Goal: Contribute content: Contribute content

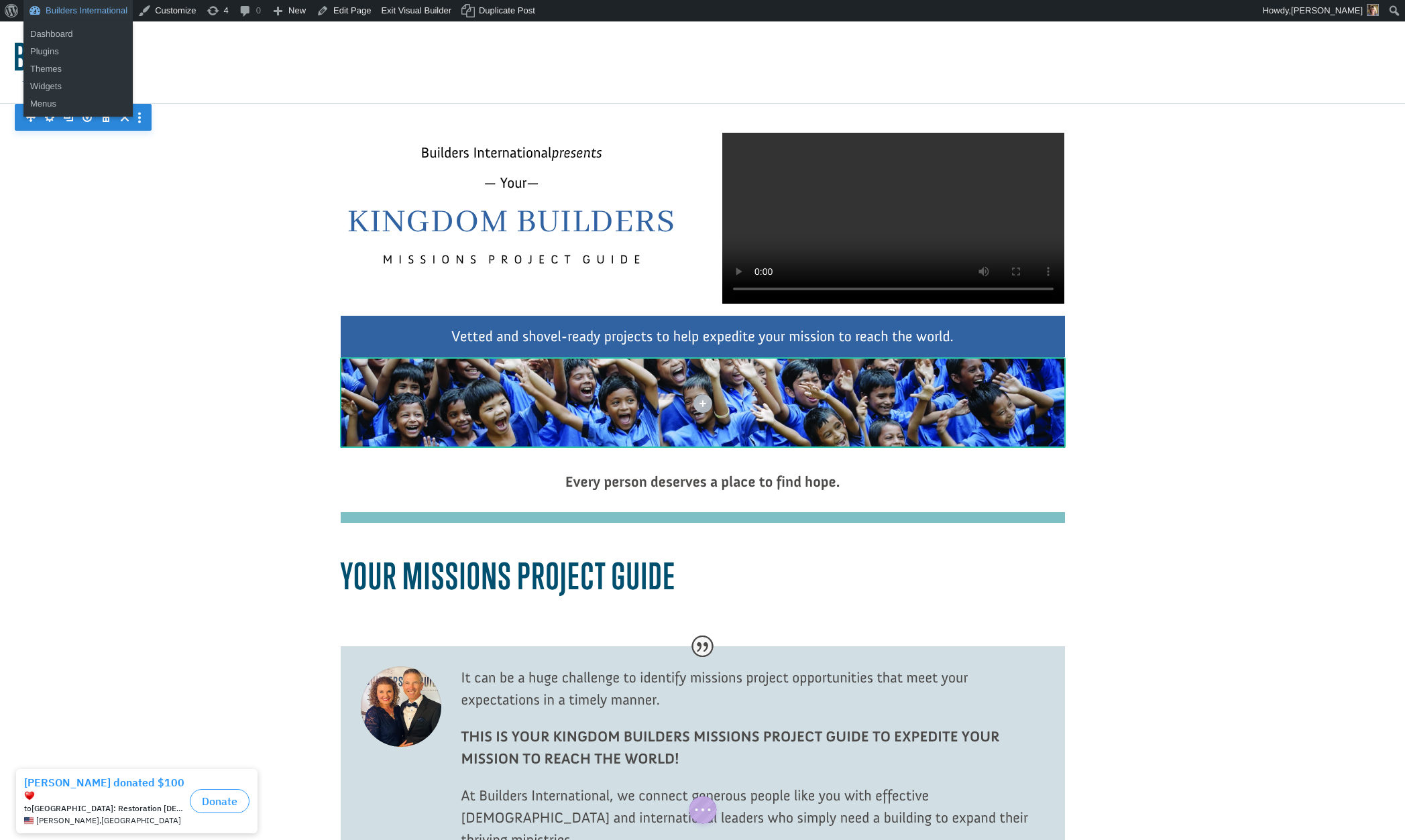
click at [82, 6] on link "Builders International" at bounding box center [78, 10] width 109 height 22
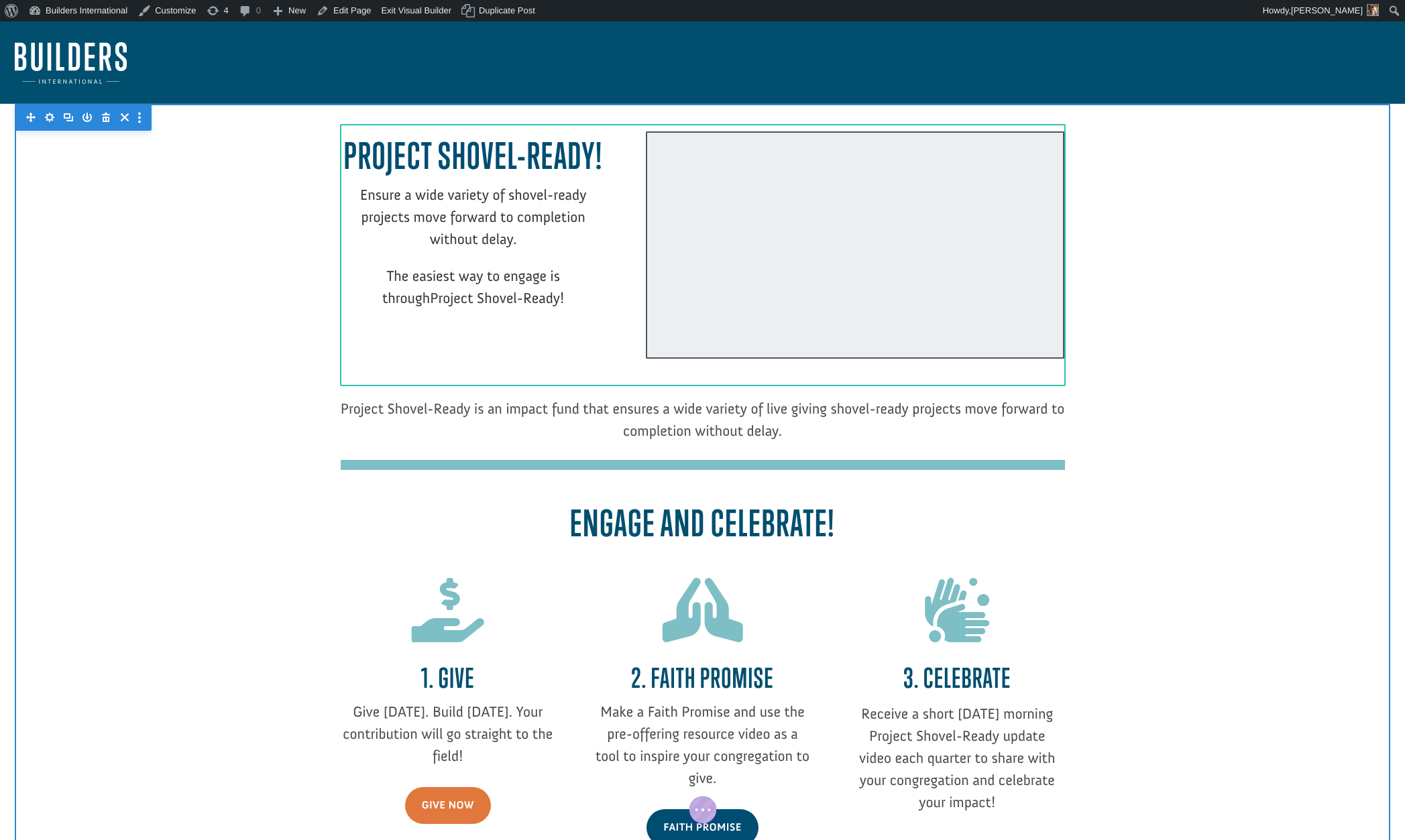
click at [696, 271] on div at bounding box center [855, 245] width 419 height 227
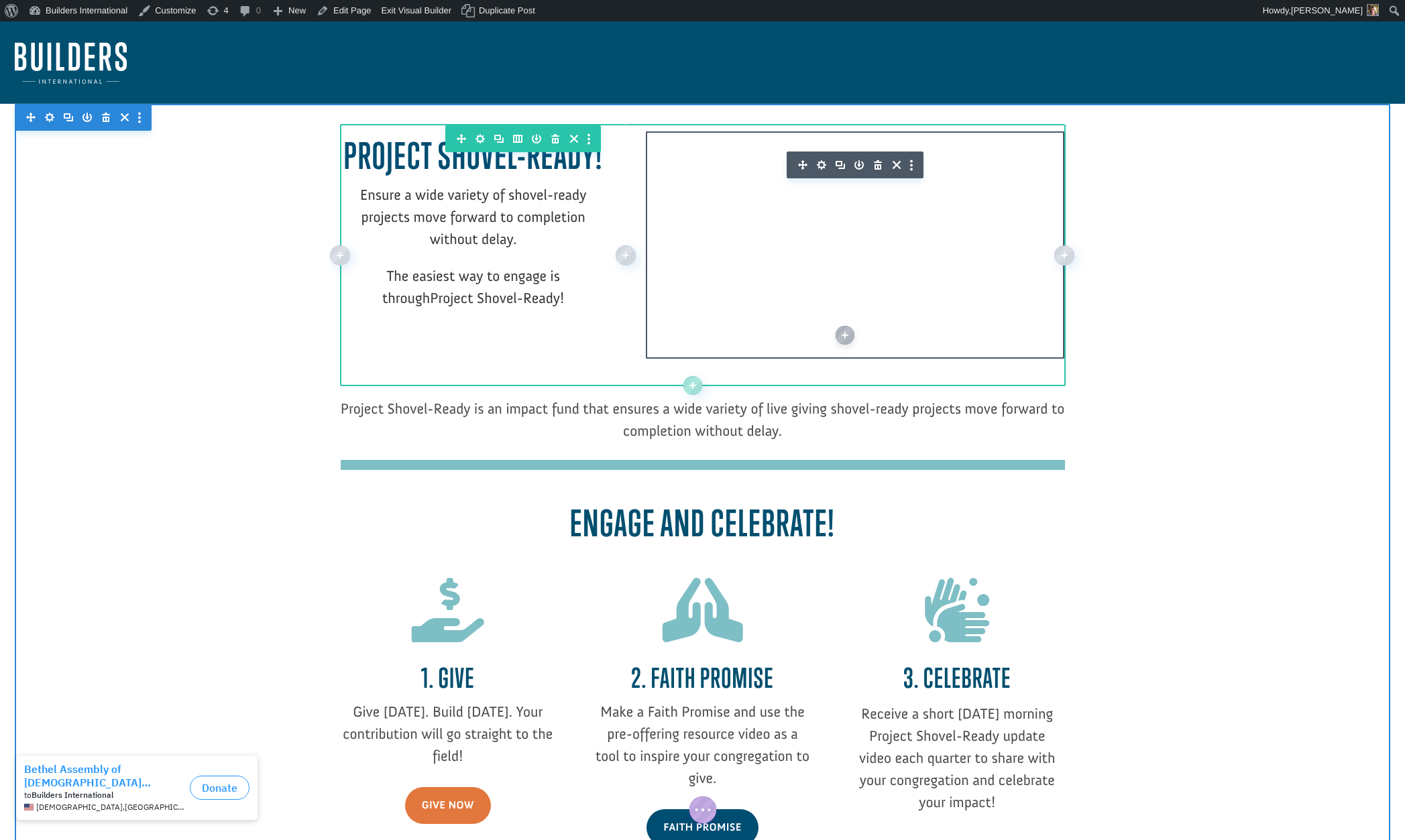
click at [819, 163] on icon "button" at bounding box center [822, 165] width 10 height 10
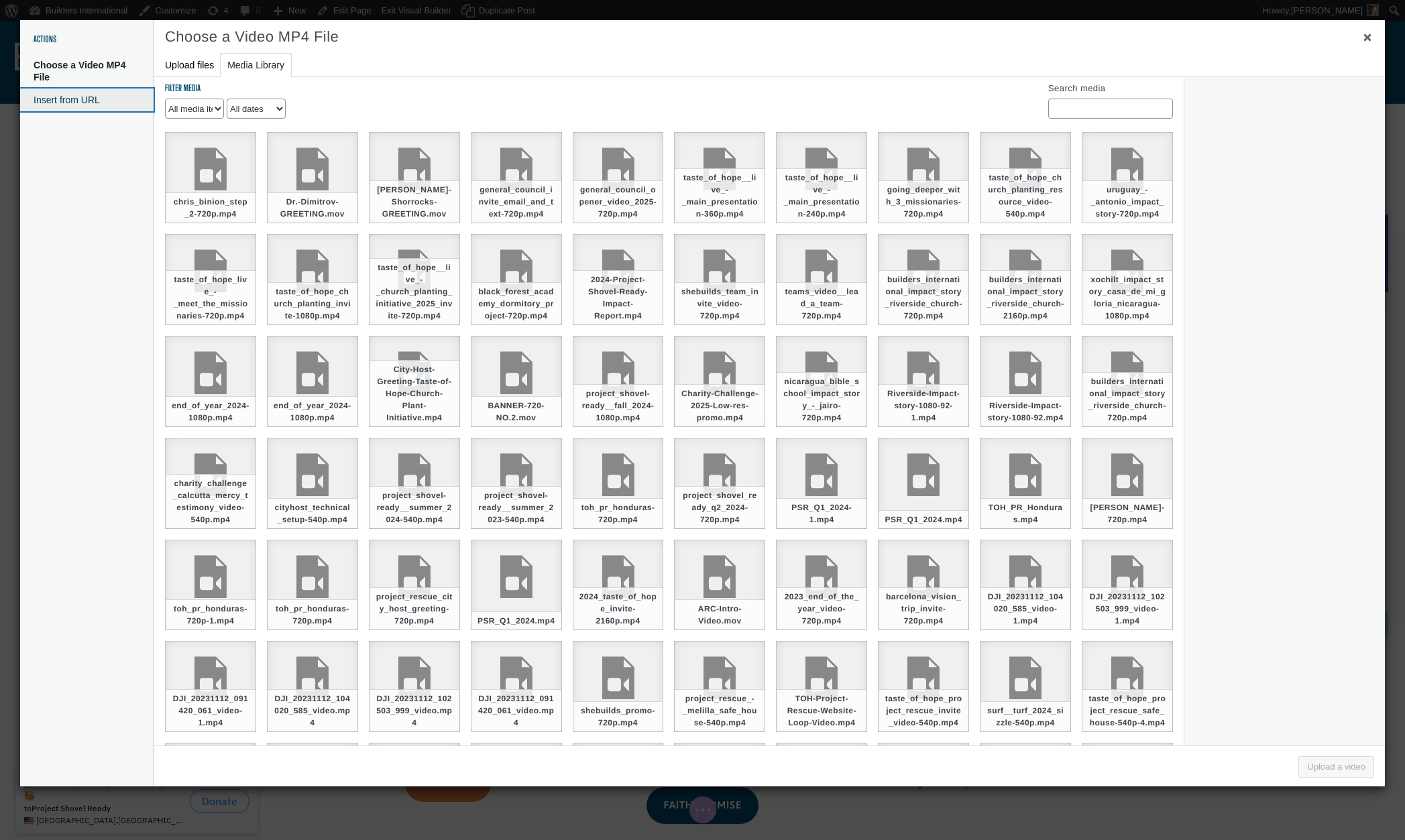
click at [87, 104] on button "Insert from URL" at bounding box center [87, 100] width 133 height 22
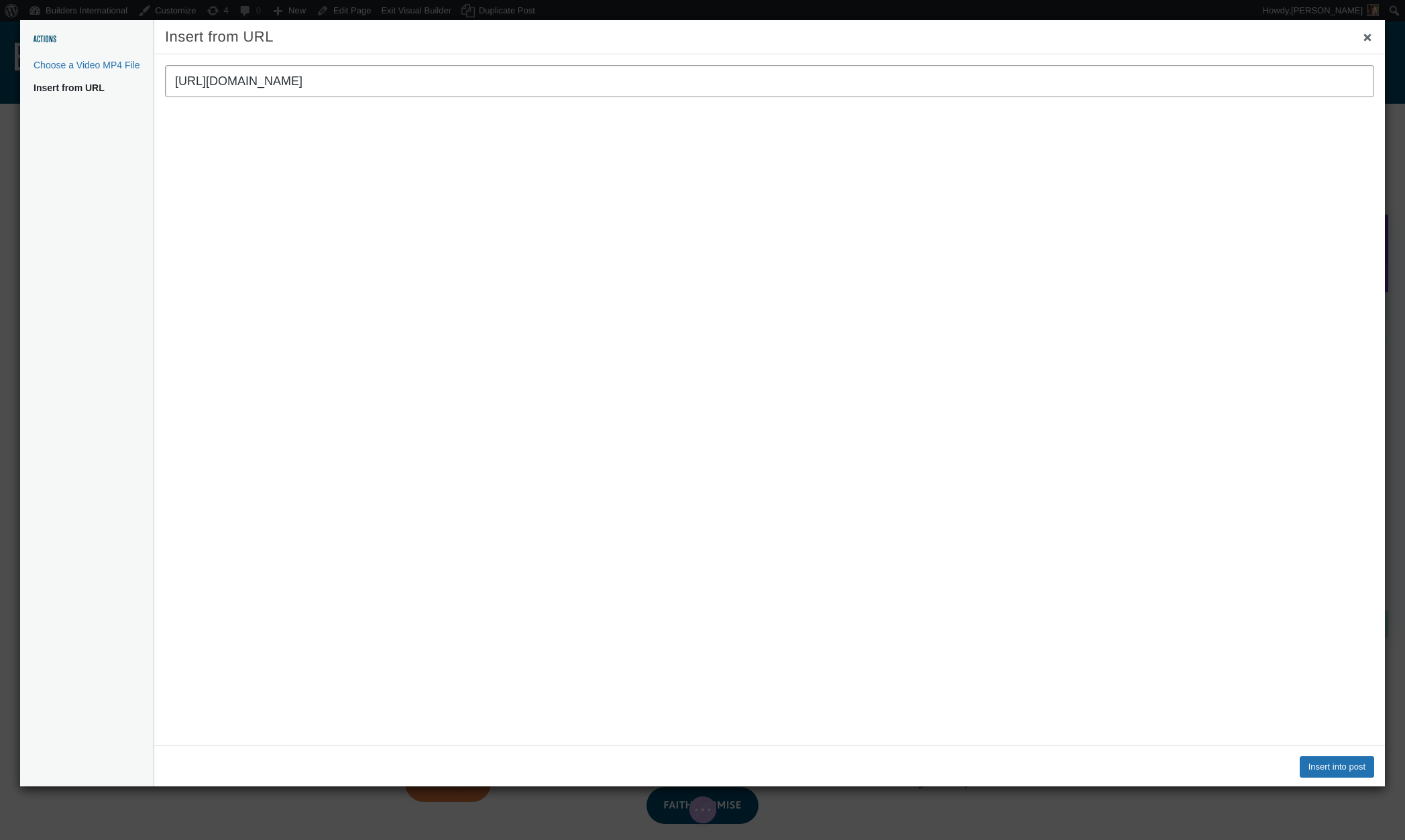
click at [427, 82] on input "https://vimeo.com/1123902616?share=copy" at bounding box center [769, 81] width 1209 height 32
type input "https://vimeo.com/1123902616"
click at [1321, 770] on button "Insert into post" at bounding box center [1337, 766] width 75 height 22
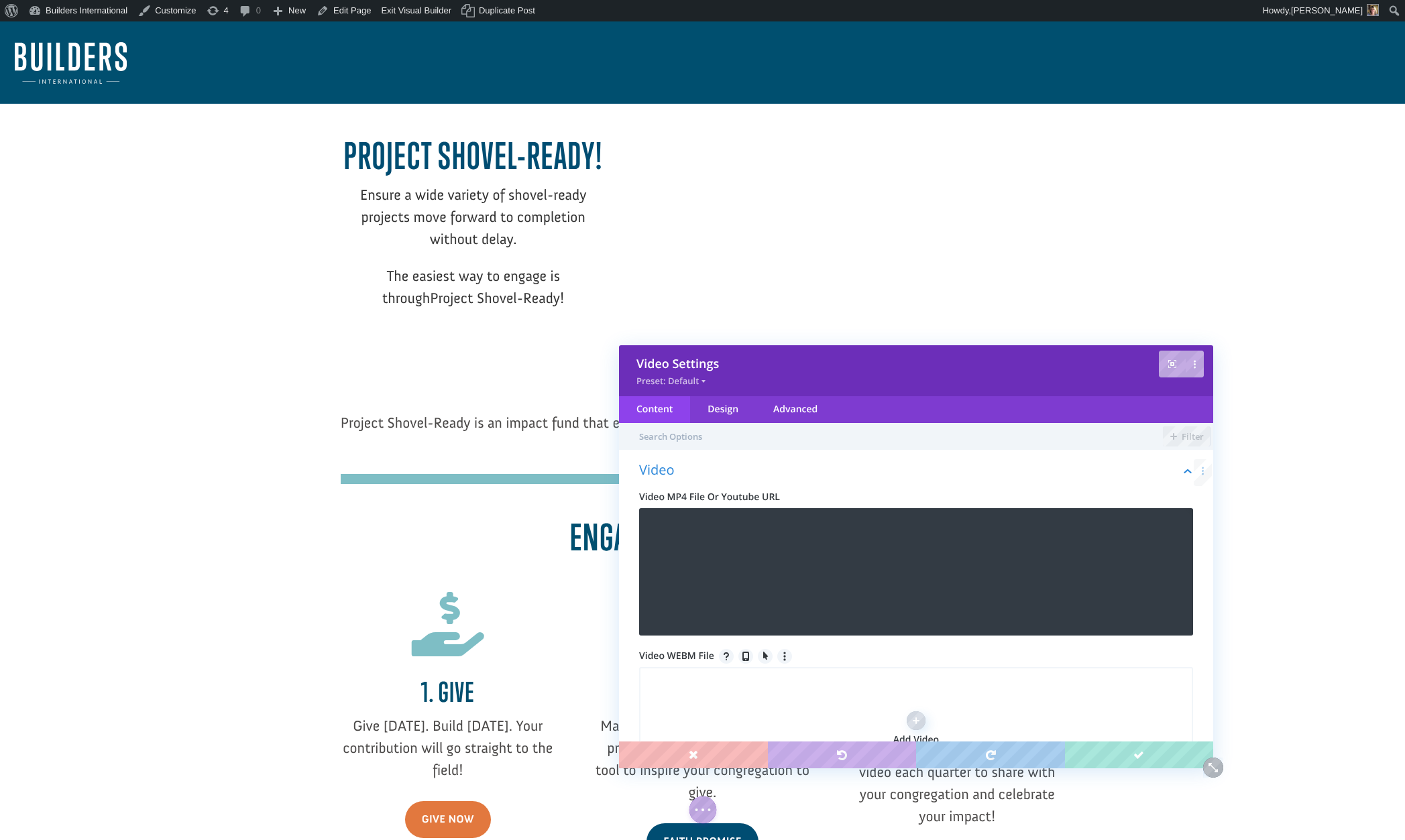
drag, startPoint x: 958, startPoint y: 220, endPoint x: 782, endPoint y: 351, distance: 219.4
click at [782, 351] on div "Video Settings Preset: Default" at bounding box center [915, 370] width 594 height 51
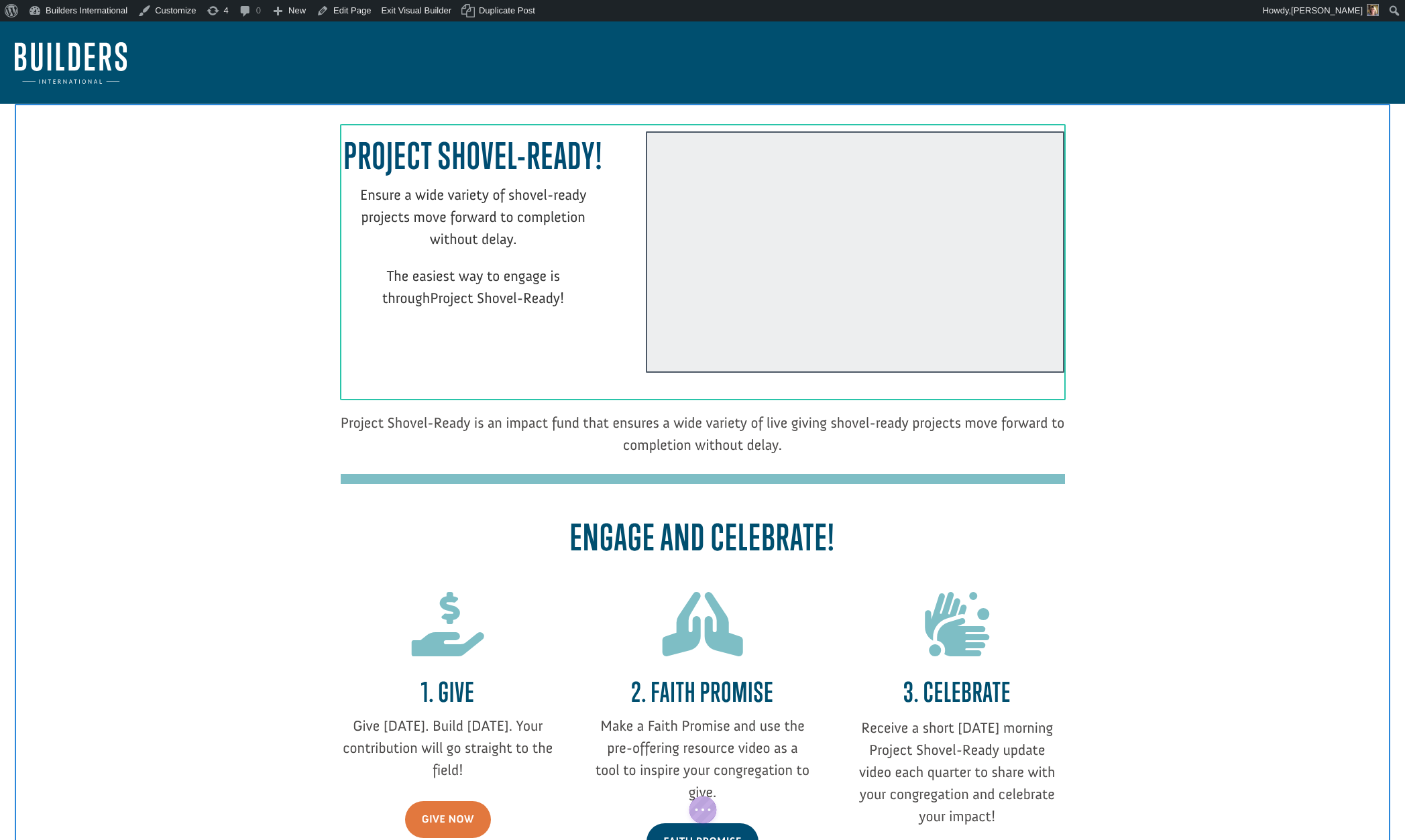
click at [824, 236] on div at bounding box center [855, 252] width 419 height 241
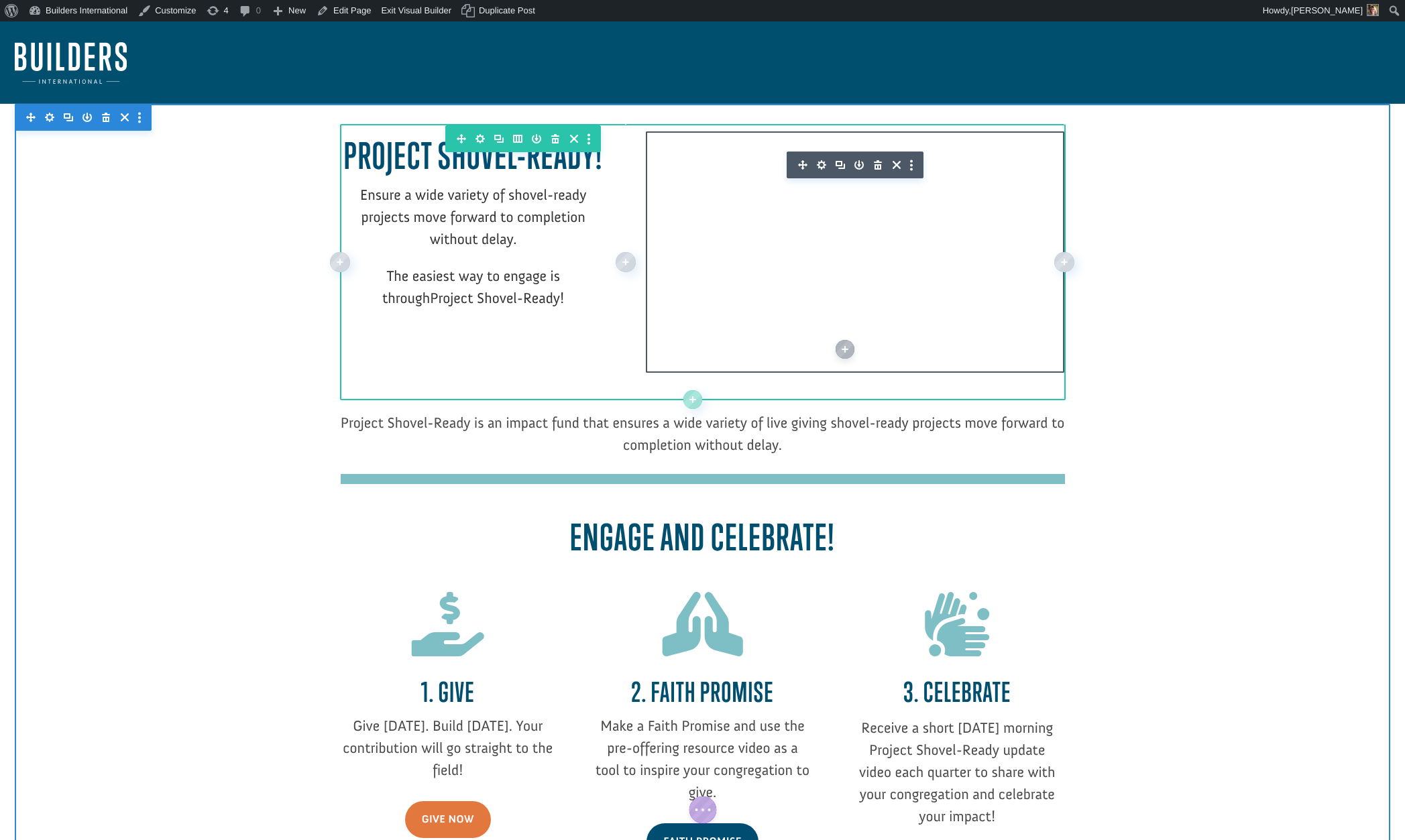
click at [821, 165] on icon "button" at bounding box center [821, 165] width 18 height 18
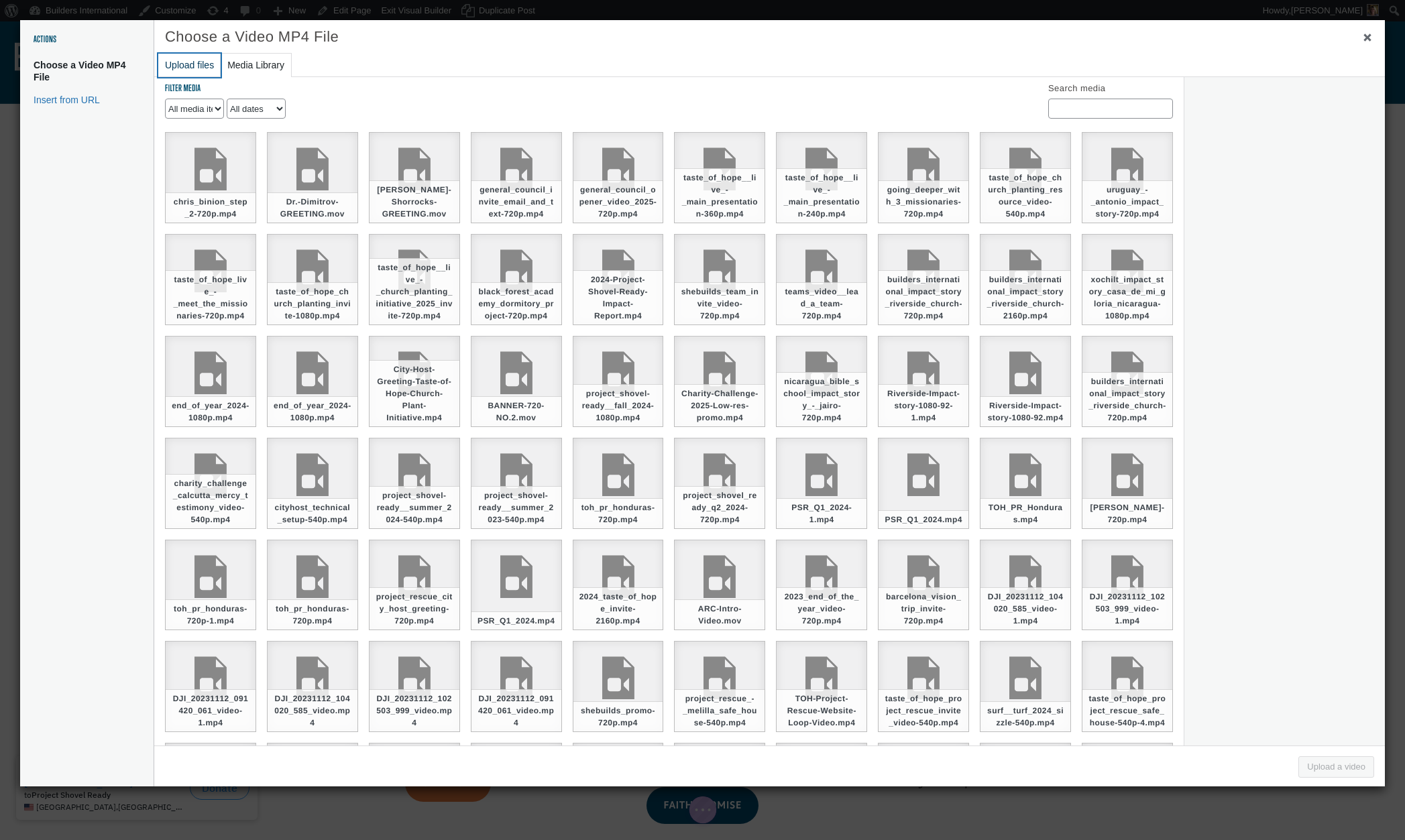
click at [175, 63] on button "Upload files" at bounding box center [190, 65] width 63 height 23
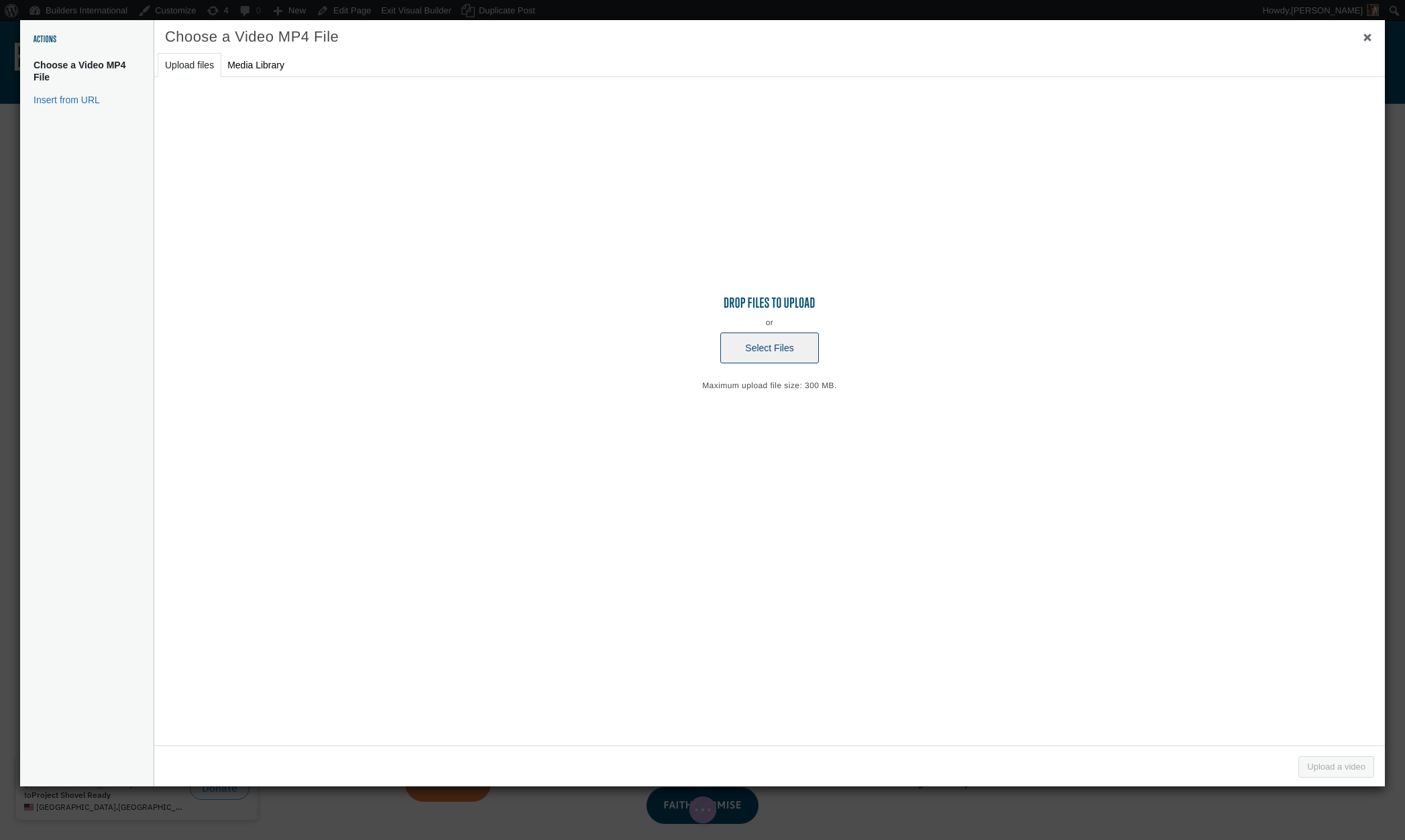
click at [766, 347] on button "Select Files" at bounding box center [769, 348] width 98 height 31
type input "C:\fakepath\psr_q4_2025 (720p).mp4"
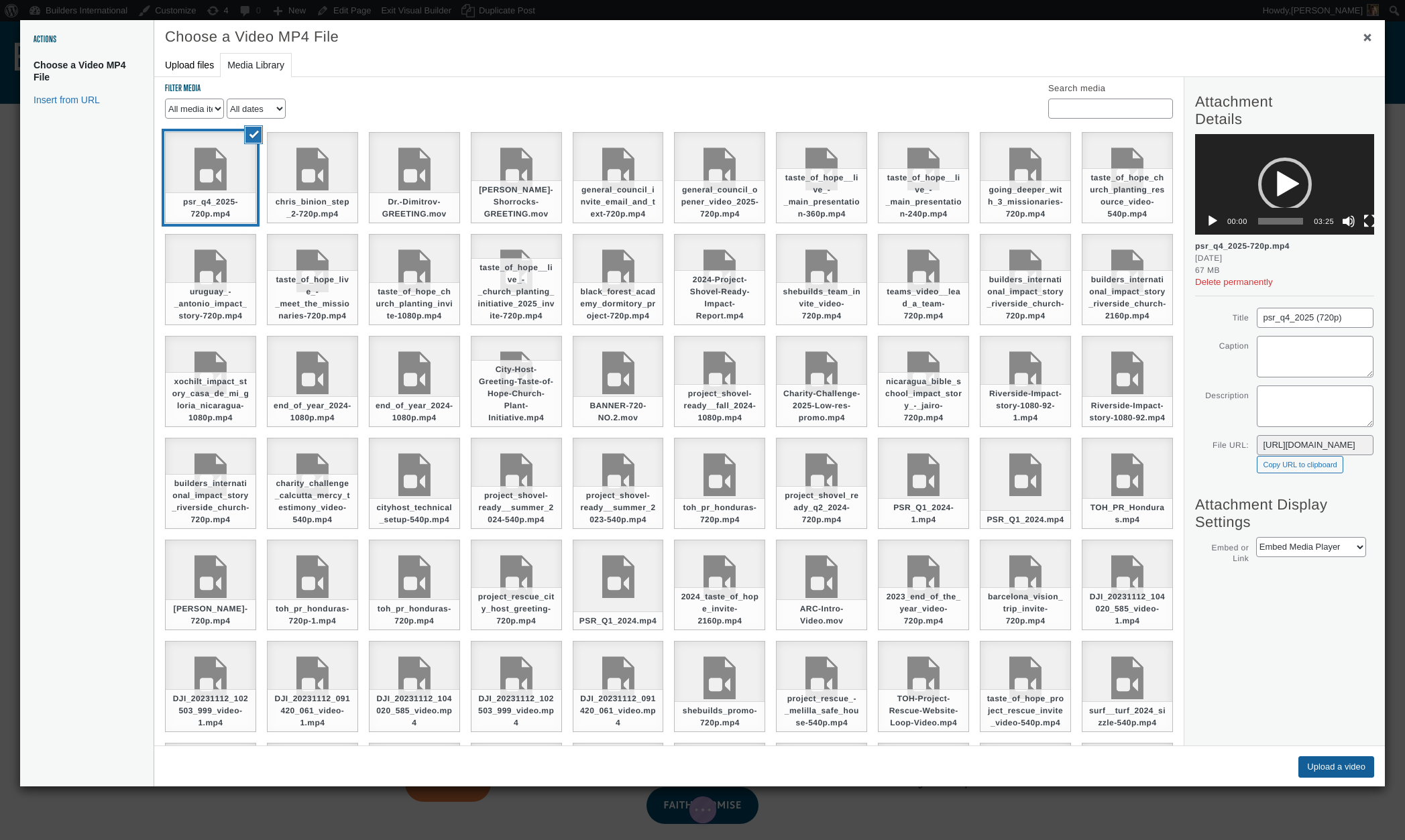
click at [1309, 761] on button "Upload a video" at bounding box center [1336, 766] width 76 height 22
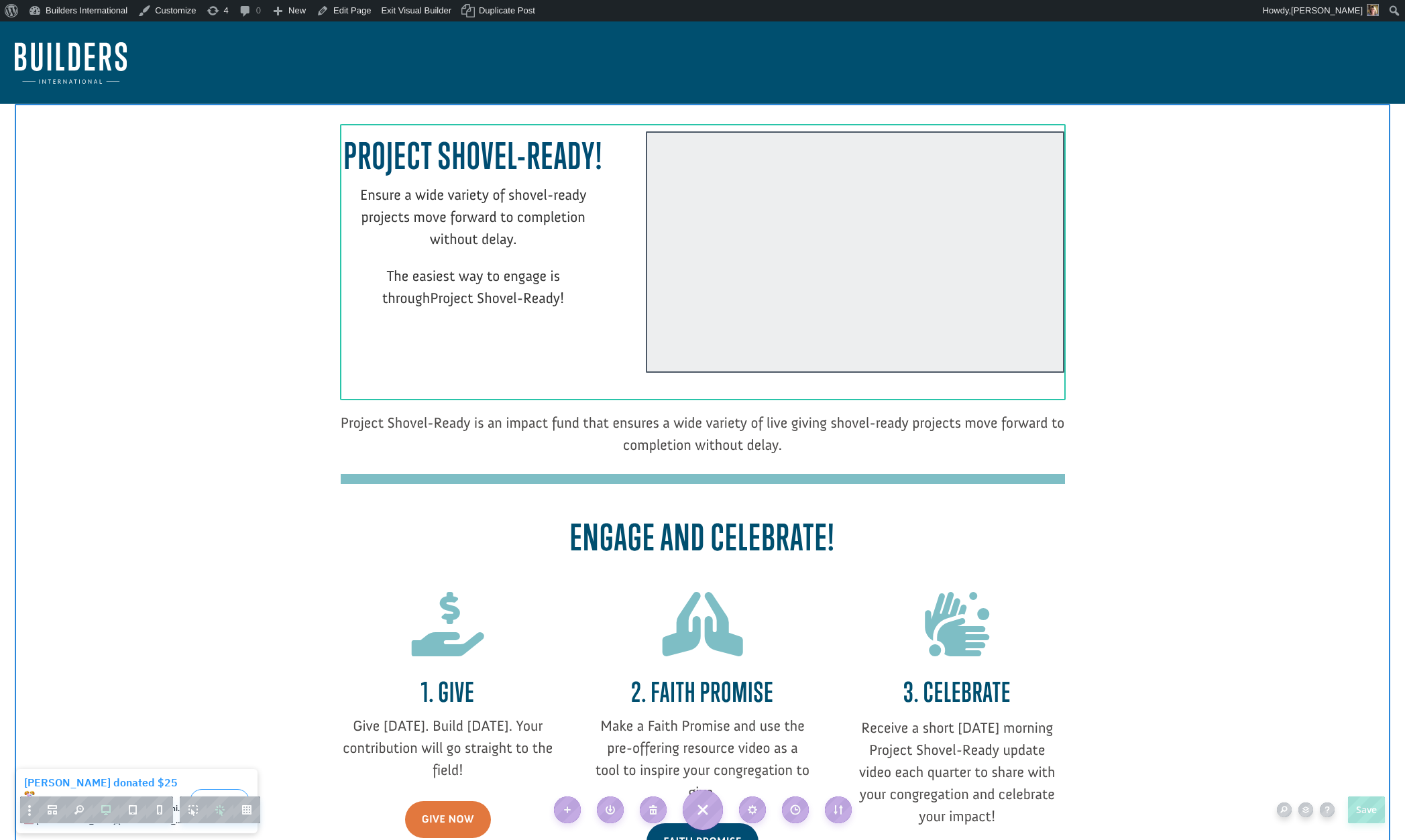
click at [713, 314] on div at bounding box center [855, 252] width 419 height 241
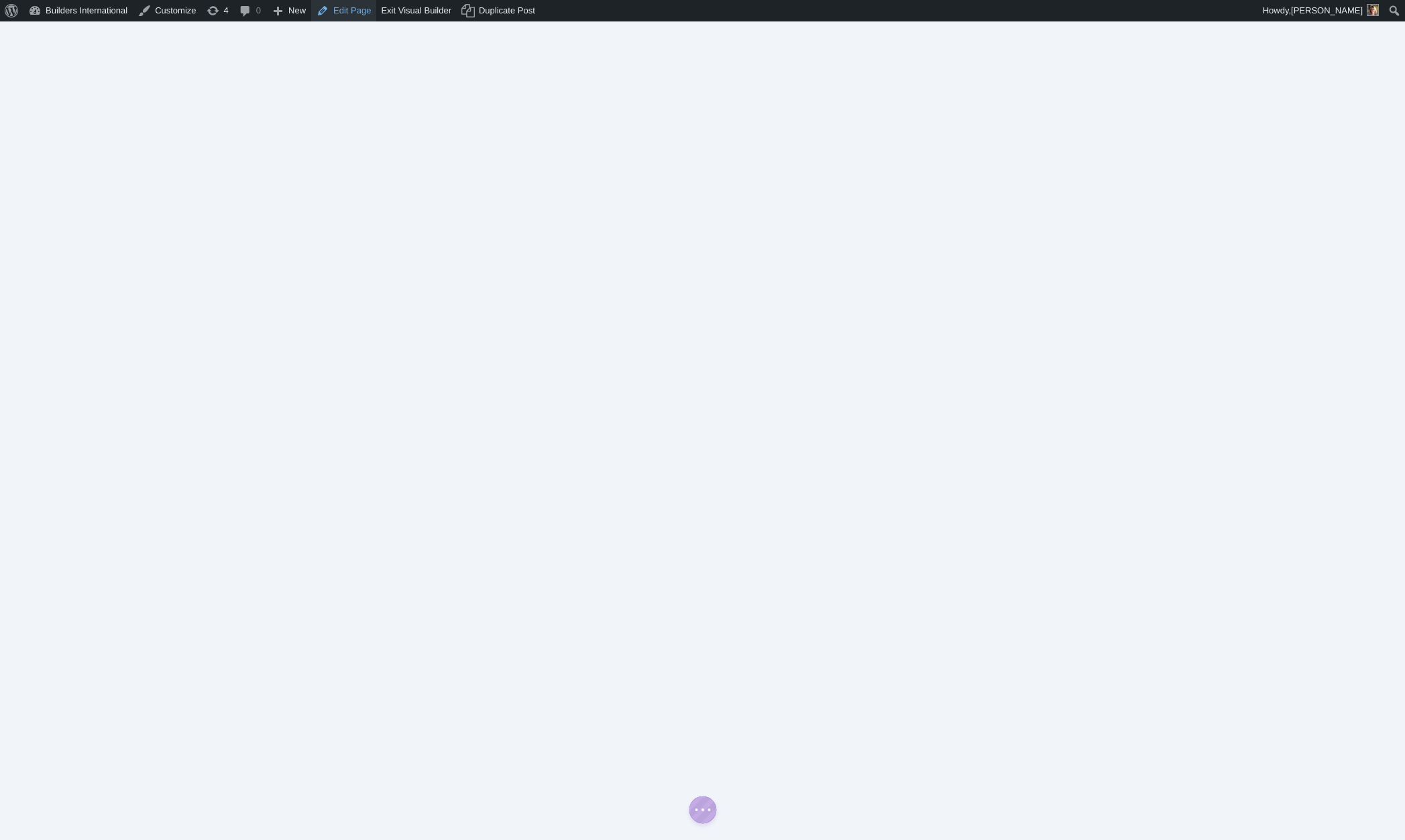
click at [346, 15] on link "Edit Page" at bounding box center [343, 10] width 65 height 22
click at [406, 11] on link "Exit Visual Builder" at bounding box center [416, 10] width 80 height 22
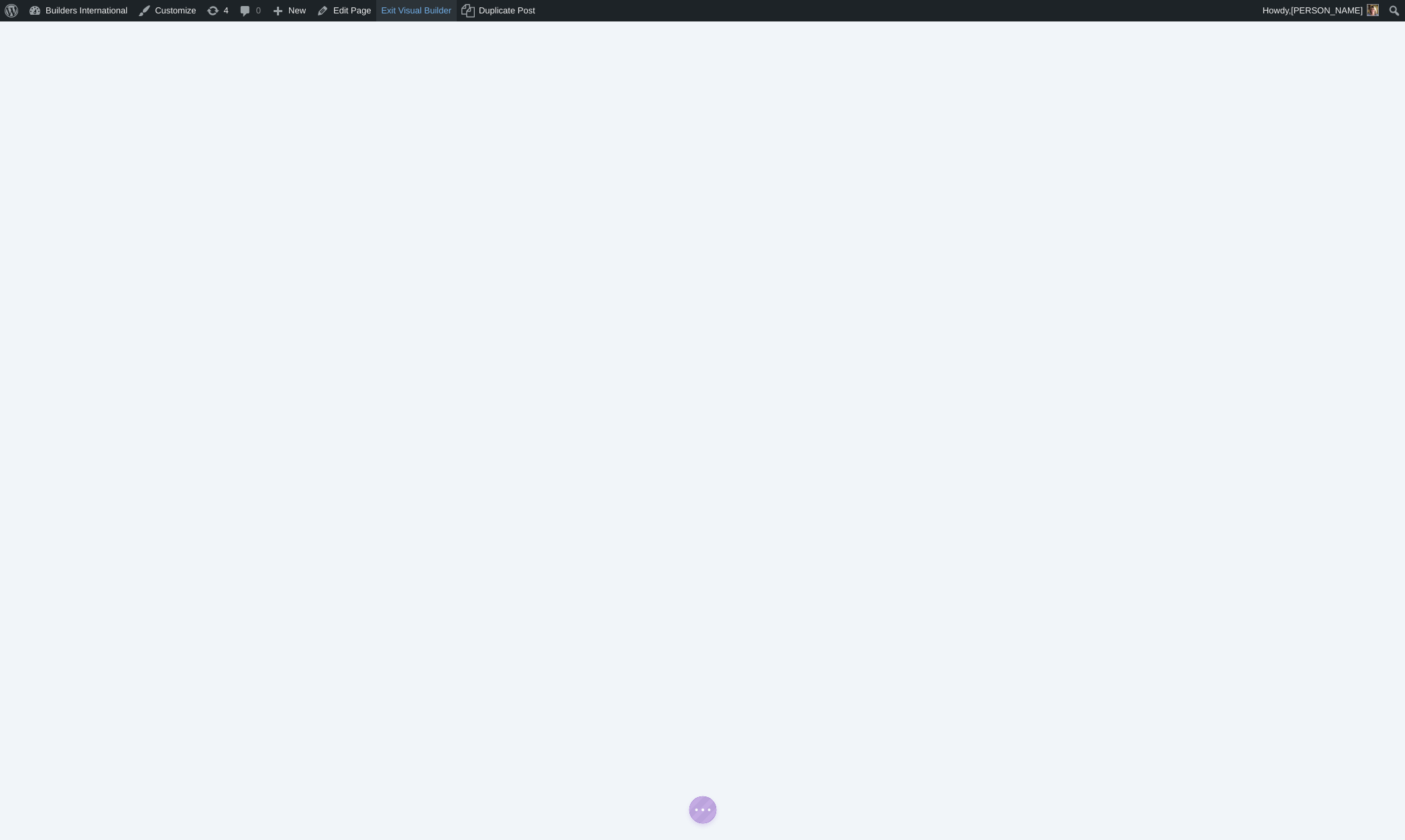
click at [406, 11] on link "Exit Visual Builder" at bounding box center [416, 10] width 80 height 22
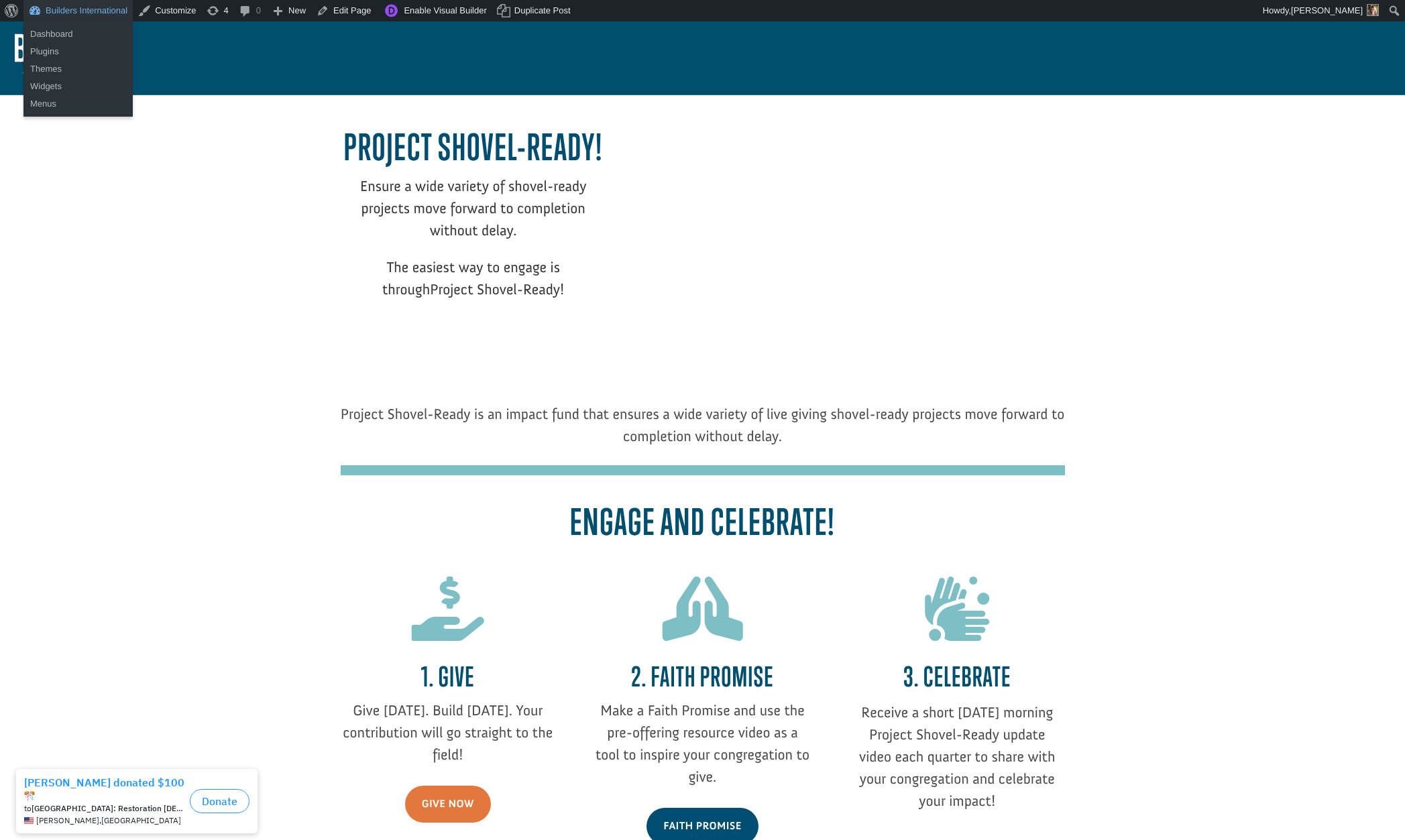
click at [120, 6] on link "Builders International" at bounding box center [78, 10] width 109 height 22
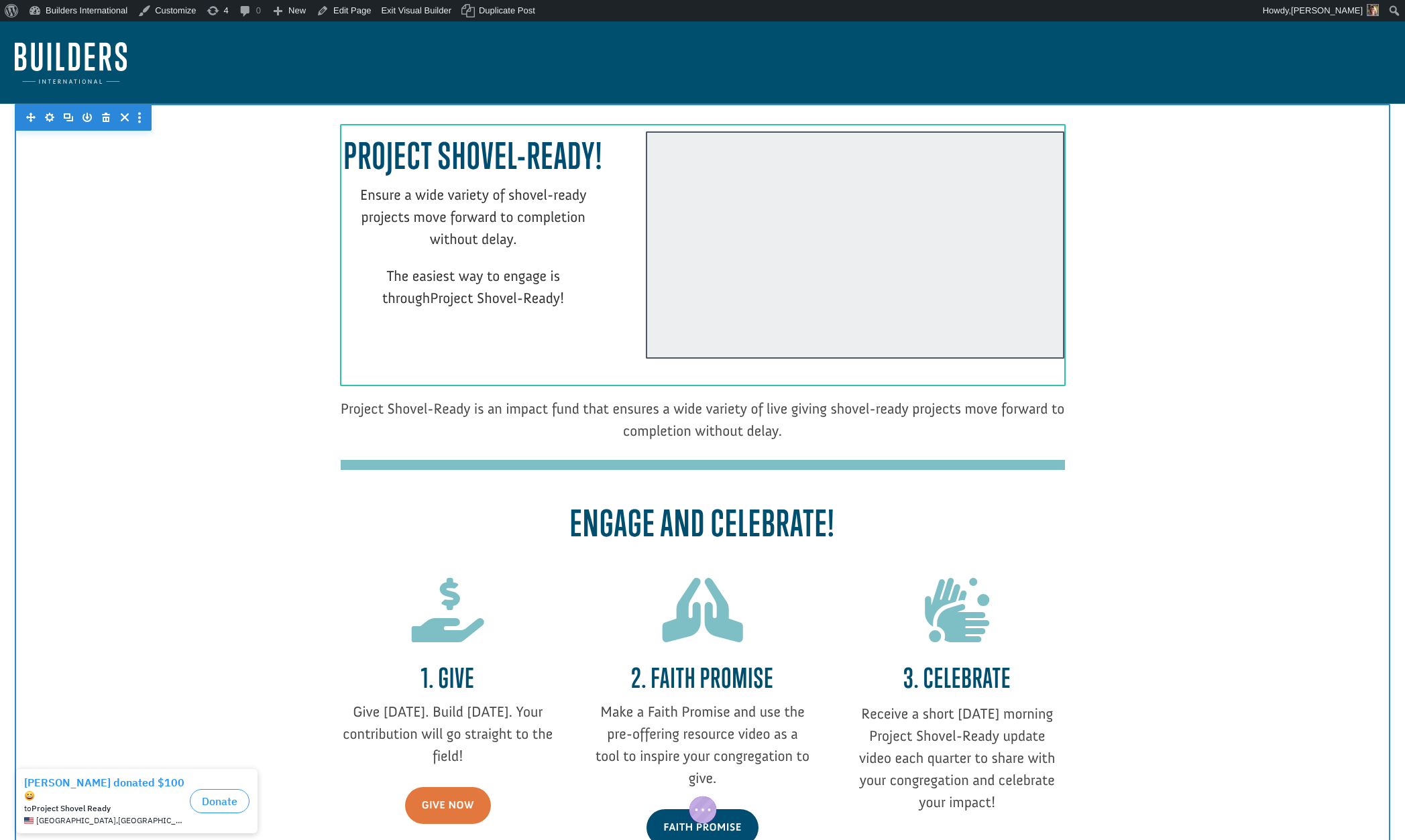
click at [669, 341] on div at bounding box center [855, 245] width 419 height 227
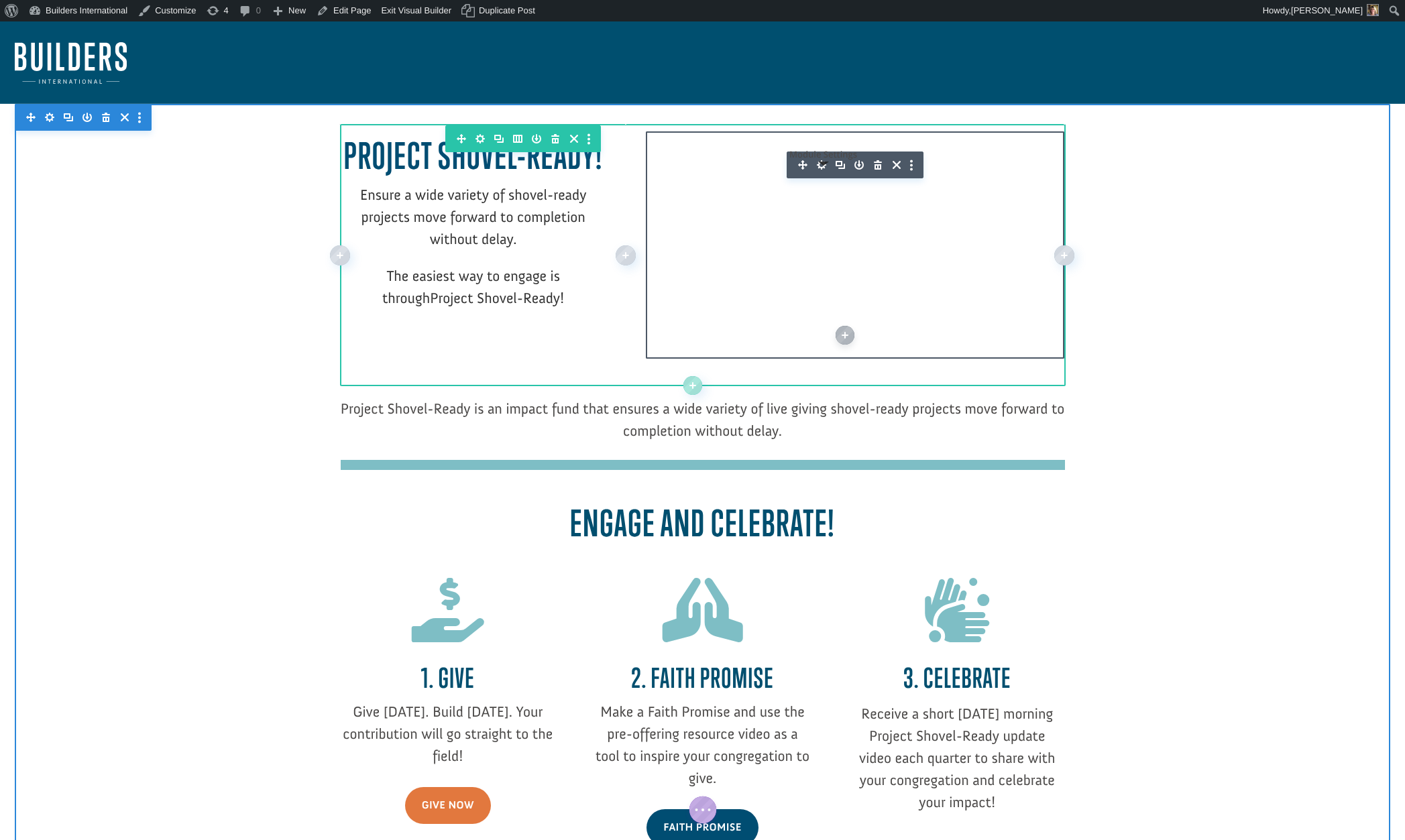
click at [823, 164] on icon "button" at bounding box center [822, 165] width 10 height 10
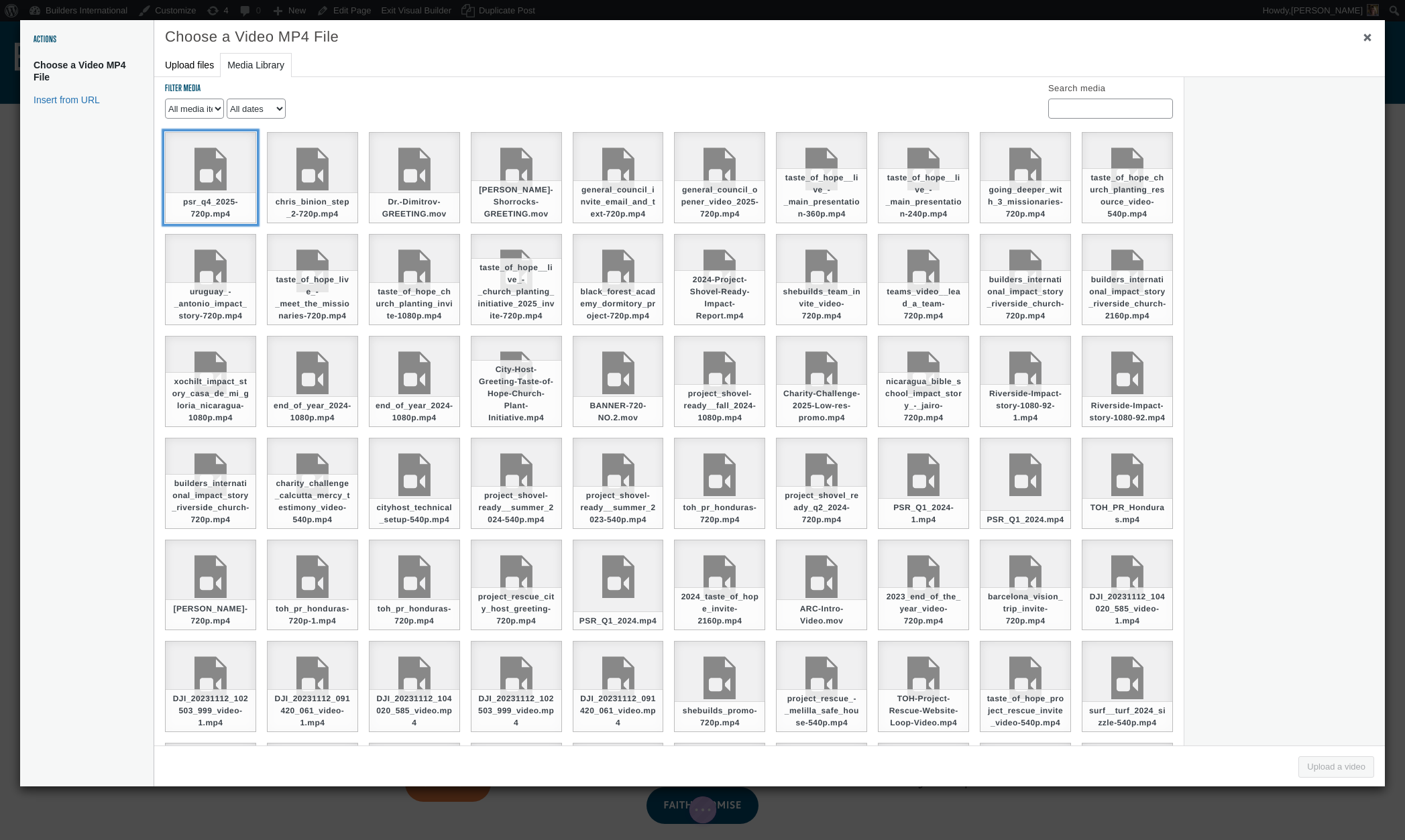
click at [195, 205] on div "psr_q4_2025-720p.mp4" at bounding box center [210, 177] width 92 height 92
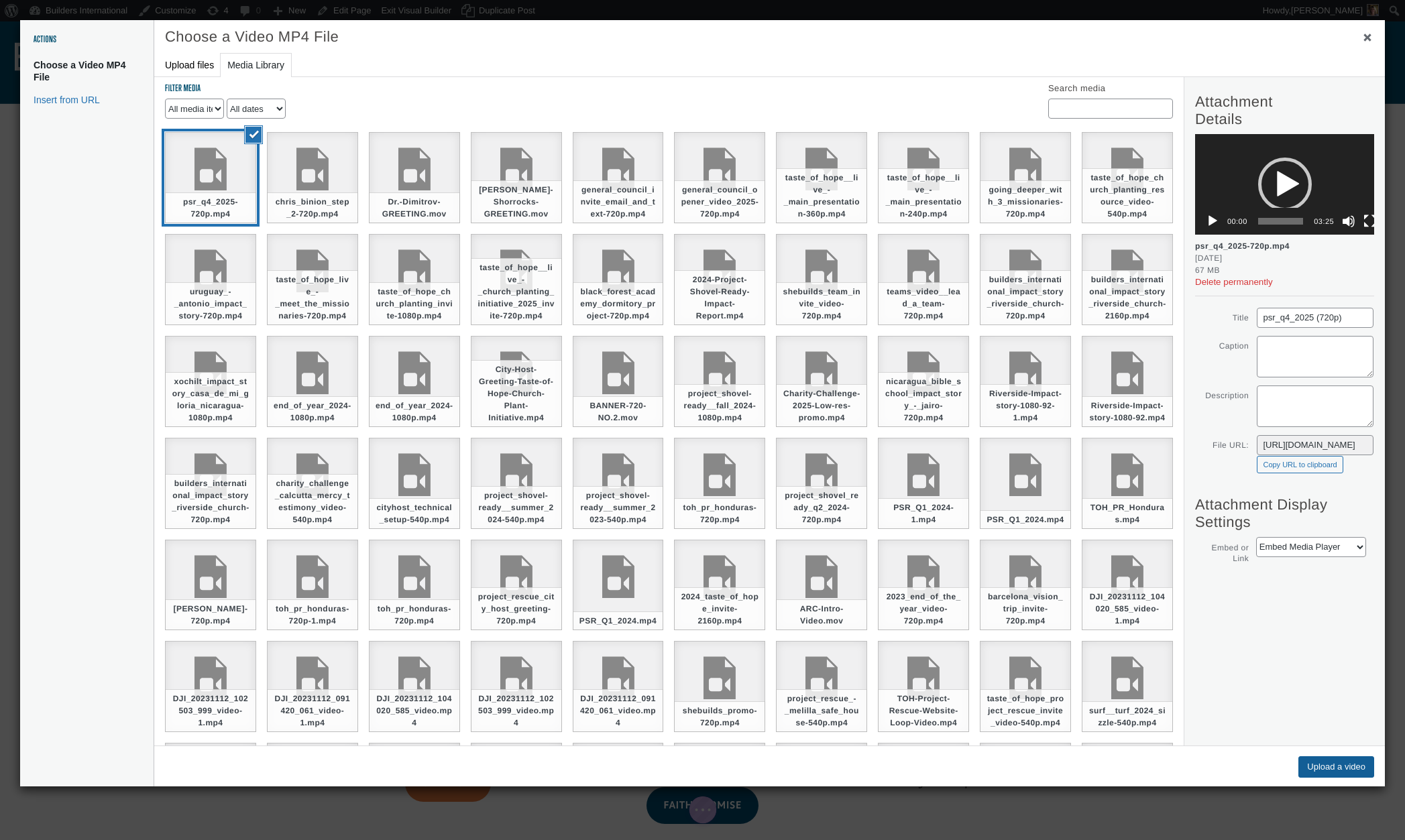
click at [1303, 764] on button "Upload a video" at bounding box center [1336, 766] width 76 height 22
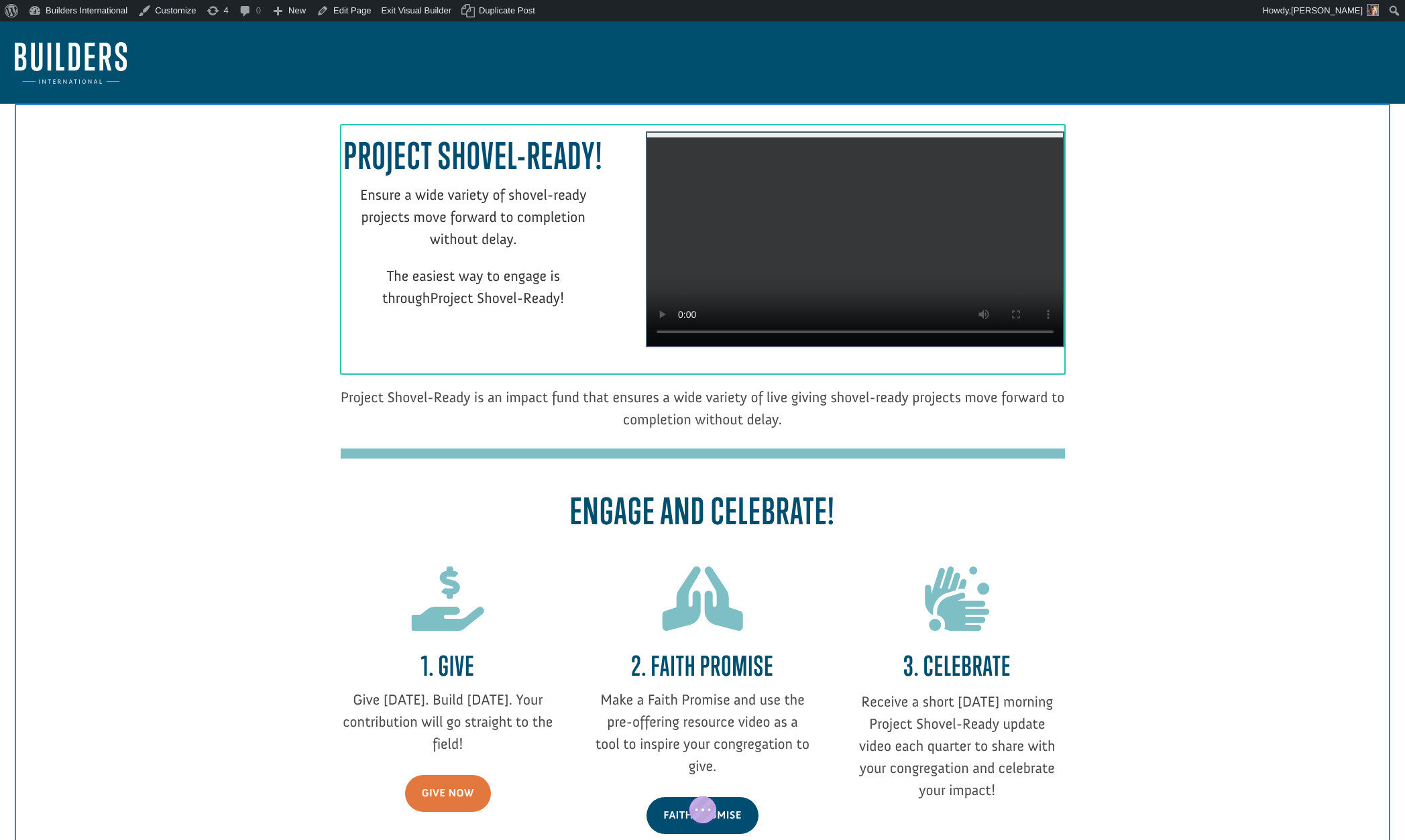
click at [962, 339] on div at bounding box center [855, 239] width 419 height 215
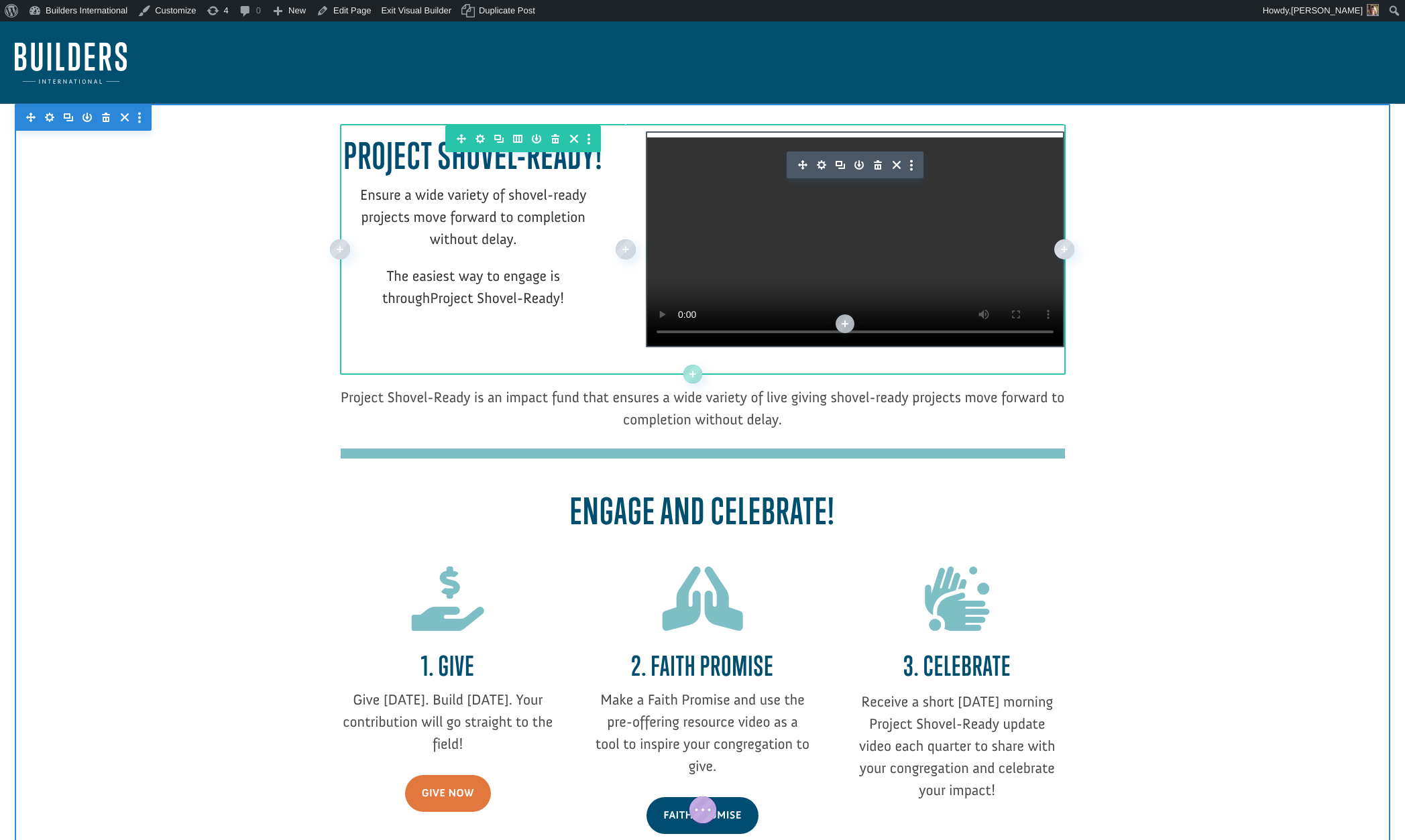
click at [820, 168] on icon "button" at bounding box center [822, 165] width 10 height 10
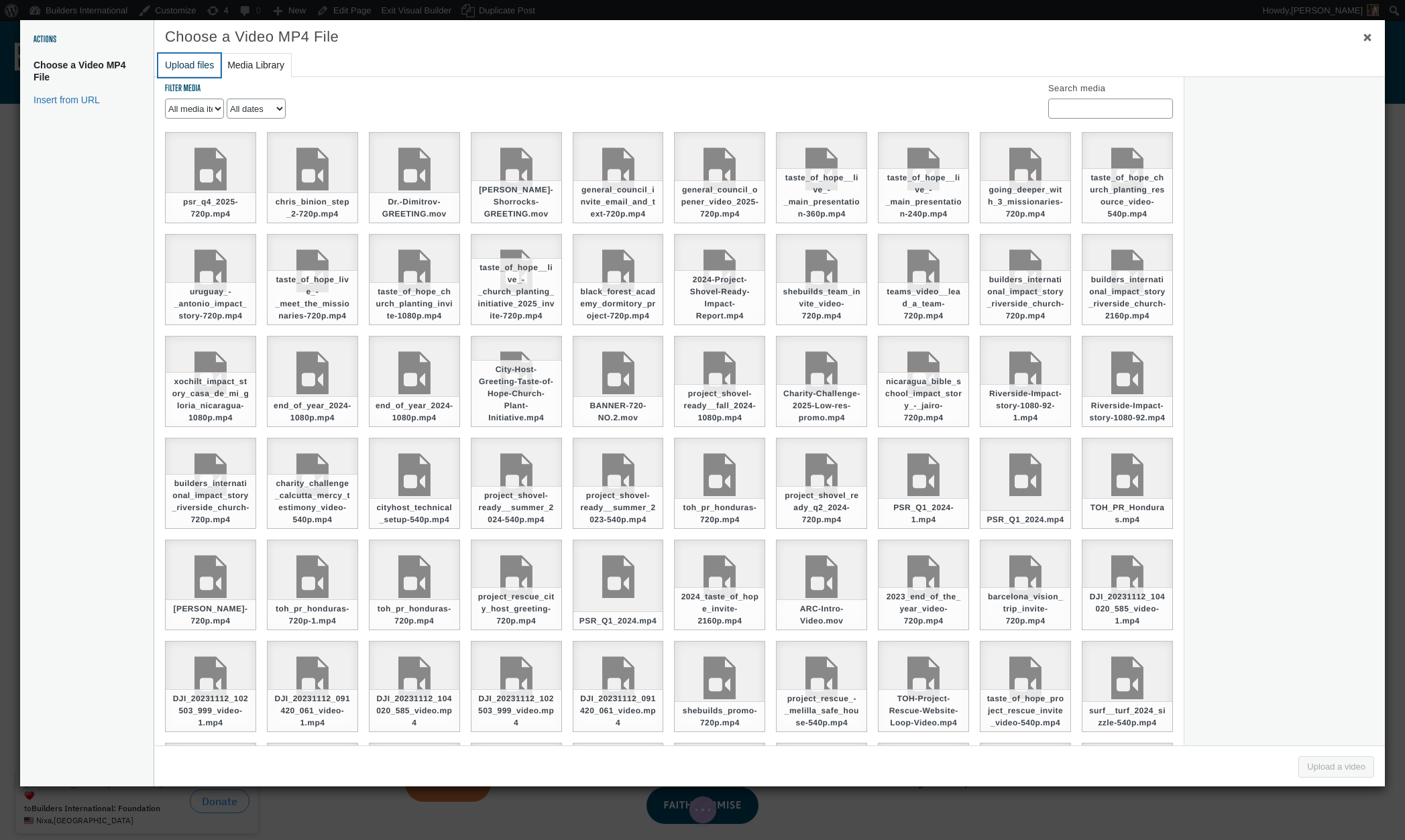
click at [192, 70] on button "Upload files" at bounding box center [190, 65] width 63 height 23
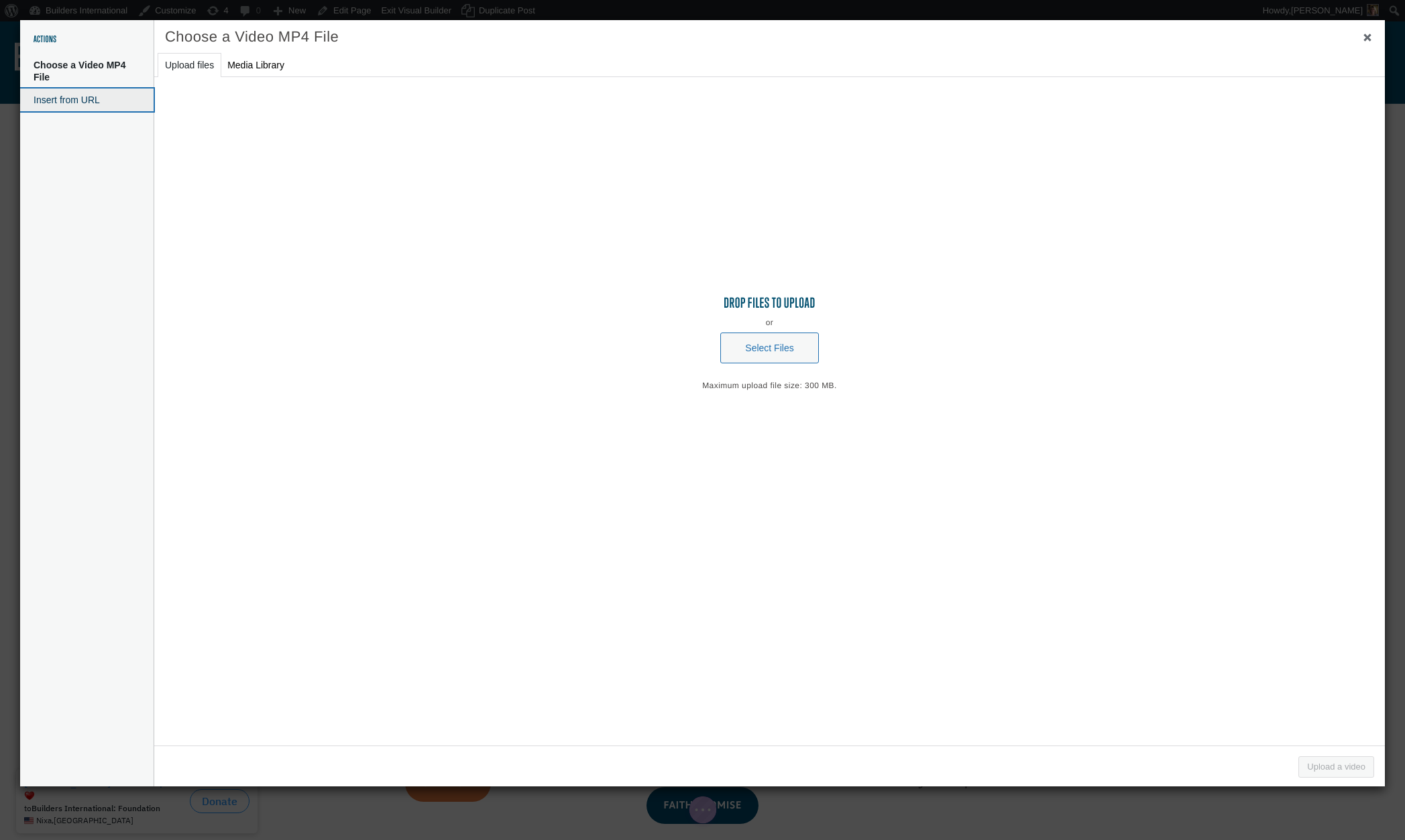
click at [98, 104] on button "Insert from URL" at bounding box center [87, 100] width 133 height 22
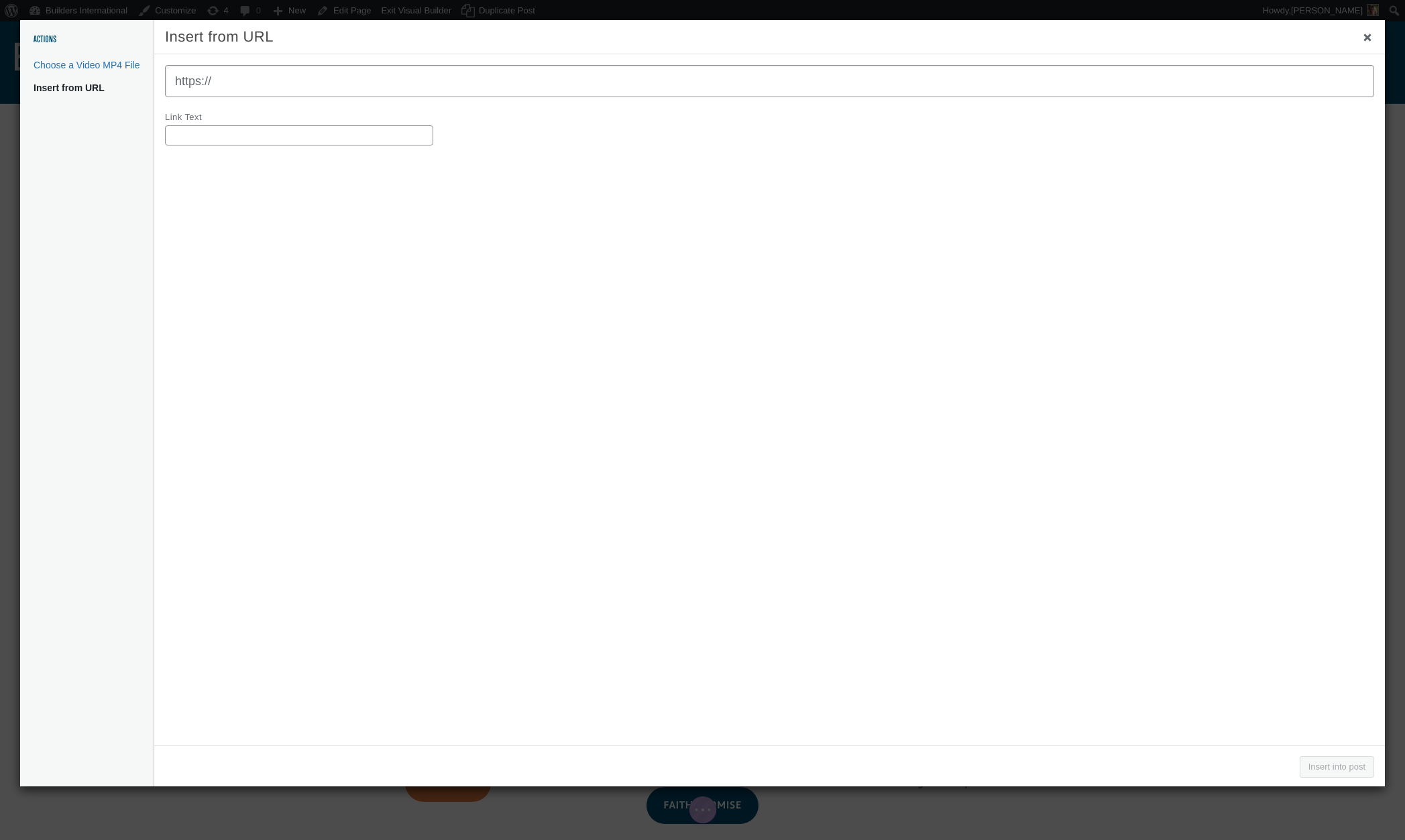
type input "ç"
type input "V"
type input "https://vimeo.com/1123902616"
click at [1309, 766] on button "Insert into post" at bounding box center [1337, 766] width 75 height 22
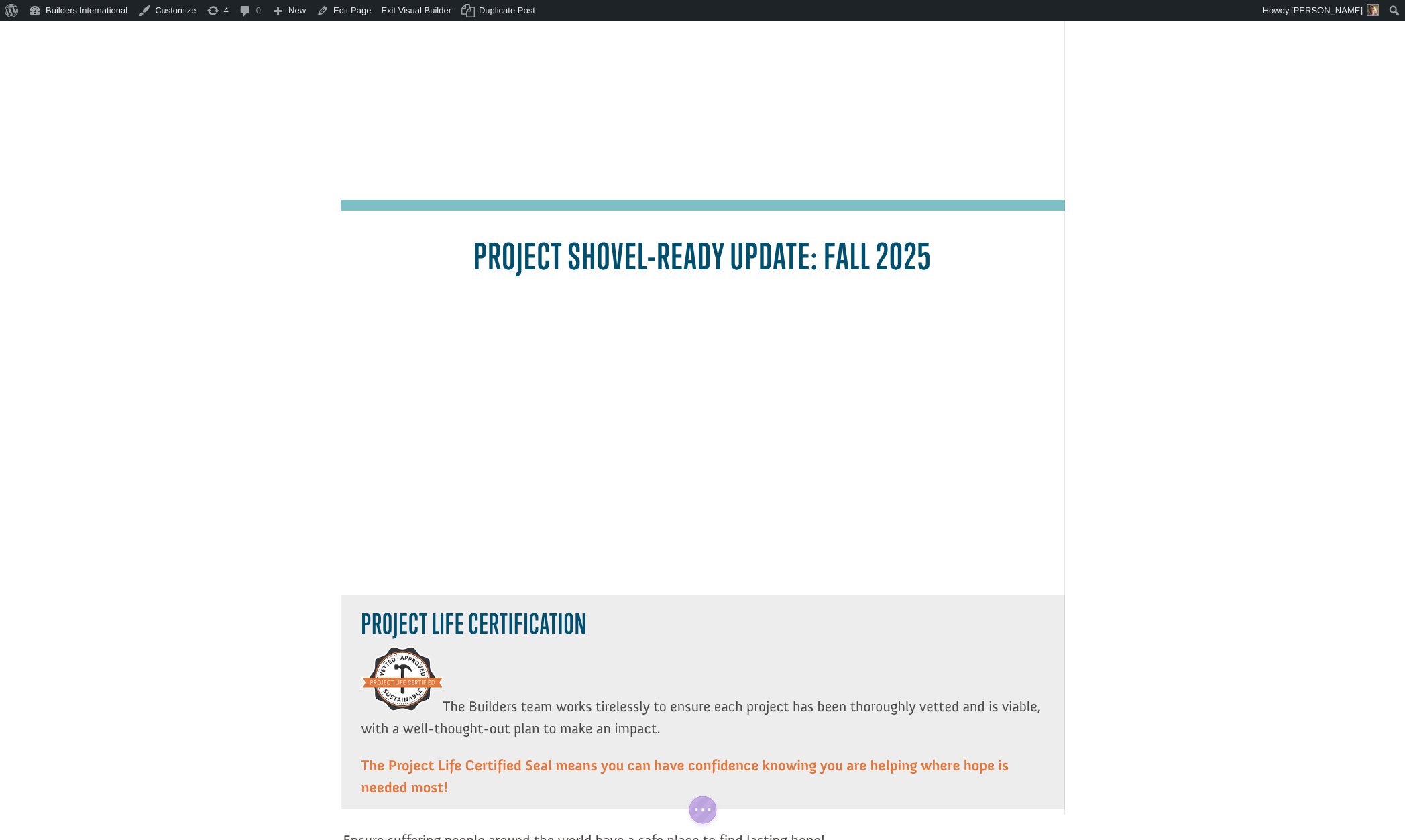
scroll to position [1233, 0]
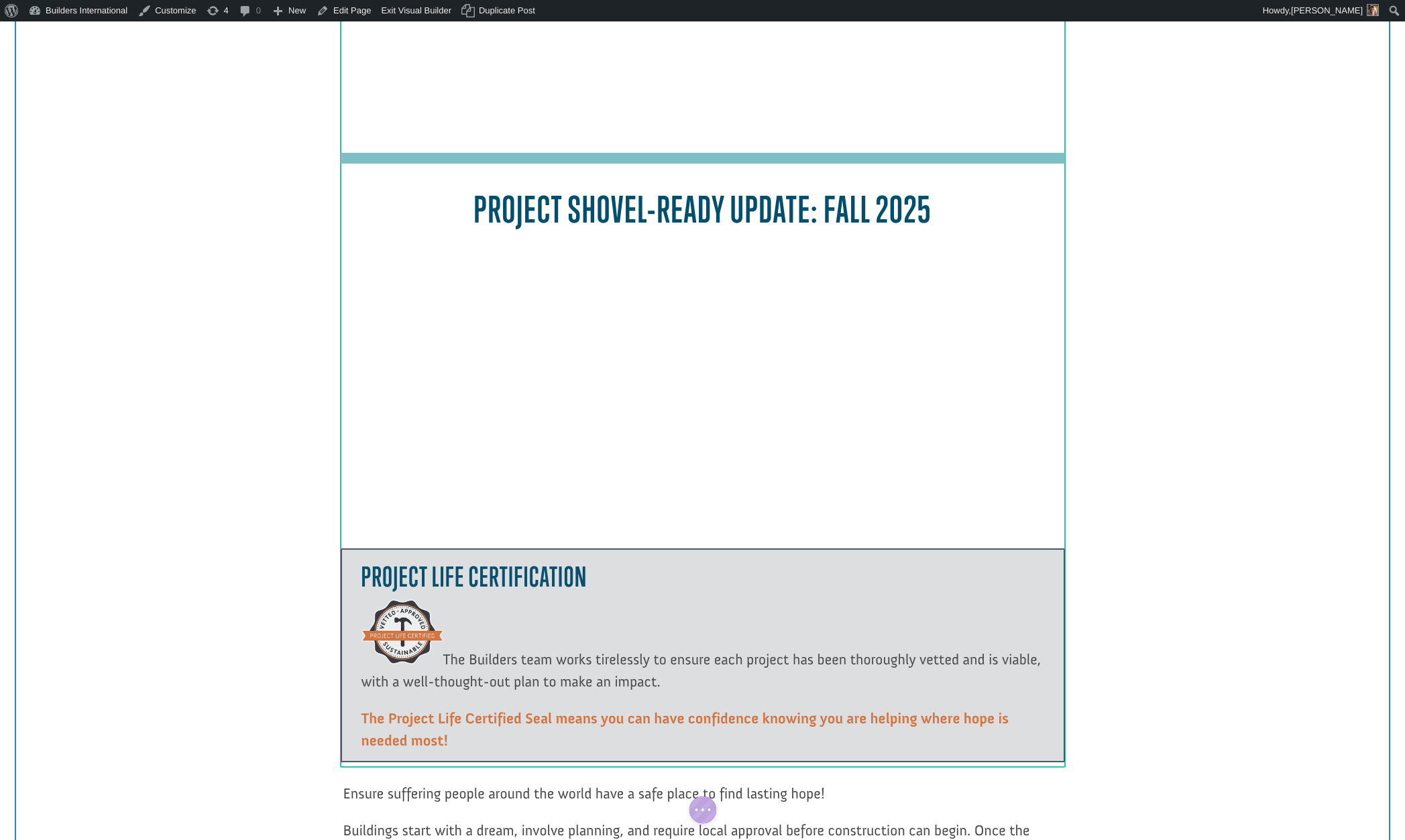
click at [662, 282] on div at bounding box center [702, 393] width 514 height 271
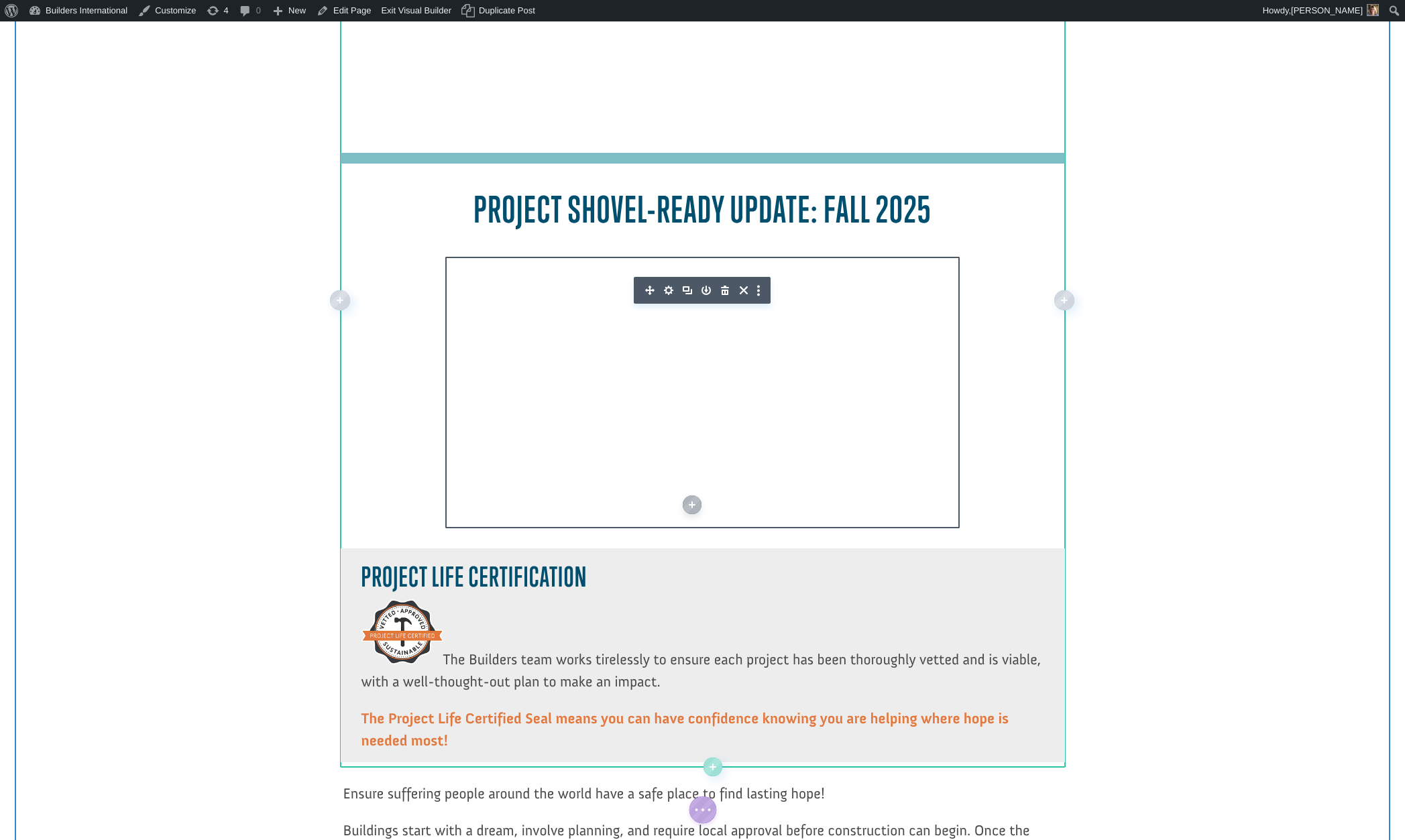
click at [667, 289] on icon "button" at bounding box center [668, 290] width 18 height 18
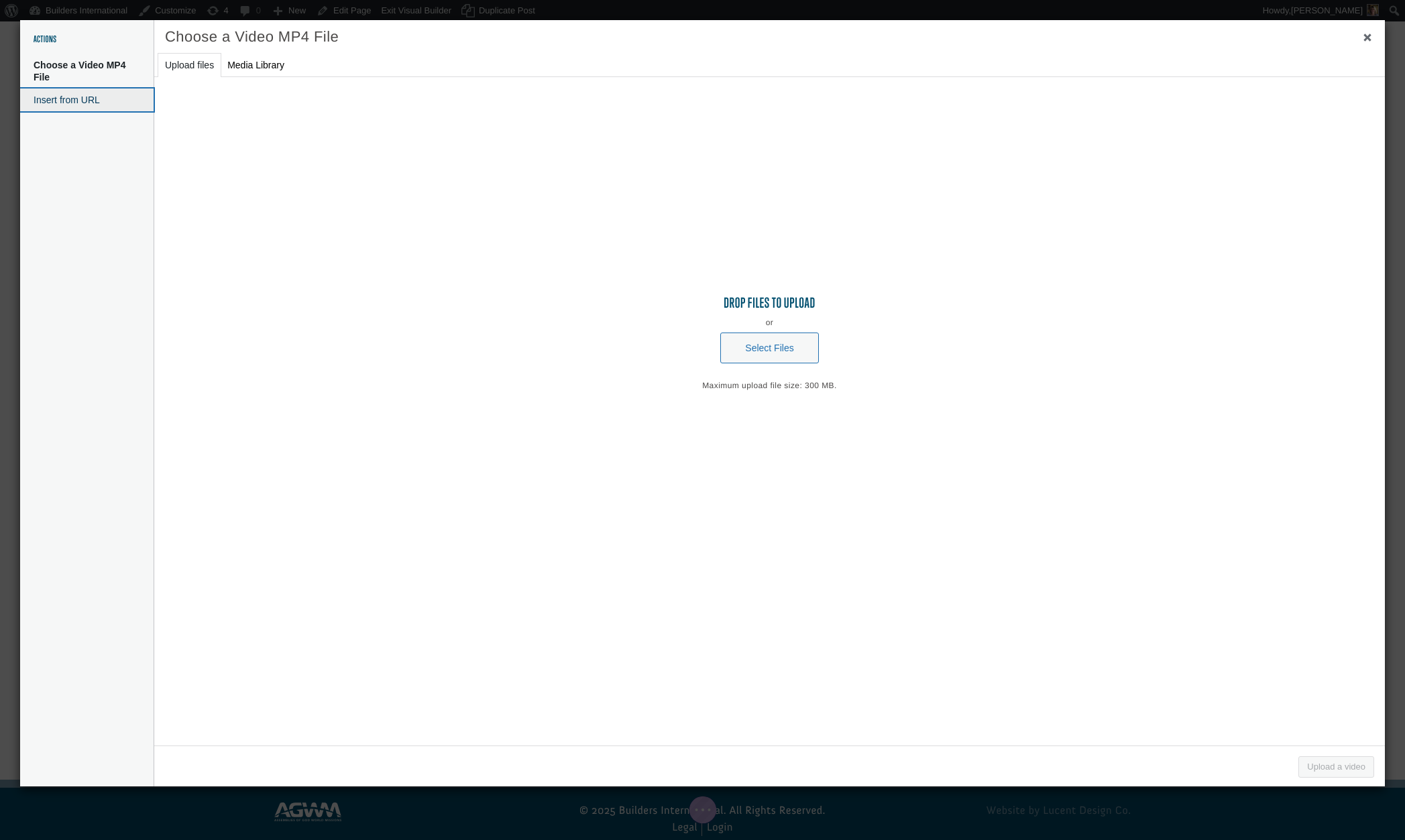
click at [111, 105] on button "Insert from URL" at bounding box center [87, 100] width 133 height 22
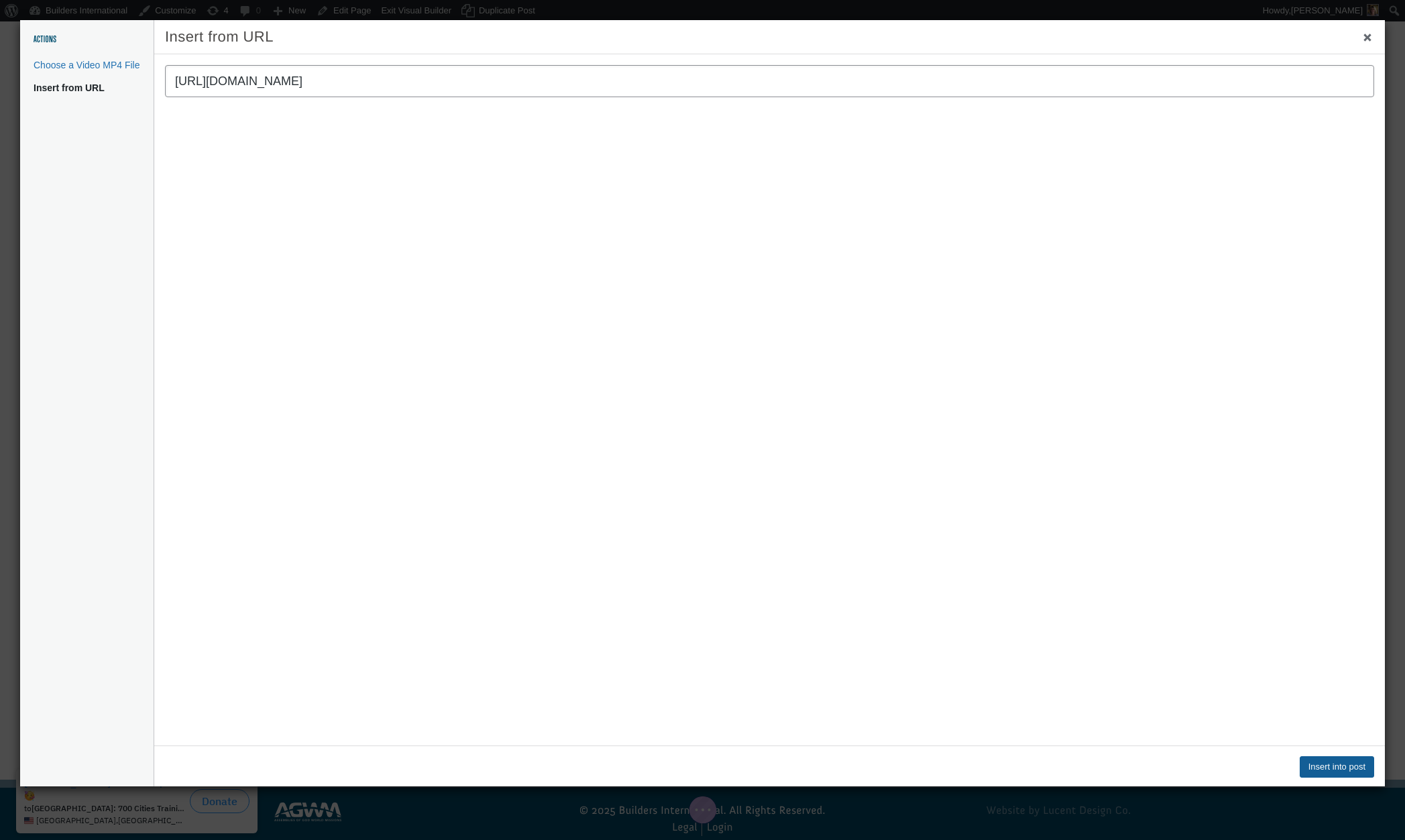
type input "https://vimeo.com/1123902616"
click at [1302, 766] on button "Insert into post" at bounding box center [1337, 766] width 75 height 22
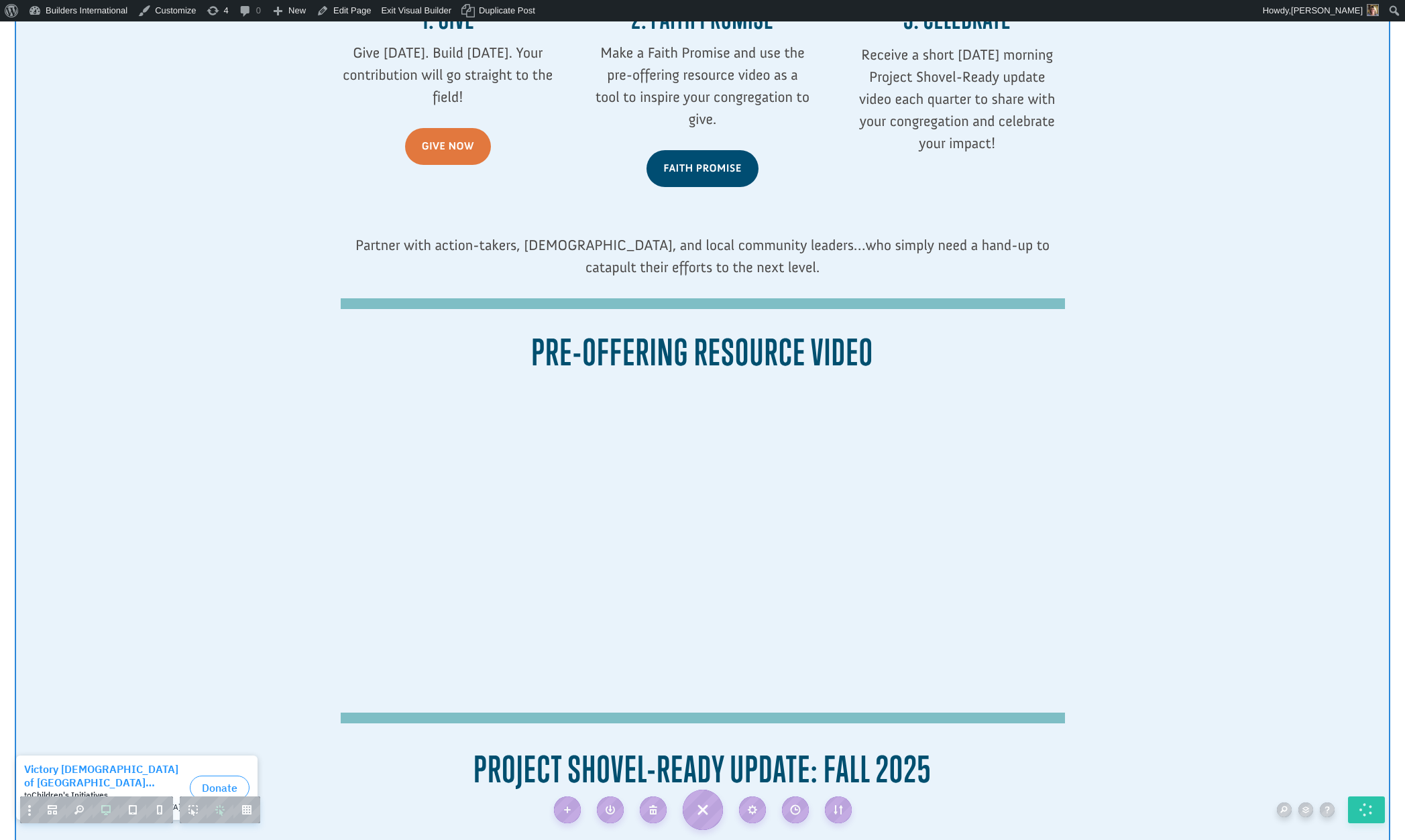
scroll to position [681, 0]
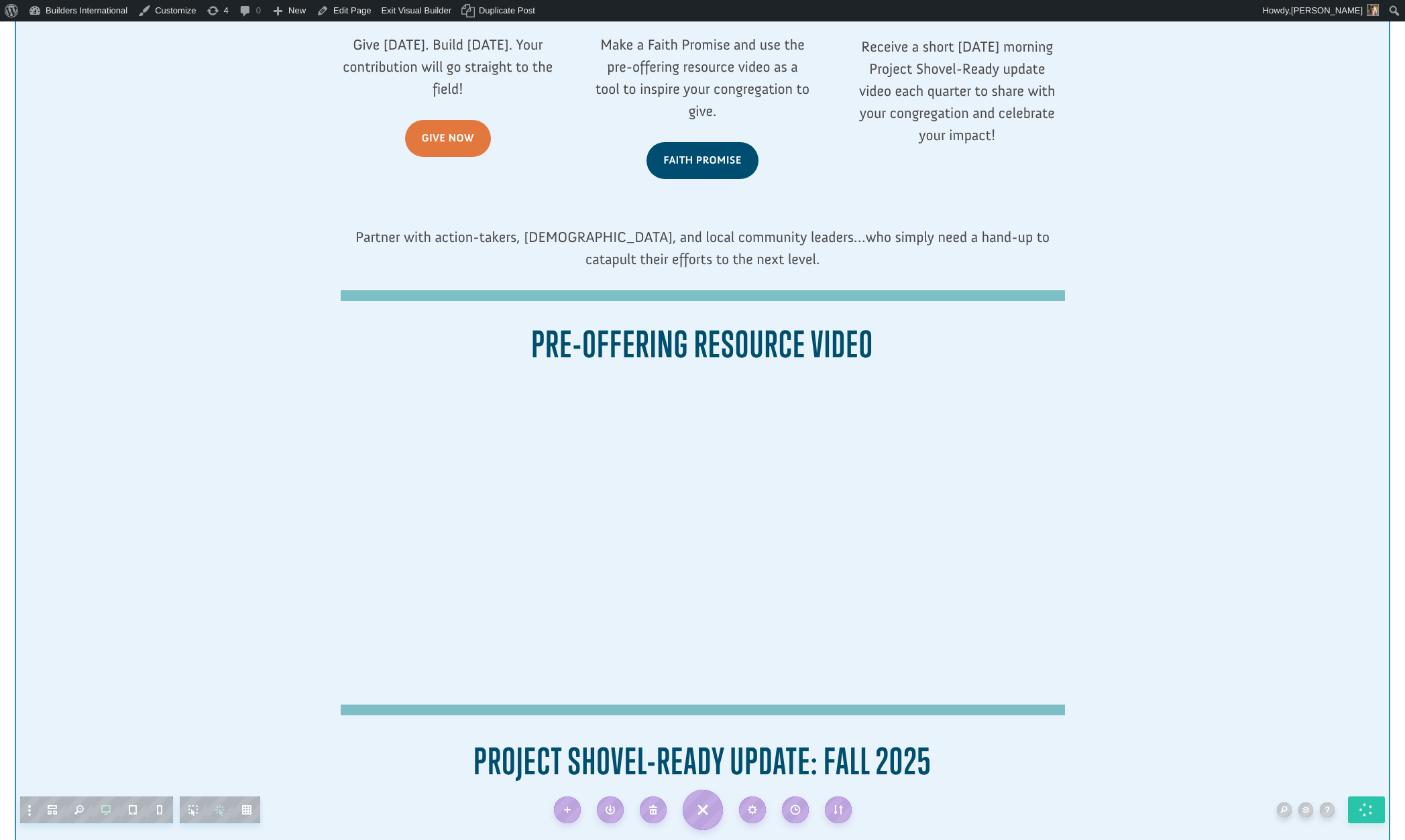
click at [1171, 676] on div at bounding box center [702, 531] width 1375 height 2216
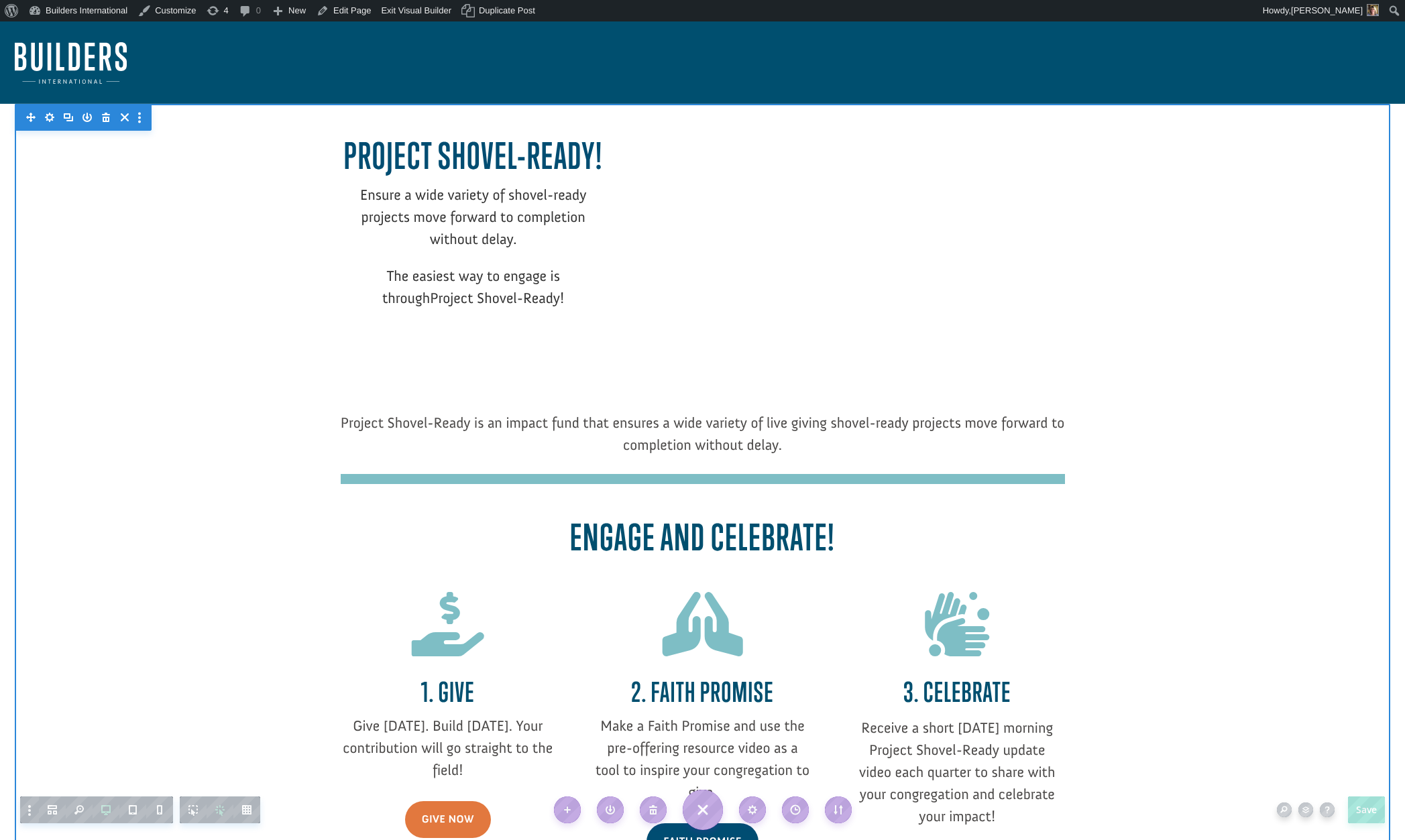
scroll to position [0, 0]
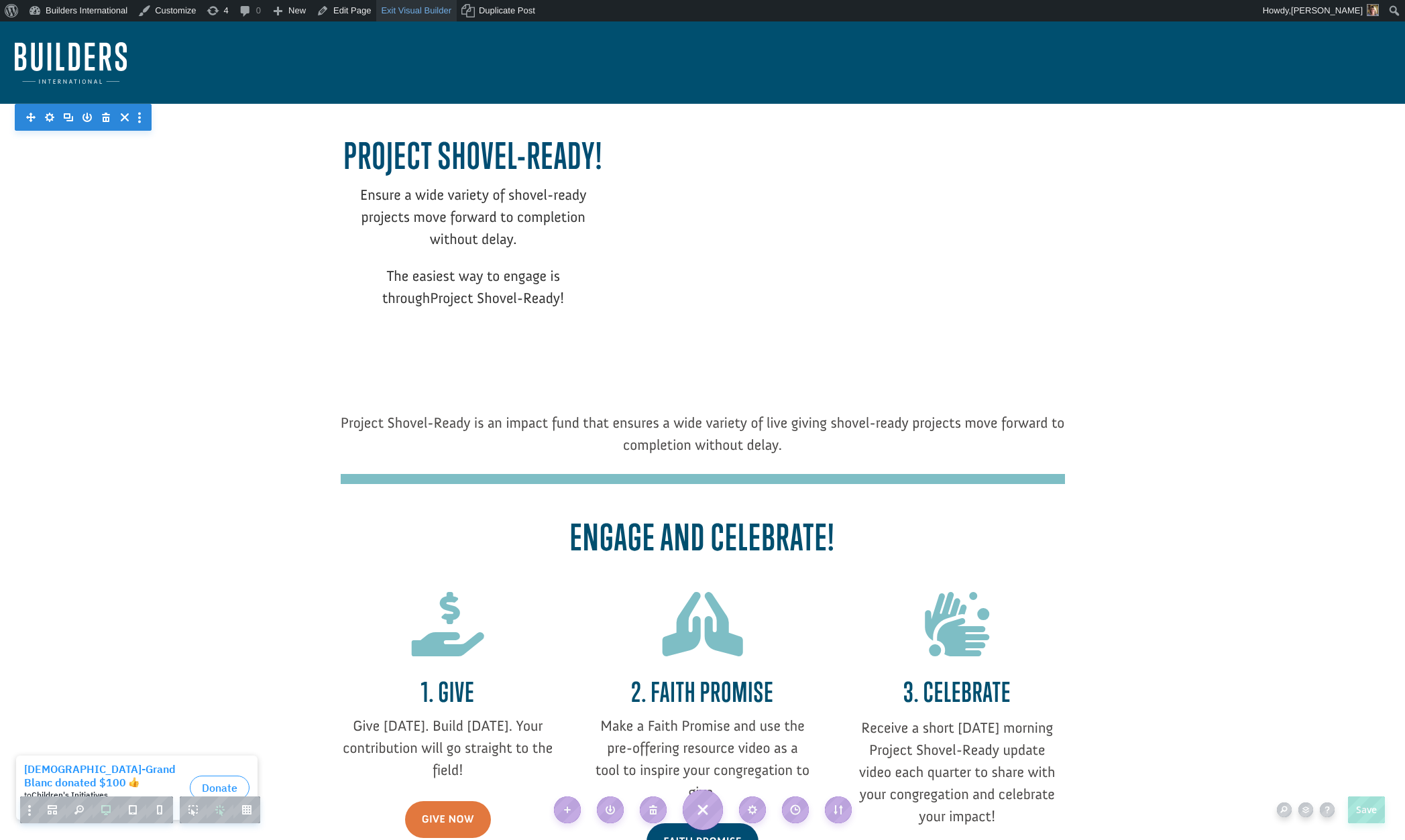
click at [409, 6] on link "Exit Visual Builder" at bounding box center [416, 10] width 80 height 22
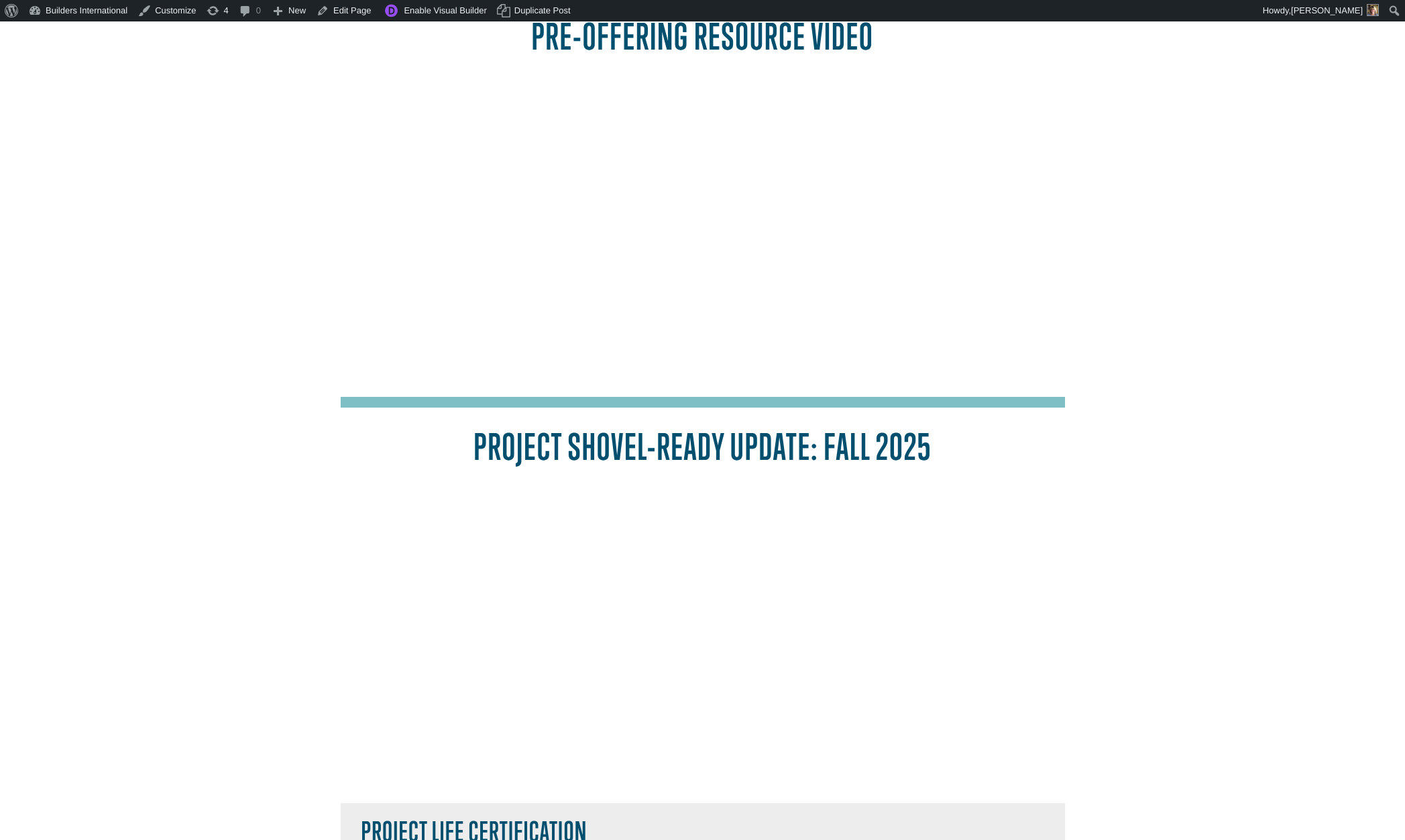
scroll to position [898, 0]
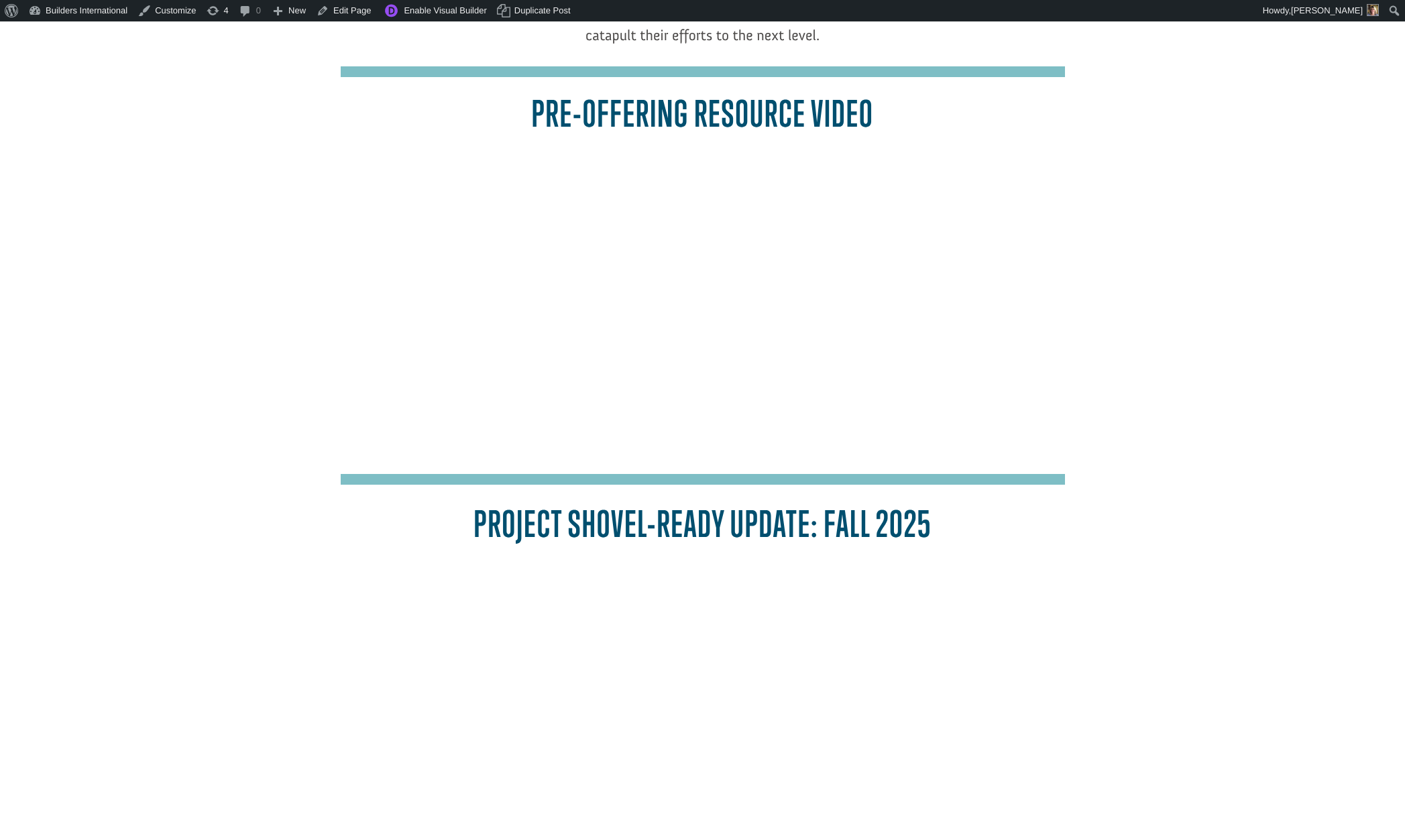
click at [1129, 753] on div "Project Shovel-Ready! Ensure a wide variety of shovel-ready projects move forwa…" at bounding box center [702, 304] width 1375 height 2196
click at [293, 626] on div "Project Shovel-Ready! Ensure a wide variety of shovel-ready projects move forwa…" at bounding box center [702, 304] width 1375 height 2196
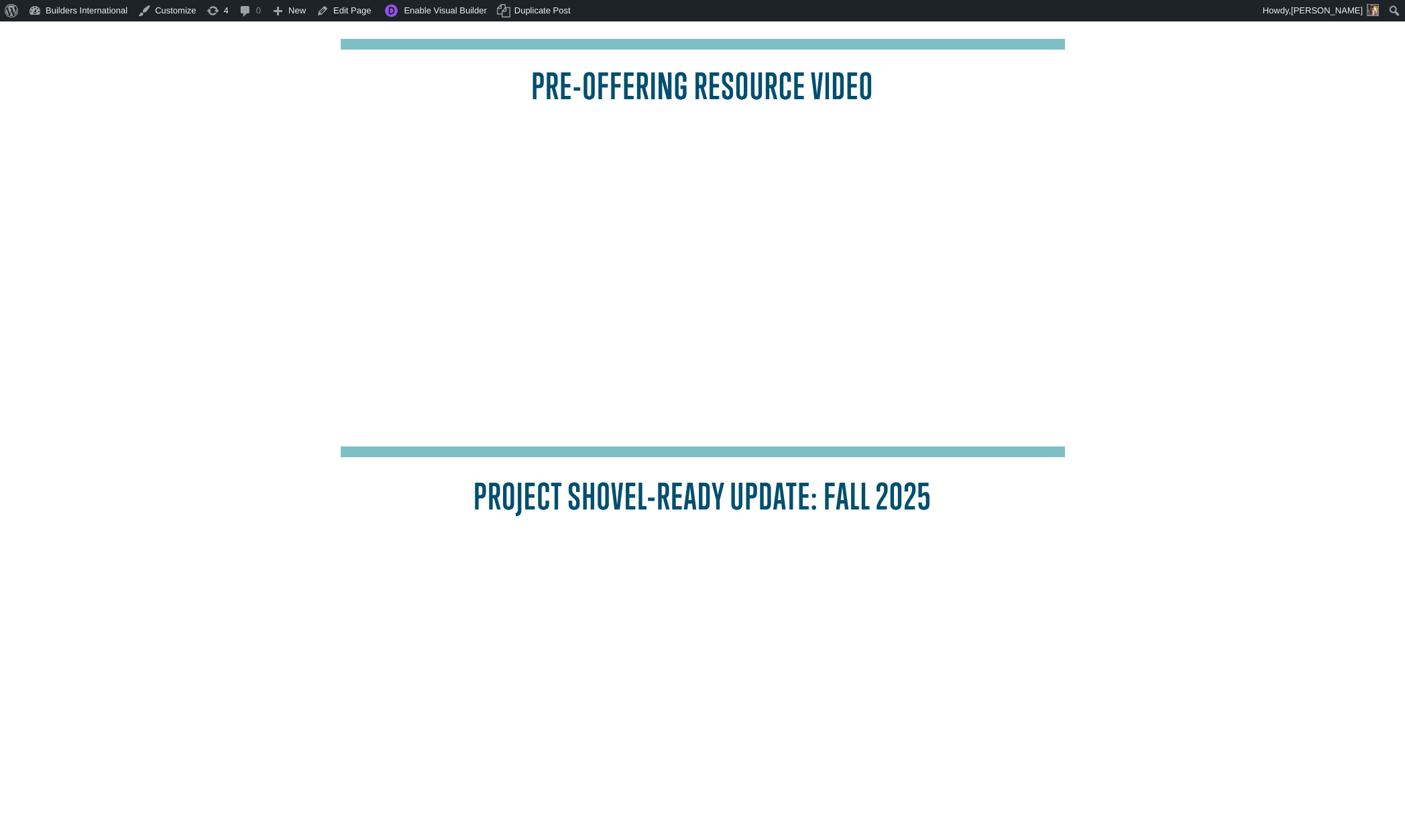
scroll to position [930, 0]
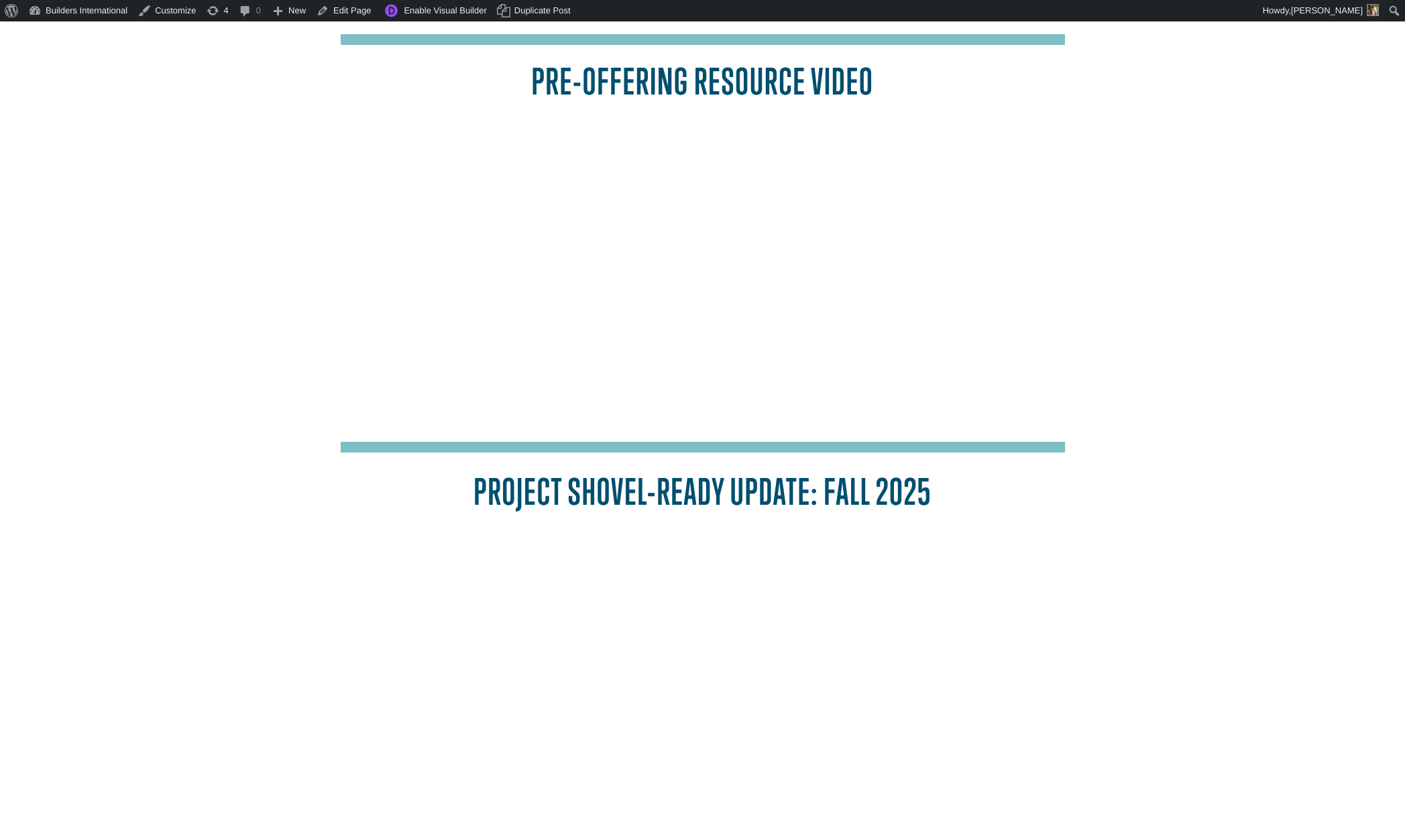
click at [790, 443] on div at bounding box center [702, 449] width 724 height 15
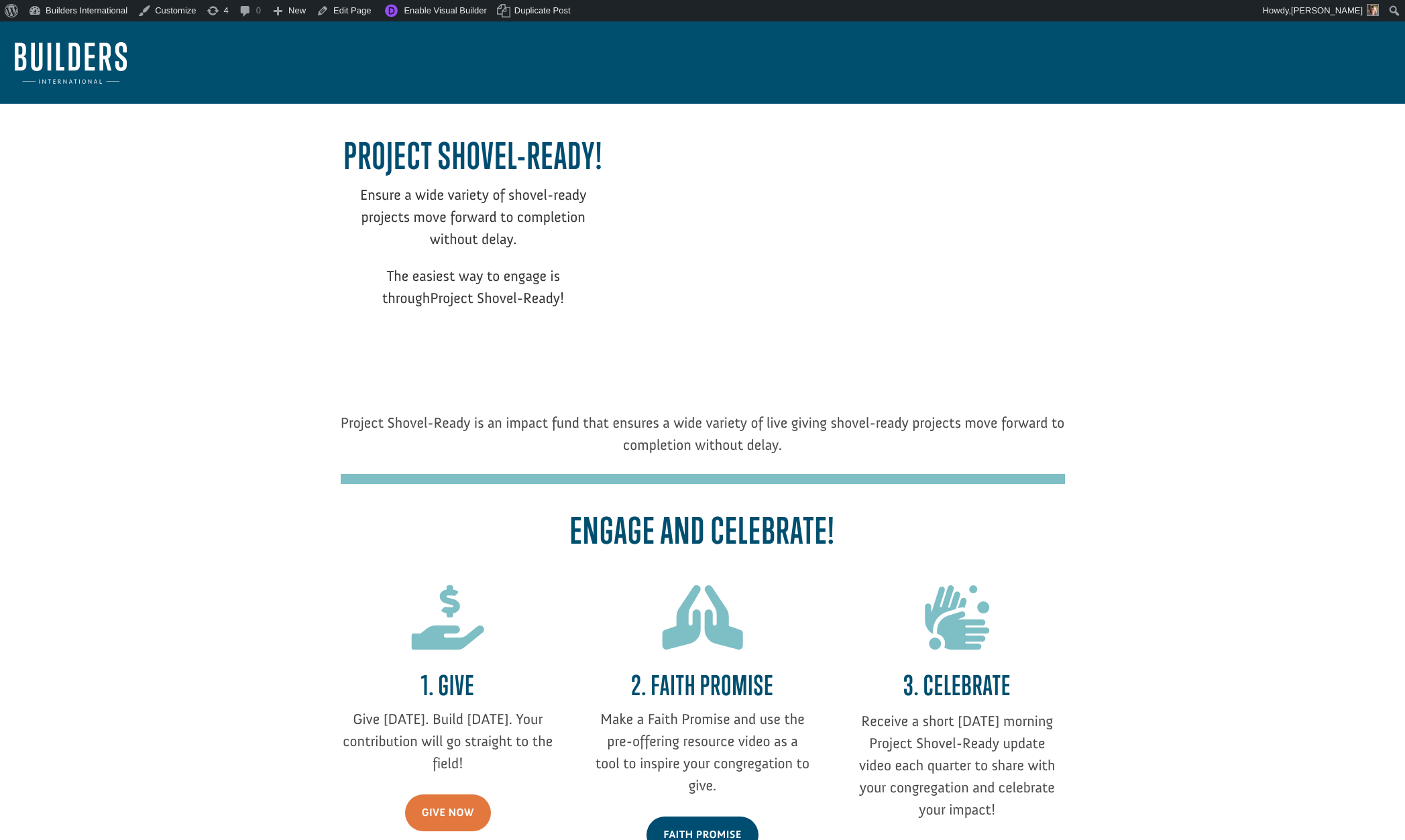
scroll to position [0, 0]
click at [678, 0] on div "Skip to toolbar About WordPress About WordPress Get Involved [DOMAIN_NAME] Docu…" at bounding box center [702, 10] width 1405 height 22
click at [357, 10] on link "Edit Page" at bounding box center [343, 10] width 65 height 22
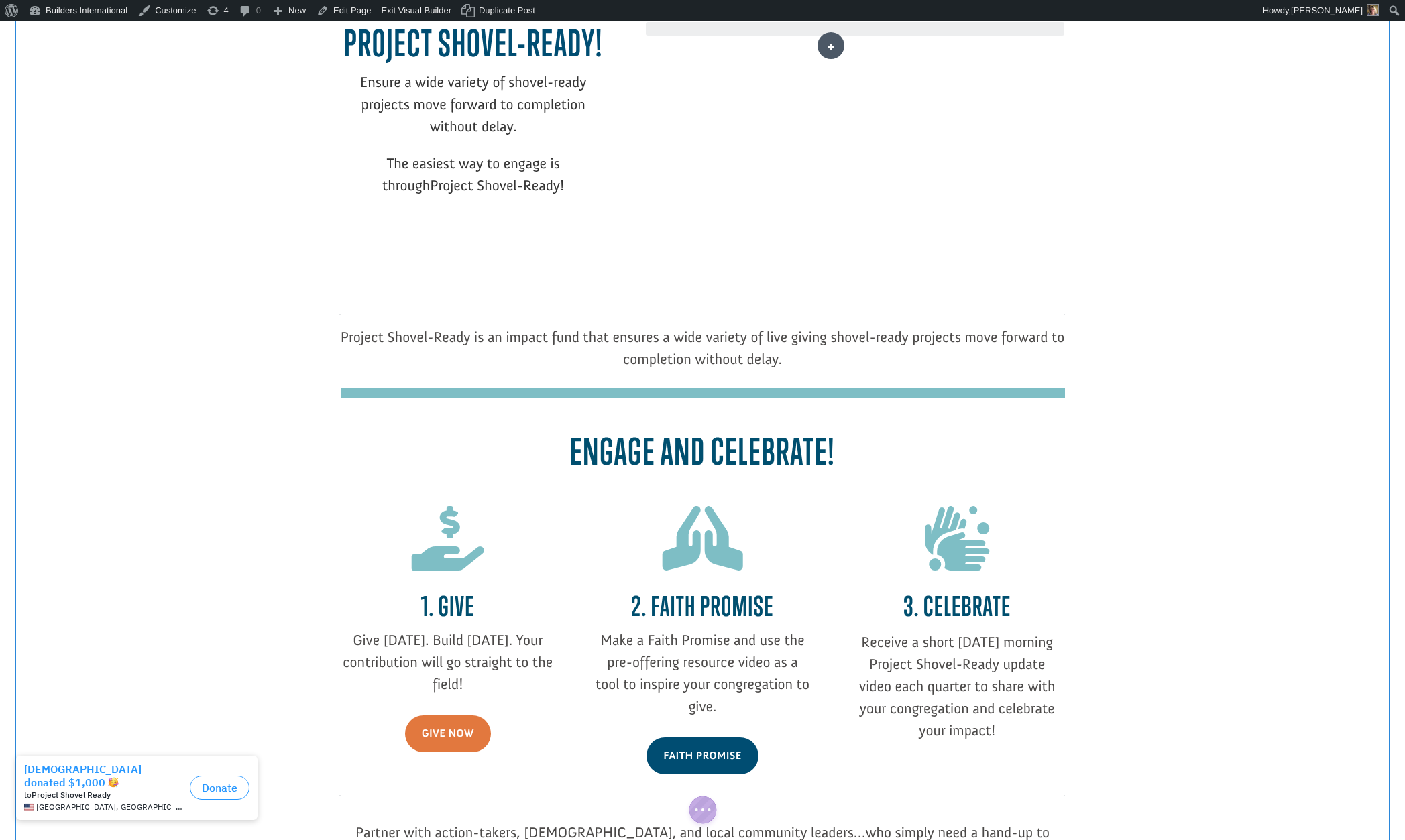
scroll to position [96, 0]
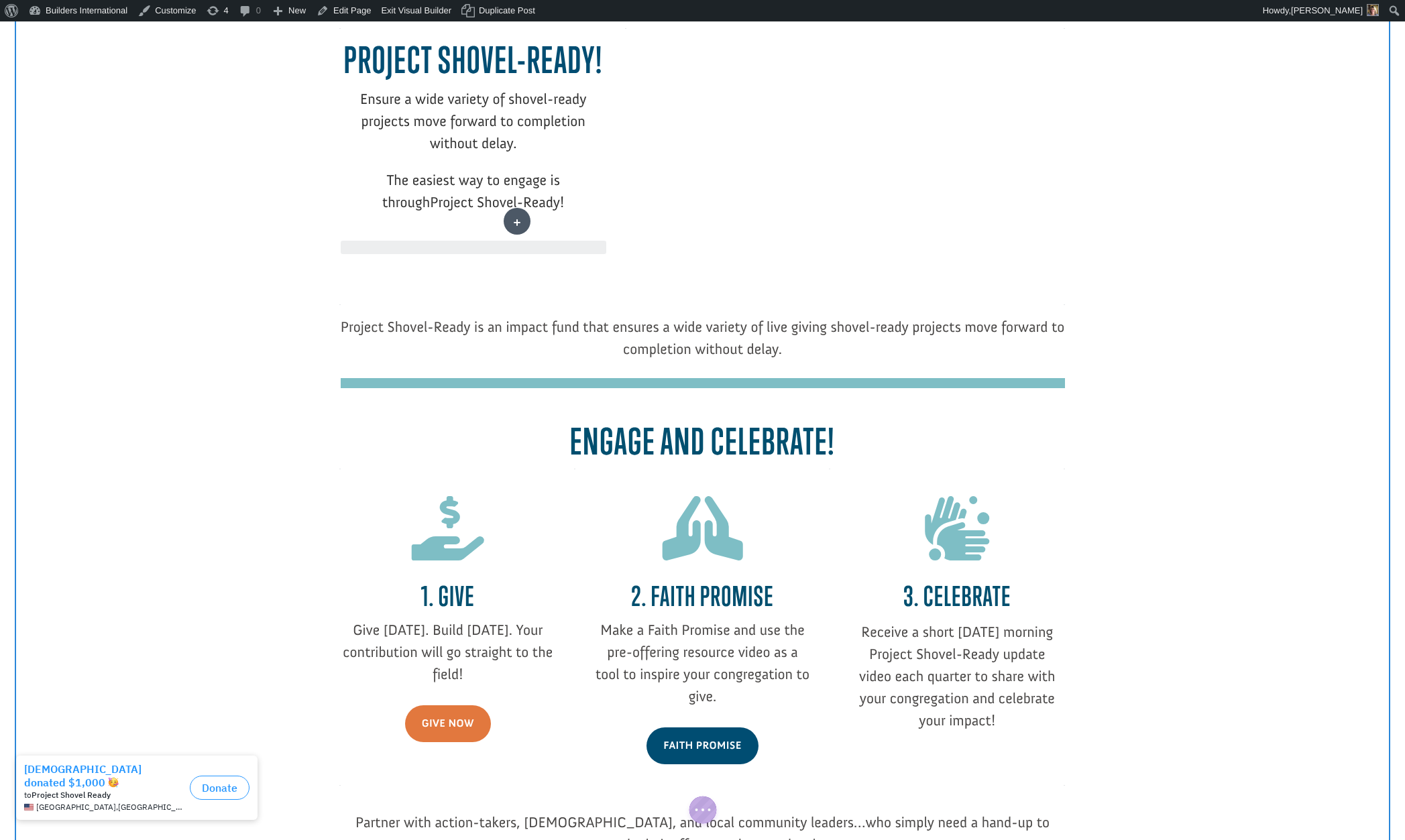
drag, startPoint x: 990, startPoint y: 522, endPoint x: 517, endPoint y: 221, distance: 560.7
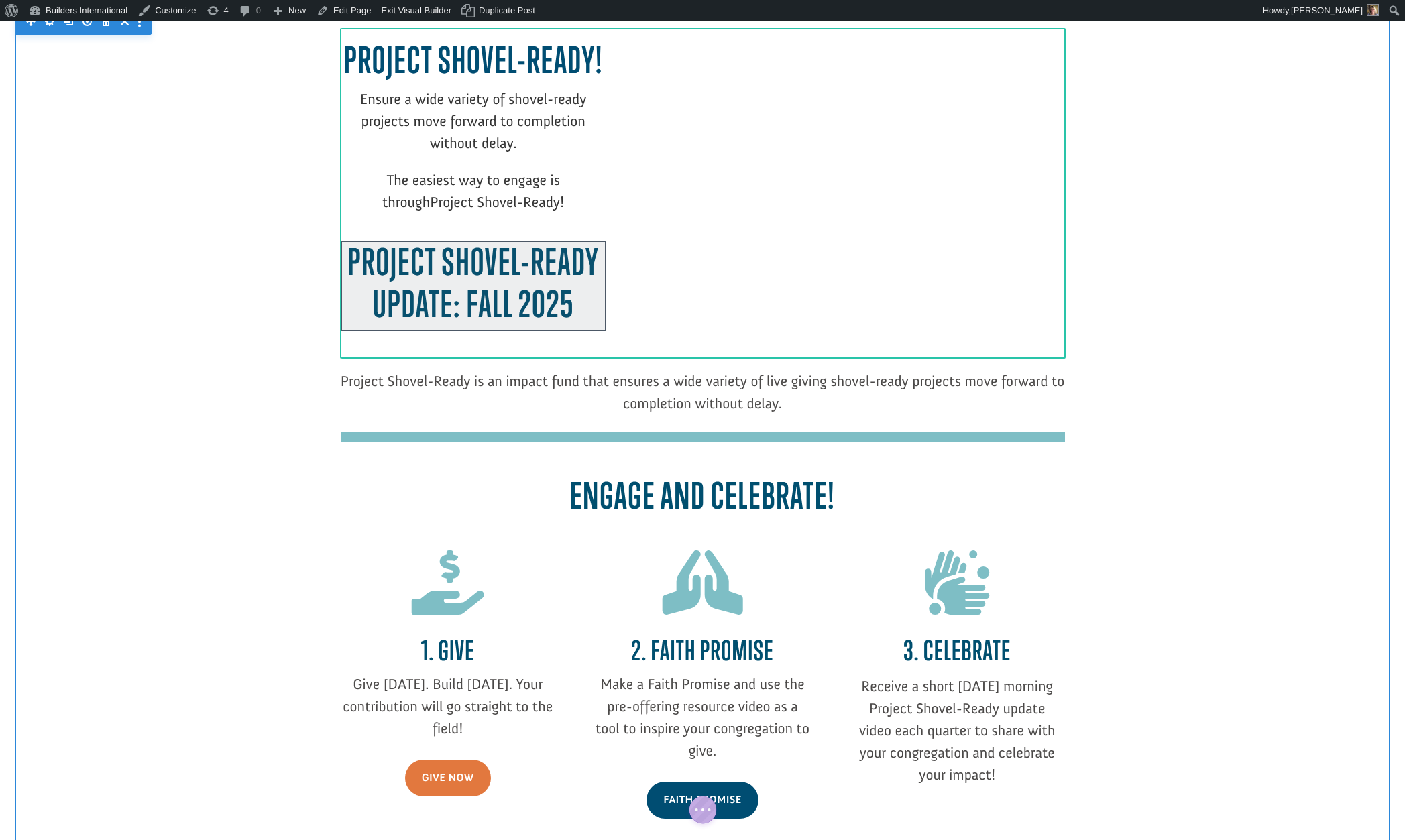
click at [589, 262] on div at bounding box center [473, 286] width 266 height 91
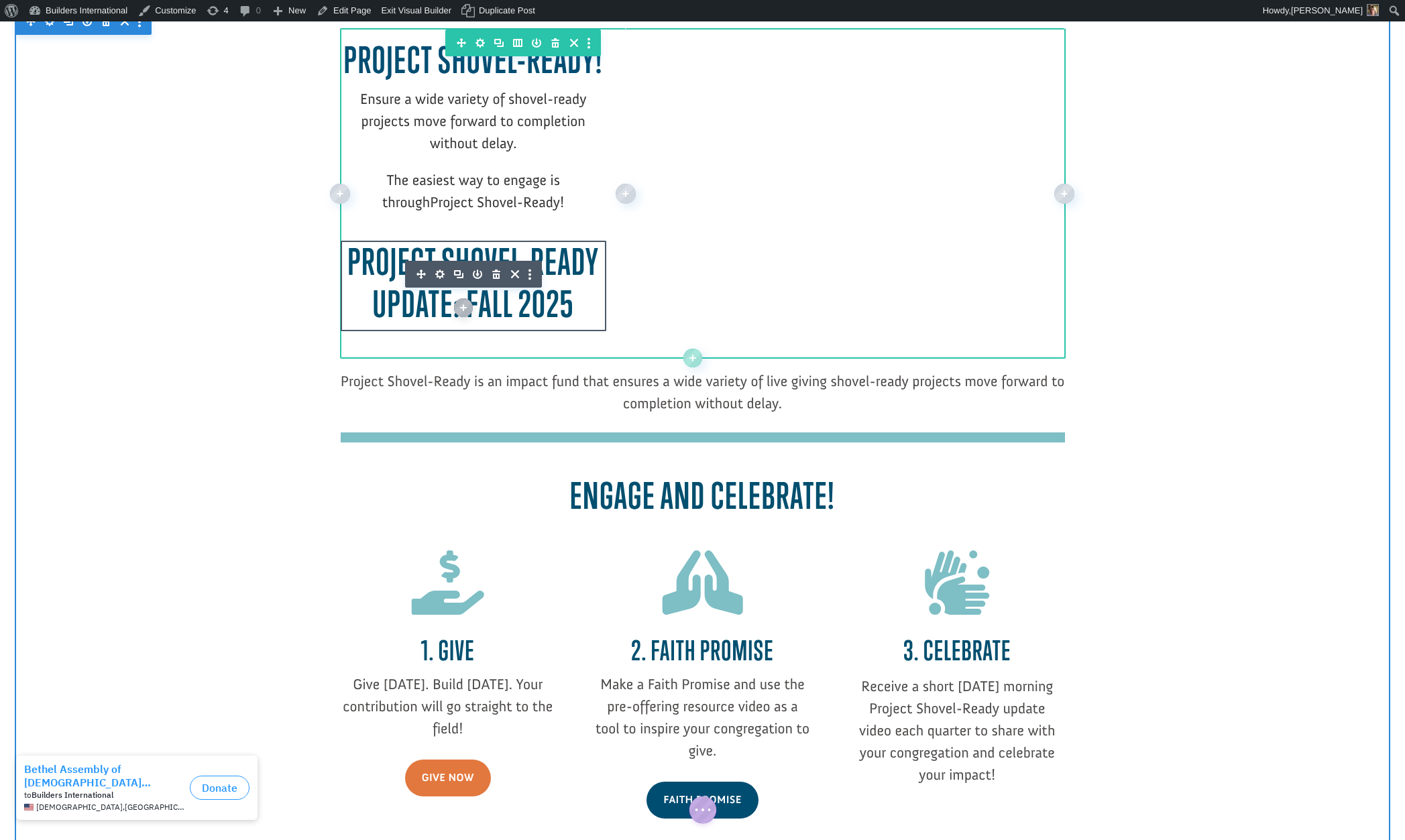
click at [450, 301] on b "Project Shovel-Ready Update: Fall 2025" at bounding box center [472, 283] width 251 height 85
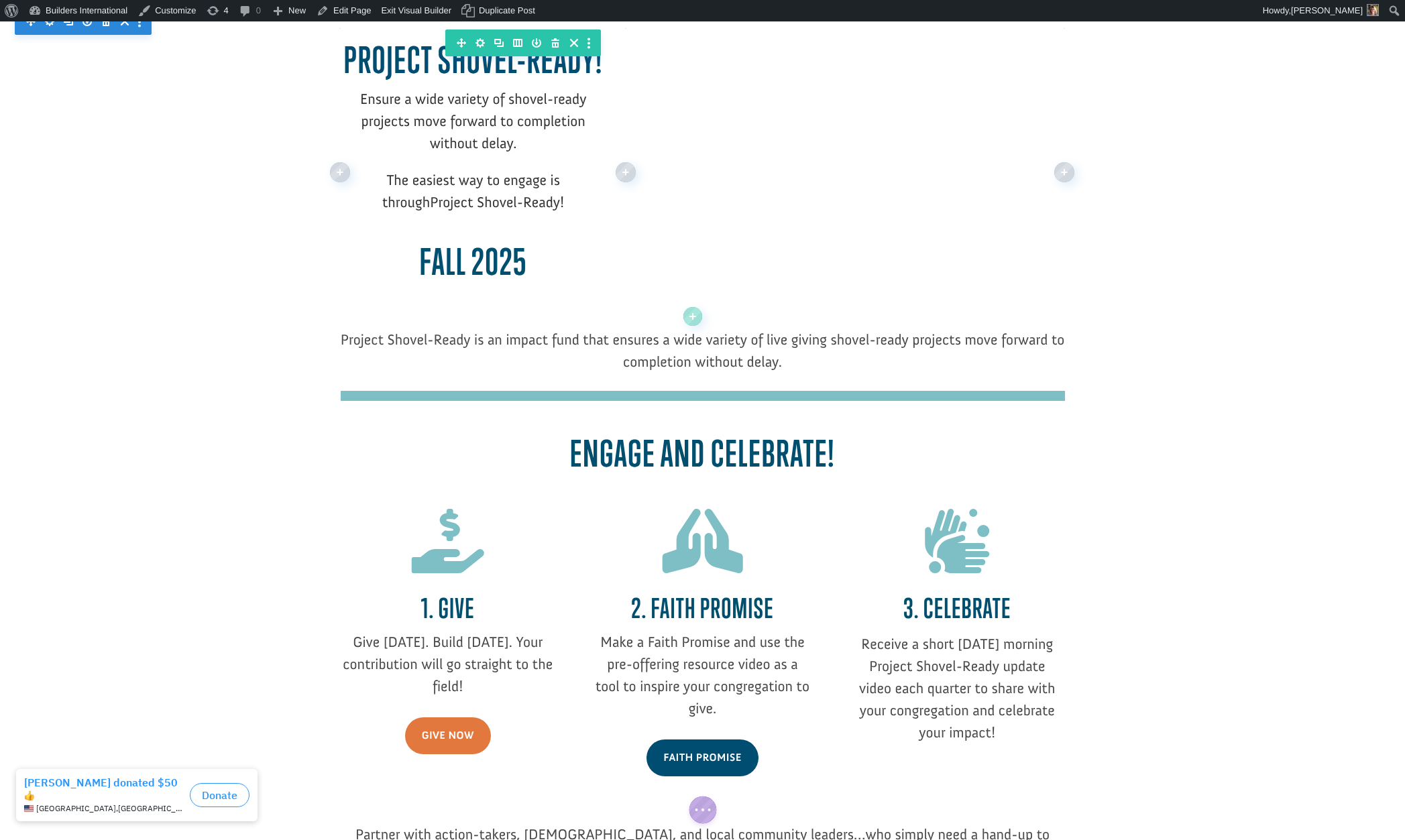
click at [468, 265] on b "Fall 2025" at bounding box center [473, 261] width 108 height 43
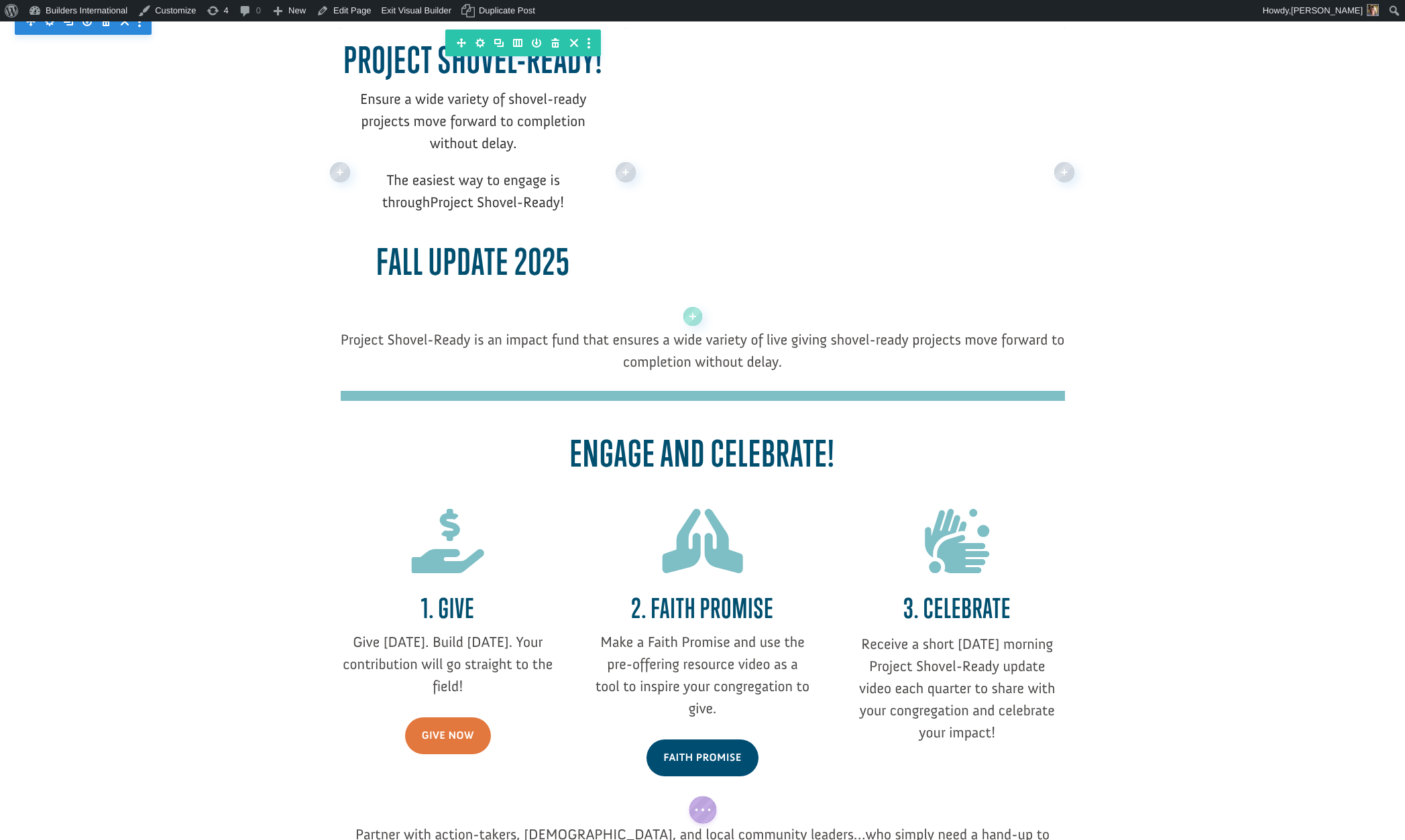
scroll to position [99, 0]
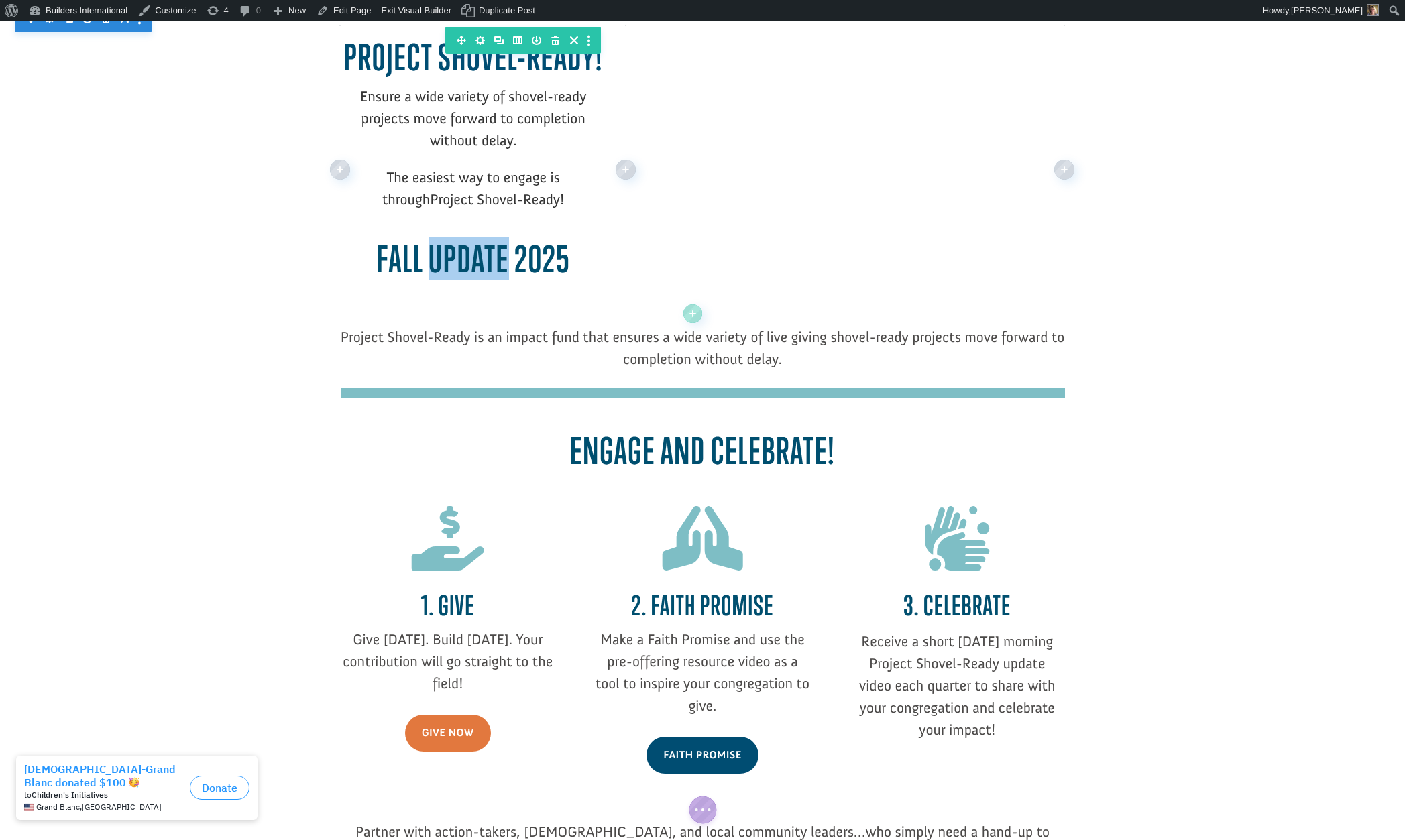
drag, startPoint x: 510, startPoint y: 262, endPoint x: 428, endPoint y: 259, distance: 82.1
click at [513, 259] on b "Fall update 2025" at bounding box center [472, 258] width 194 height 43
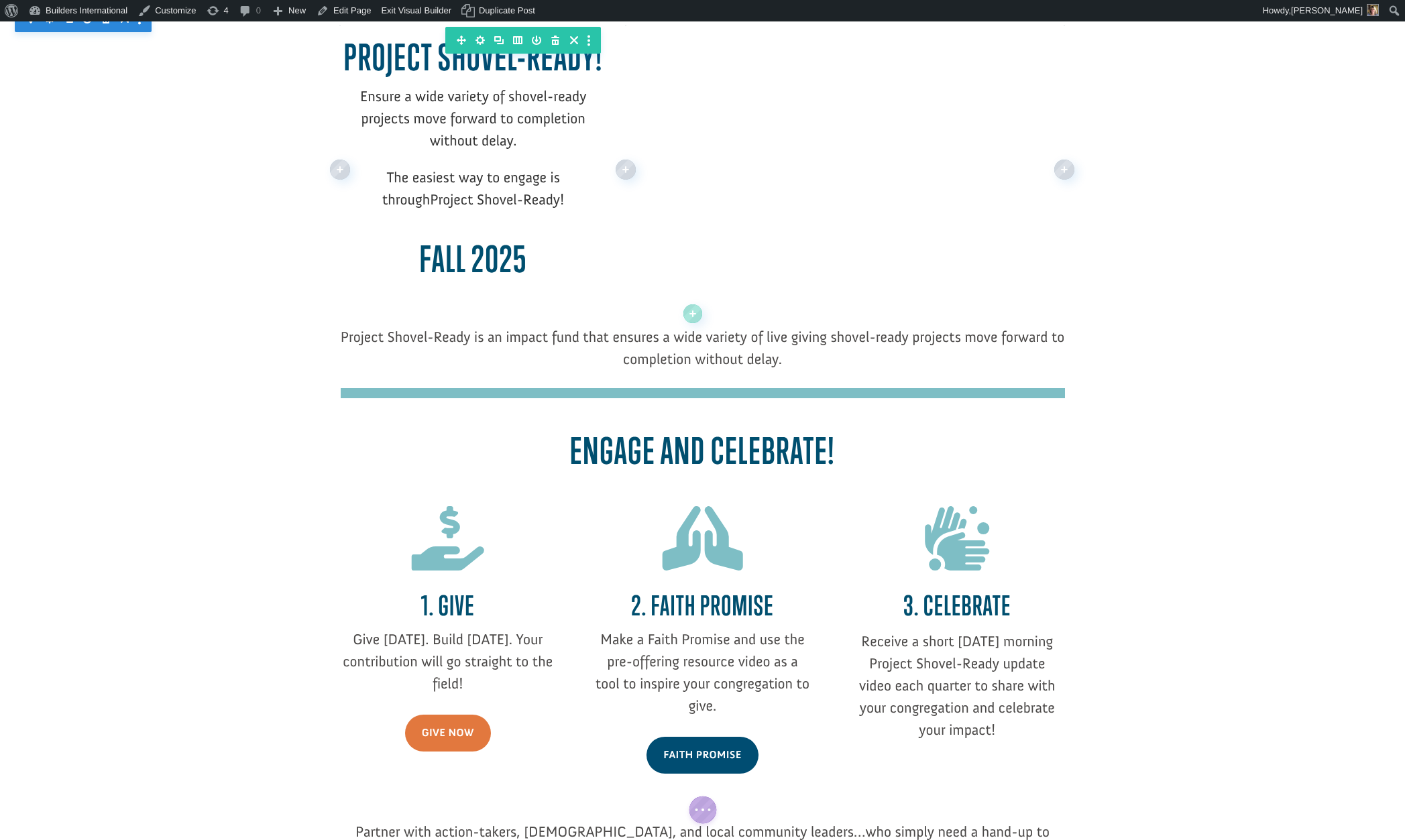
click at [532, 252] on h2 "Fall 2025" at bounding box center [473, 262] width 266 height 49
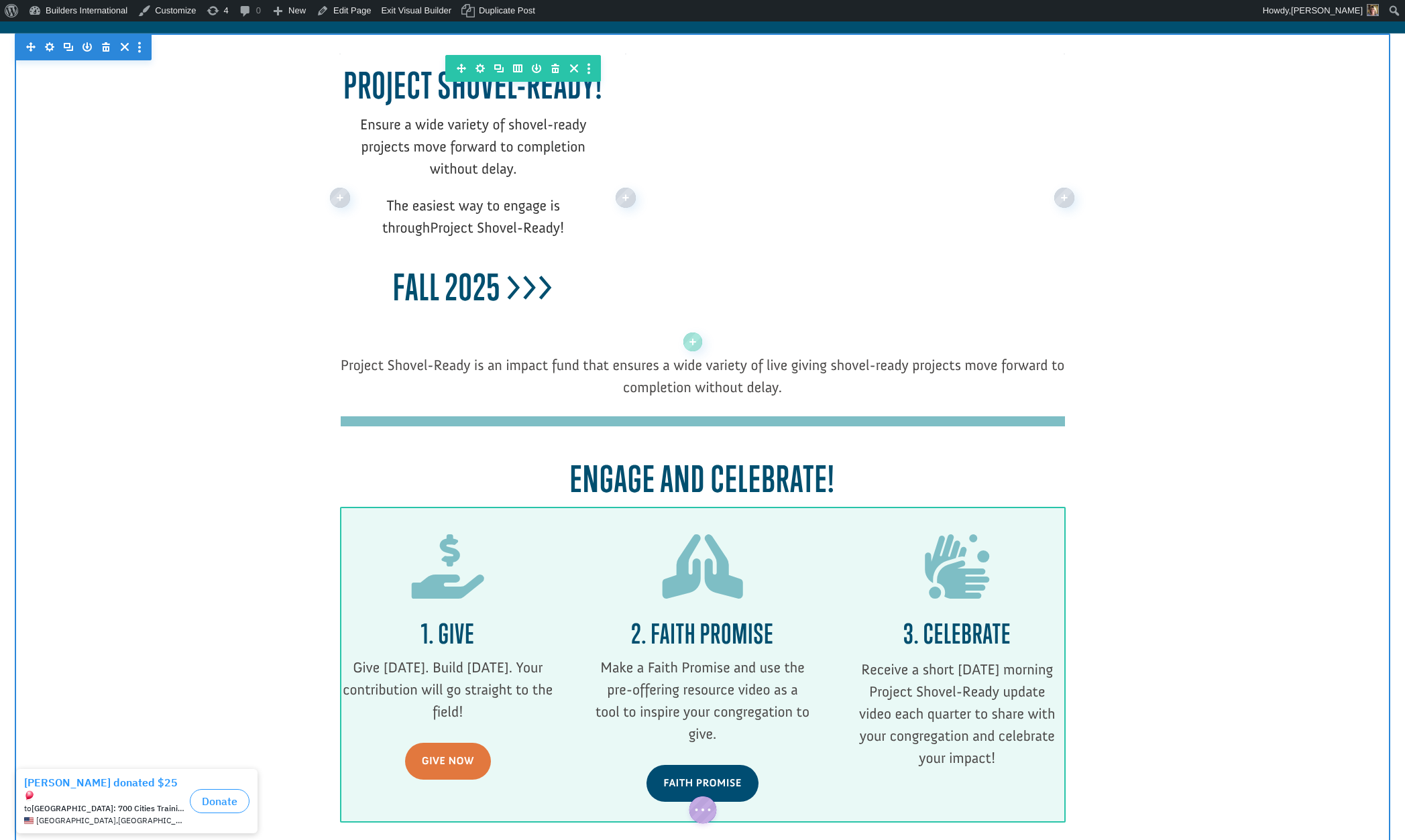
scroll to position [66, 0]
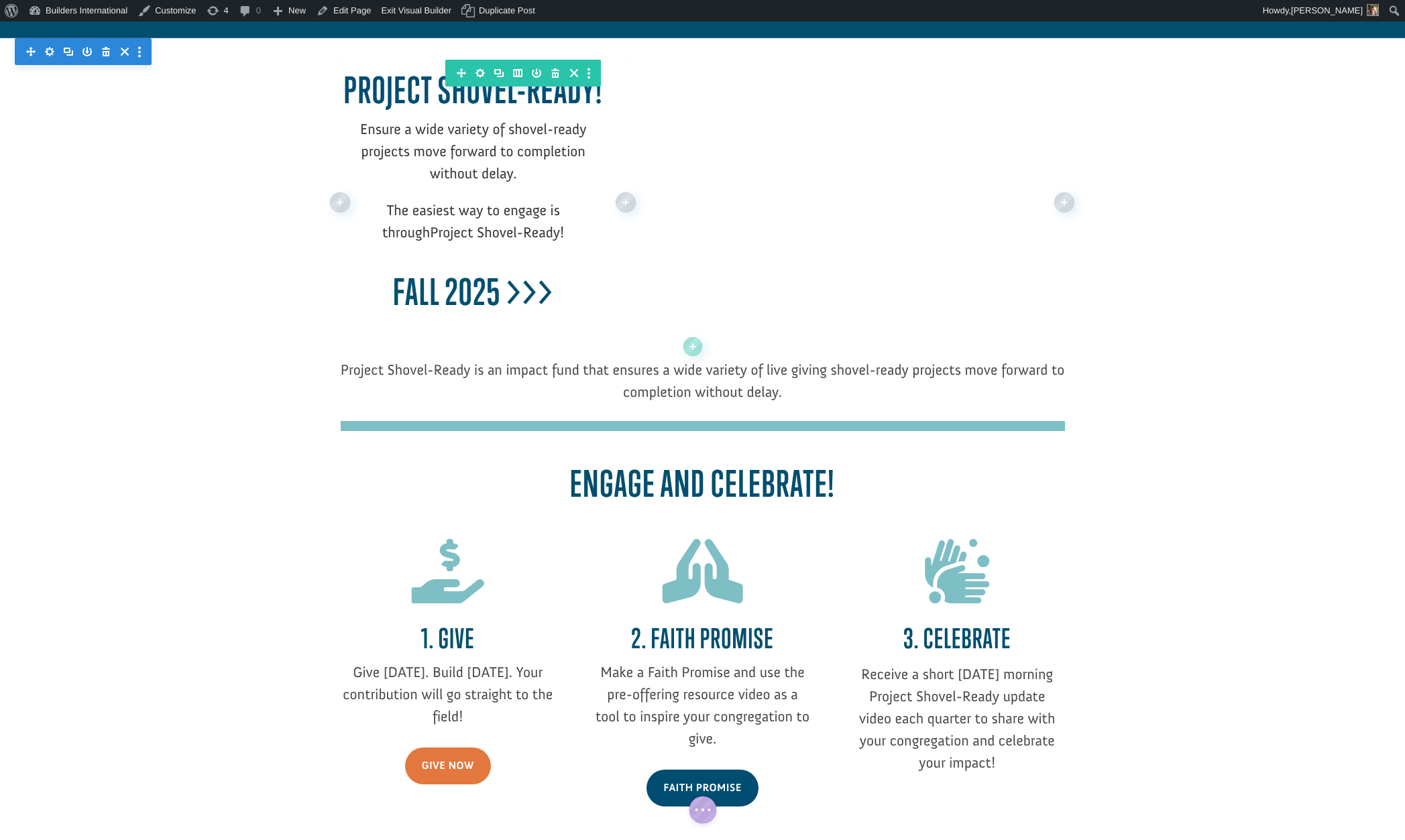
click at [570, 289] on h2 "Fall 2025 >>>" at bounding box center [473, 295] width 266 height 49
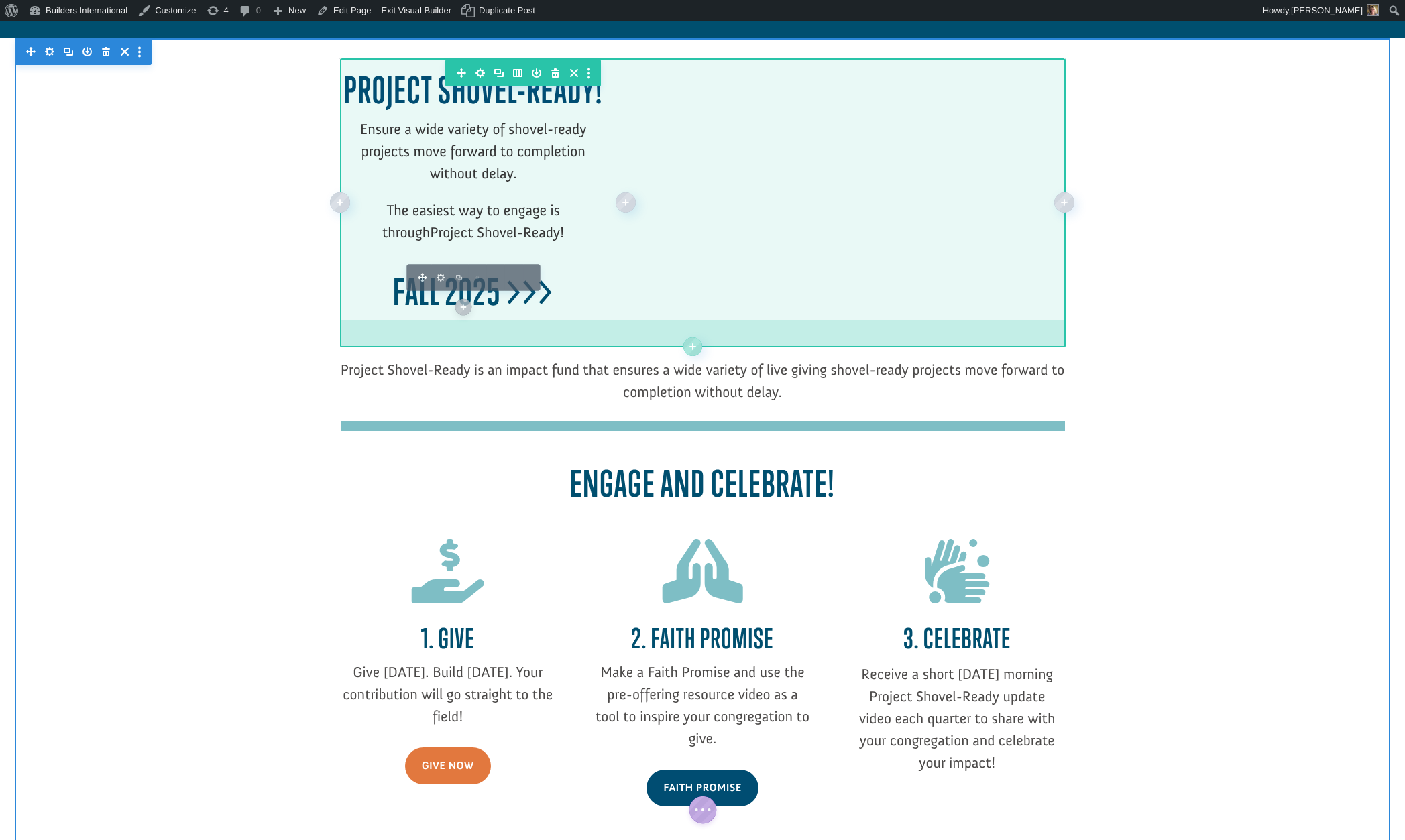
click at [519, 324] on div at bounding box center [702, 333] width 724 height 27
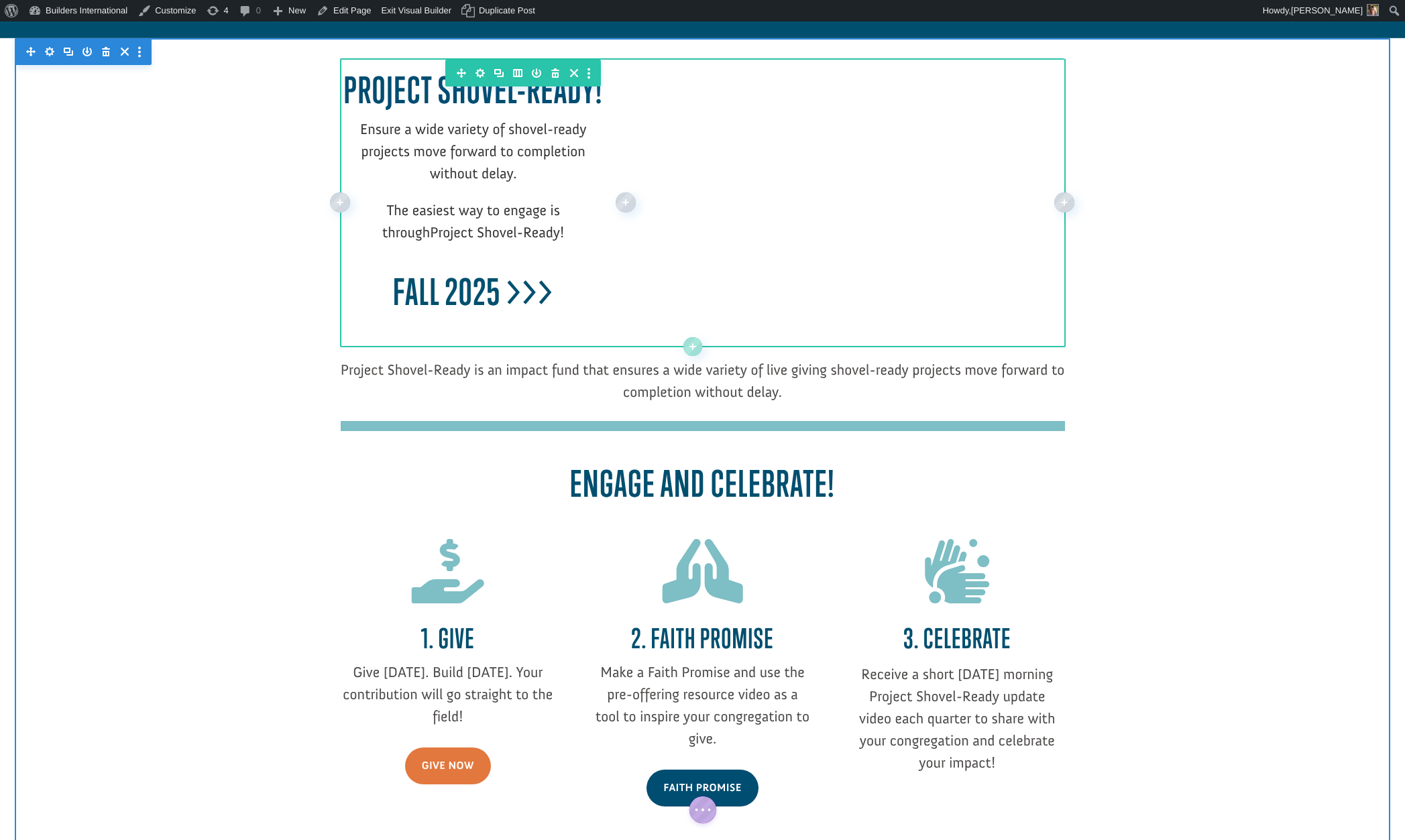
click at [520, 322] on div at bounding box center [702, 333] width 724 height 27
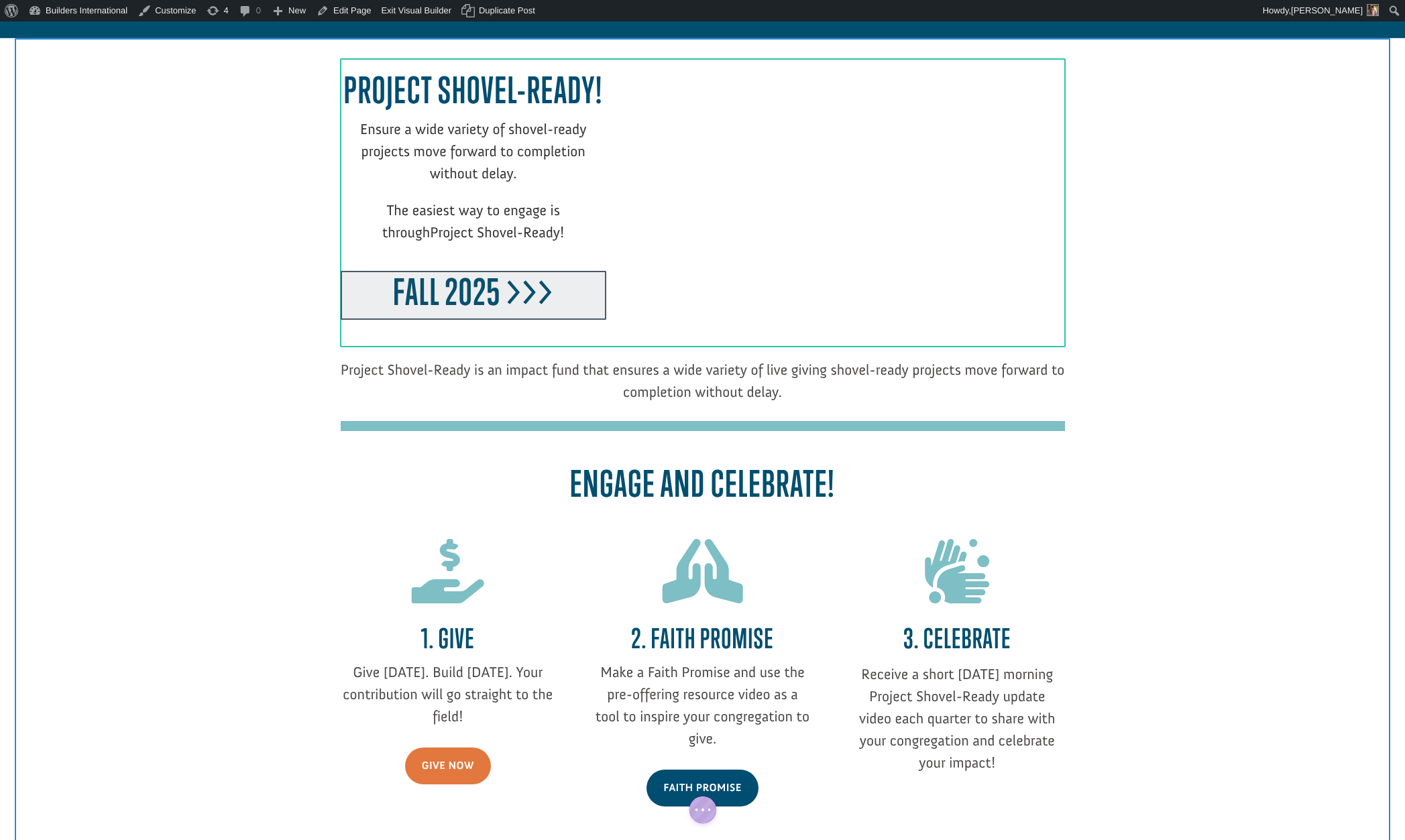
click at [511, 311] on div at bounding box center [473, 295] width 266 height 49
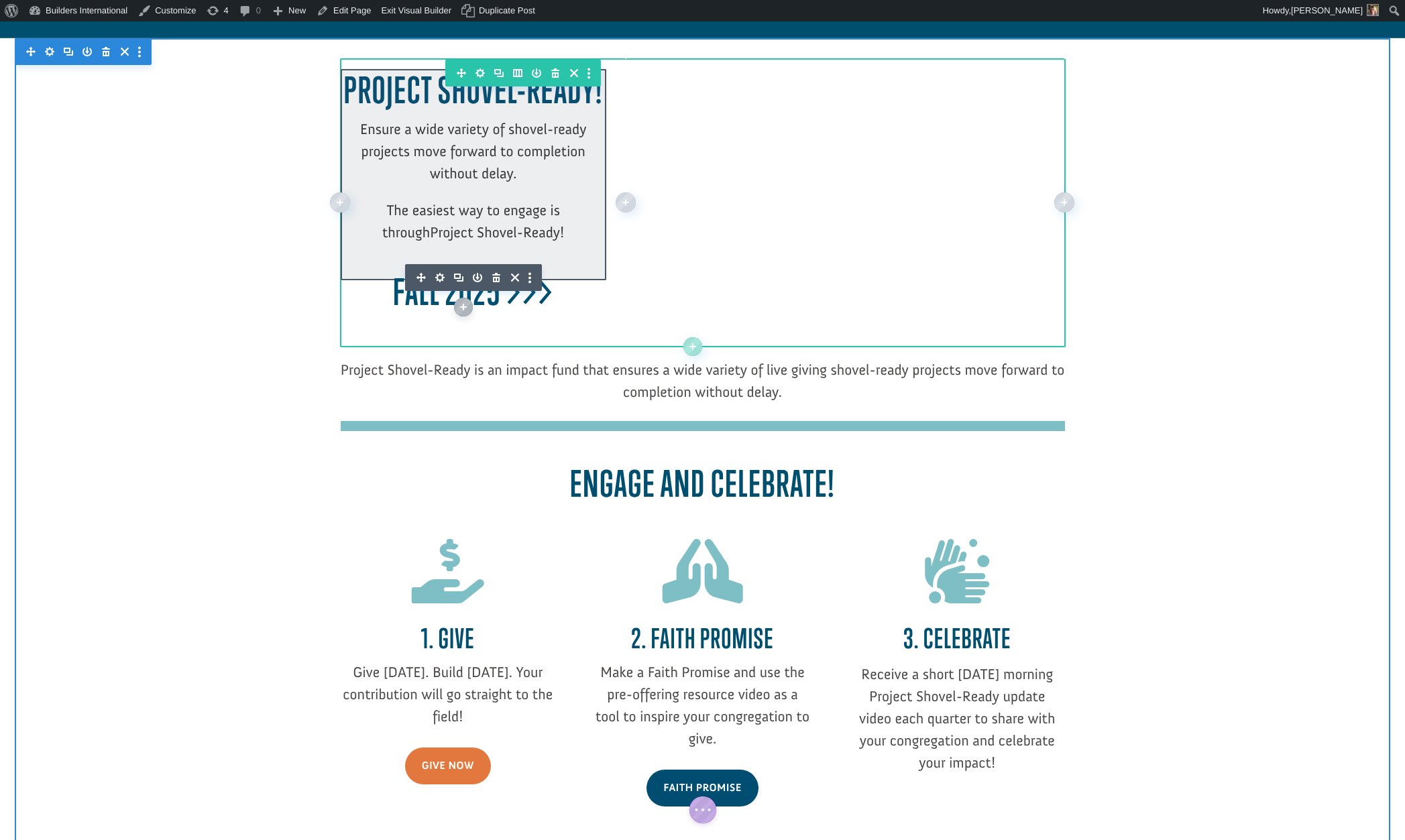
click at [438, 274] on div "Project Shovel-Ready! Ensure a wide variety of shovel-ready projects move forwa…" at bounding box center [473, 194] width 266 height 250
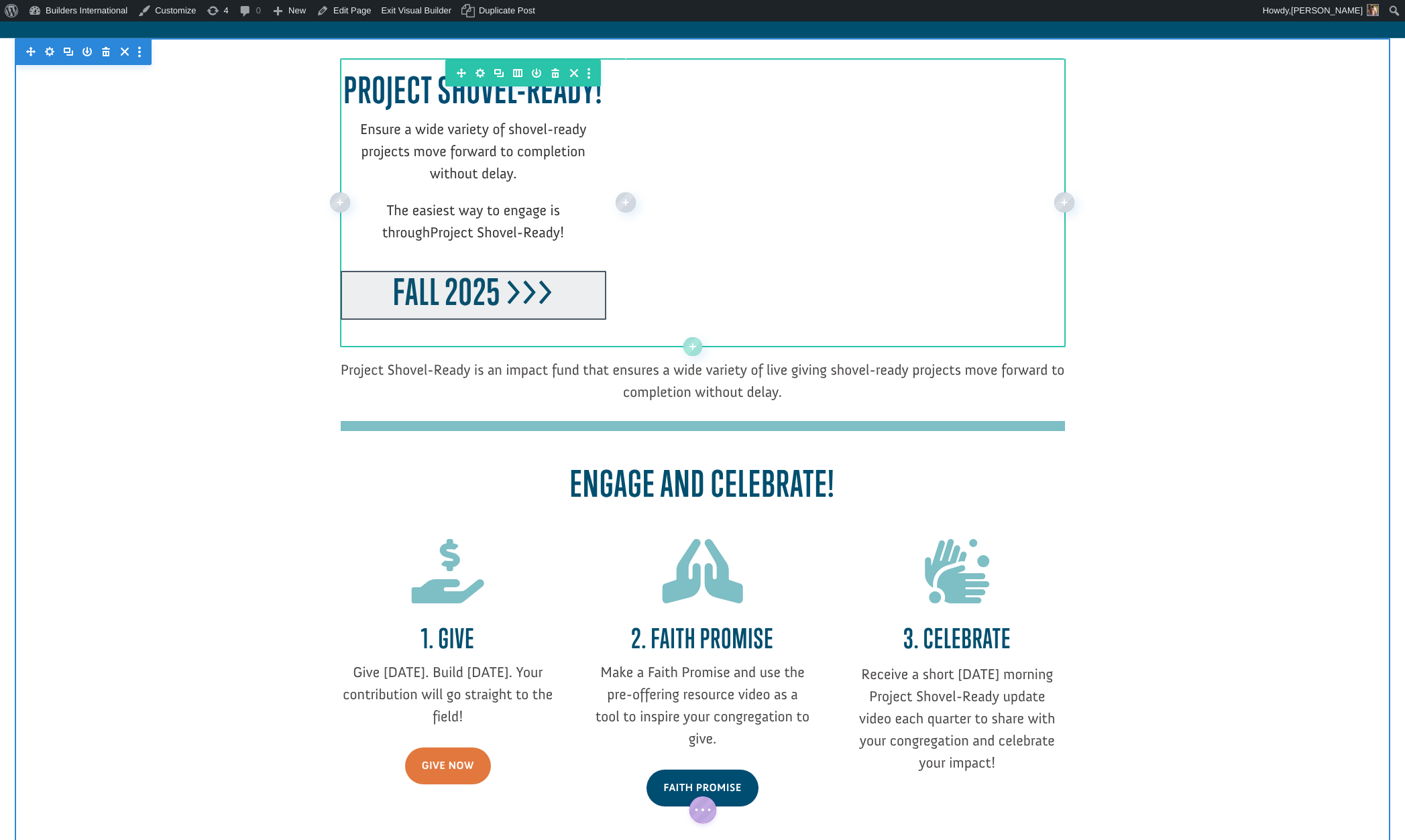
click at [446, 289] on div at bounding box center [473, 295] width 266 height 49
click at [440, 271] on div "Project Shovel-Ready! Ensure a wide variety of shovel-ready projects move forwa…" at bounding box center [473, 194] width 266 height 250
click at [437, 286] on div at bounding box center [473, 295] width 266 height 49
click at [439, 279] on div "Project Shovel-Ready! Ensure a wide variety of shovel-ready projects move forwa…" at bounding box center [473, 194] width 266 height 250
click at [460, 292] on div at bounding box center [473, 295] width 266 height 49
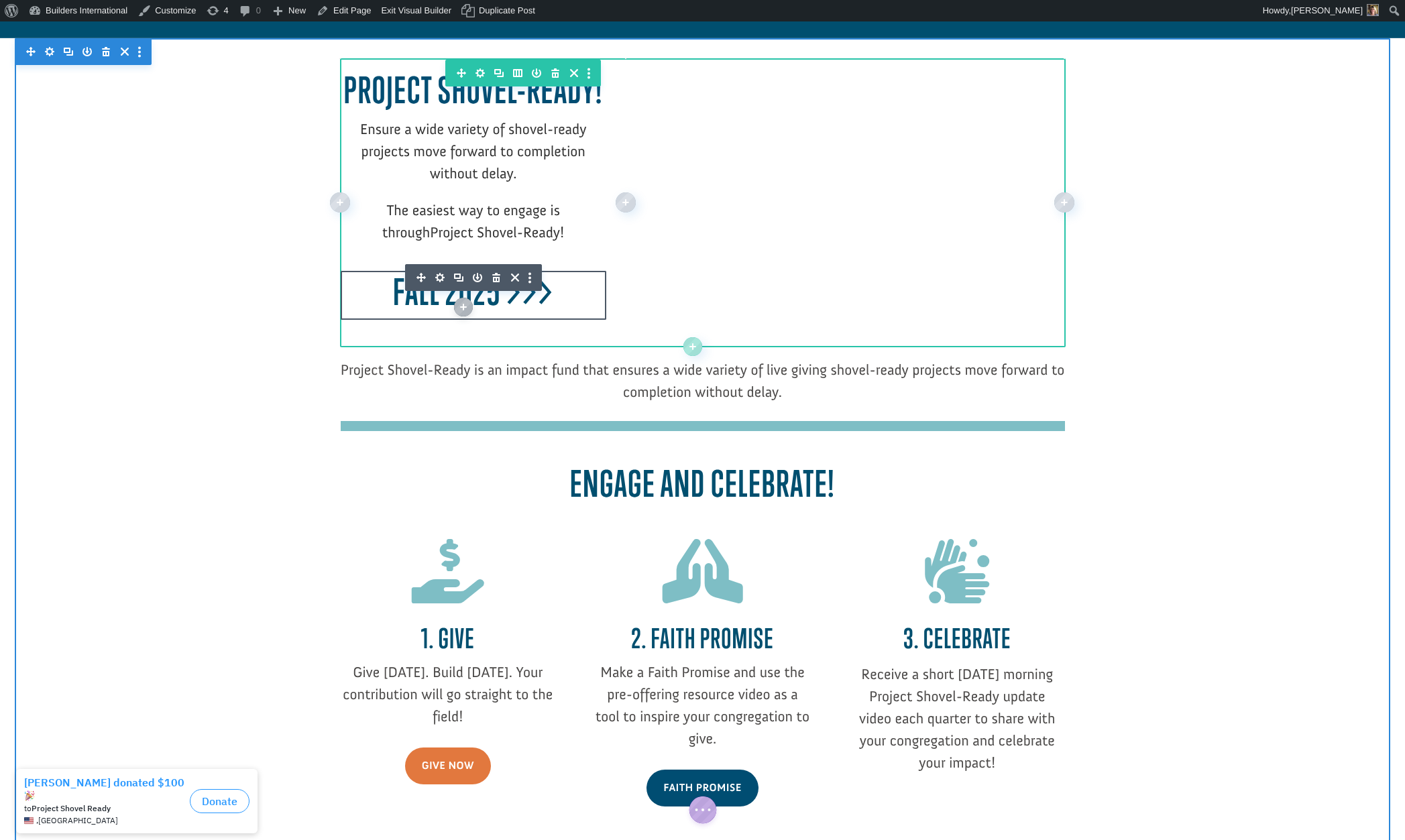
click at [440, 277] on div "Project Shovel-Ready! Ensure a wide variety of shovel-ready projects move forwa…" at bounding box center [473, 194] width 266 height 250
click at [443, 283] on div at bounding box center [473, 295] width 266 height 49
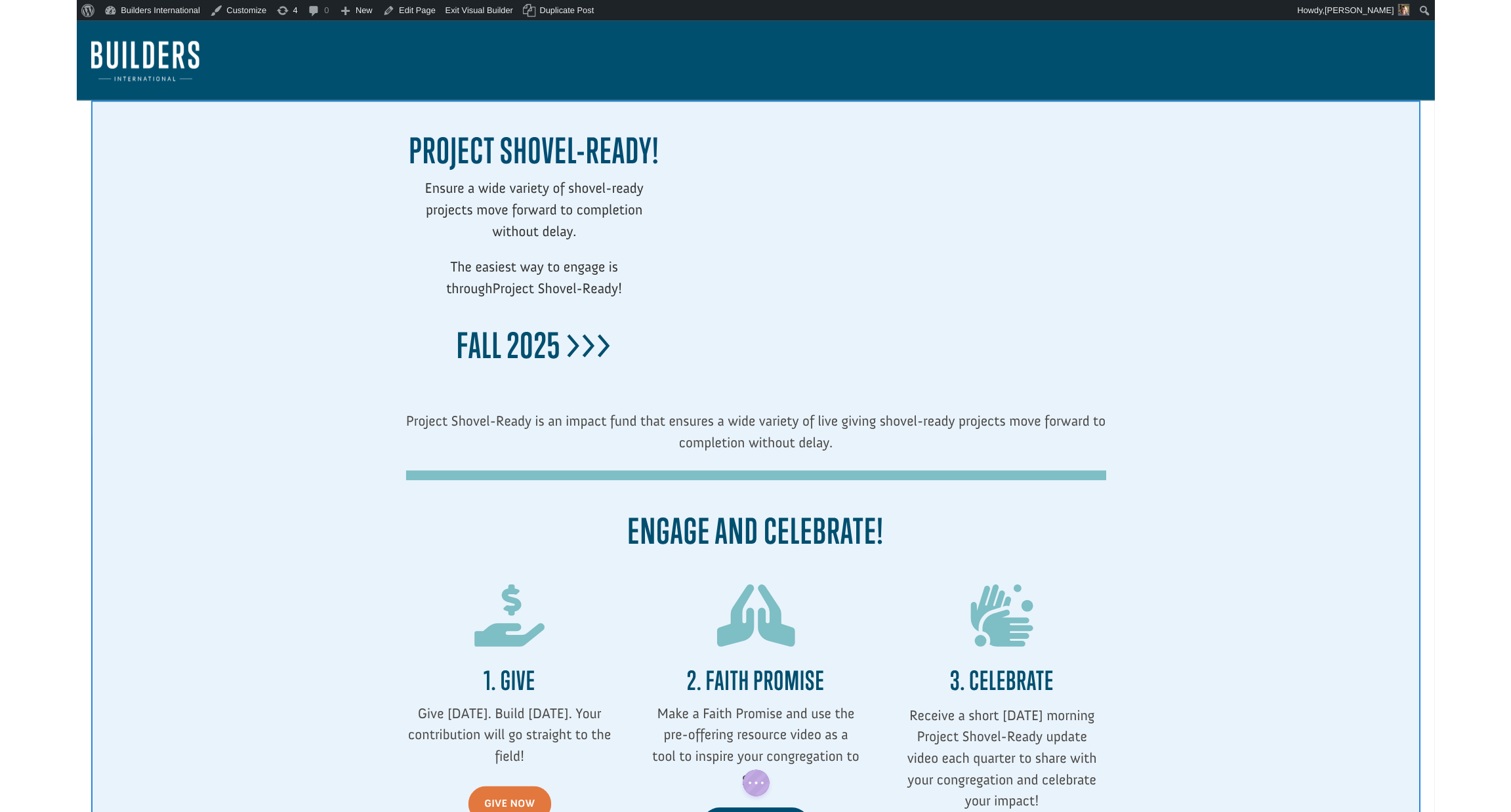
scroll to position [0, 0]
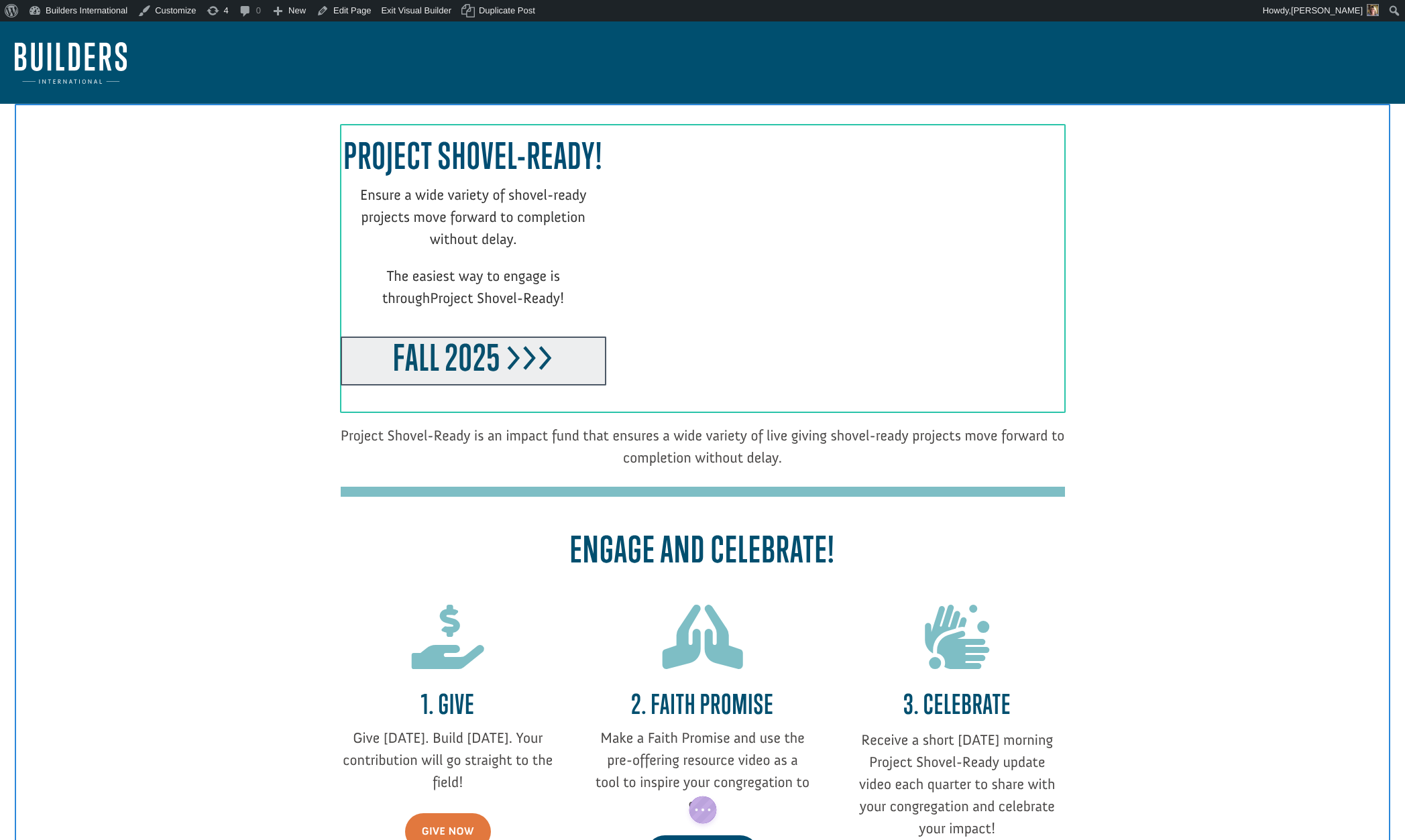
click at [477, 369] on div at bounding box center [473, 361] width 266 height 49
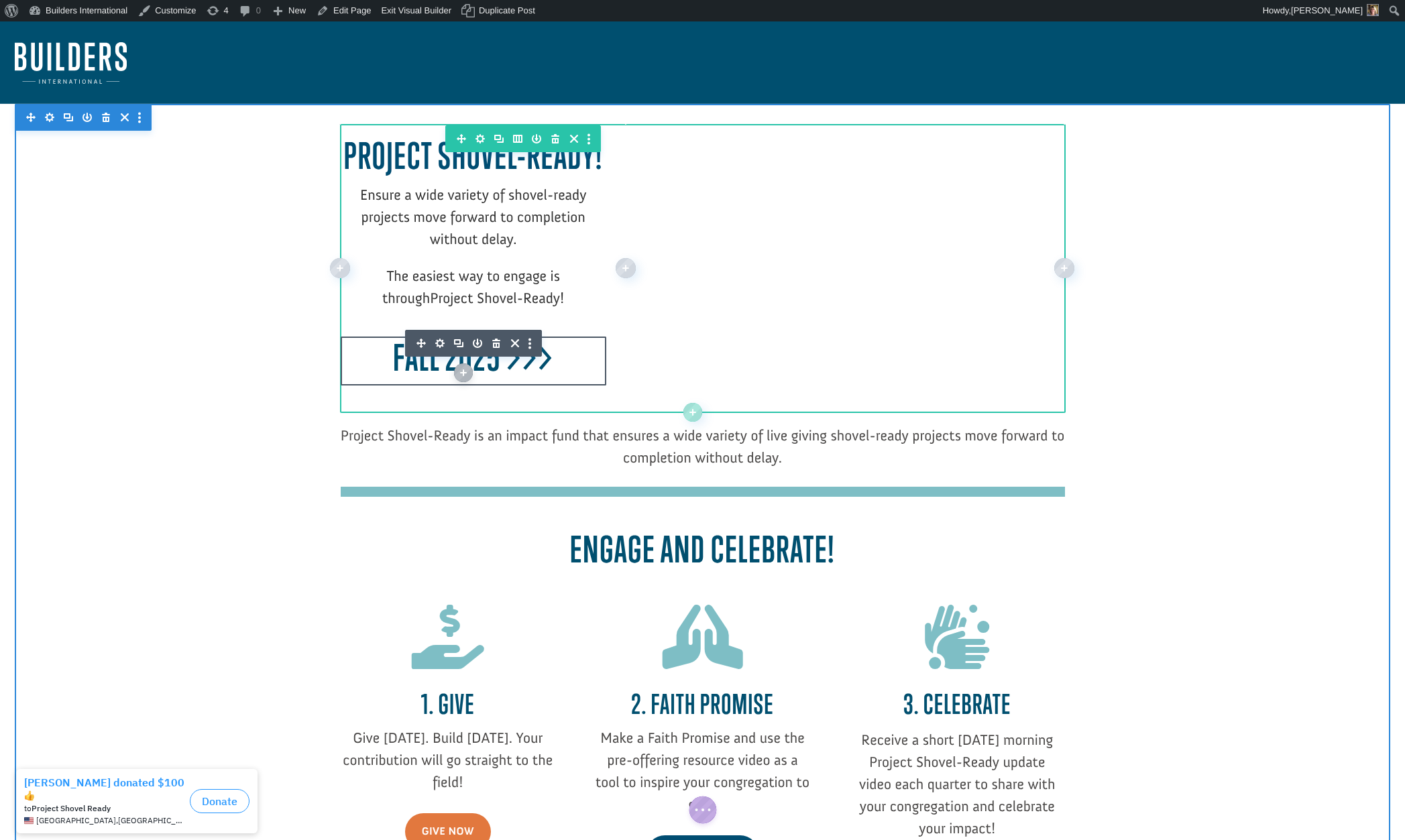
click at [440, 344] on div "Project Shovel-Ready! Ensure a wide variety of shovel-ready projects move forwa…" at bounding box center [473, 259] width 266 height 250
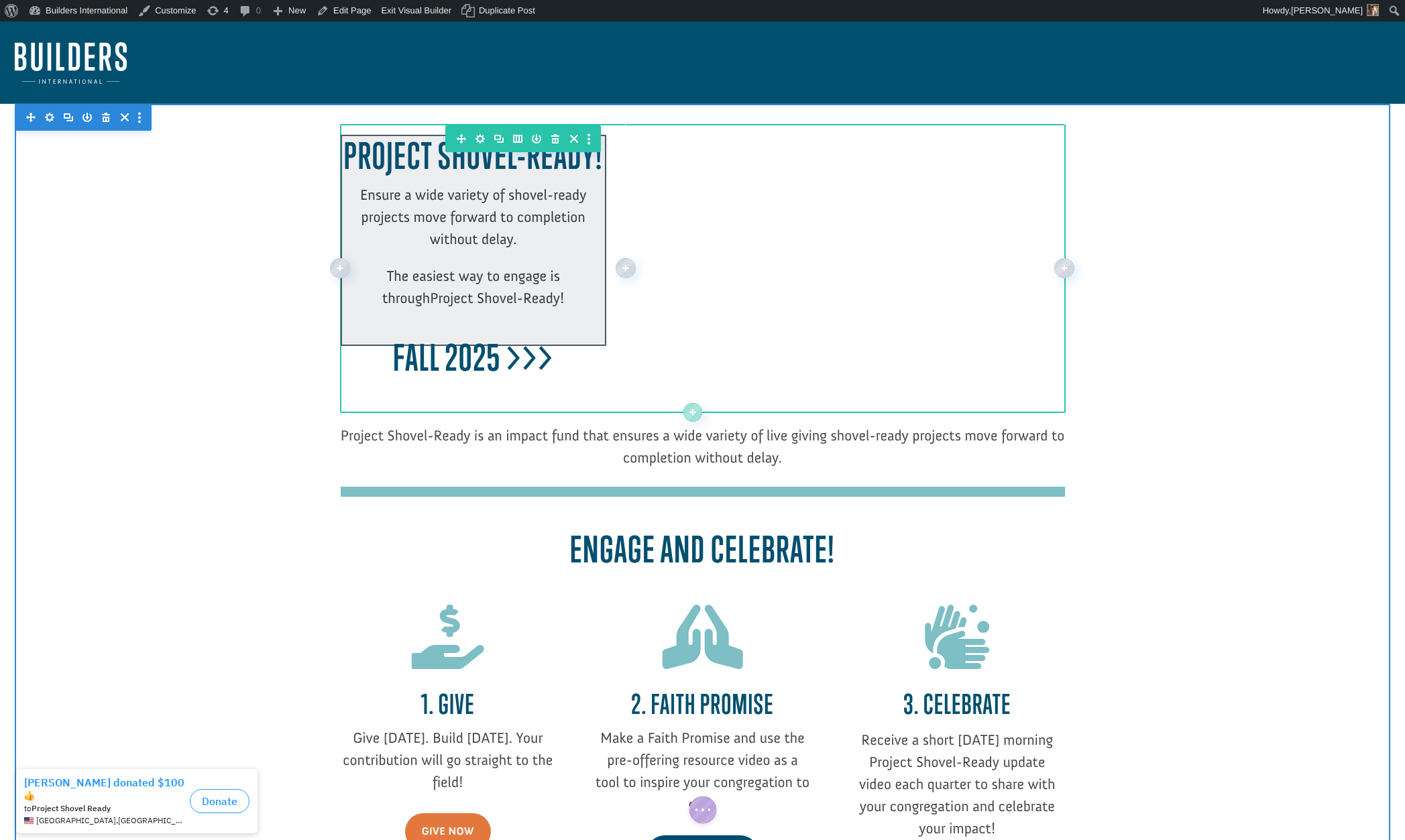
click at [440, 344] on div "Project Shovel-Ready! Ensure a wide variety of shovel-ready projects move forwa…" at bounding box center [473, 259] width 266 height 250
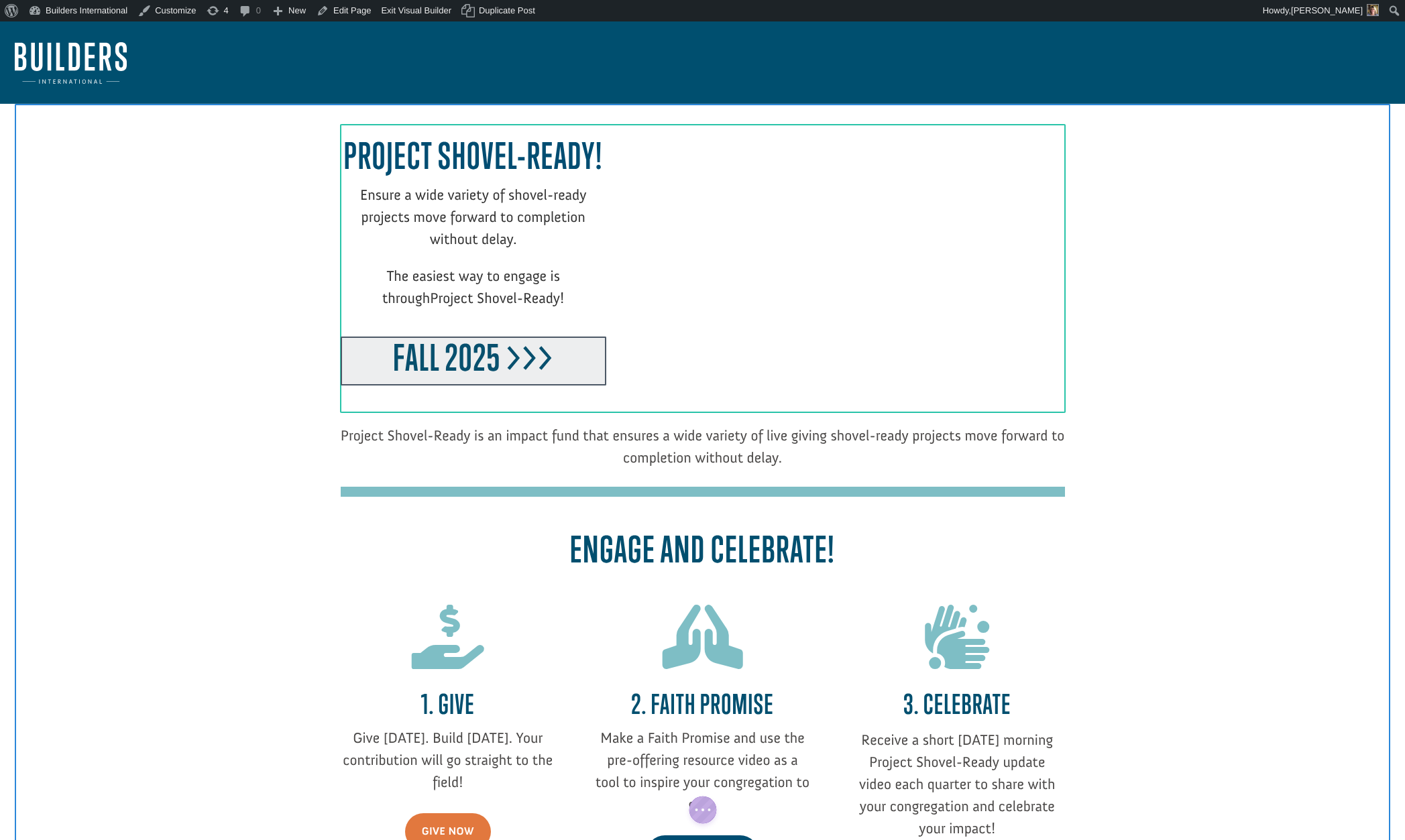
click at [433, 363] on div at bounding box center [473, 361] width 266 height 49
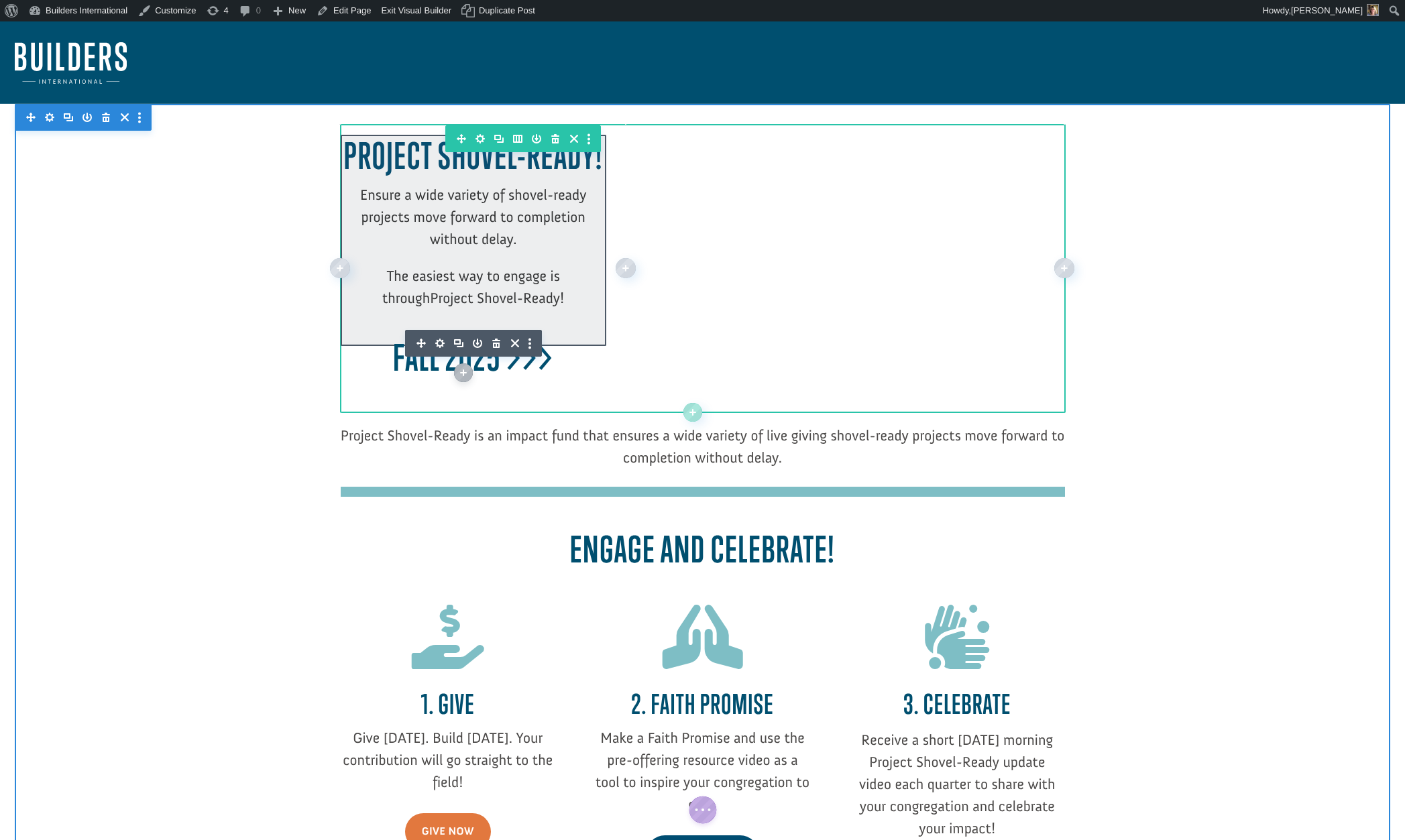
click at [437, 339] on div "Project Shovel-Ready! Ensure a wide variety of shovel-ready projects move forwa…" at bounding box center [473, 259] width 266 height 250
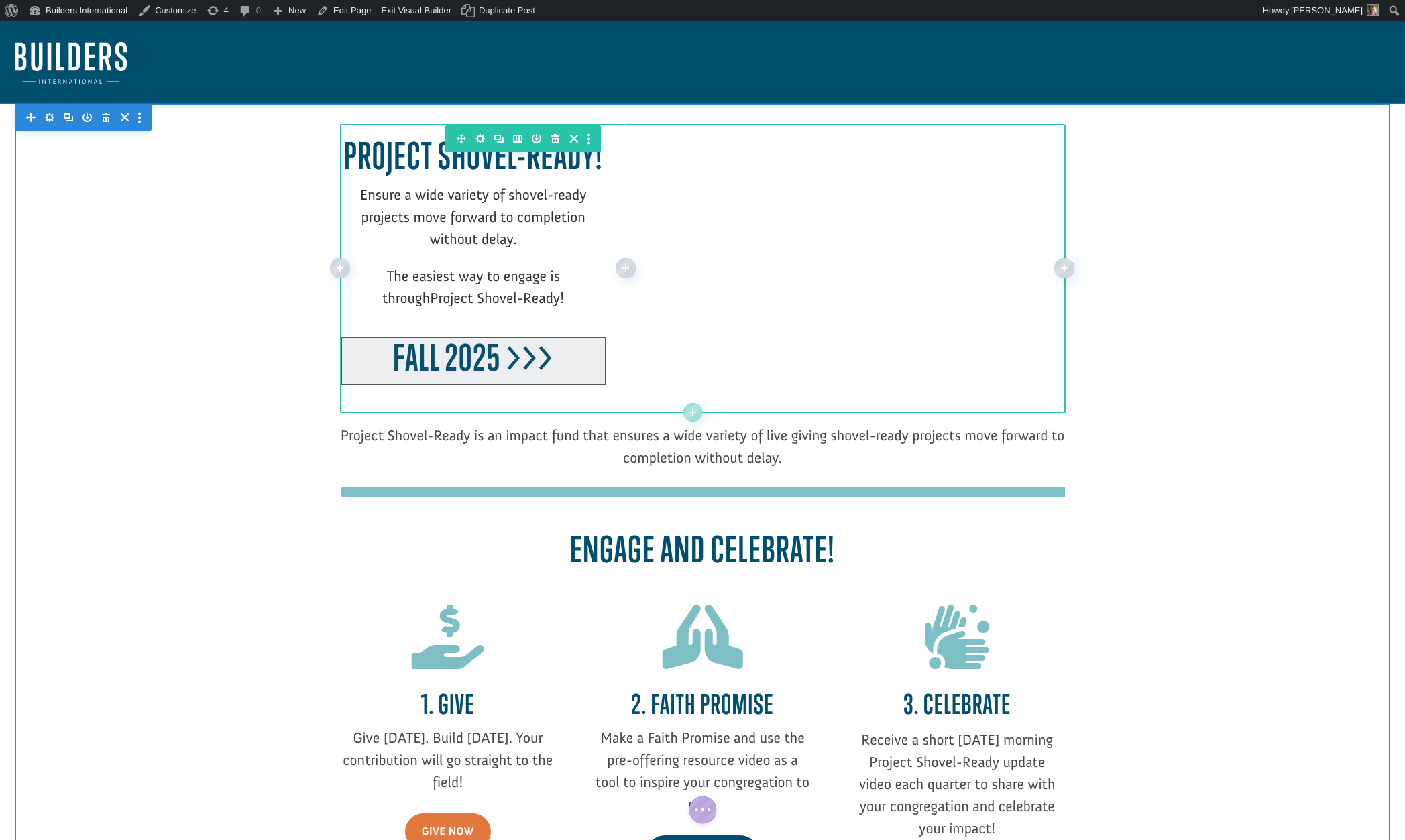
click at [435, 361] on div at bounding box center [473, 361] width 266 height 49
click at [439, 345] on div "Project Shovel-Ready! Ensure a wide variety of shovel-ready projects move forwa…" at bounding box center [473, 259] width 266 height 250
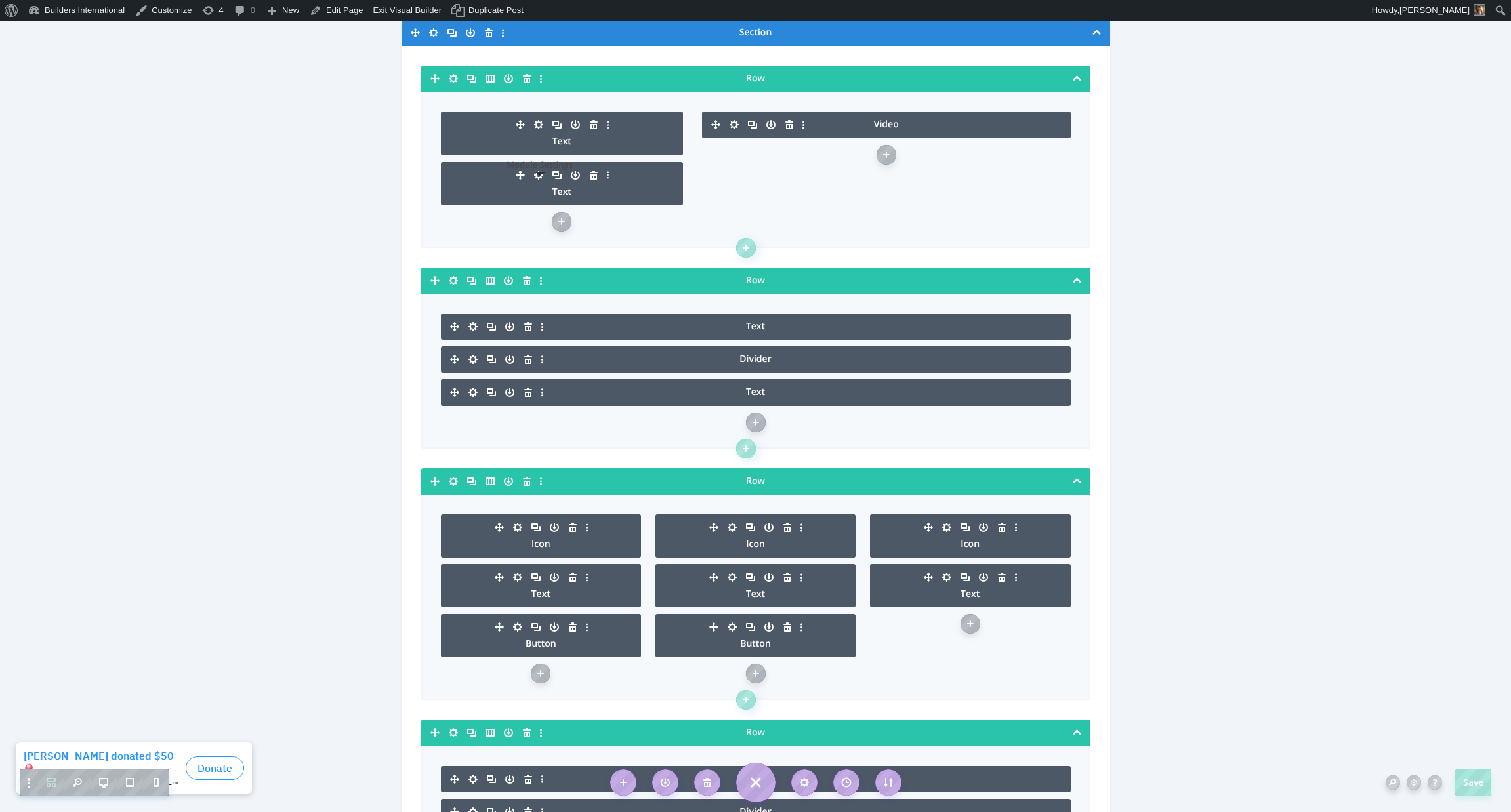
click at [540, 175] on icon "button" at bounding box center [539, 175] width 18 height 18
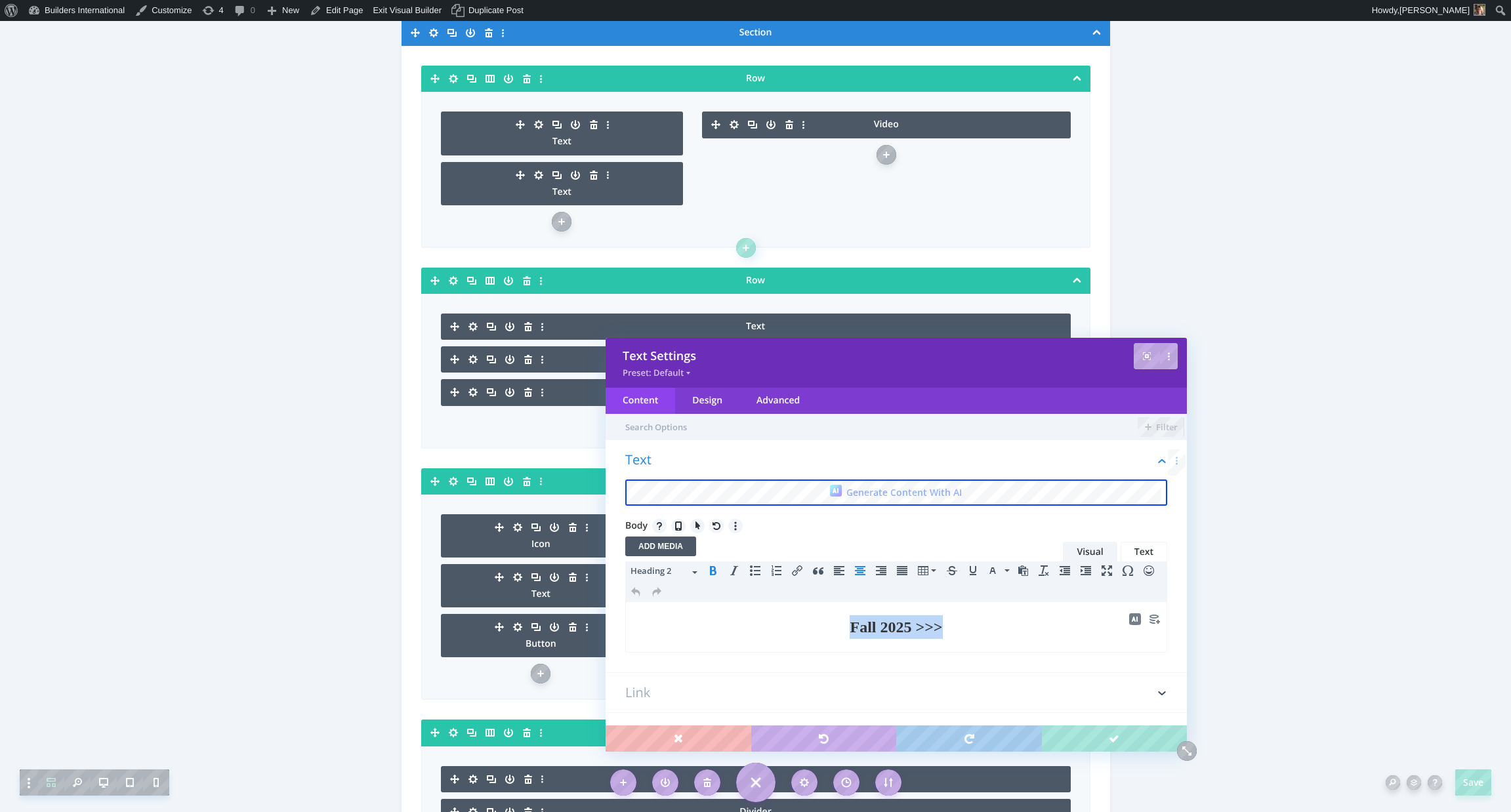
drag, startPoint x: 961, startPoint y: 627, endPoint x: 789, endPoint y: 625, distance: 172.0
click at [826, 630] on h2 "Fall 2025 >>>" at bounding box center [895, 627] width 526 height 24
click at [695, 571] on icon "button" at bounding box center [695, 572] width 6 height 2
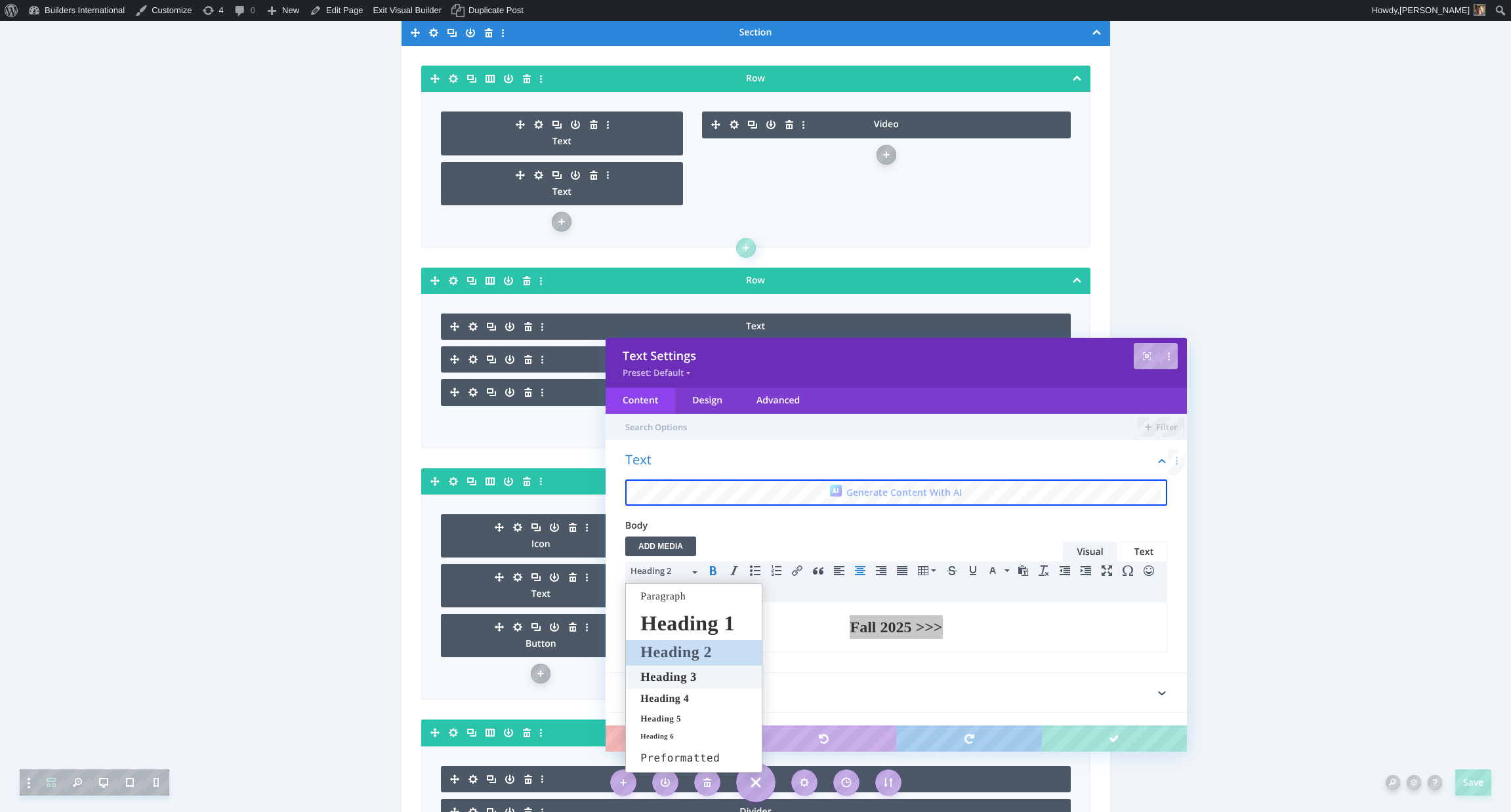
click at [715, 682] on div "Heading 3" at bounding box center [693, 678] width 136 height 22
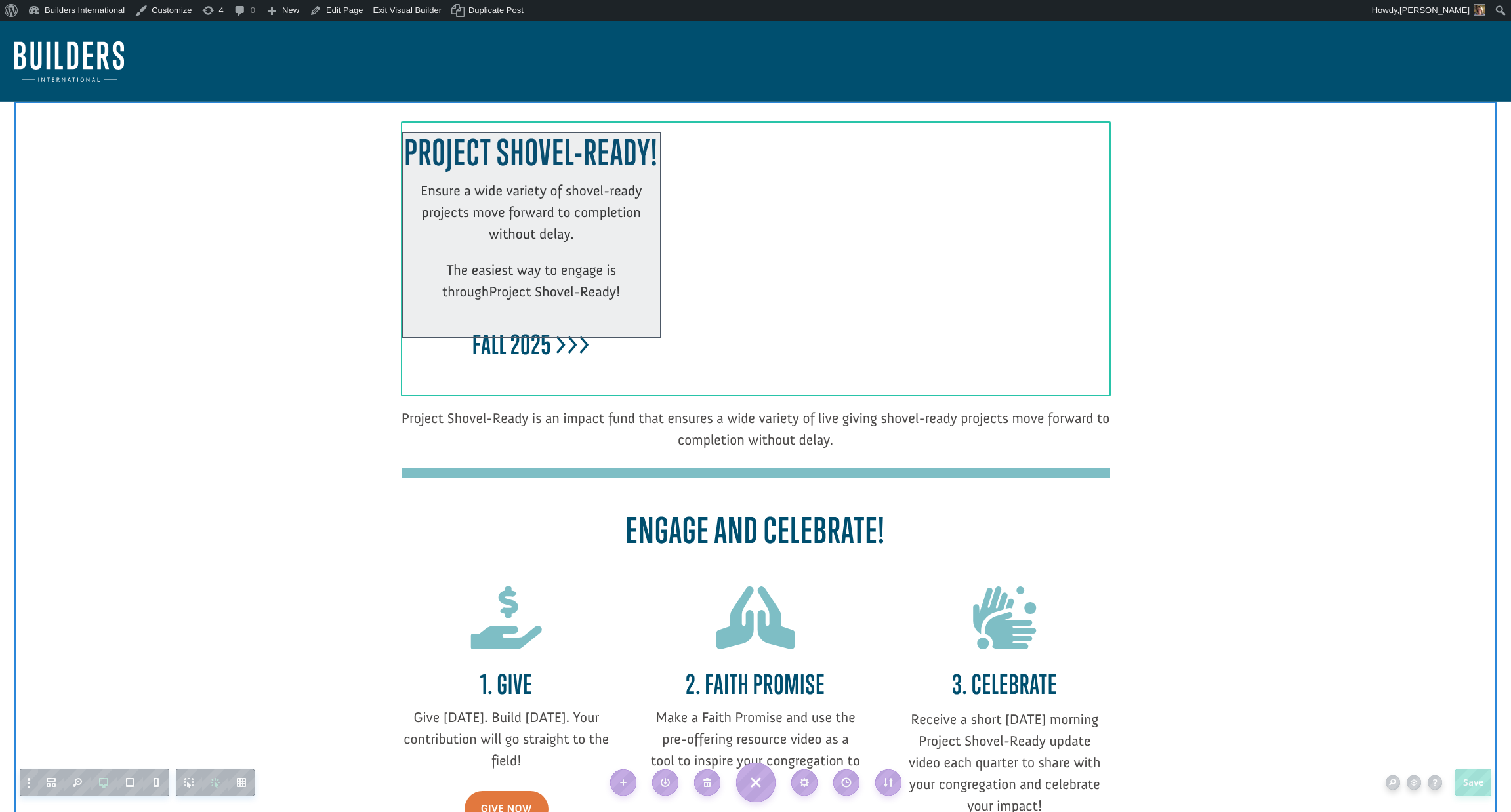
click at [513, 329] on div "Project Shovel-Ready! Ensure a wide variety of shovel-ready projects move forwa…" at bounding box center [531, 249] width 260 height 234
click at [509, 321] on div at bounding box center [531, 235] width 260 height 207
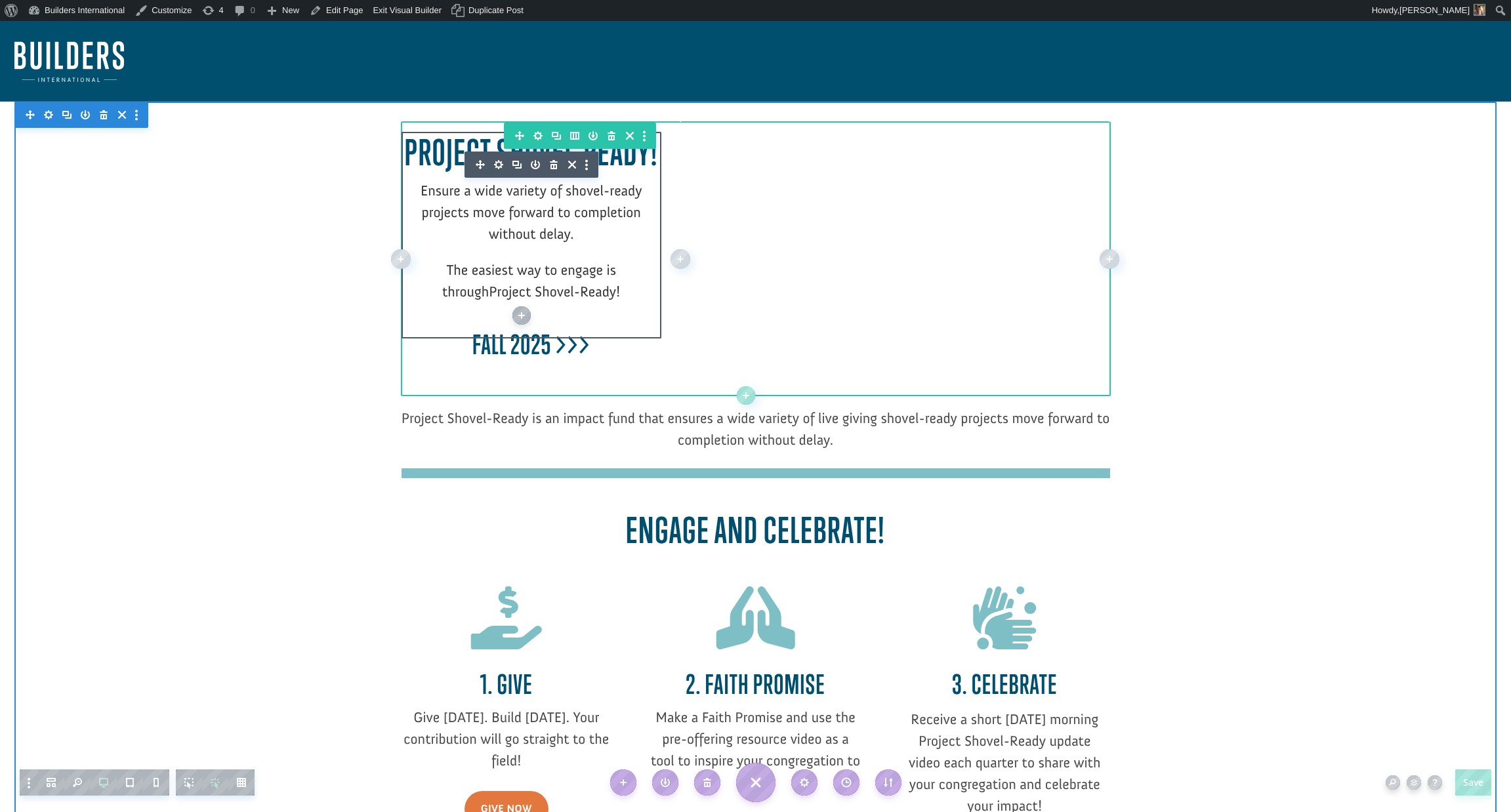
click at [615, 292] on p "The easiest way to engage is through Project Shovel-Ready!" at bounding box center [531, 288] width 260 height 57
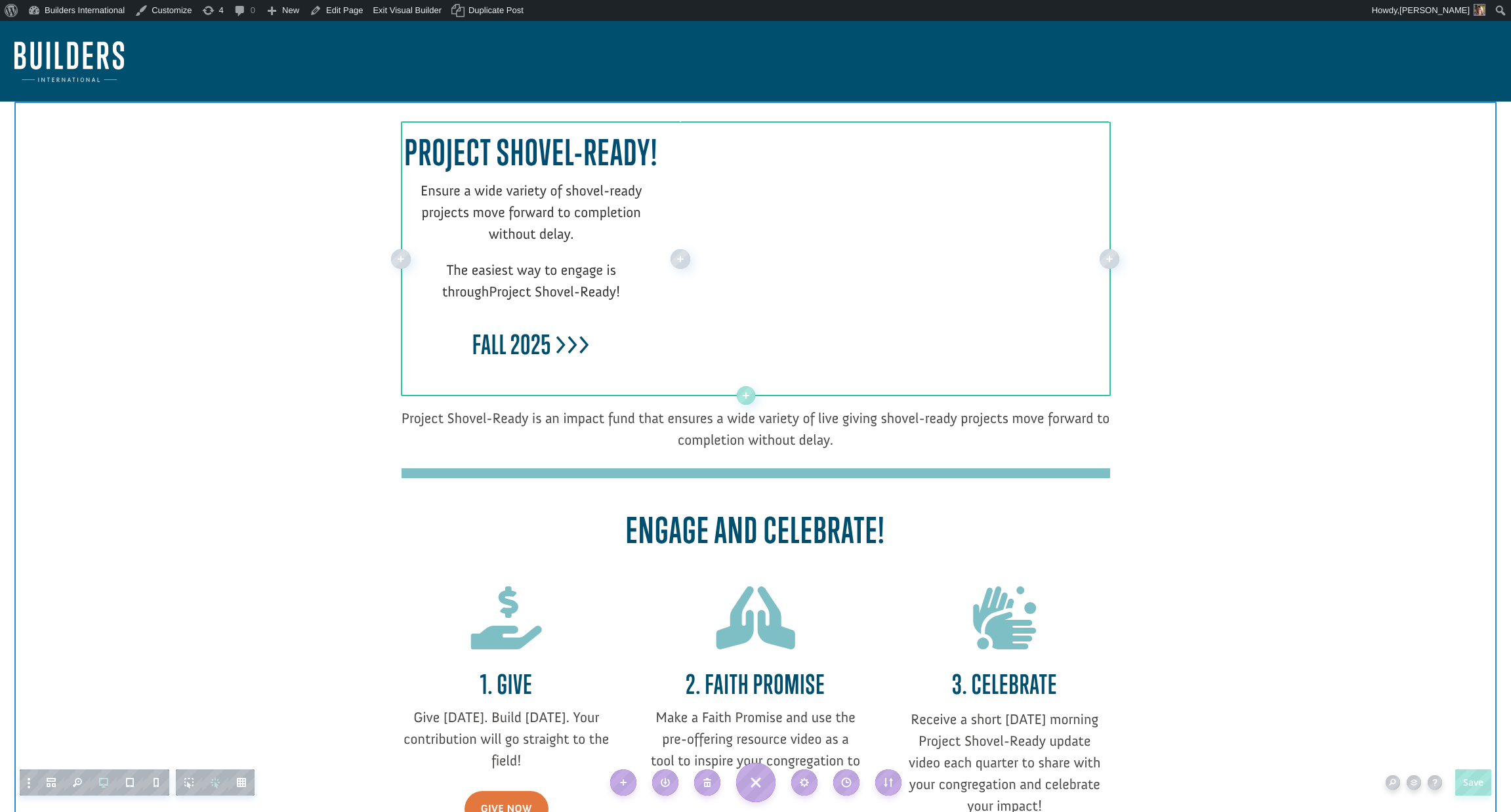
click at [593, 304] on p "The easiest way to engage is through Project Shovel-Ready!" at bounding box center [531, 288] width 260 height 57
click at [548, 279] on p "The easiest way to engage is through Project Shovel-Ready!" at bounding box center [531, 288] width 260 height 57
click at [457, 301] on p "The easiest way to engage is through Project Shovel-Ready!" at bounding box center [531, 288] width 260 height 57
click at [474, 322] on p at bounding box center [531, 328] width 260 height 22
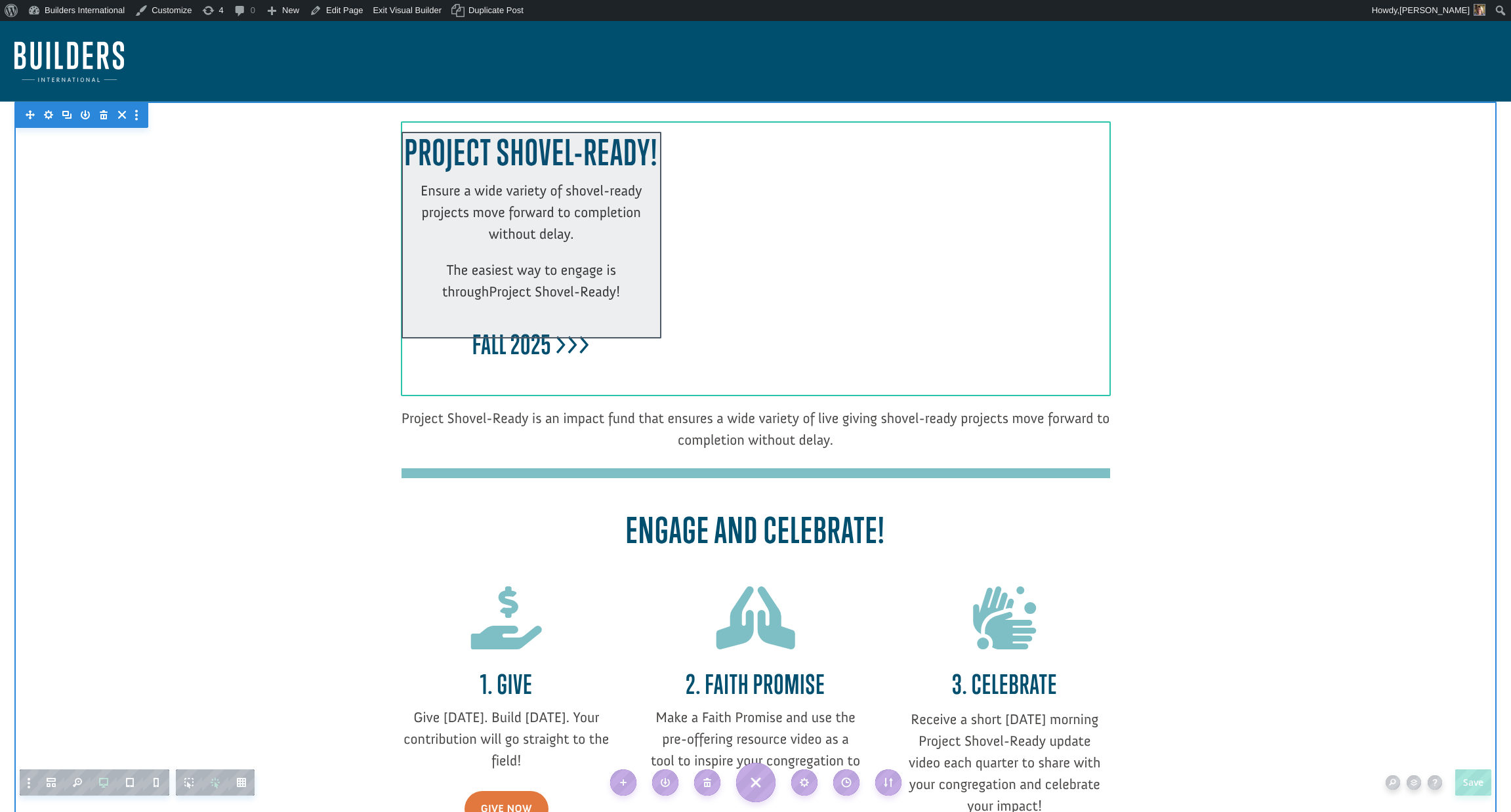
click at [475, 307] on div at bounding box center [531, 235] width 260 height 207
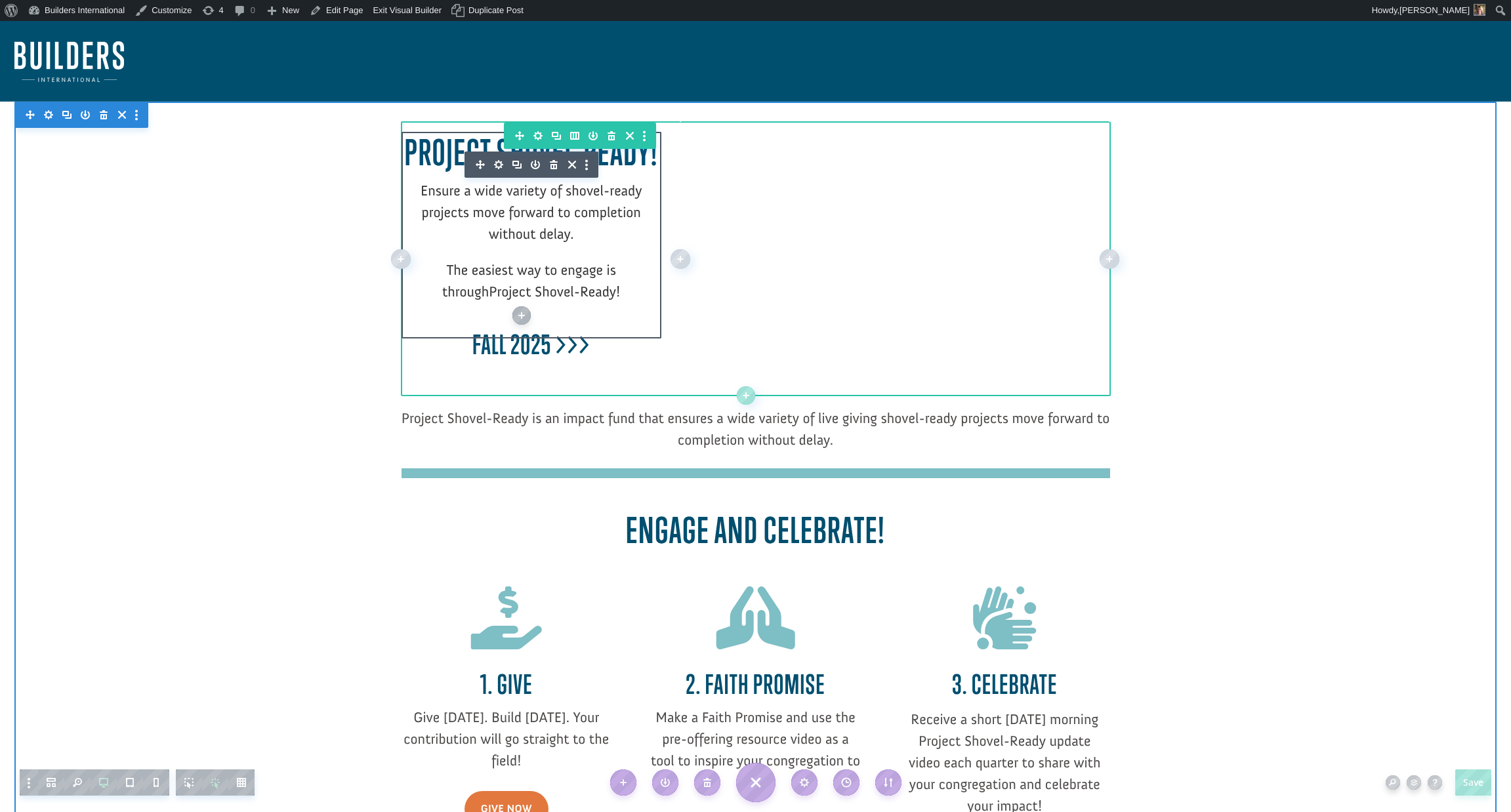
click at [498, 164] on icon "button" at bounding box center [498, 164] width 18 height 18
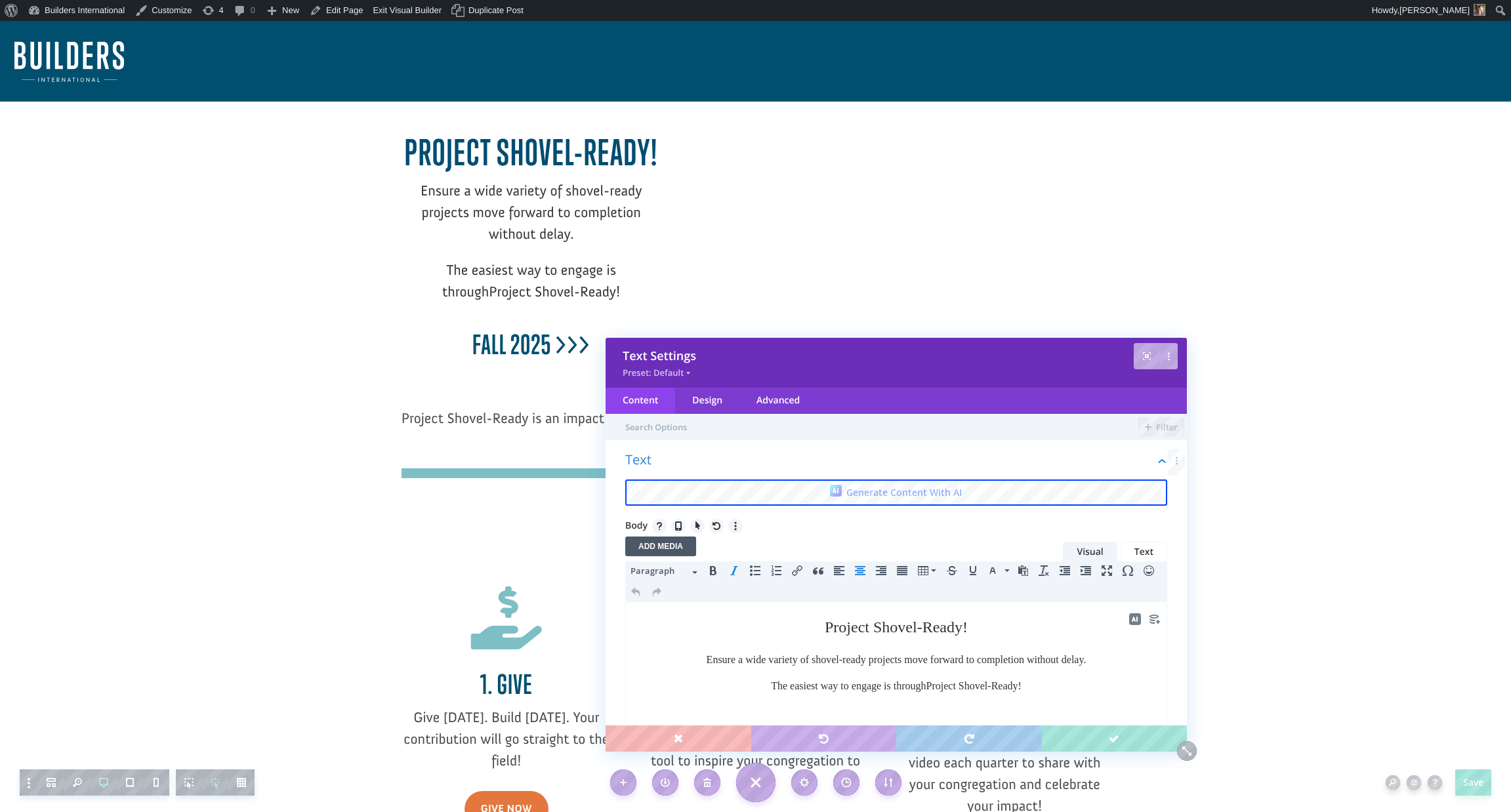
click at [766, 716] on p at bounding box center [895, 712] width 526 height 16
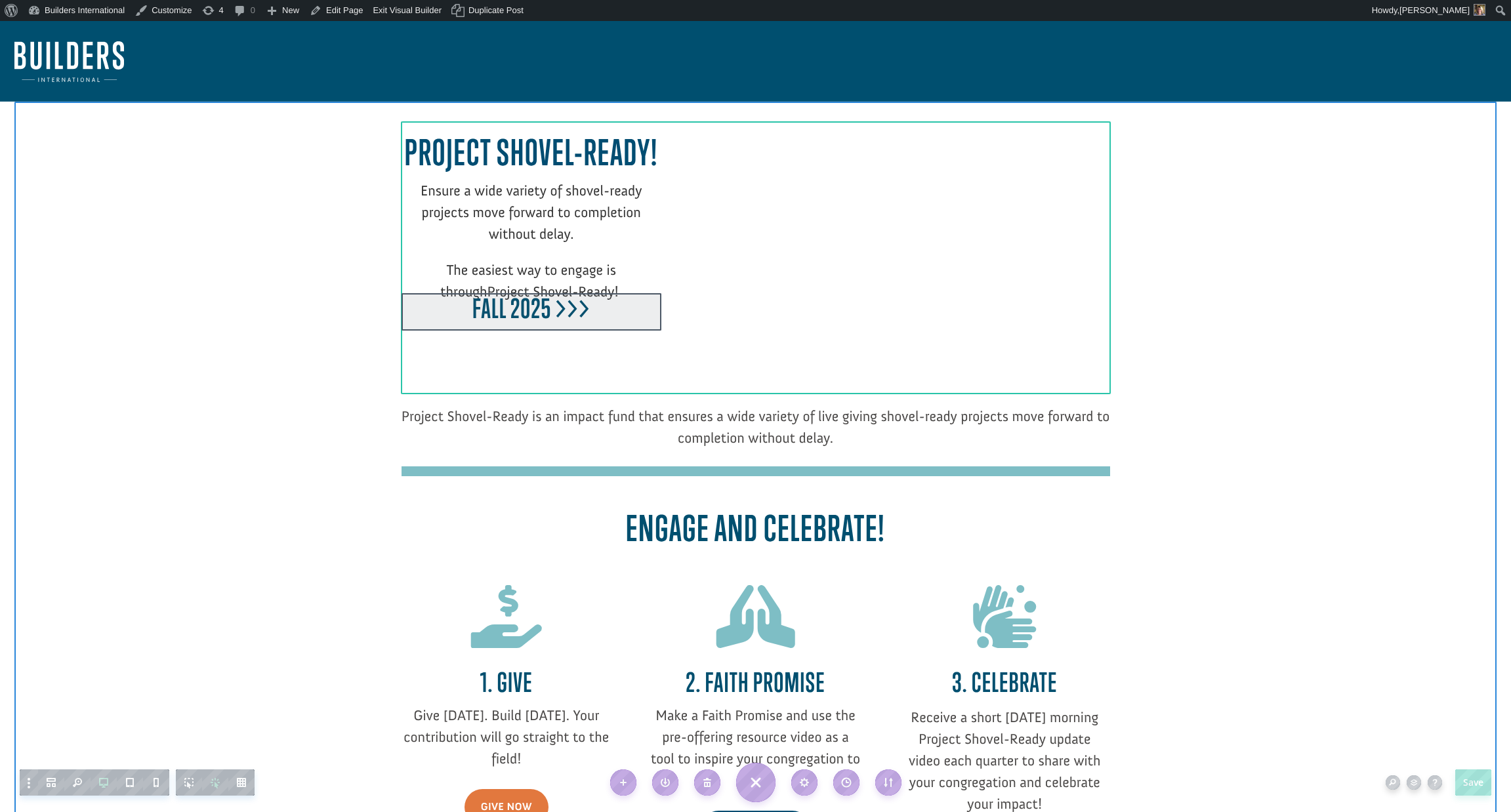
click at [535, 318] on div at bounding box center [531, 312] width 260 height 38
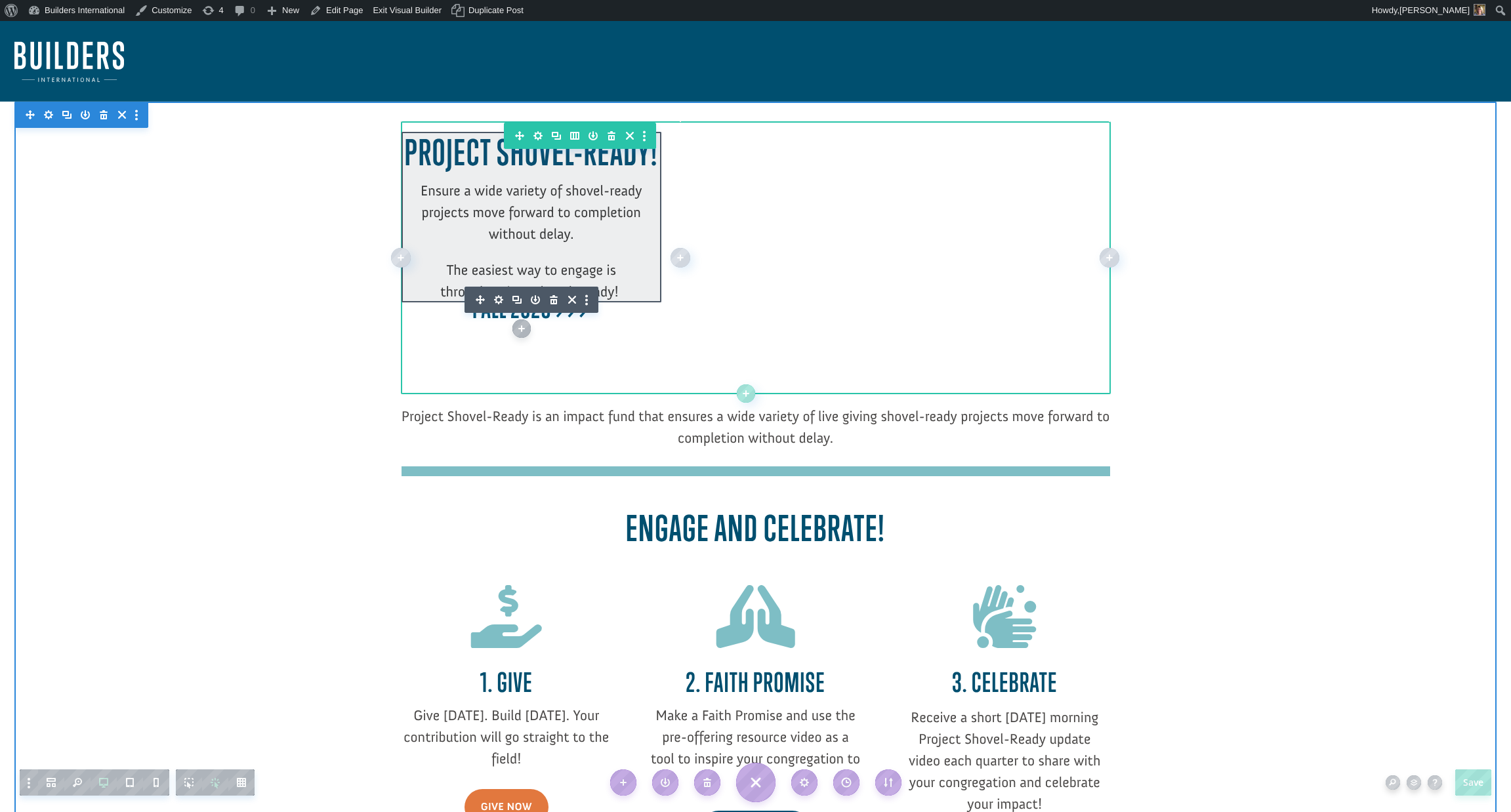
click at [612, 288] on div at bounding box center [531, 217] width 260 height 171
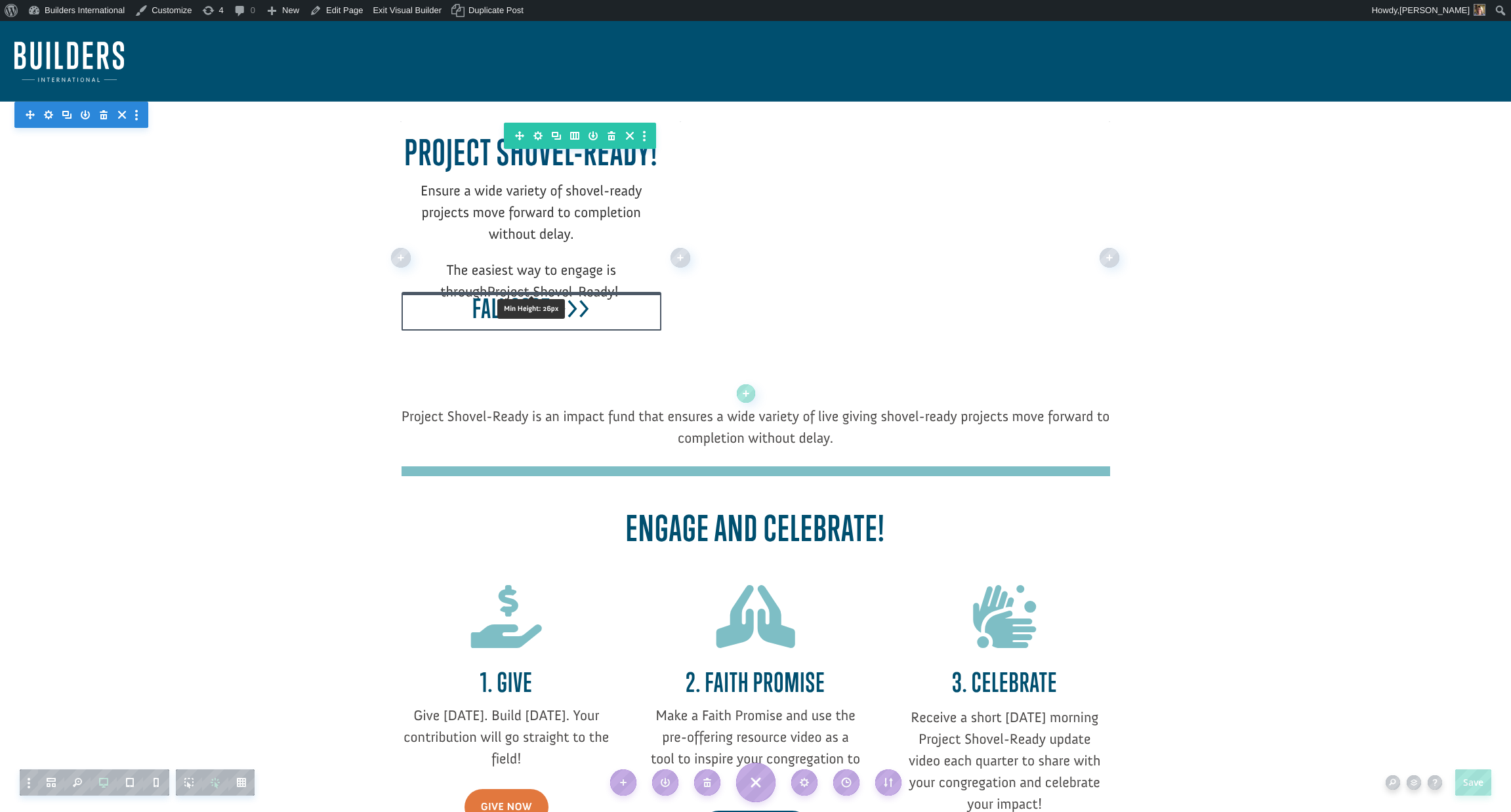
drag, startPoint x: 608, startPoint y: 292, endPoint x: 607, endPoint y: 311, distance: 19.0
click at [606, 311] on div "Fall 2025 >>> Min Height: 26px Min Height: 26px Width: auto Width: auto" at bounding box center [531, 312] width 260 height 38
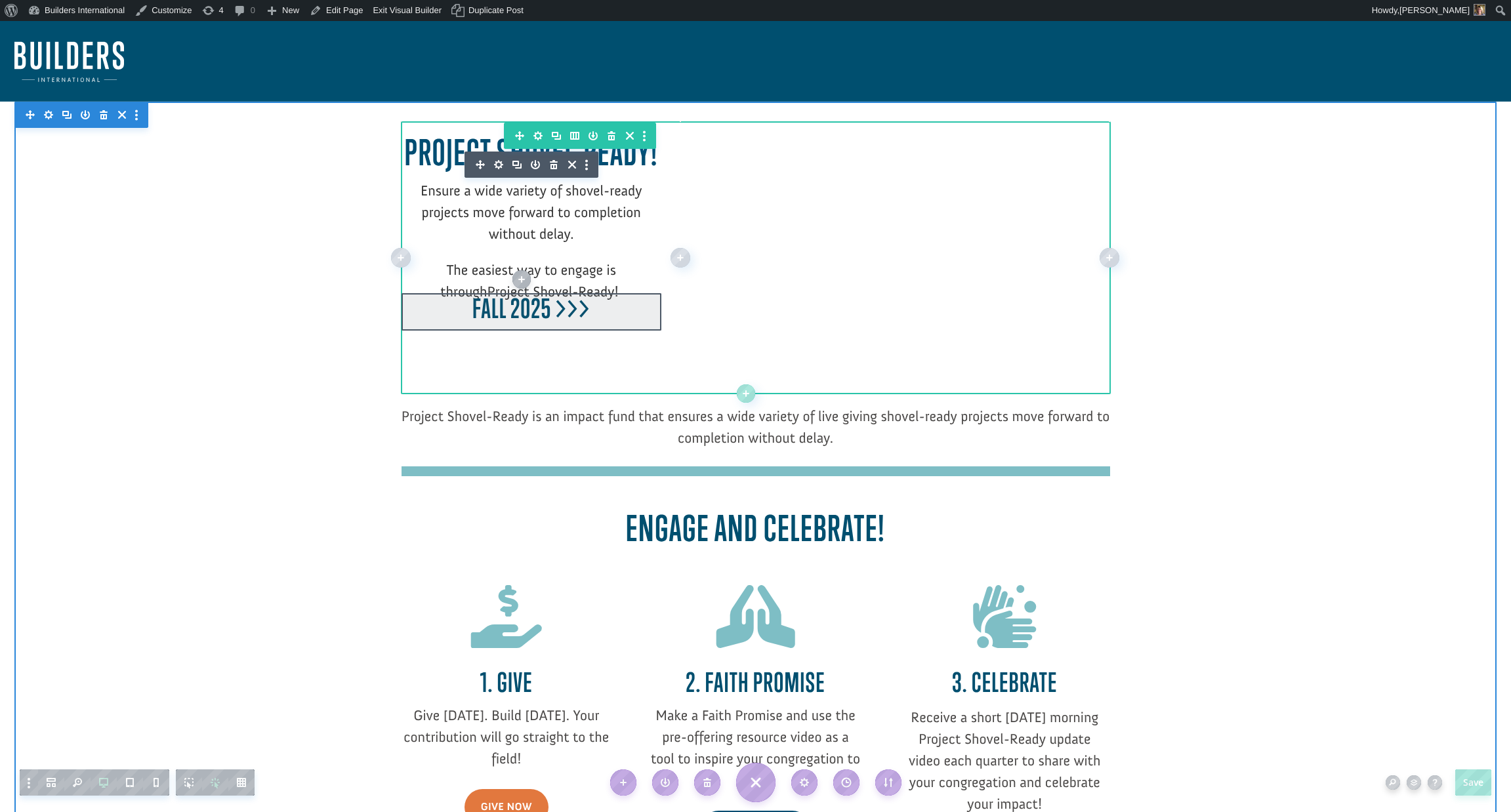
click at [606, 303] on div at bounding box center [531, 312] width 260 height 38
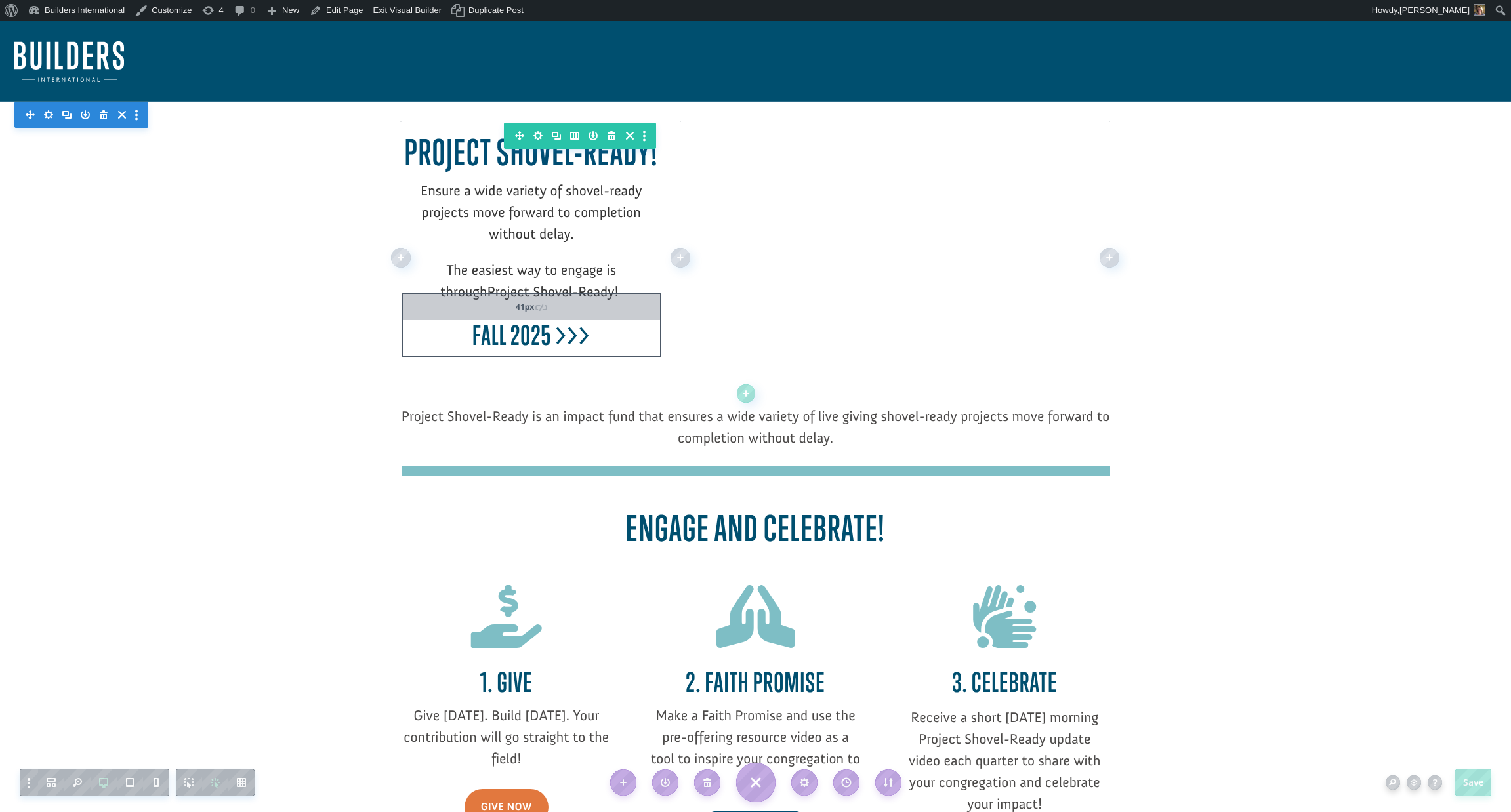
drag, startPoint x: 606, startPoint y: 303, endPoint x: 597, endPoint y: 329, distance: 27.5
click at [597, 329] on div "Fall 2025 >>> Min Height: 27px Min Height: 27px Width: auto Width: auto 41px" at bounding box center [531, 325] width 260 height 64
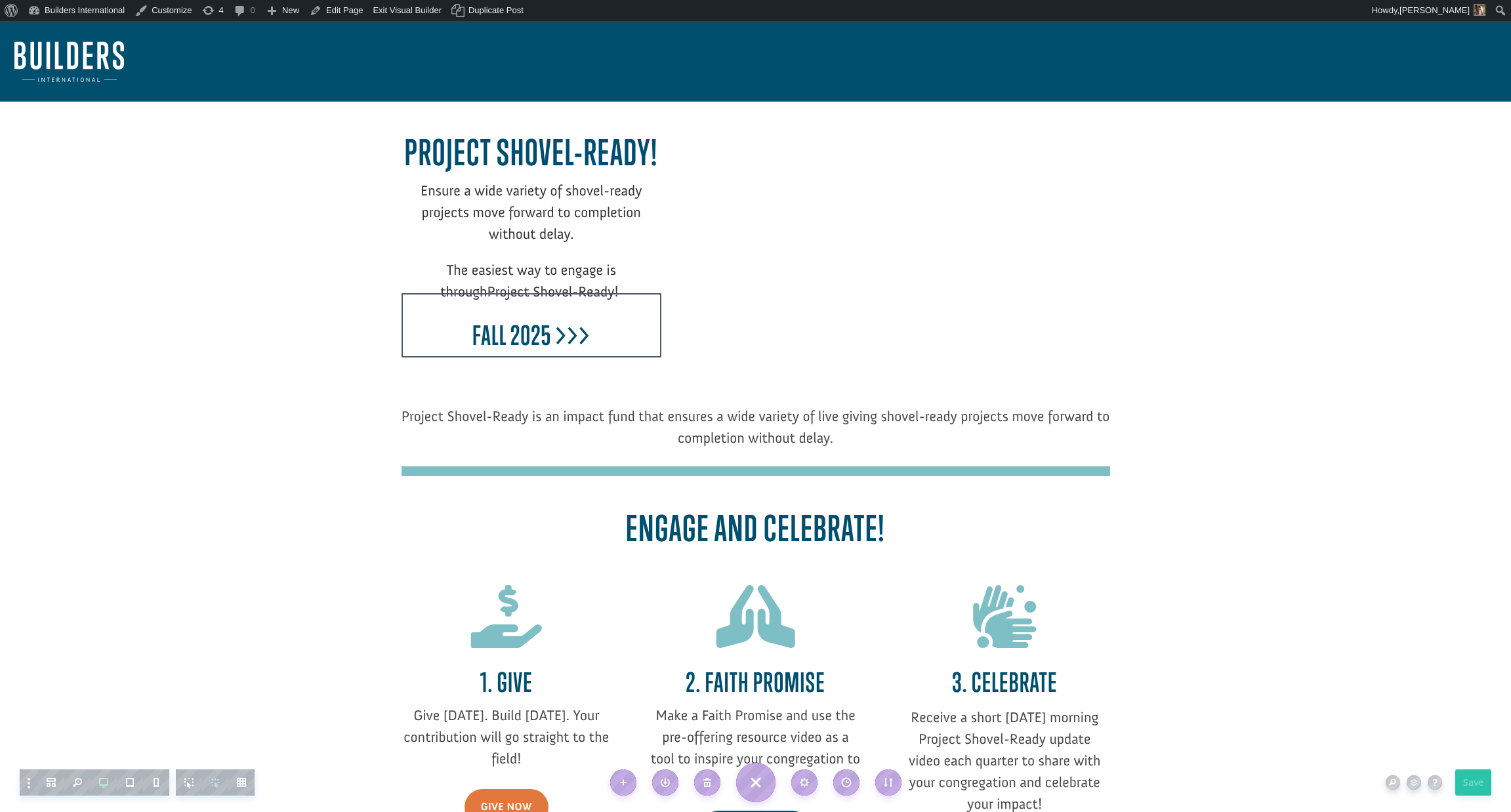
click at [550, 270] on div at bounding box center [531, 217] width 260 height 171
click at [481, 402] on div at bounding box center [756, 475] width 708 height 160
click at [482, 271] on div at bounding box center [531, 217] width 260 height 171
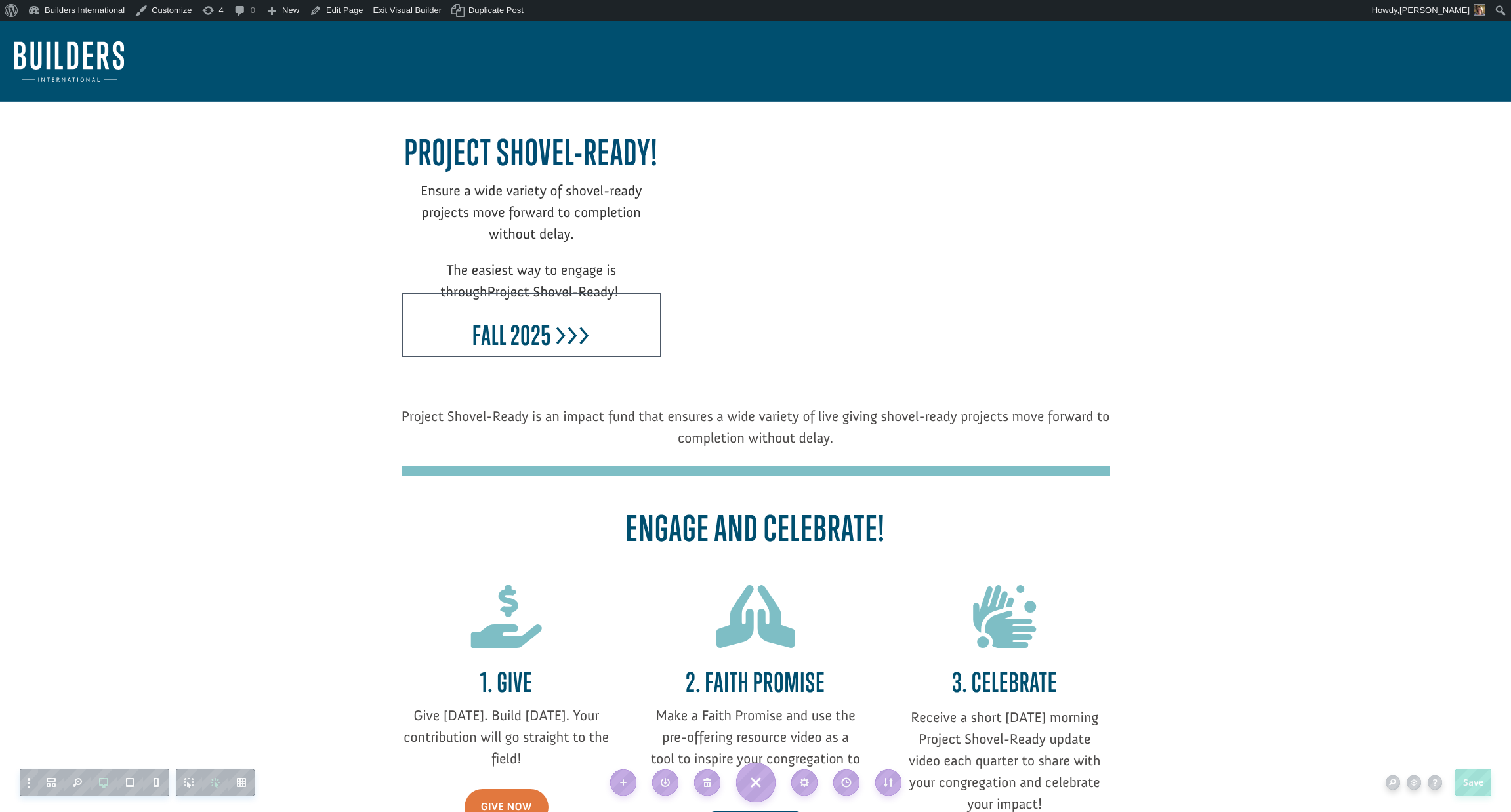
click at [495, 609] on div at bounding box center [506, 617] width 210 height 63
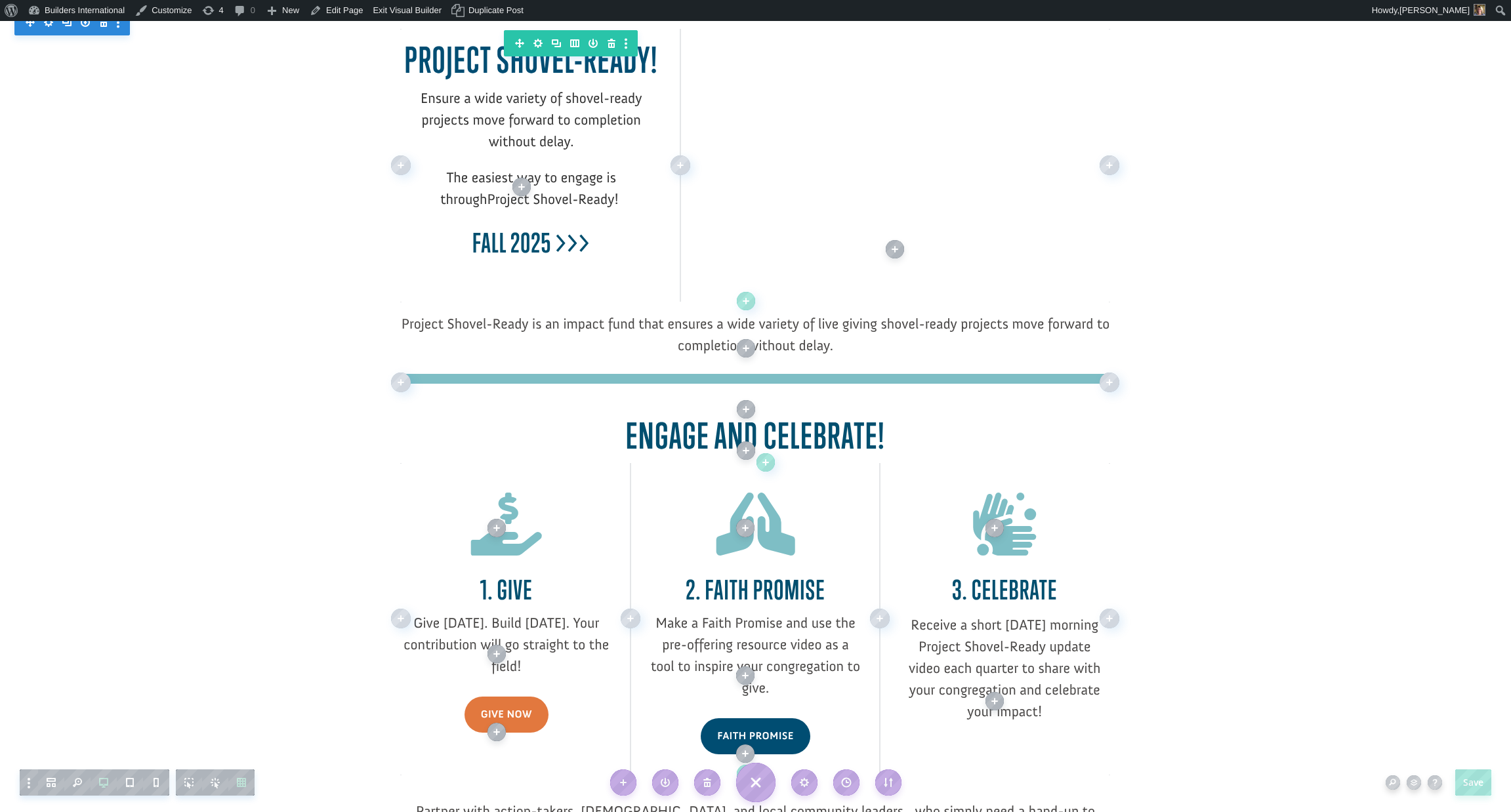
scroll to position [86, 0]
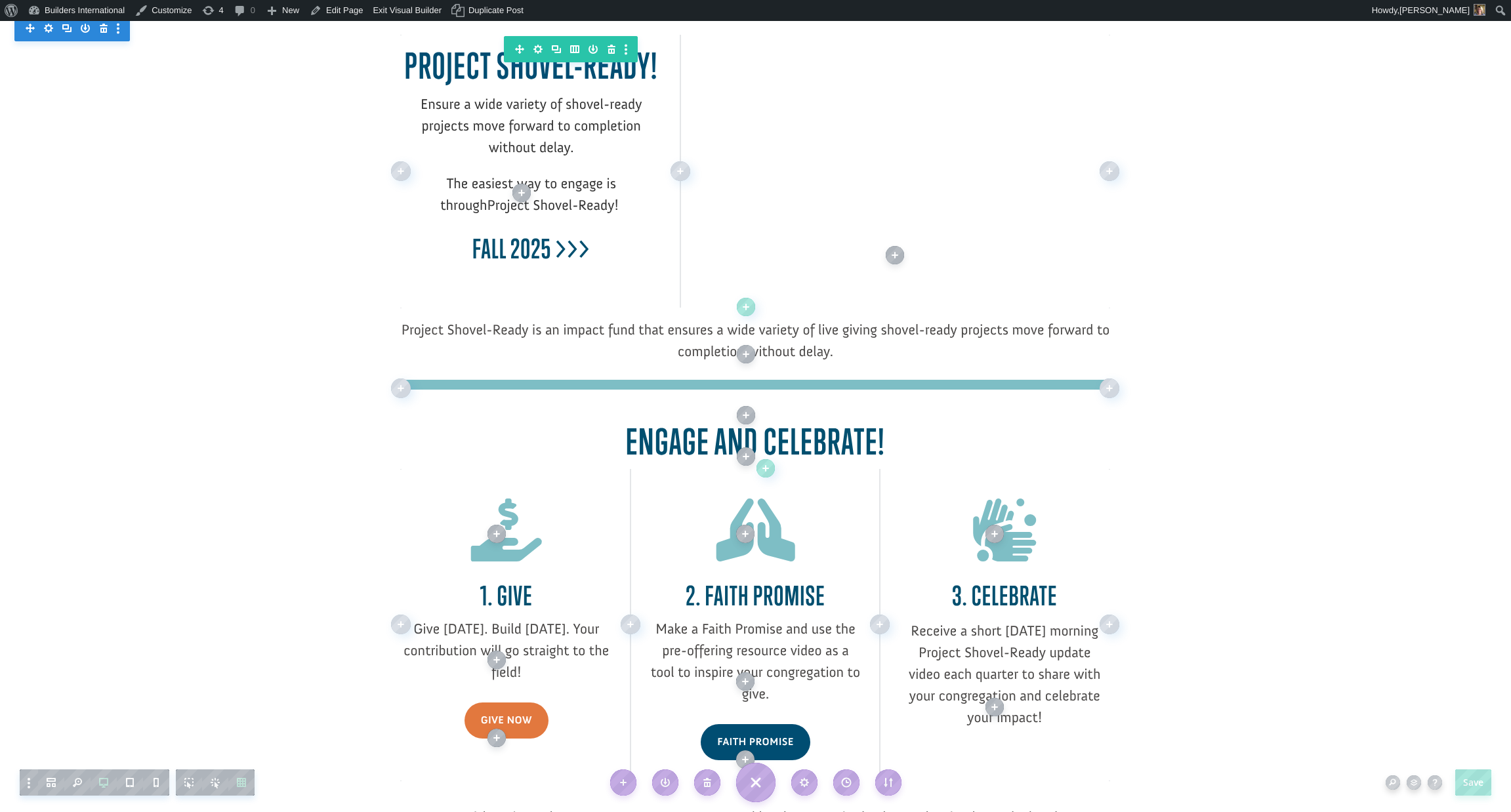
click at [501, 230] on div "Fall 2025 >>>" at bounding box center [531, 239] width 260 height 64
click at [487, 200] on span "Project Shovel-Ready!" at bounding box center [553, 205] width 131 height 18
click at [477, 220] on div "Fall 2025 >>>" at bounding box center [531, 239] width 260 height 64
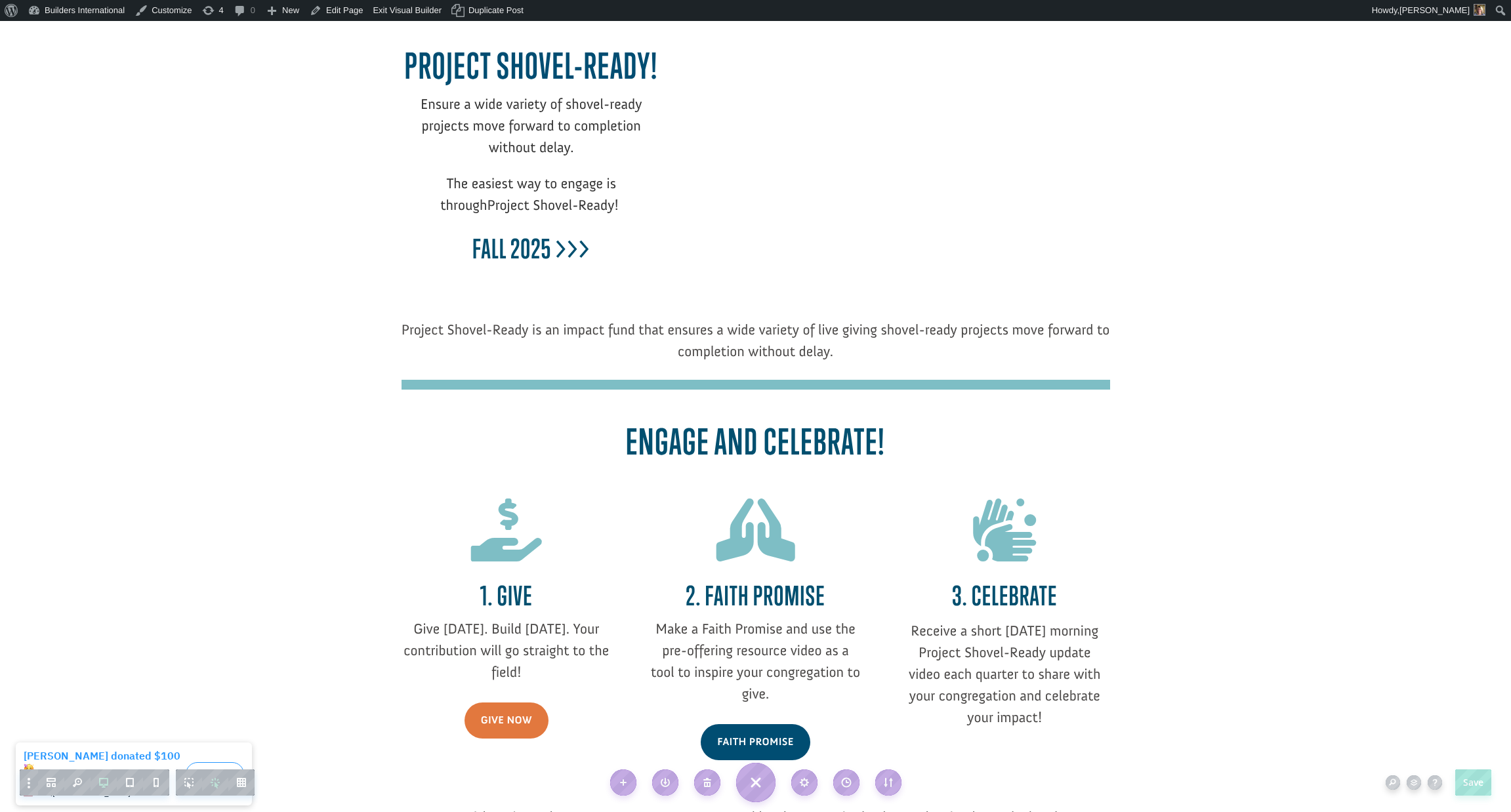
click at [507, 240] on div at bounding box center [531, 239] width 260 height 64
click at [505, 219] on div at bounding box center [531, 239] width 260 height 64
click at [502, 235] on b "Fall 2025 >>>" at bounding box center [531, 248] width 117 height 31
click at [467, 243] on h3 "Fall 2025 >>>" at bounding box center [531, 252] width 260 height 38
click at [523, 203] on span "Project Shovel-Ready!" at bounding box center [553, 205] width 131 height 18
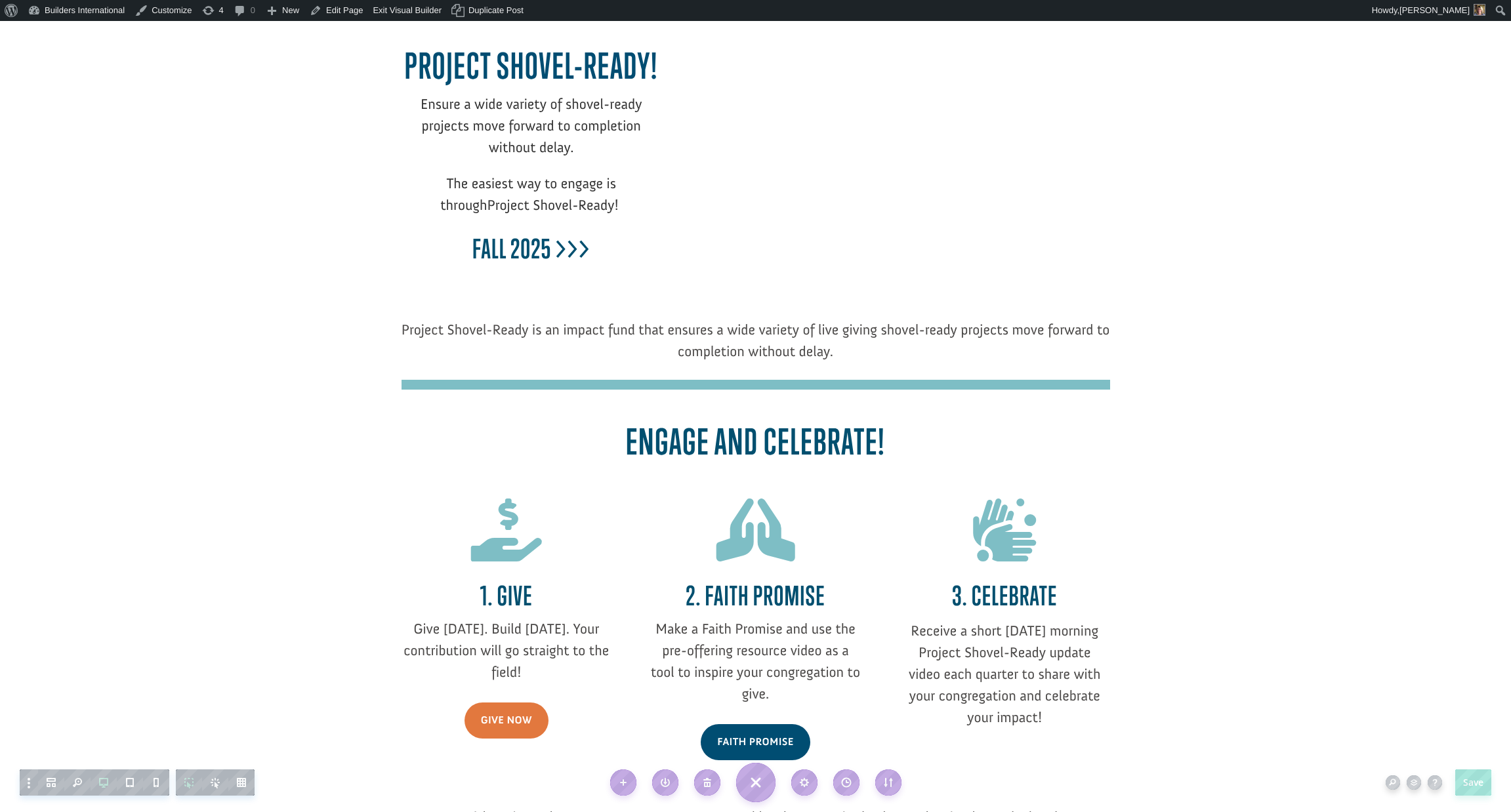
click at [508, 220] on div "Fall 2025 >>>" at bounding box center [531, 239] width 260 height 64
click at [538, 50] on icon "button" at bounding box center [538, 49] width 18 height 18
click at [584, 200] on span "Project Shovel-Ready!" at bounding box center [553, 205] width 131 height 18
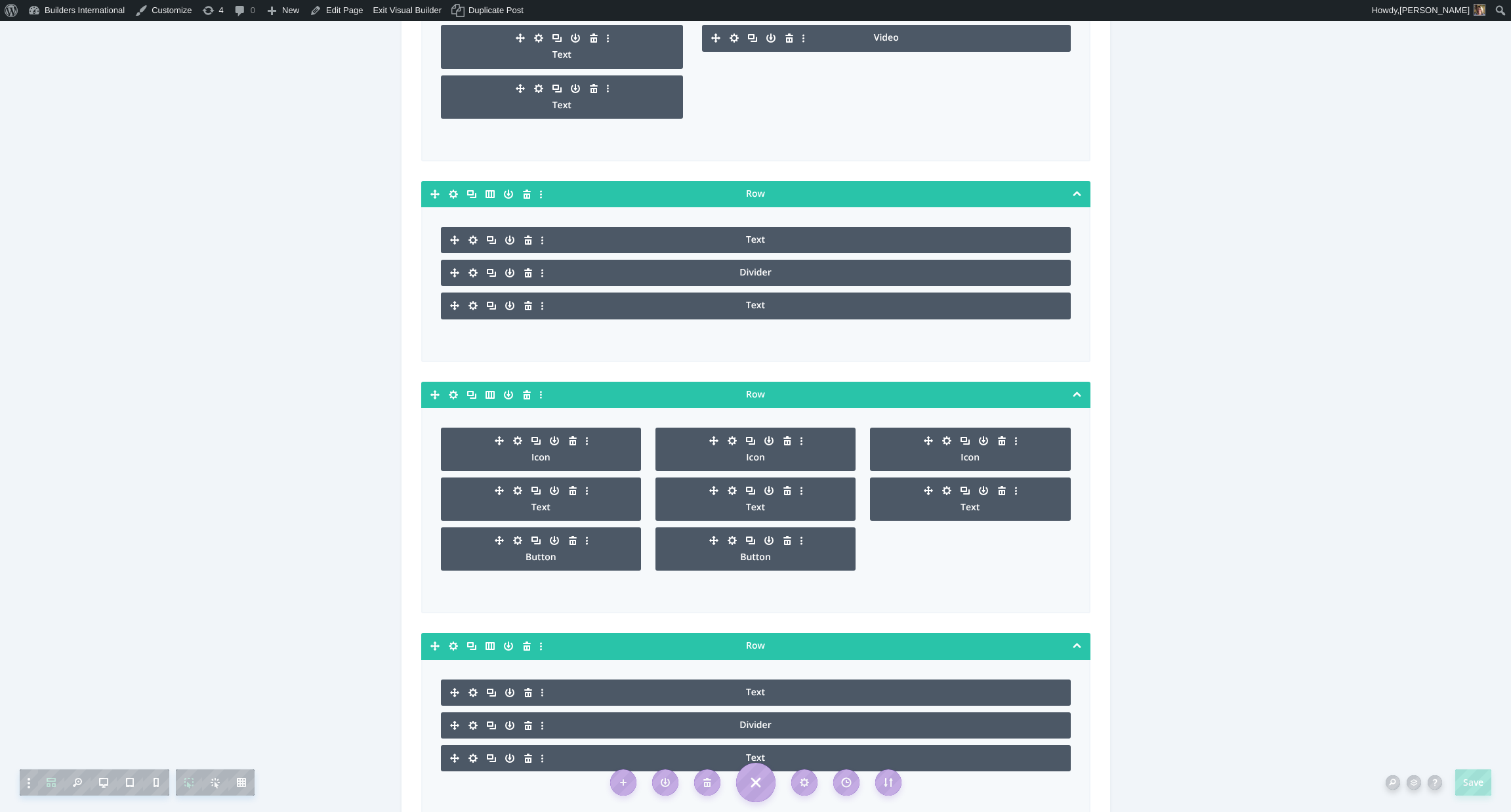
scroll to position [0, 0]
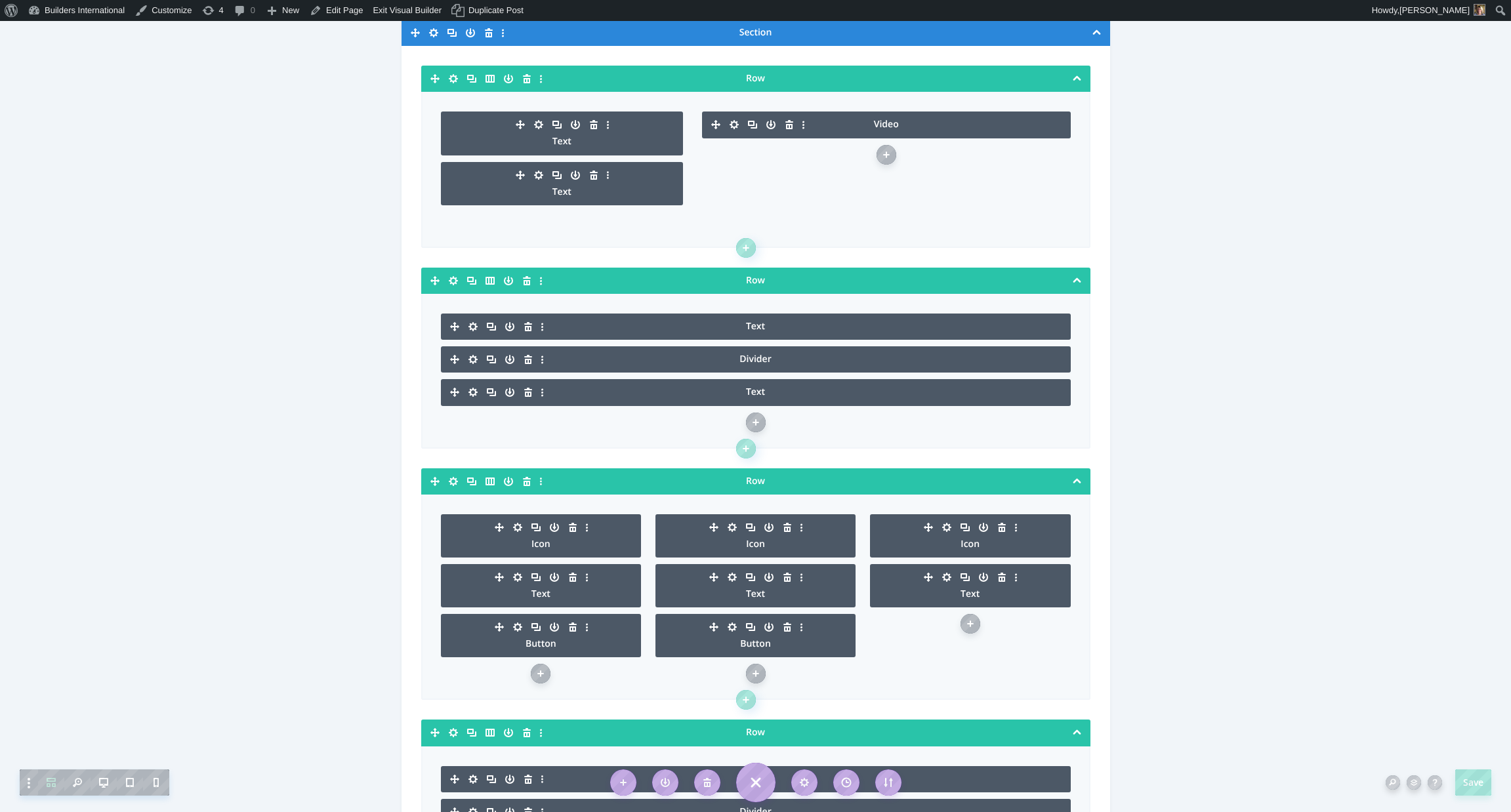
click at [530, 195] on div "Text" at bounding box center [562, 192] width 243 height 26
click at [538, 177] on icon "button" at bounding box center [539, 175] width 9 height 9
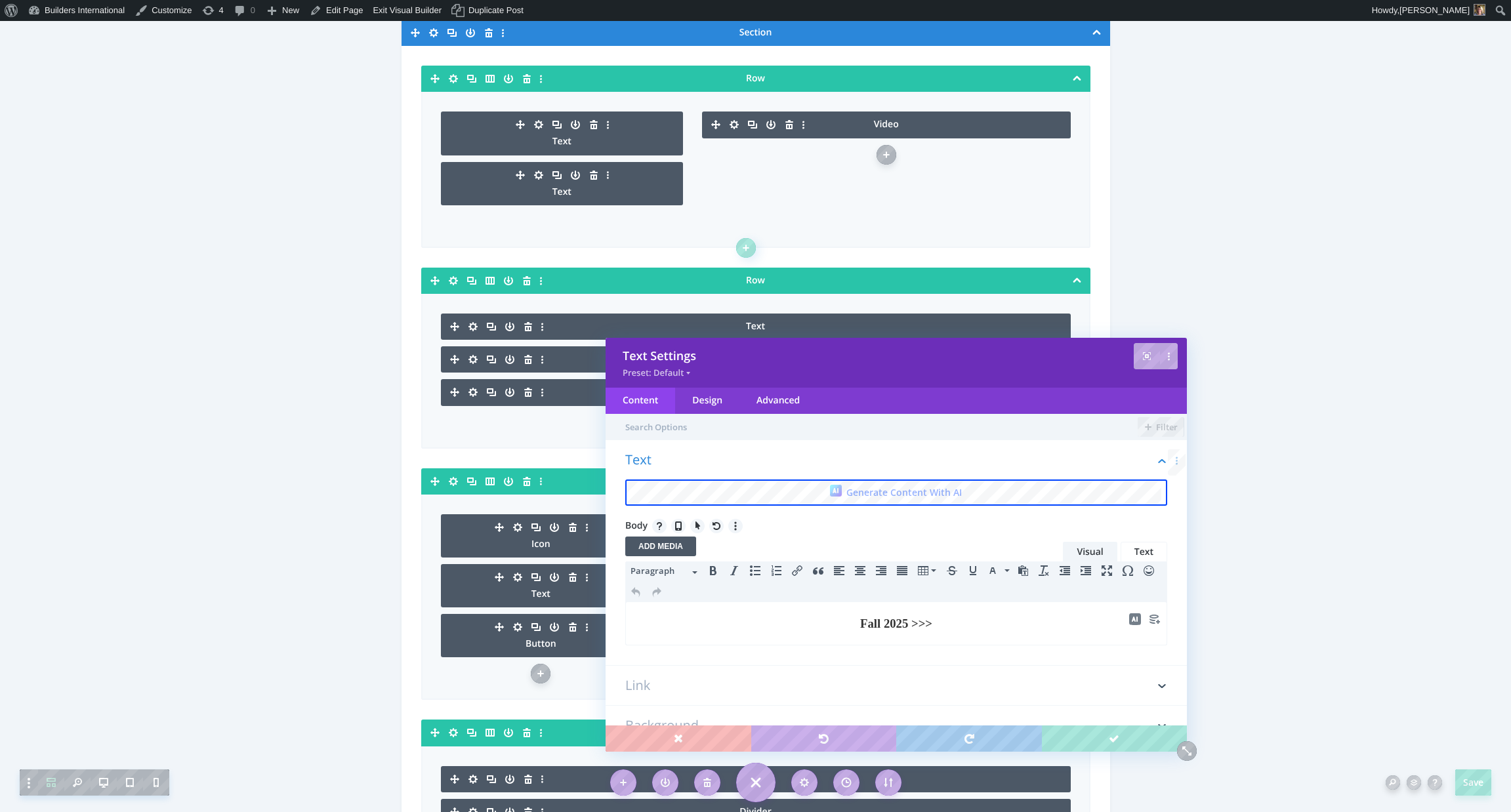
click at [845, 623] on h3 "Fall 2025 >>>" at bounding box center [895, 623] width 526 height 18
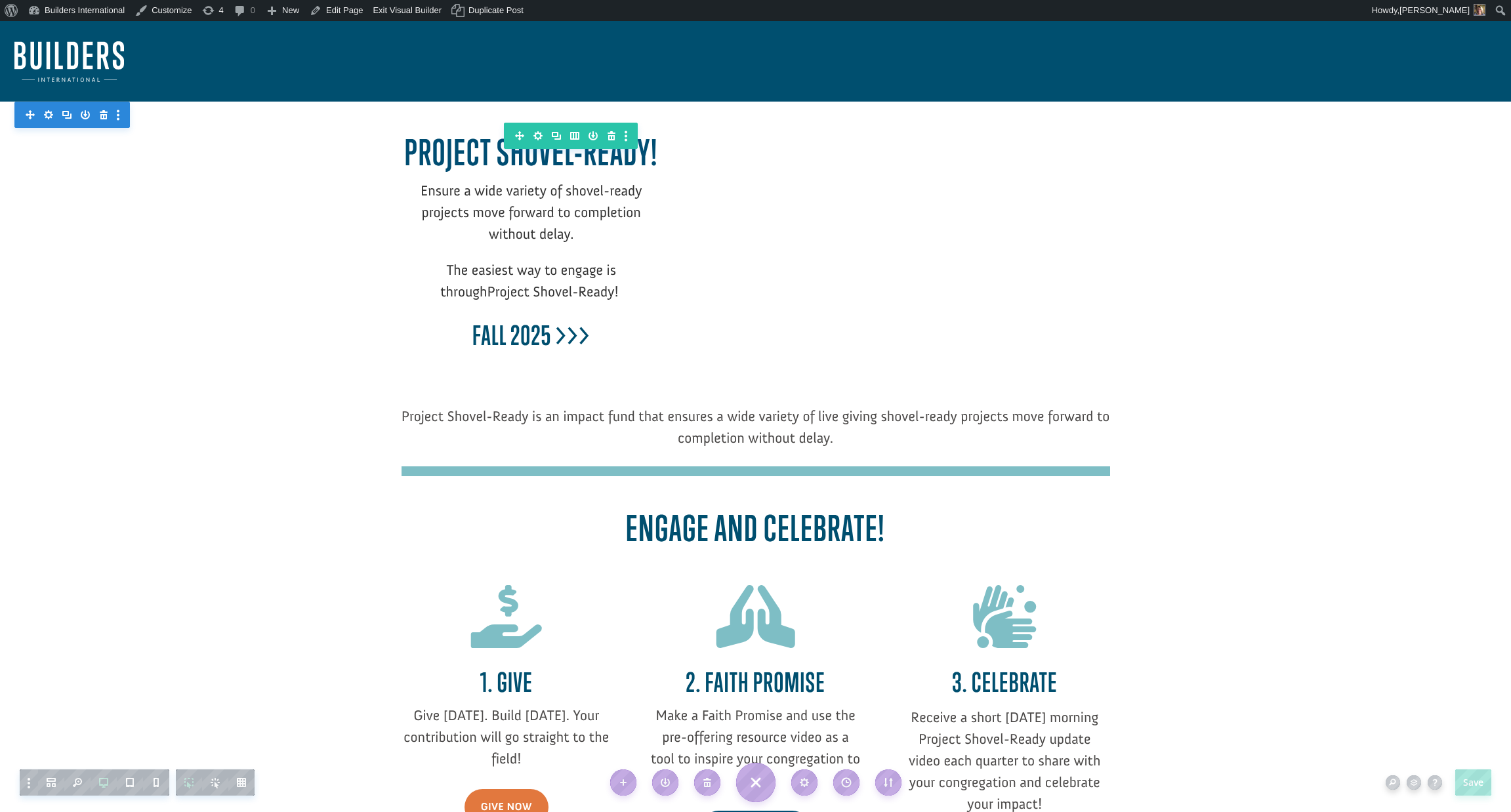
click at [521, 299] on div "Fall 2025 >>>" at bounding box center [531, 325] width 260 height 64
click at [523, 283] on span "Project Shovel-Ready!" at bounding box center [553, 292] width 131 height 18
click at [490, 329] on b "Fall 2025 >>>" at bounding box center [531, 335] width 117 height 31
click at [496, 619] on span "" at bounding box center [506, 617] width 71 height 63
click at [514, 624] on span "" at bounding box center [506, 617] width 71 height 63
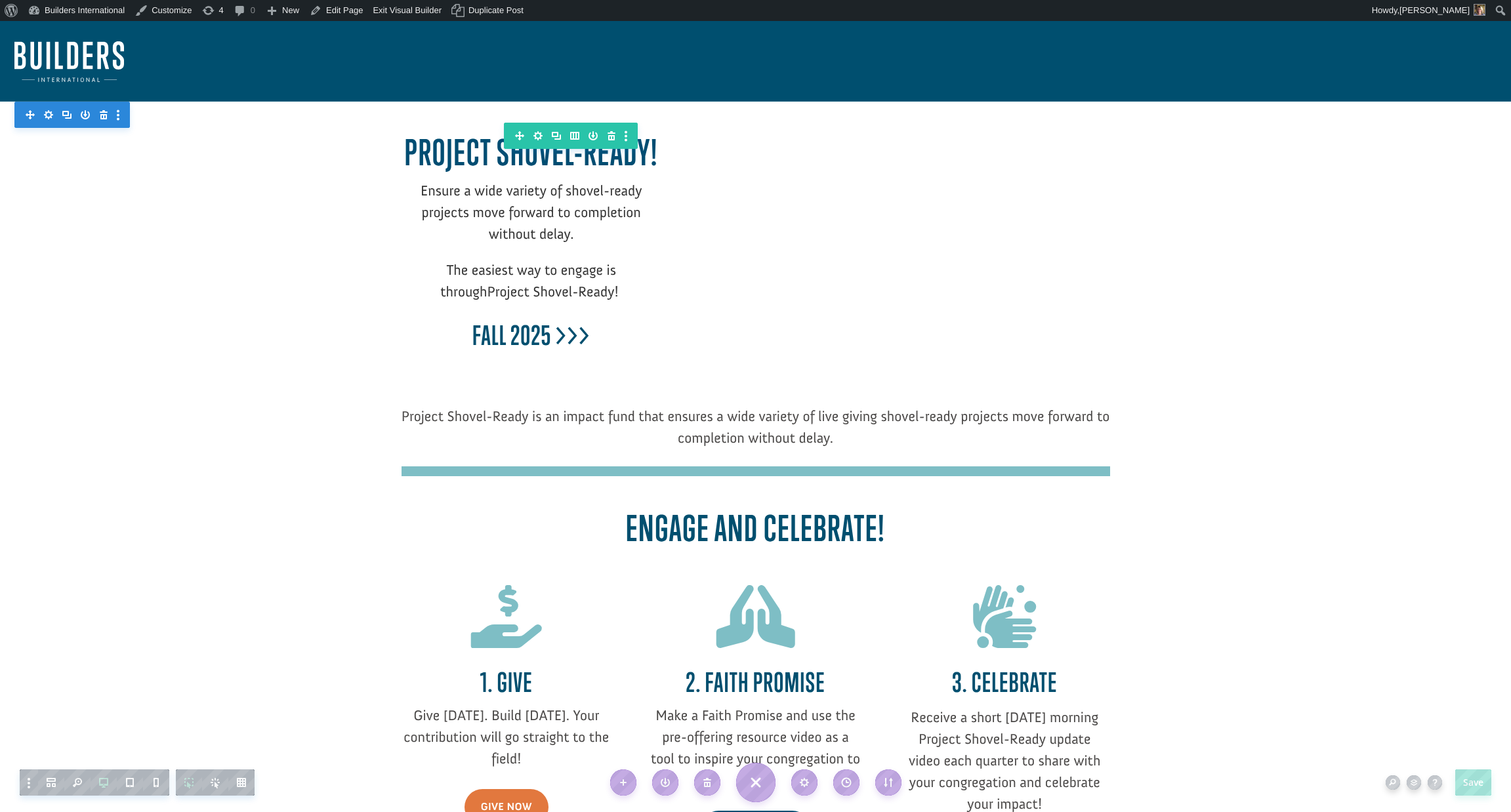
click at [514, 624] on span "" at bounding box center [506, 617] width 71 height 63
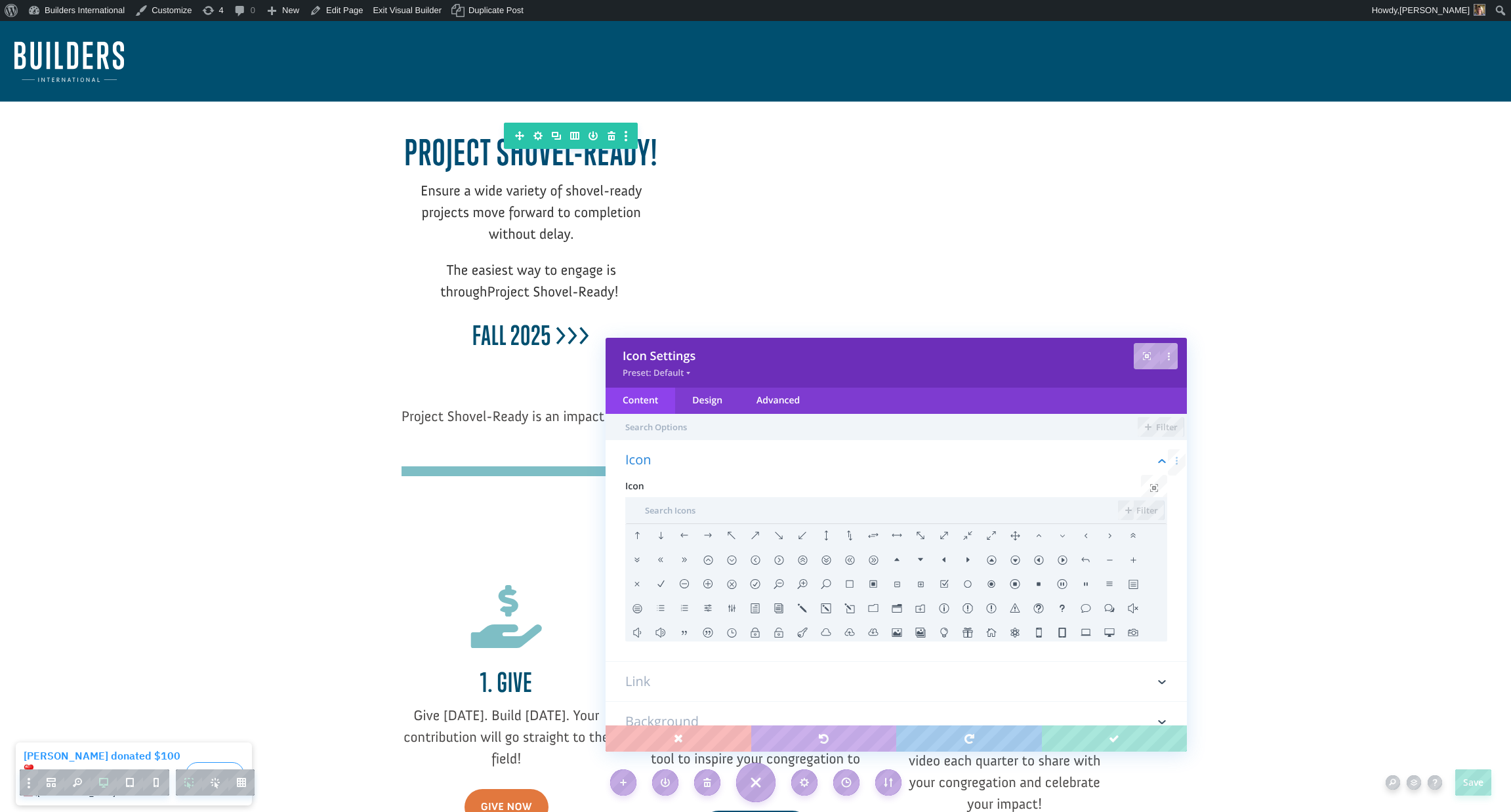
click at [573, 334] on b "Fall 2025 >>>" at bounding box center [531, 335] width 117 height 31
drag, startPoint x: 589, startPoint y: 338, endPoint x: 542, endPoint y: 340, distance: 47.0
click at [542, 340] on b "Fall 2025 >>>" at bounding box center [531, 335] width 117 height 31
click at [559, 340] on b "Fall 2025 >>>" at bounding box center [531, 335] width 117 height 31
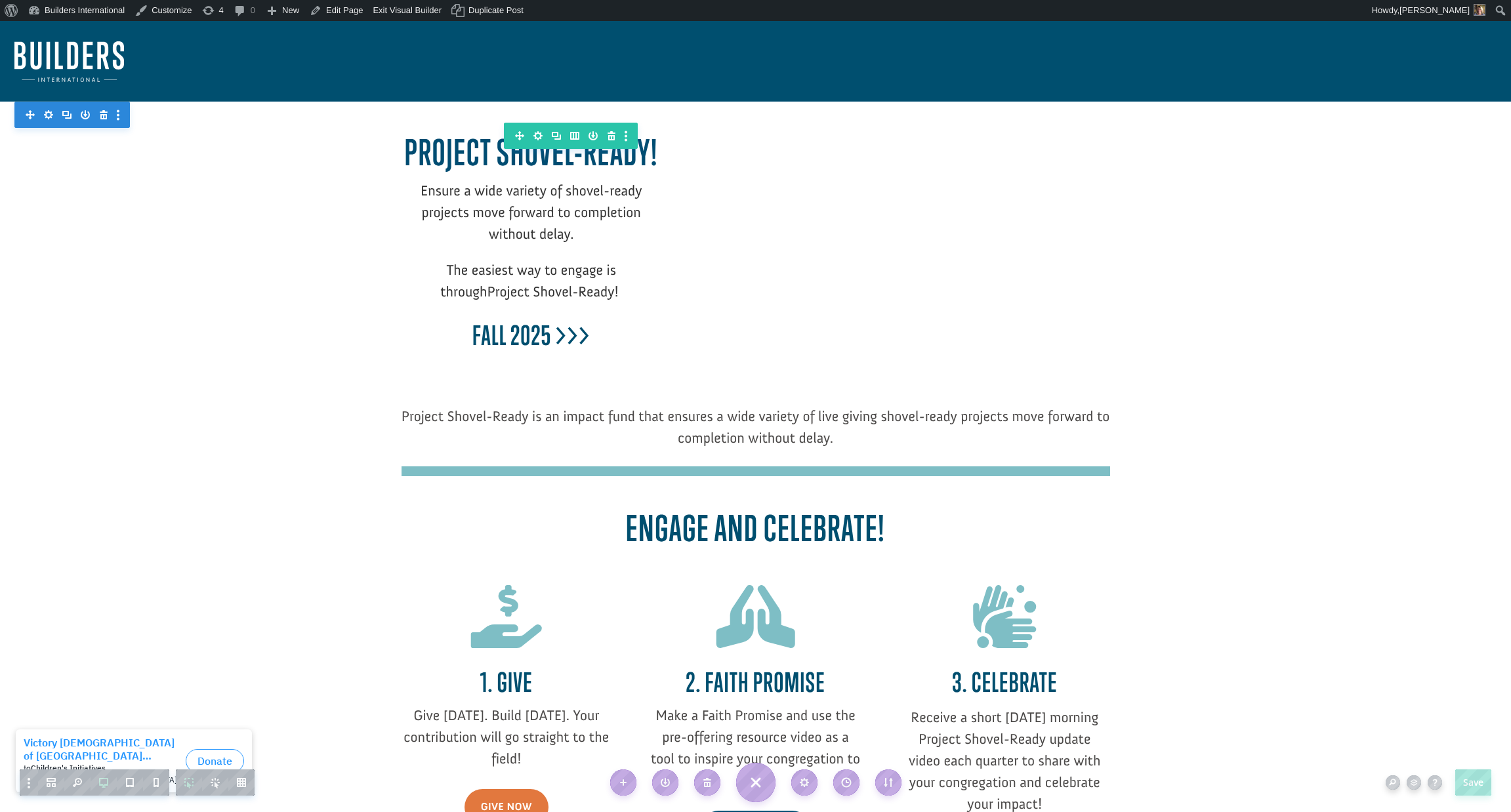
click at [551, 340] on b "Fall 2025 >>>" at bounding box center [531, 335] width 117 height 31
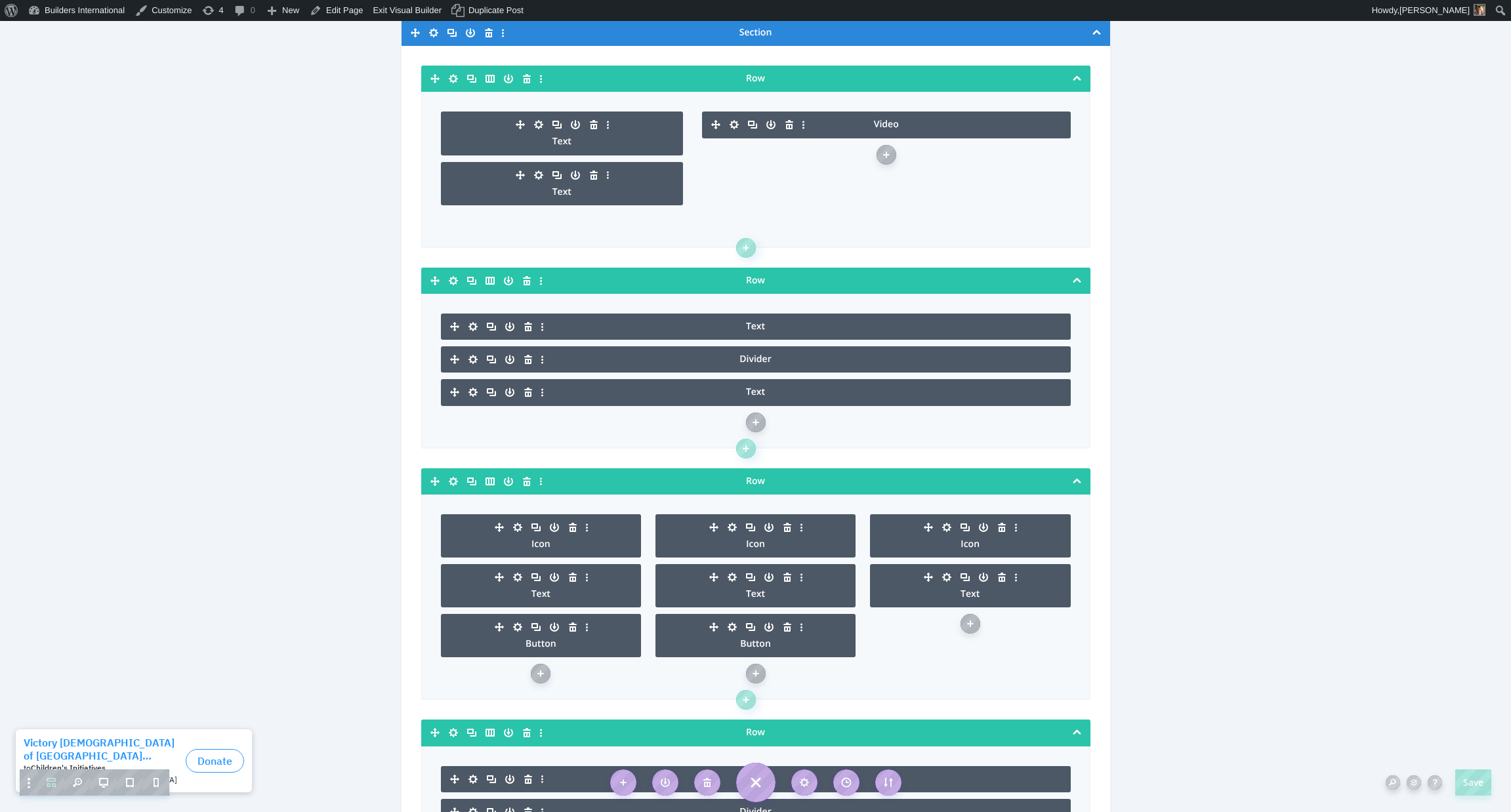
click at [538, 176] on icon "button" at bounding box center [539, 175] width 18 height 18
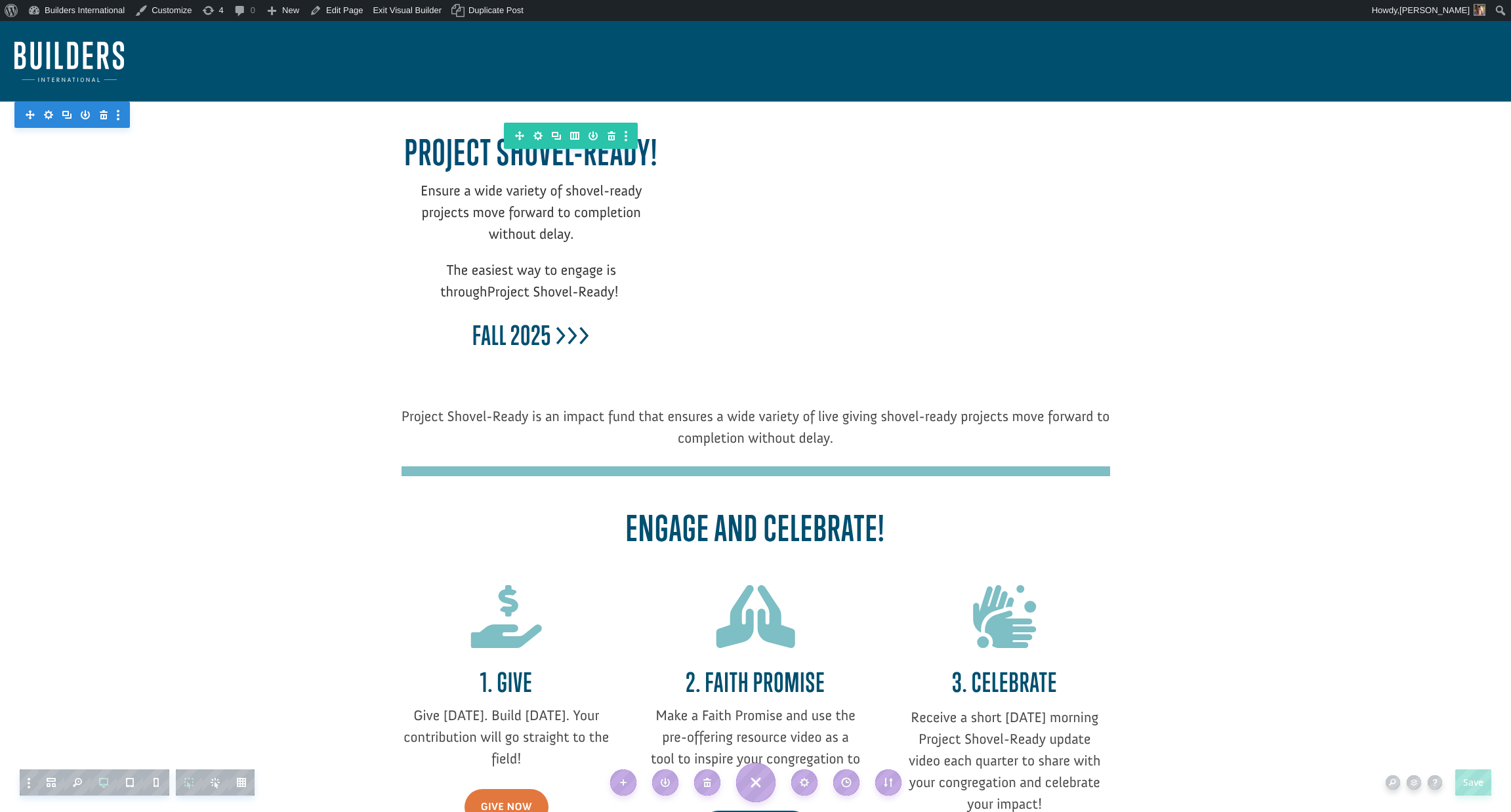
click at [565, 347] on b "Fall 2025 >>>" at bounding box center [531, 335] width 117 height 31
click at [493, 643] on span "" at bounding box center [506, 617] width 71 height 63
click at [494, 639] on span "" at bounding box center [506, 617] width 71 height 63
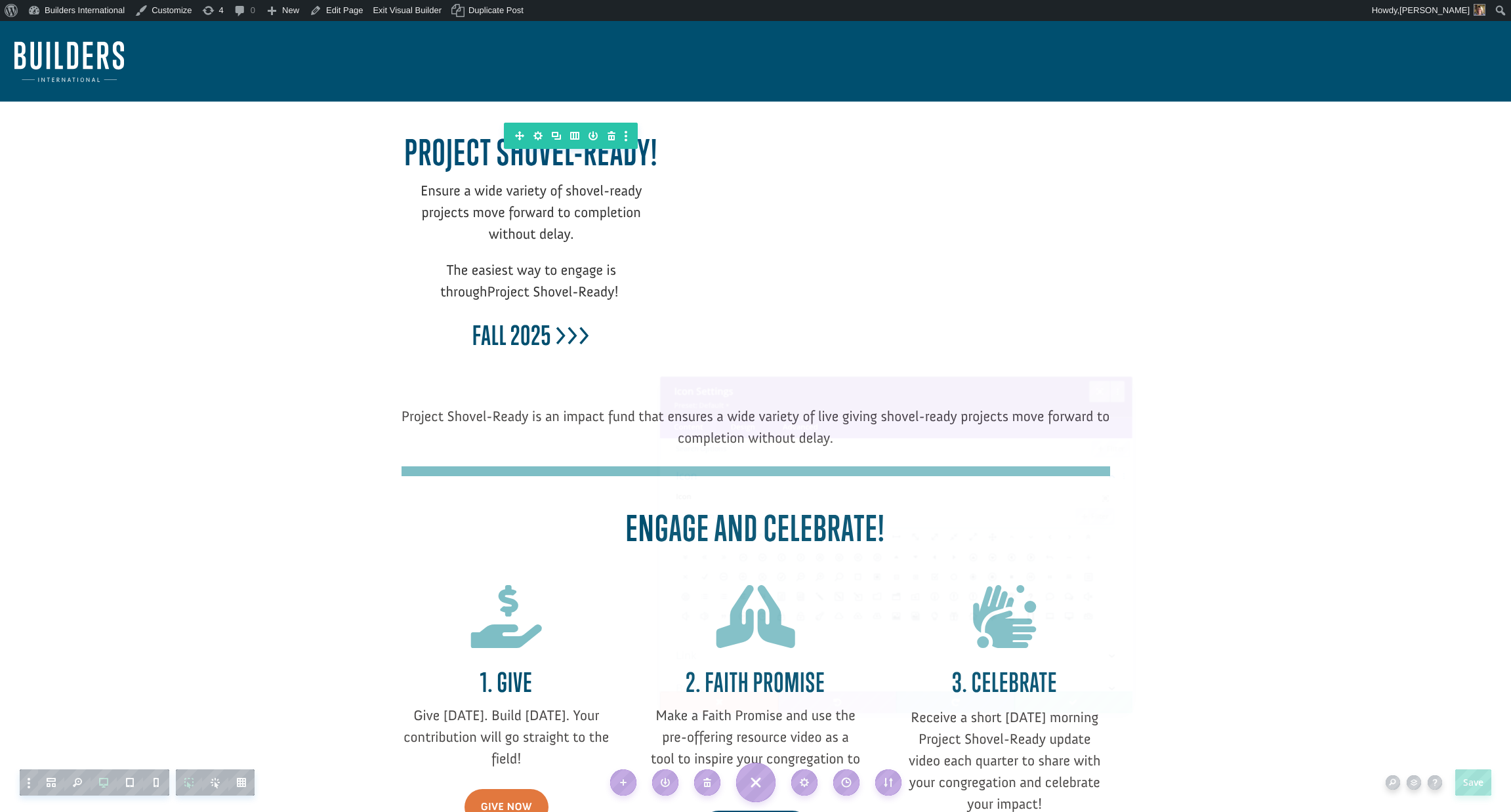
click at [494, 639] on span "" at bounding box center [506, 617] width 71 height 63
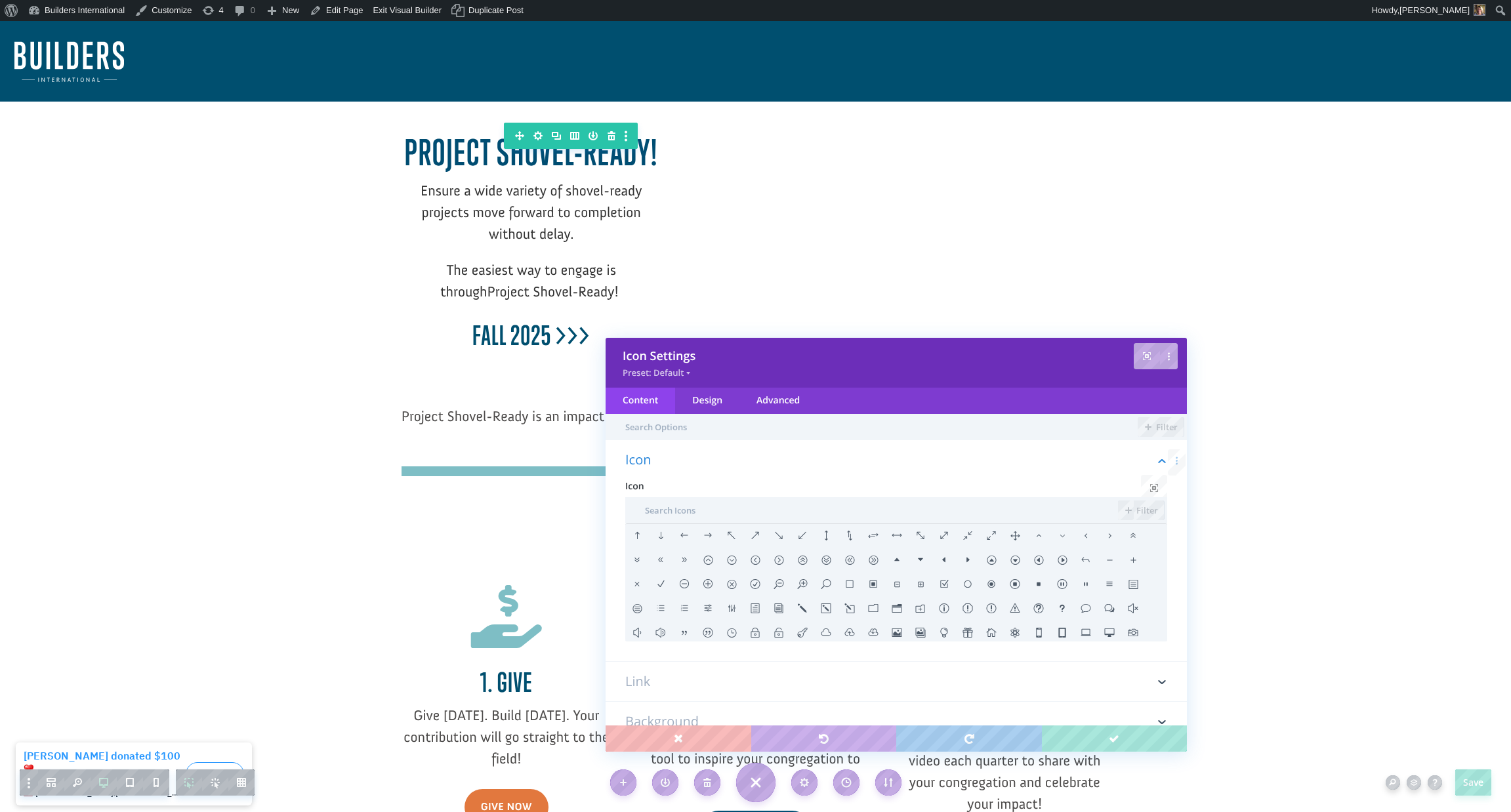
click at [520, 332] on b "Fall 2025 >>>" at bounding box center [531, 335] width 117 height 31
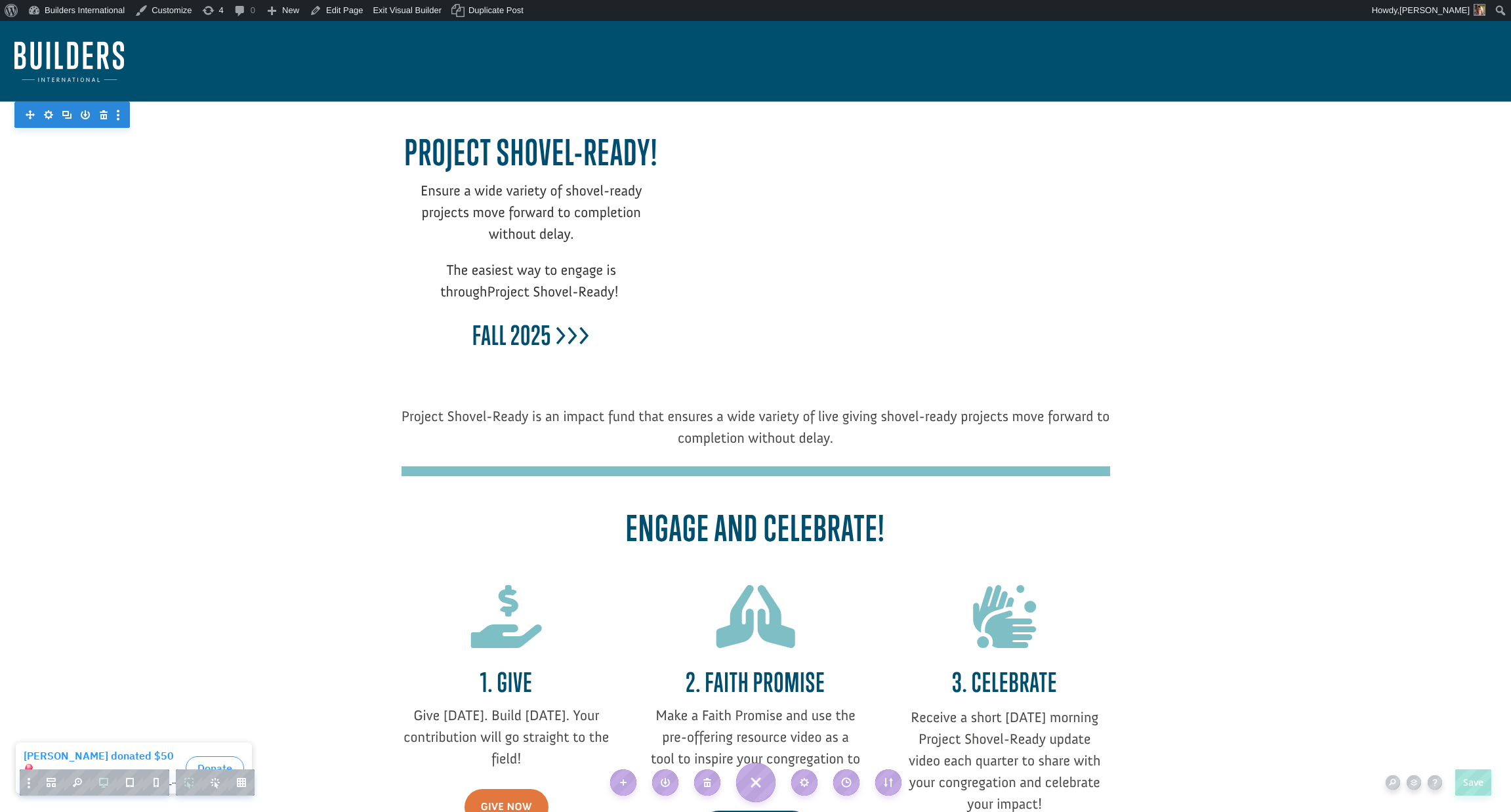
click at [555, 336] on b "Fall 2025 >>>" at bounding box center [531, 335] width 117 height 31
click at [565, 333] on b "Fall 2025 >>>" at bounding box center [531, 335] width 117 height 31
click at [550, 335] on b "Fall 2025 > > >" at bounding box center [531, 335] width 126 height 31
click at [553, 454] on div at bounding box center [756, 483] width 708 height 143
click at [571, 419] on span "Project Shovel-Ready is an impact fund that ensures a wide variety of live givi…" at bounding box center [756, 427] width 708 height 39
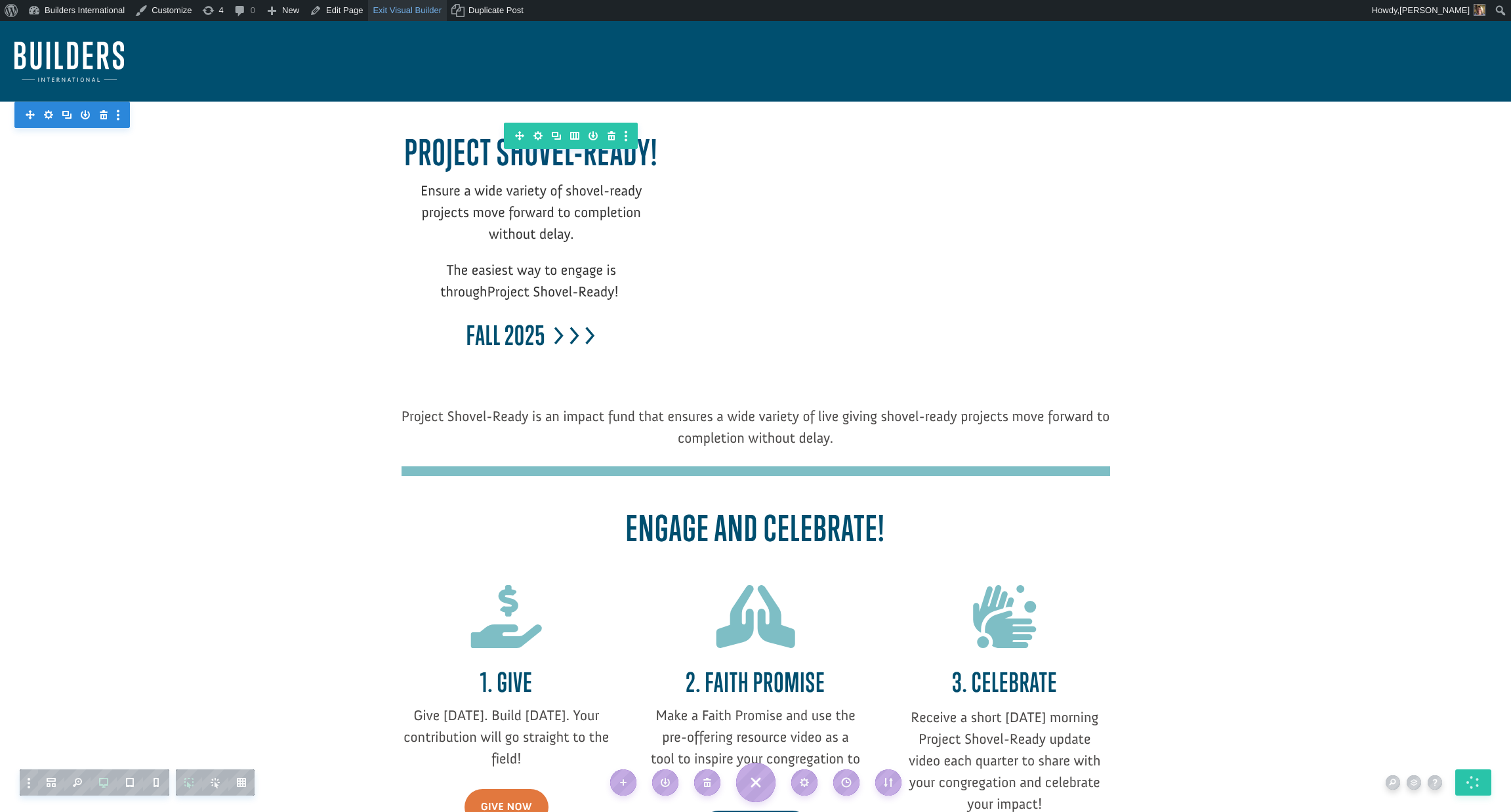
click at [407, 11] on link "Exit Visual Builder" at bounding box center [407, 10] width 79 height 21
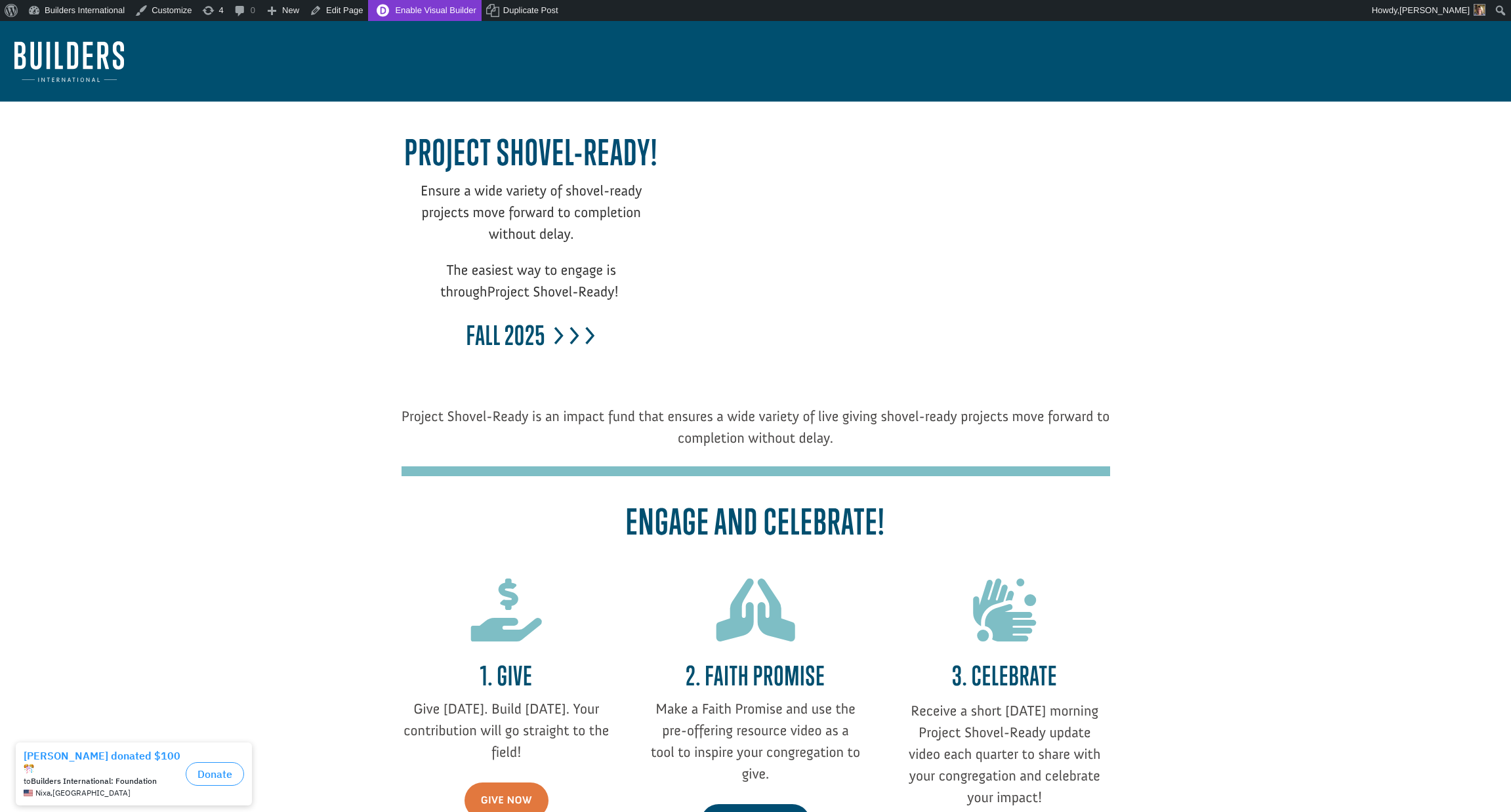
click at [450, 7] on link "Enable Visual Builder" at bounding box center [425, 10] width 113 height 21
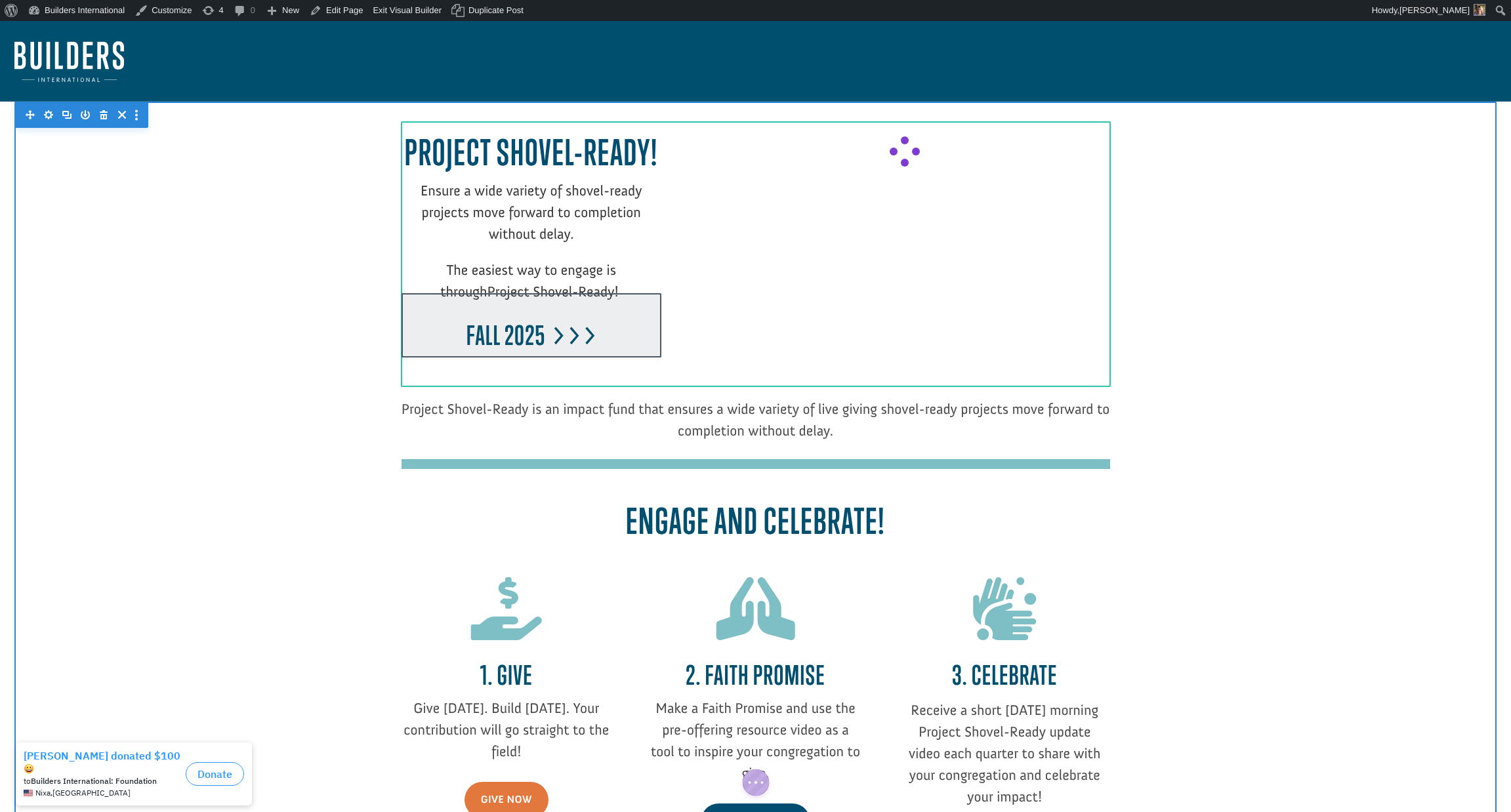
click at [608, 321] on div at bounding box center [531, 325] width 260 height 64
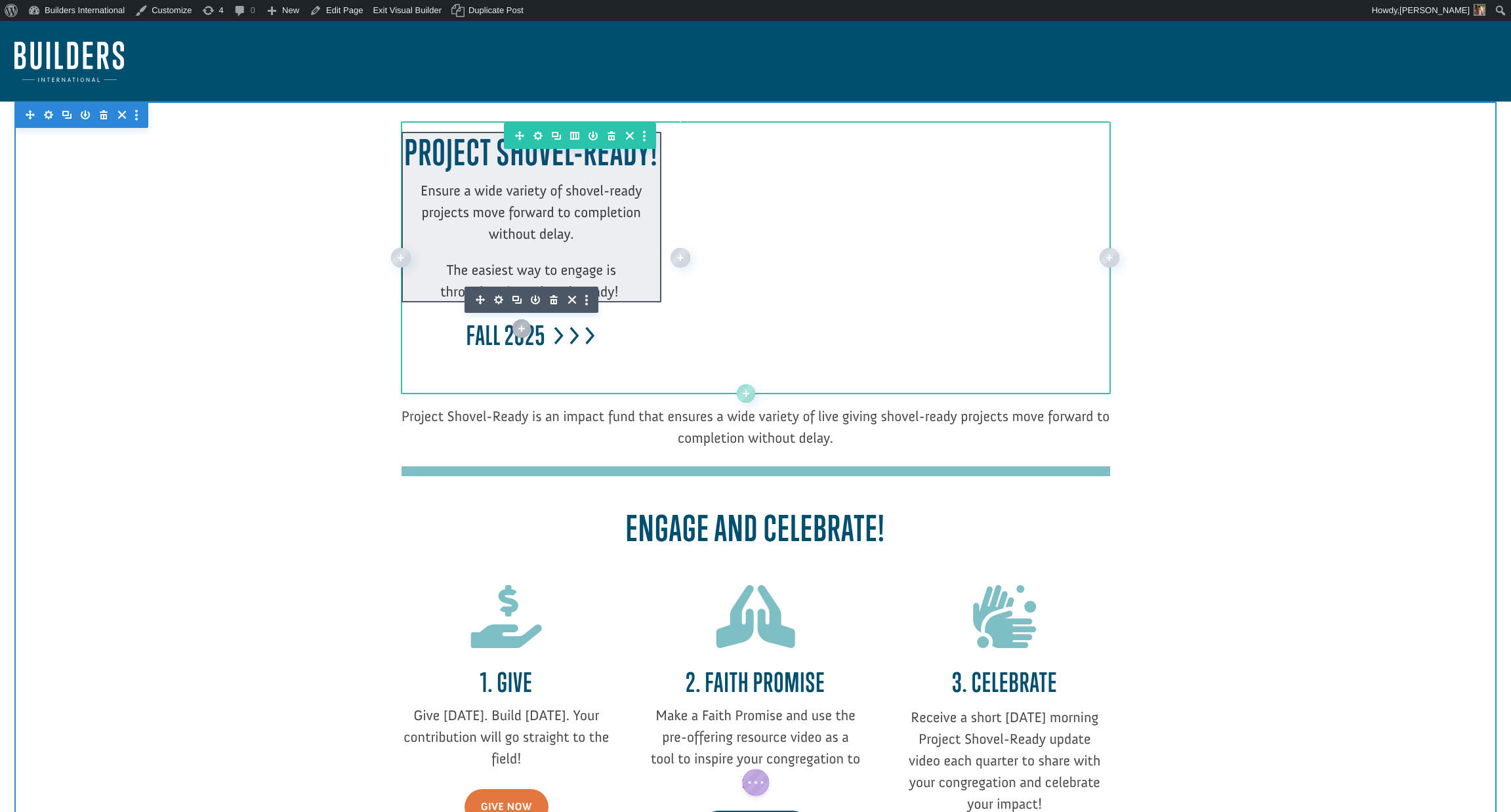
click at [623, 275] on div at bounding box center [531, 217] width 260 height 171
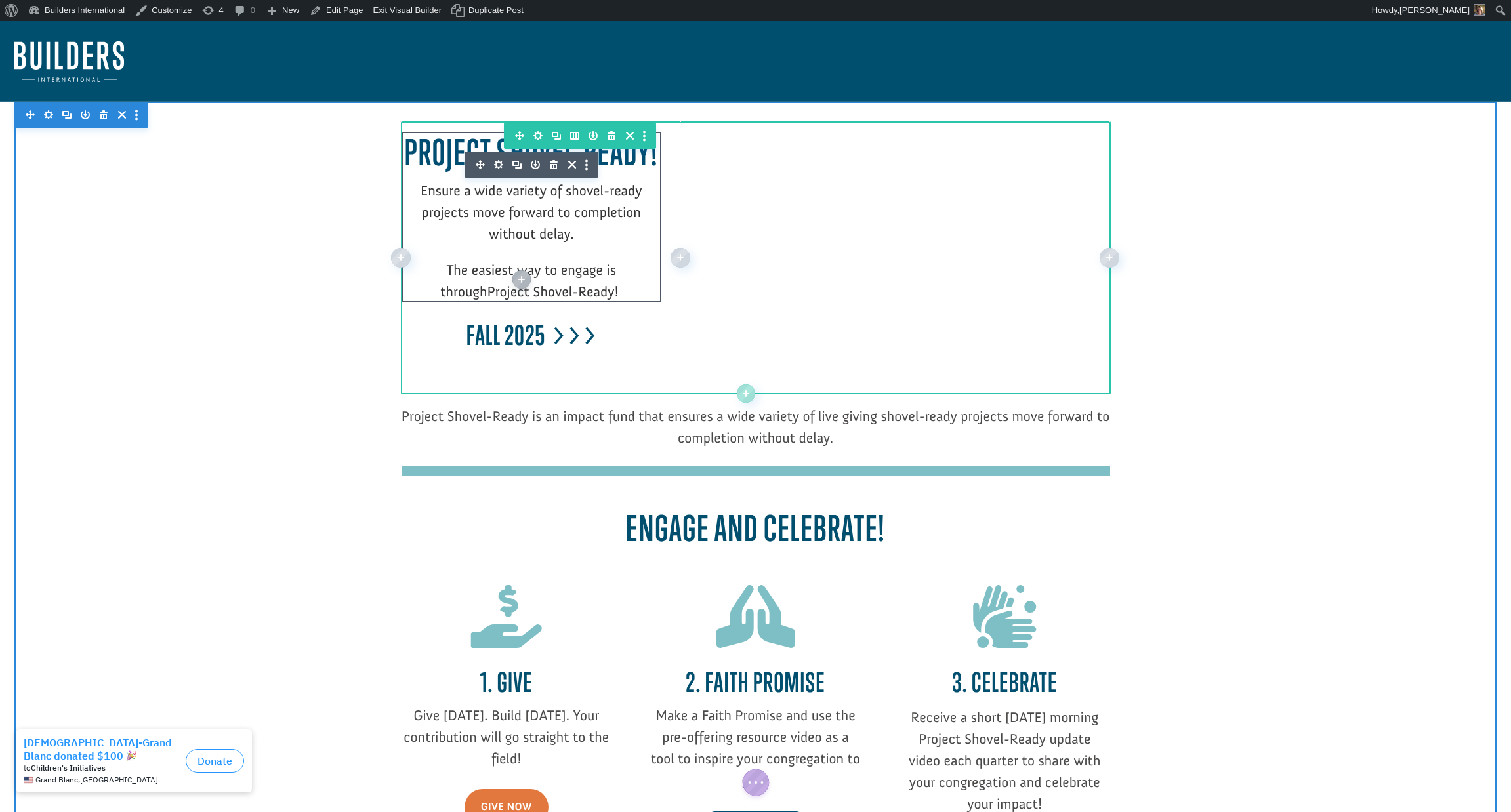
click at [617, 289] on p "The easiest way to engage is through Project Shovel-Ready!" at bounding box center [531, 281] width 260 height 43
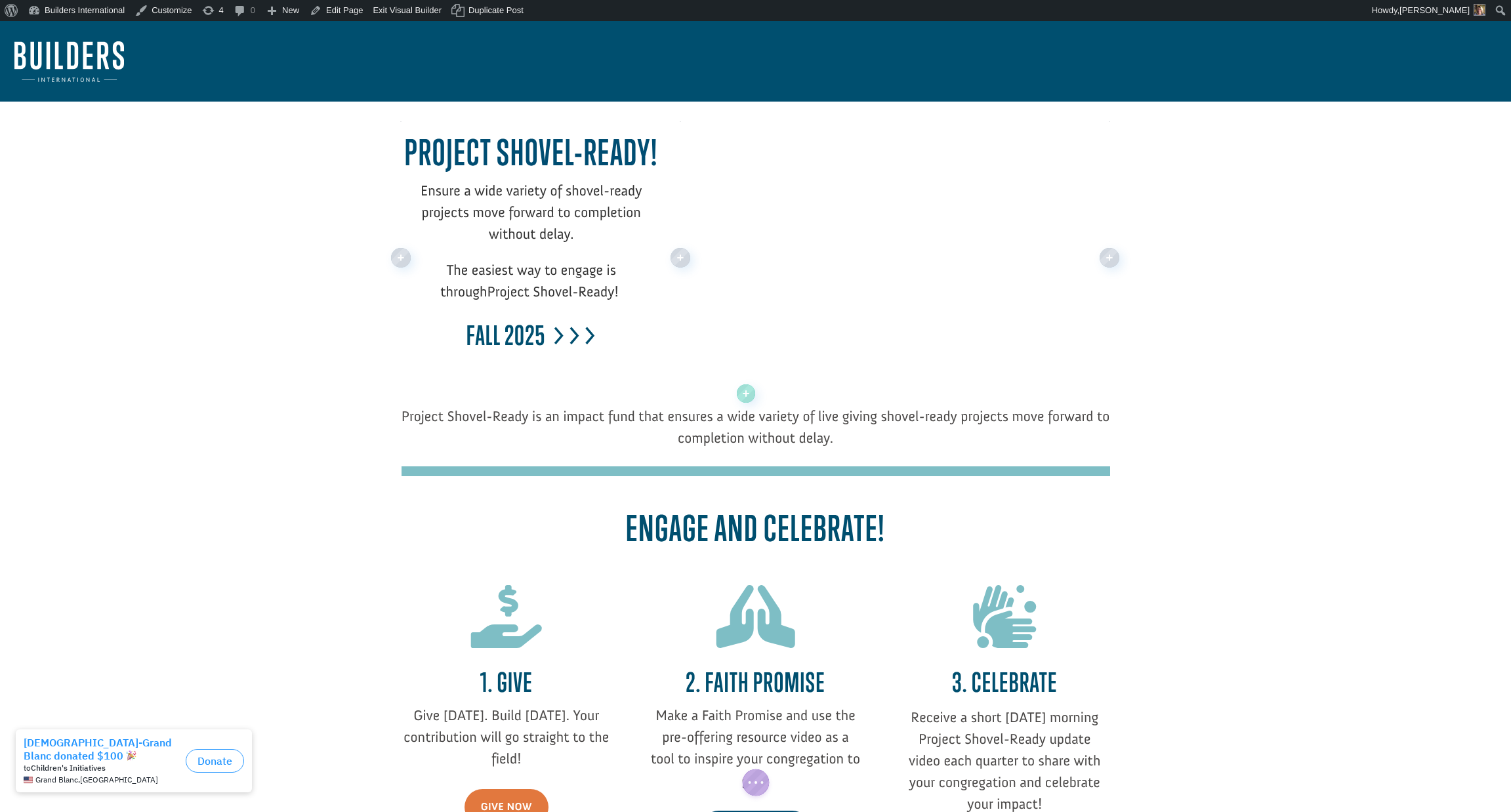
click at [619, 289] on p "The easiest way to engage is through Project Shovel-Ready!" at bounding box center [531, 281] width 260 height 43
click at [616, 270] on span "The easiest way to engage is through" at bounding box center [528, 281] width 176 height 39
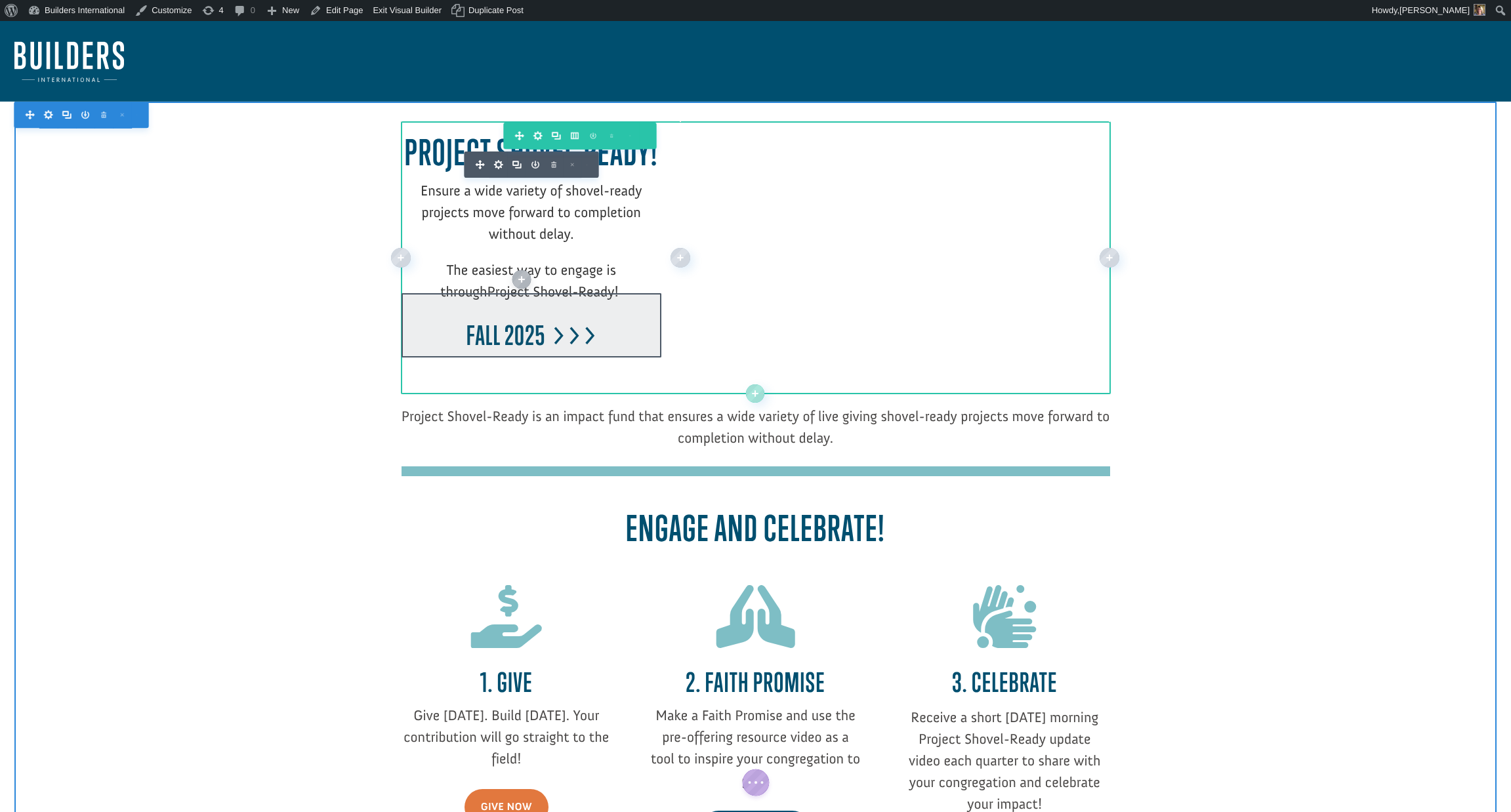
click at [605, 345] on div at bounding box center [531, 325] width 260 height 64
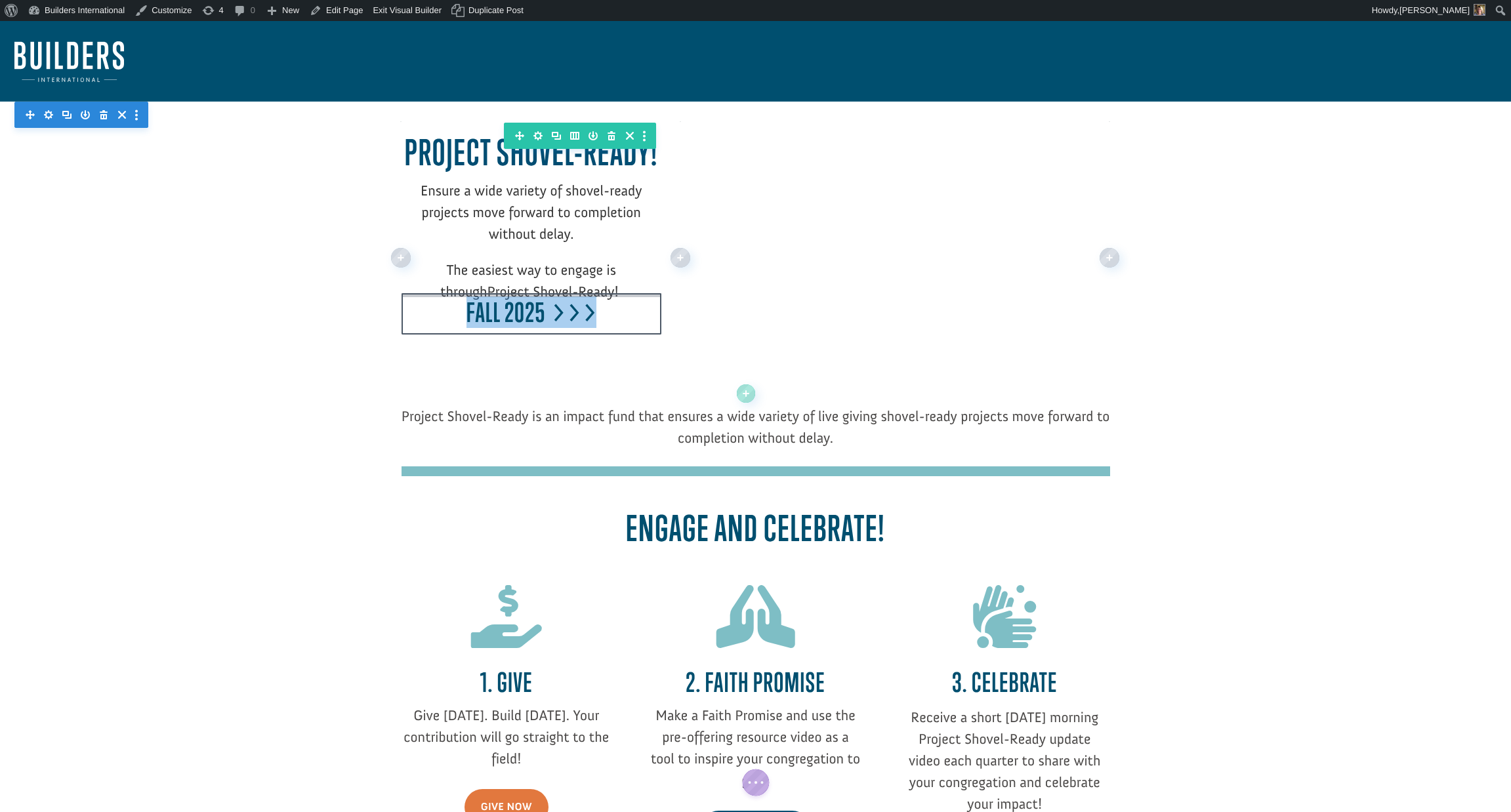
drag, startPoint x: 441, startPoint y: 310, endPoint x: 444, endPoint y: 288, distance: 22.2
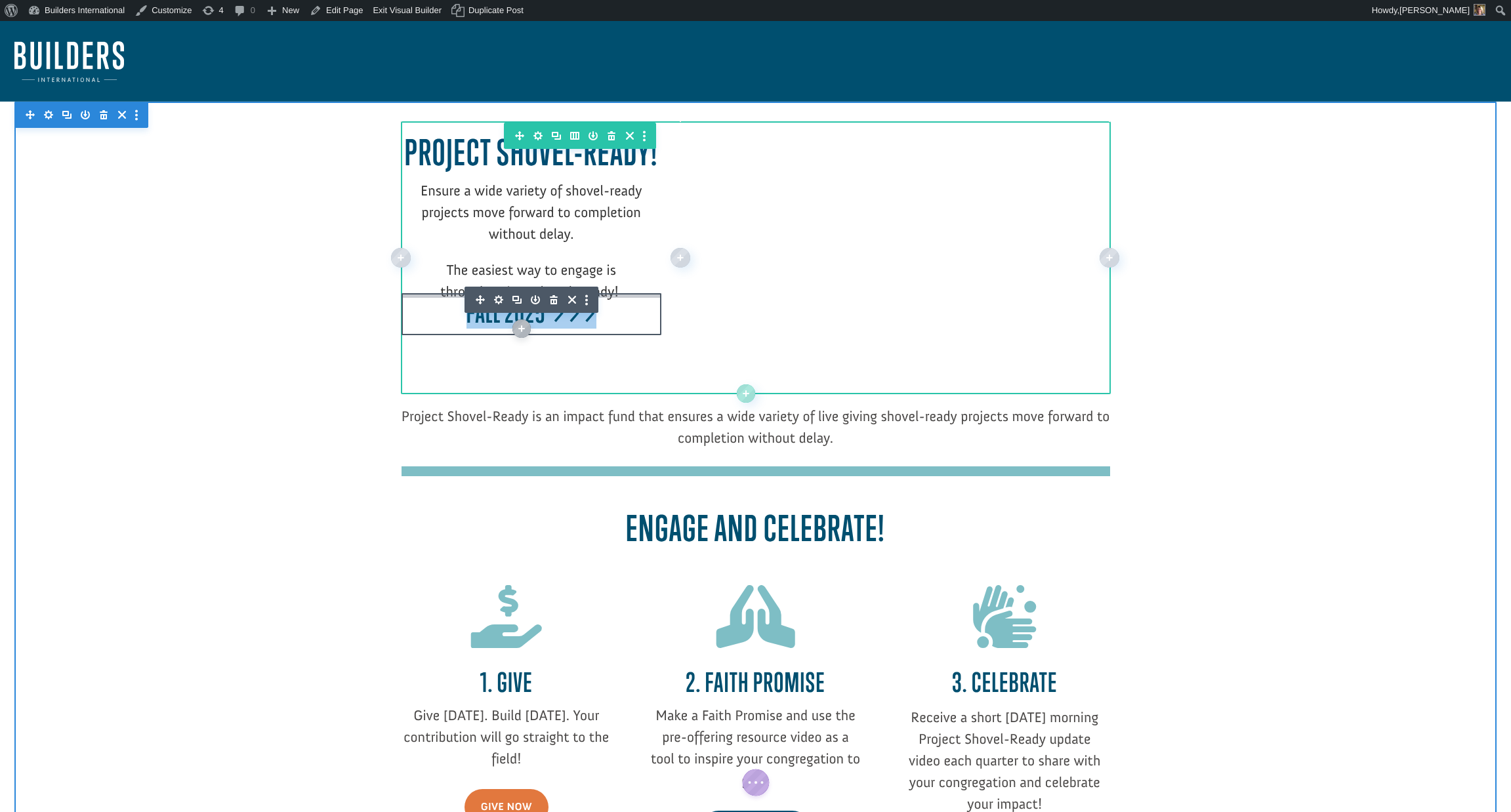
click at [453, 279] on div at bounding box center [531, 217] width 260 height 171
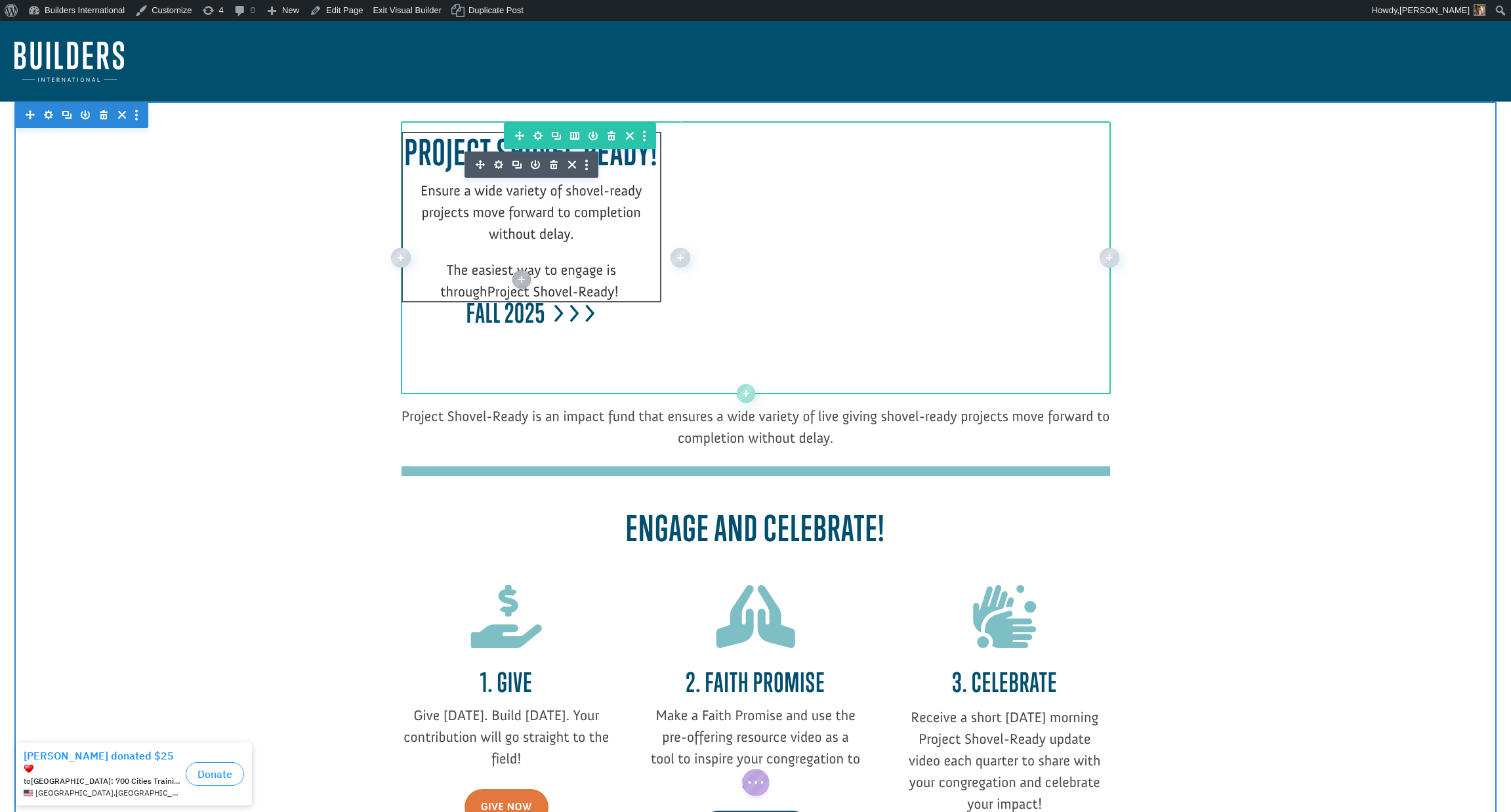
drag, startPoint x: 457, startPoint y: 281, endPoint x: 455, endPoint y: 290, distance: 9.2
click at [455, 290] on p "The easiest way to engage is through Project Shovel-Ready!" at bounding box center [531, 281] width 260 height 43
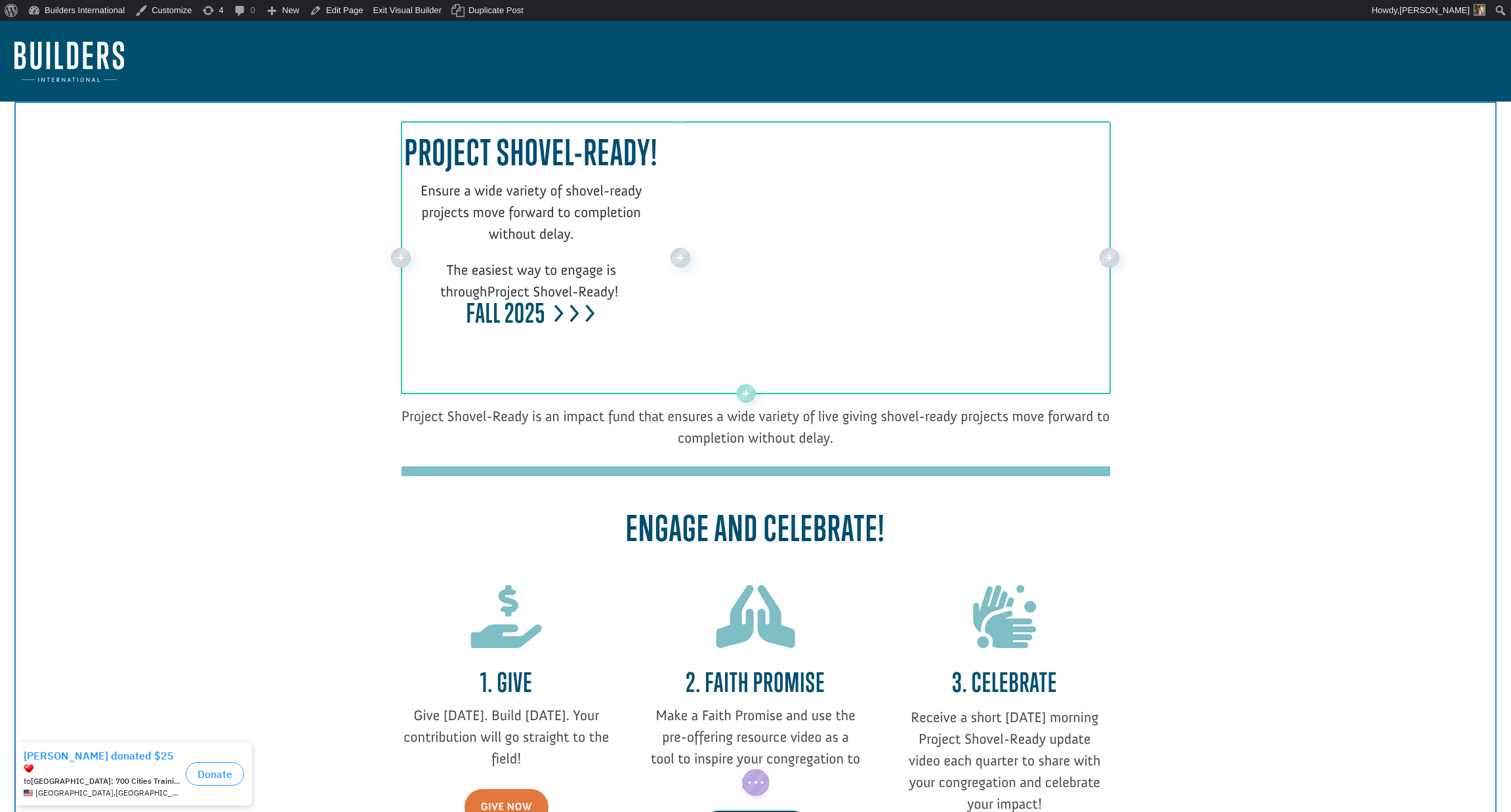
click at [470, 277] on span "The easiest way to engage is through" at bounding box center [528, 281] width 176 height 39
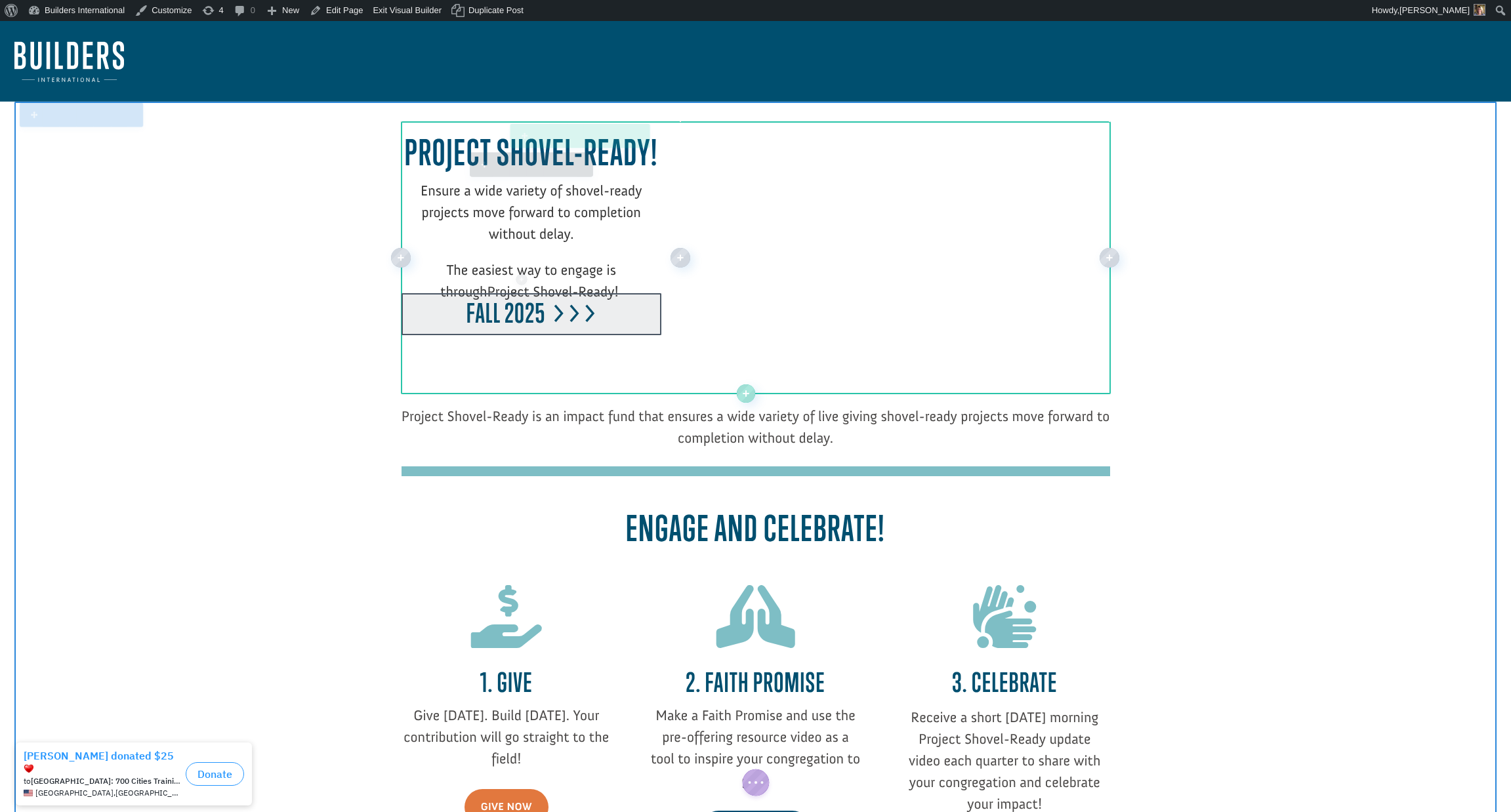
click at [468, 316] on div at bounding box center [531, 314] width 260 height 42
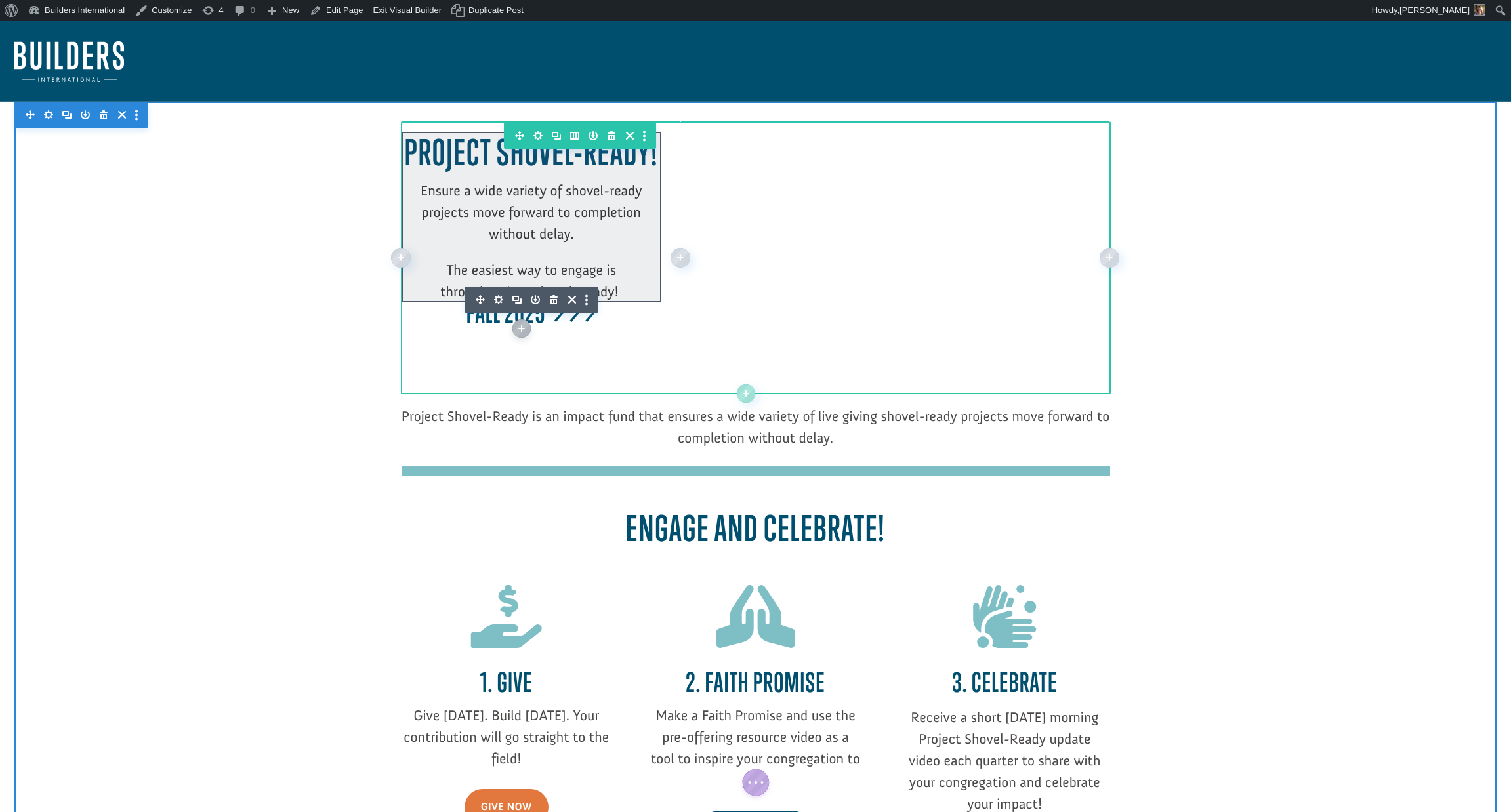
click at [458, 292] on div at bounding box center [531, 217] width 260 height 171
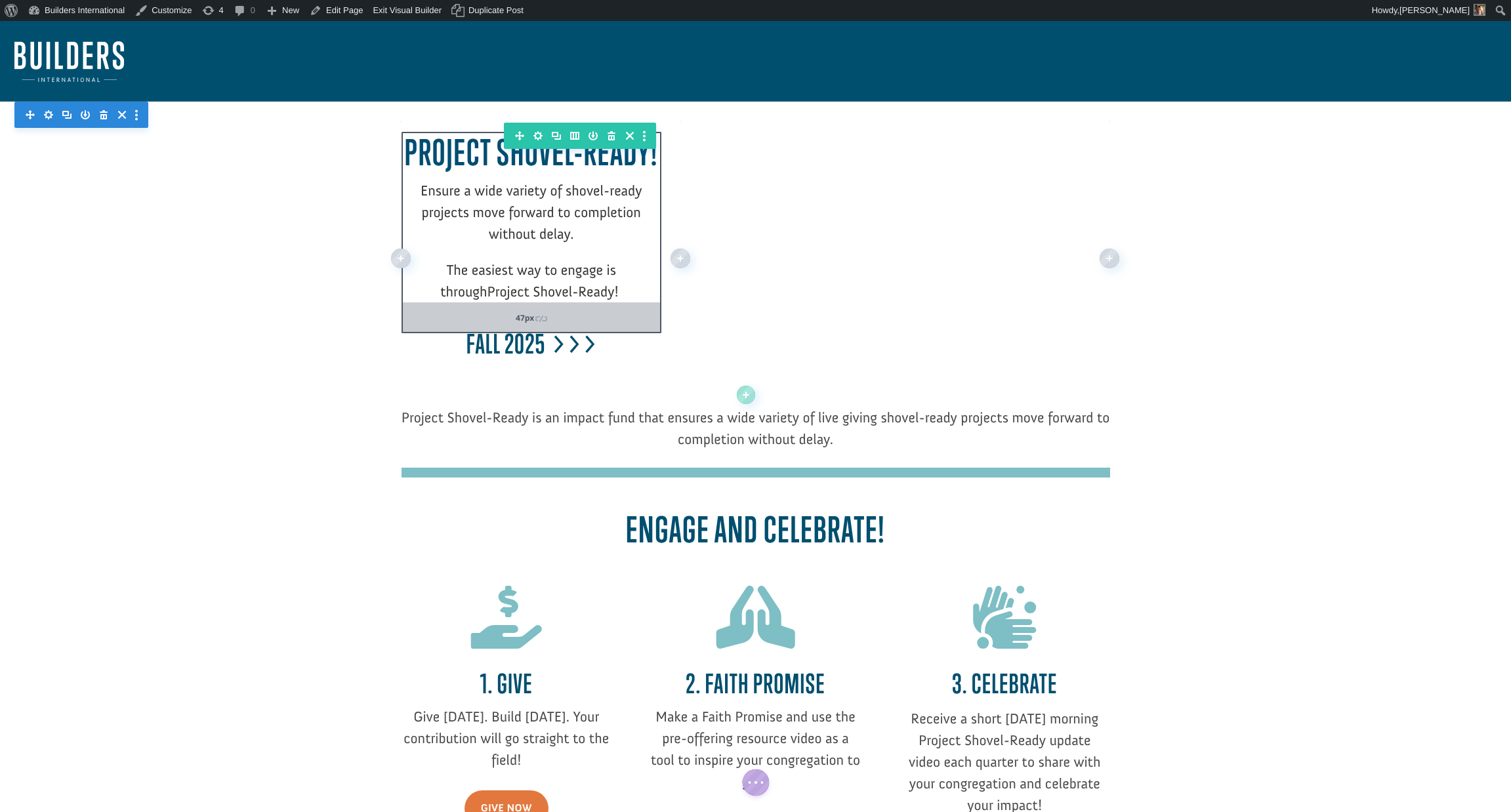
drag, startPoint x: 458, startPoint y: 292, endPoint x: 462, endPoint y: 322, distance: 30.3
click at [462, 322] on div at bounding box center [531, 327] width 260 height 10
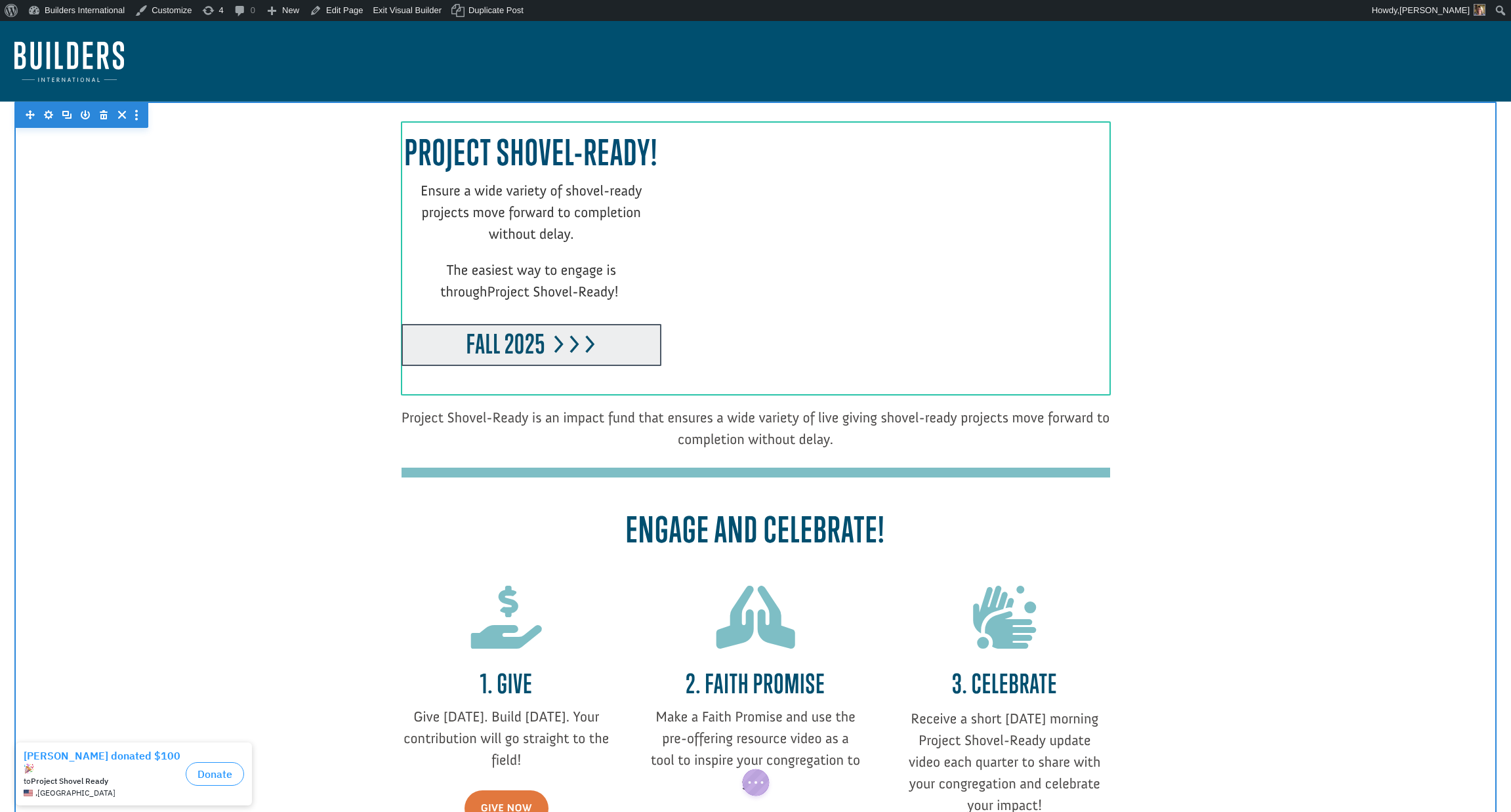
click at [553, 336] on div at bounding box center [531, 344] width 260 height 42
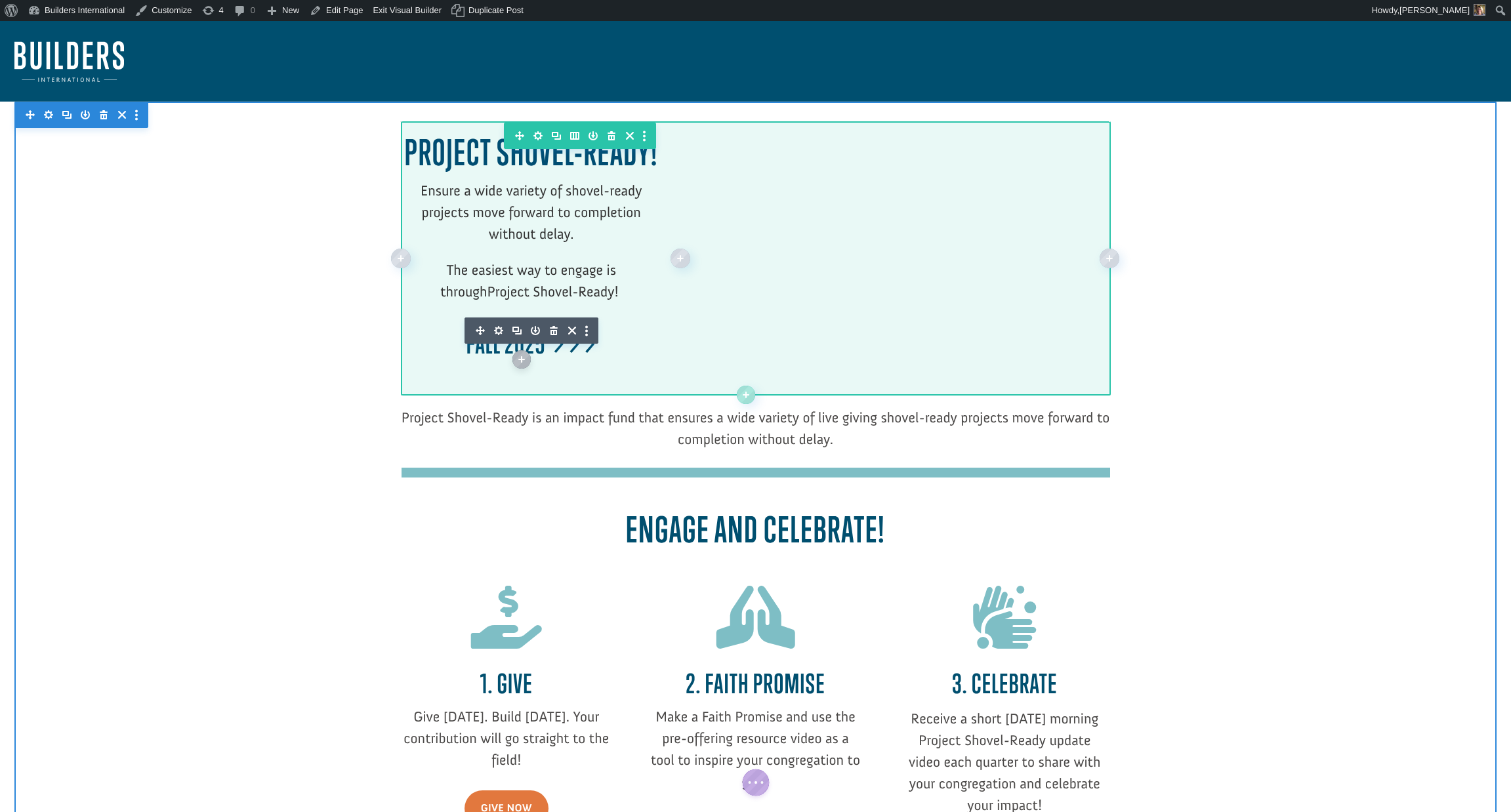
click at [576, 141] on icon "button" at bounding box center [574, 135] width 18 height 18
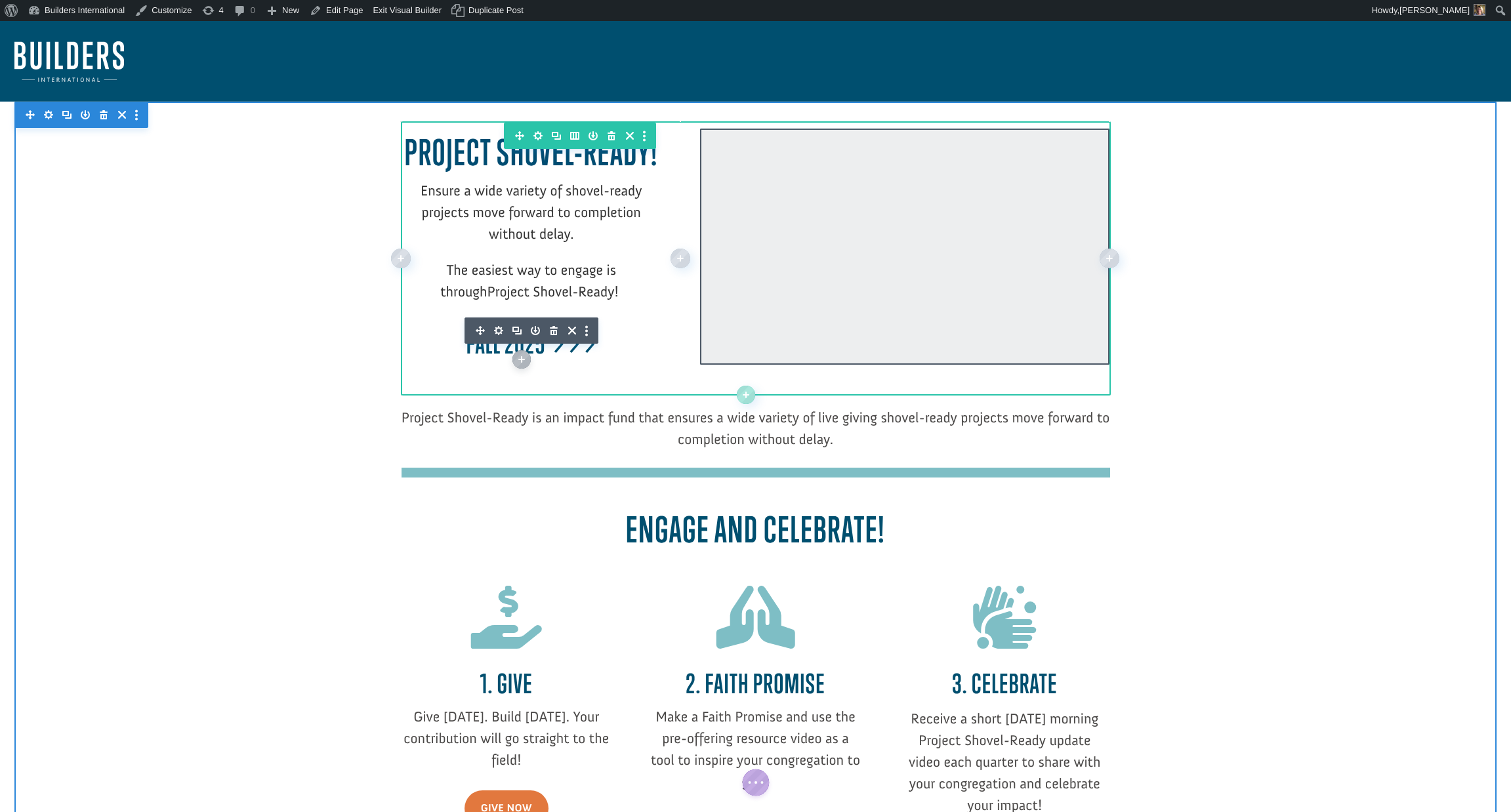
click at [895, 301] on div at bounding box center [905, 247] width 410 height 236
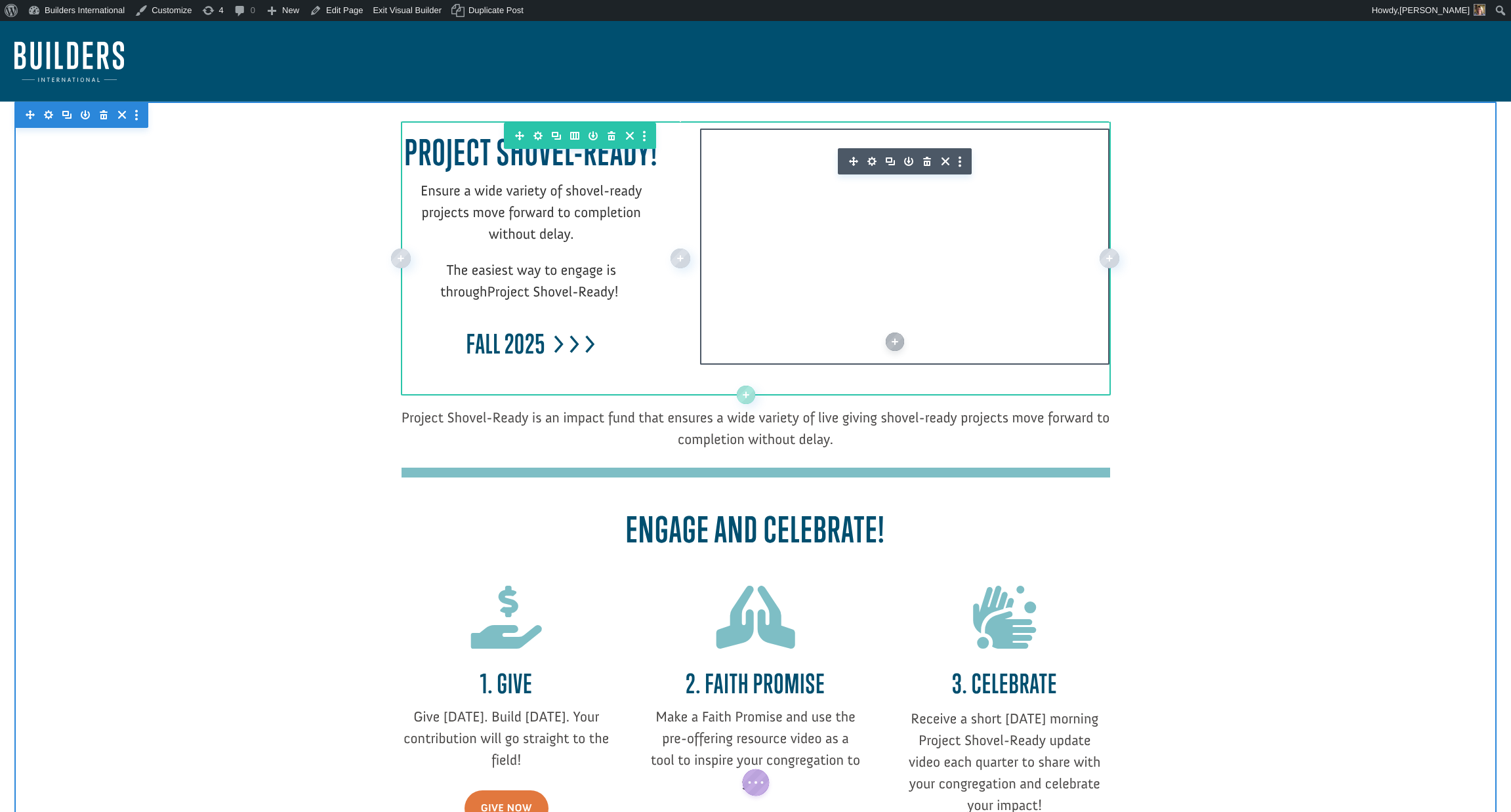
click at [874, 160] on icon "button" at bounding box center [872, 161] width 9 height 9
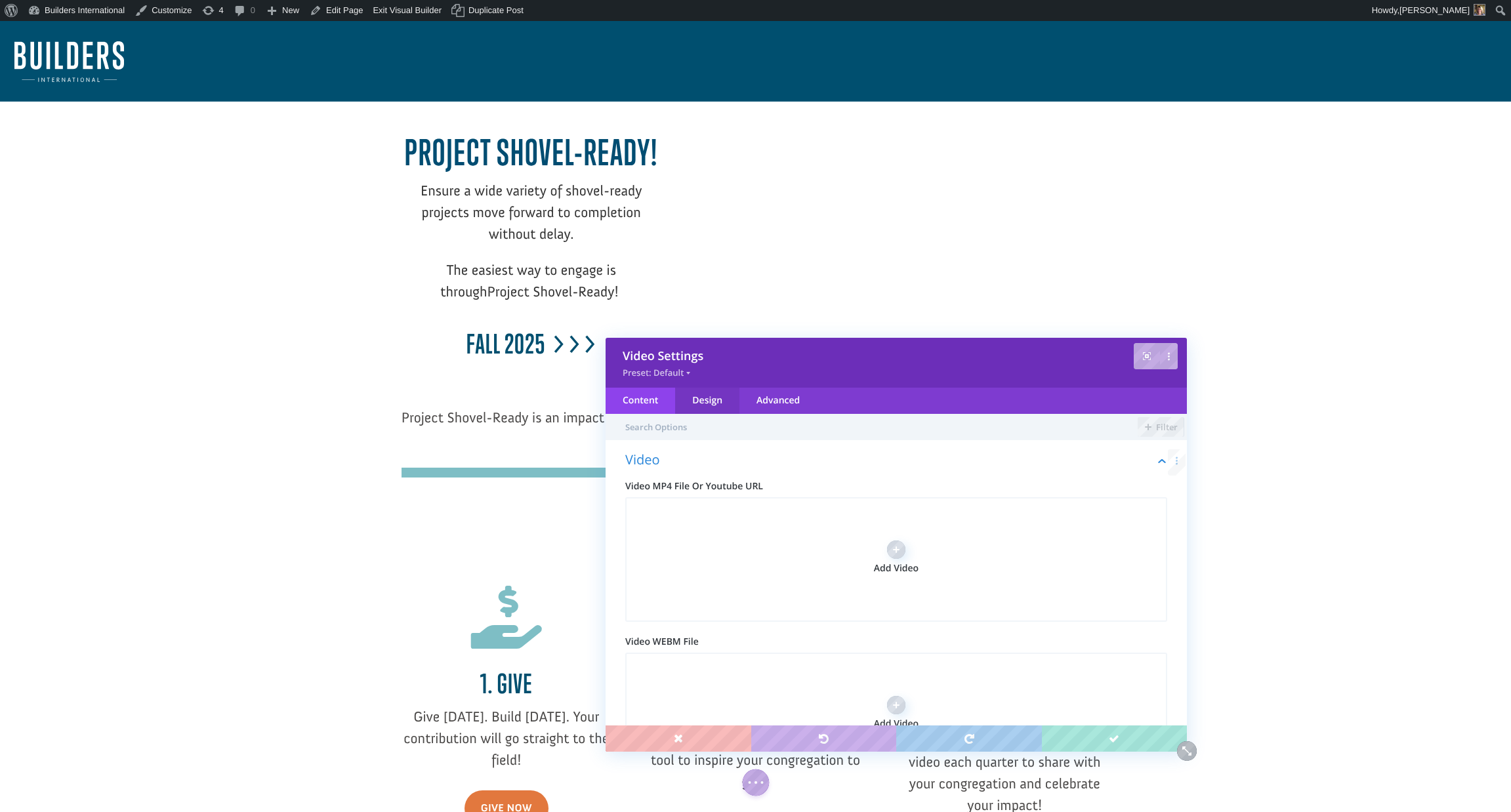
click at [718, 401] on div "Design" at bounding box center [708, 400] width 64 height 26
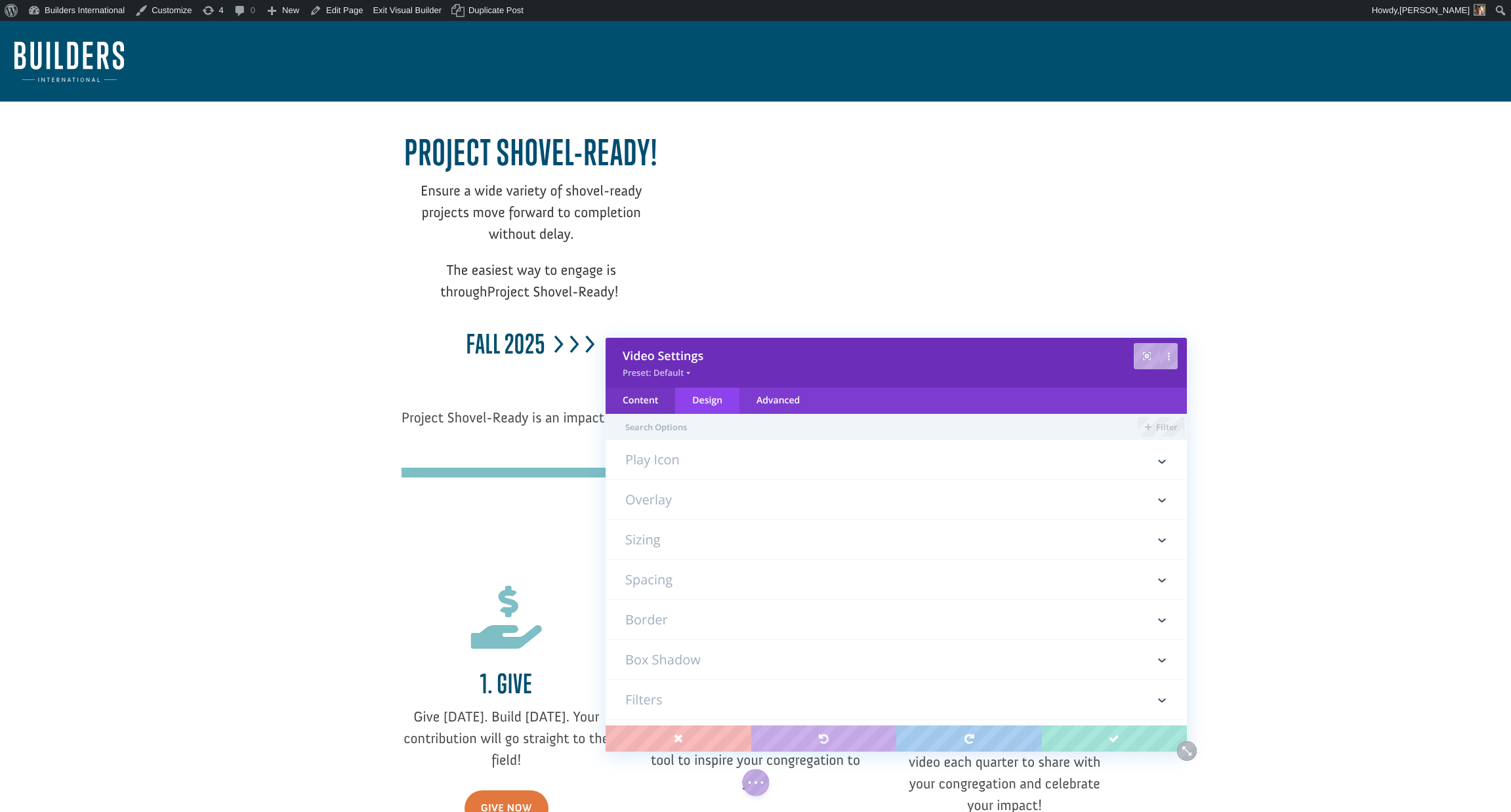
click at [645, 402] on div "Content" at bounding box center [640, 400] width 69 height 26
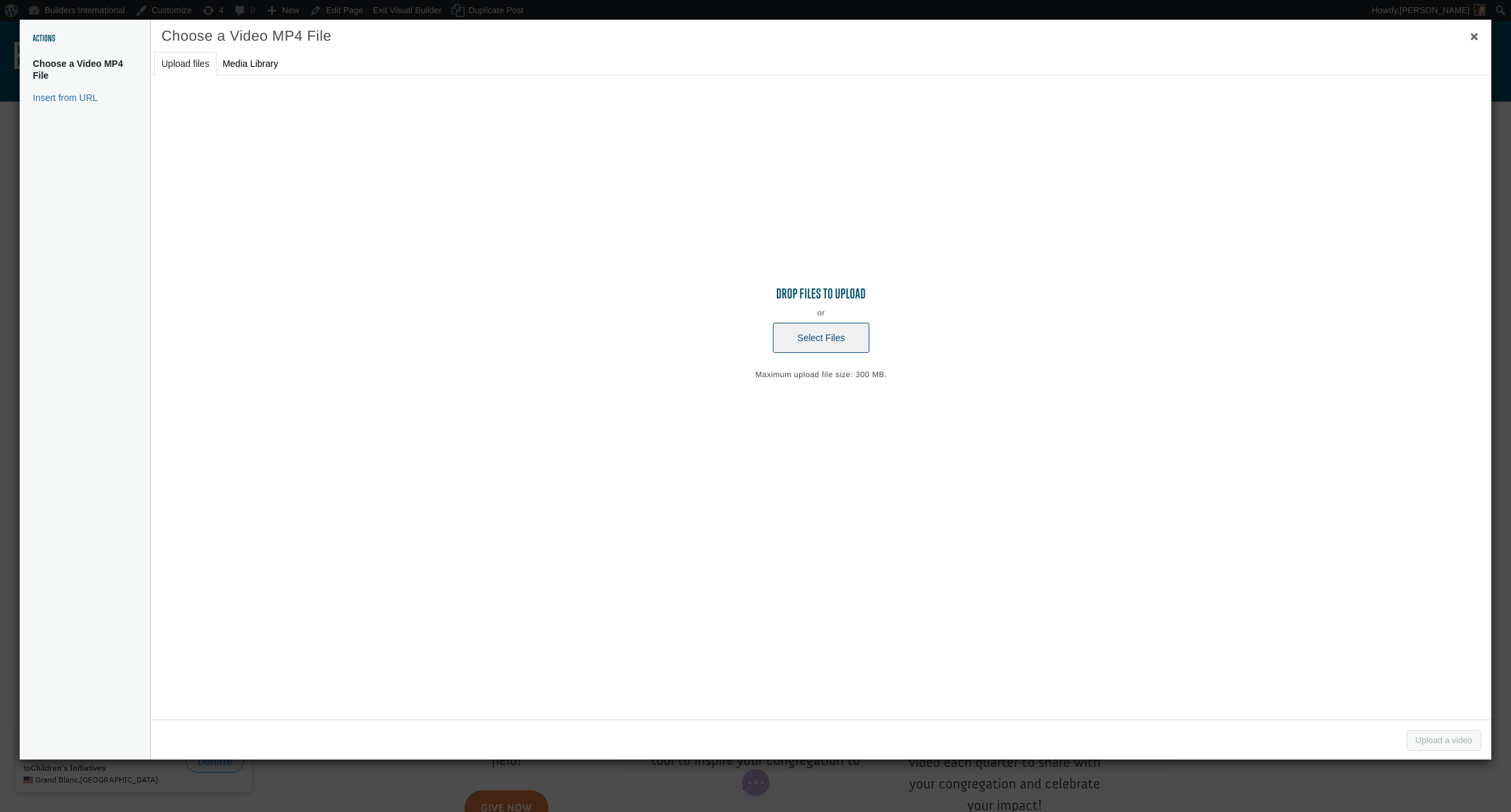
click at [815, 333] on button "Select Files" at bounding box center [821, 338] width 96 height 30
type input "C:\fakepath\psr_q4_2025 (720p)-2.mp4"
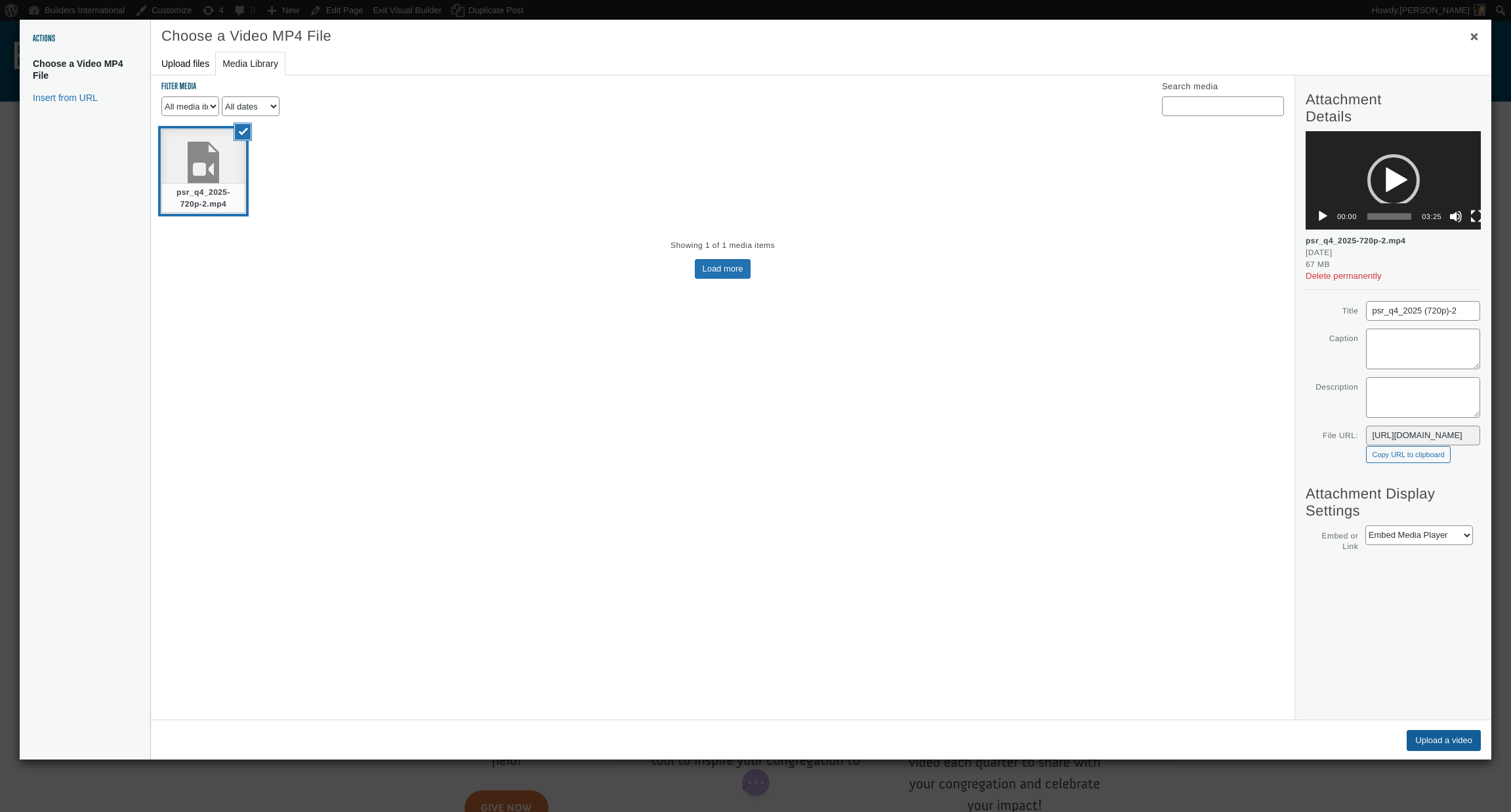
click at [1411, 739] on button "Upload a video" at bounding box center [1443, 740] width 74 height 21
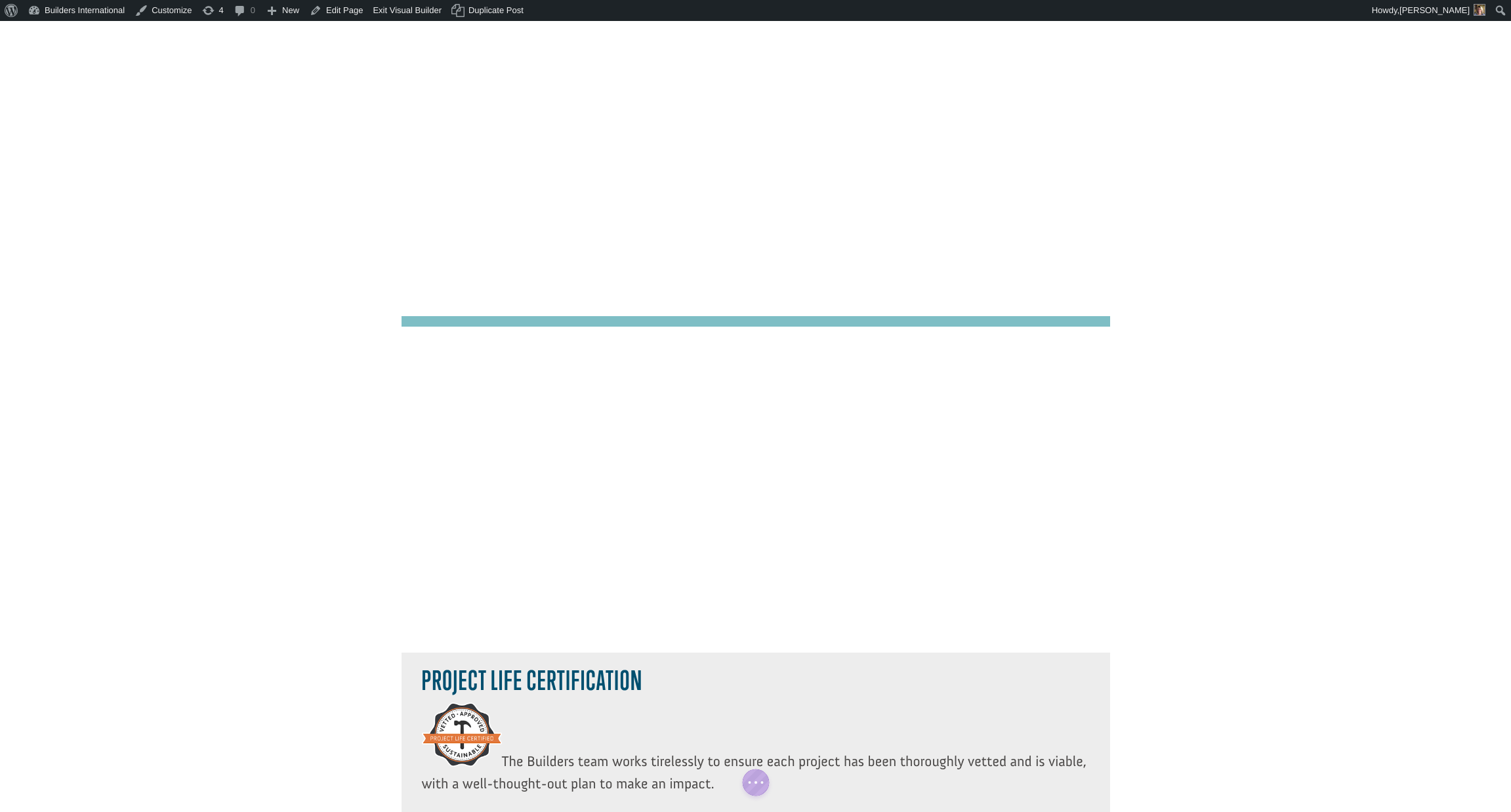
scroll to position [1055, 0]
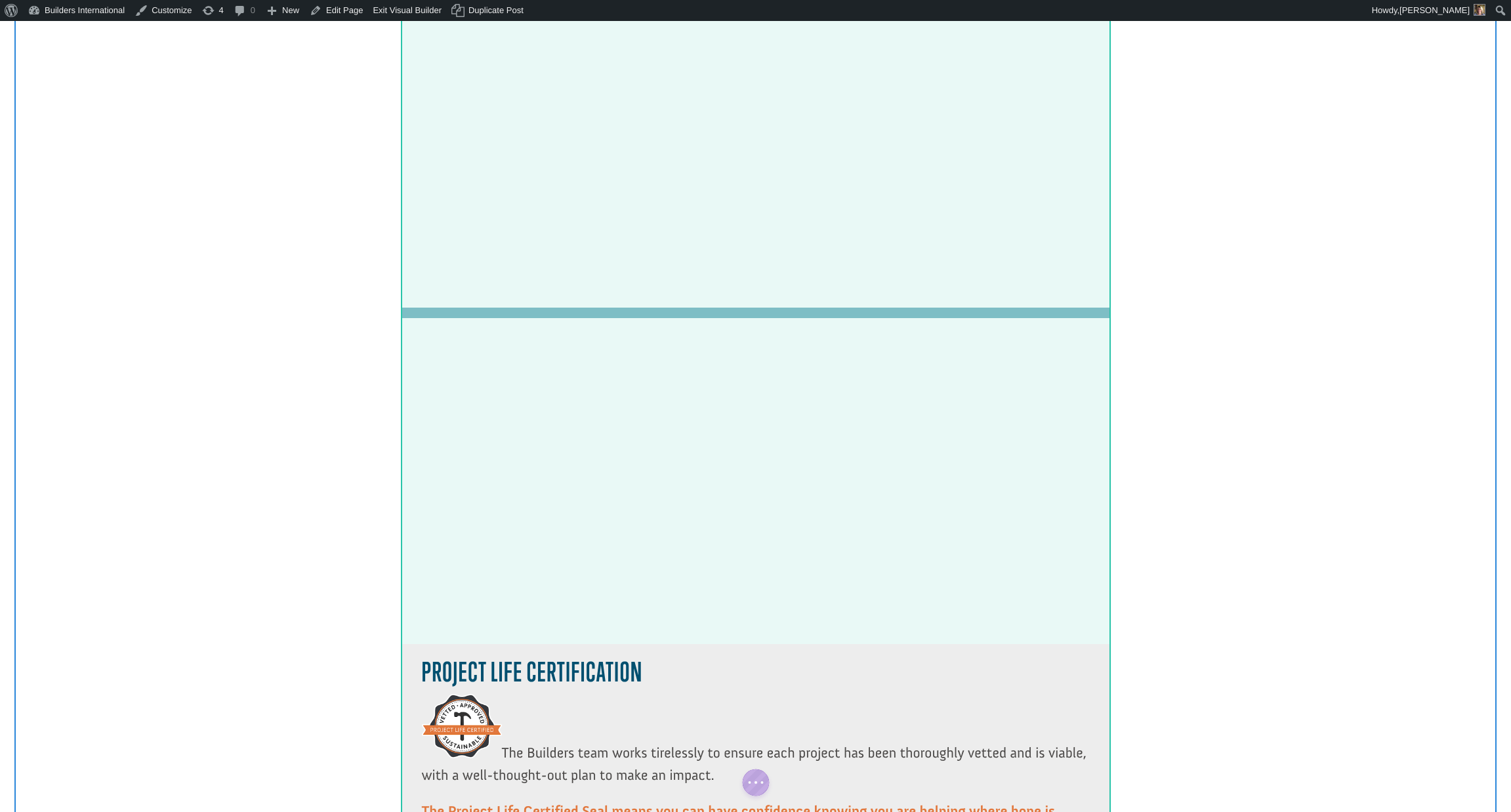
click at [1025, 388] on div at bounding box center [756, 426] width 708 height 854
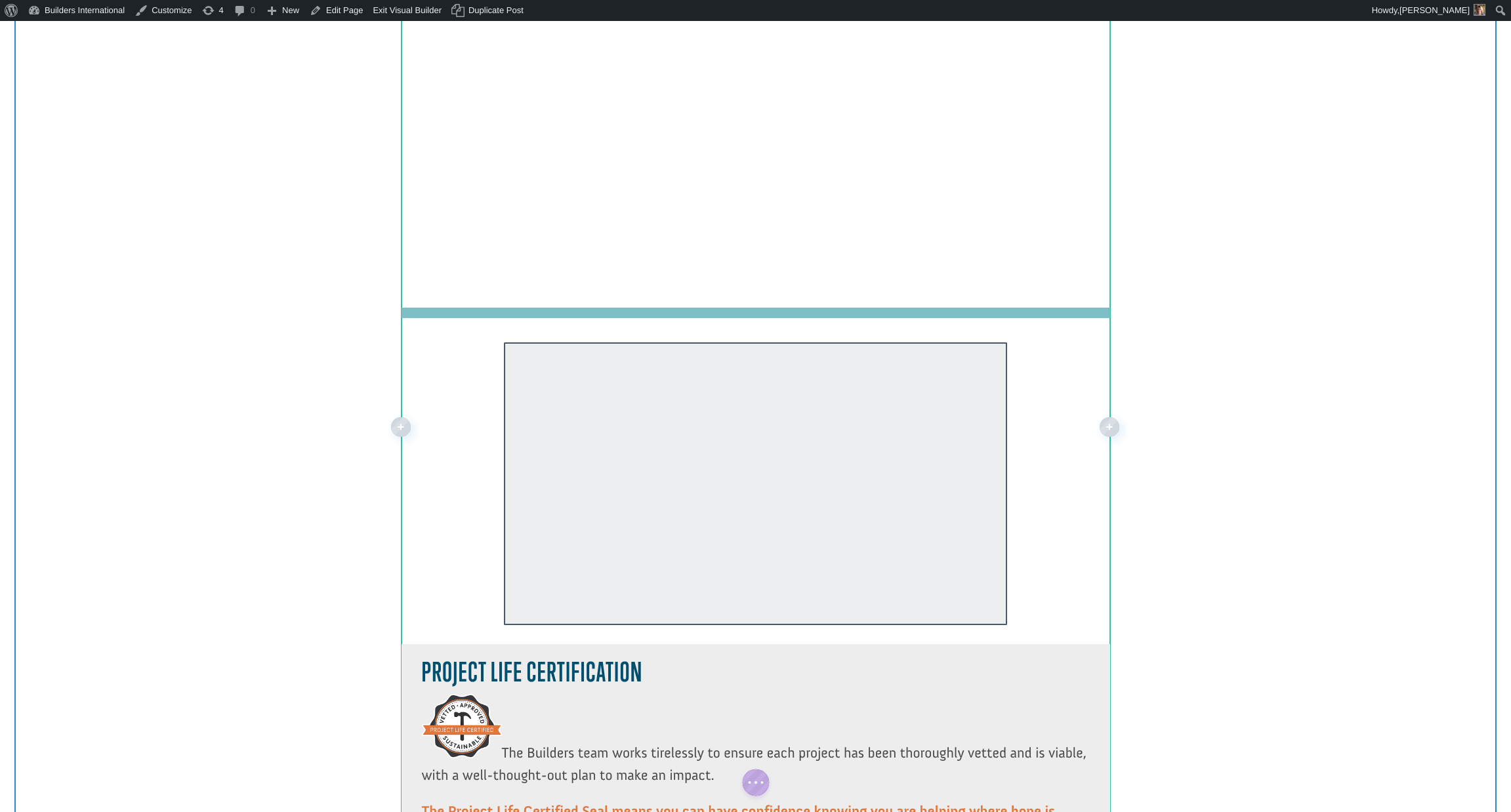
click at [980, 389] on div at bounding box center [756, 484] width 503 height 283
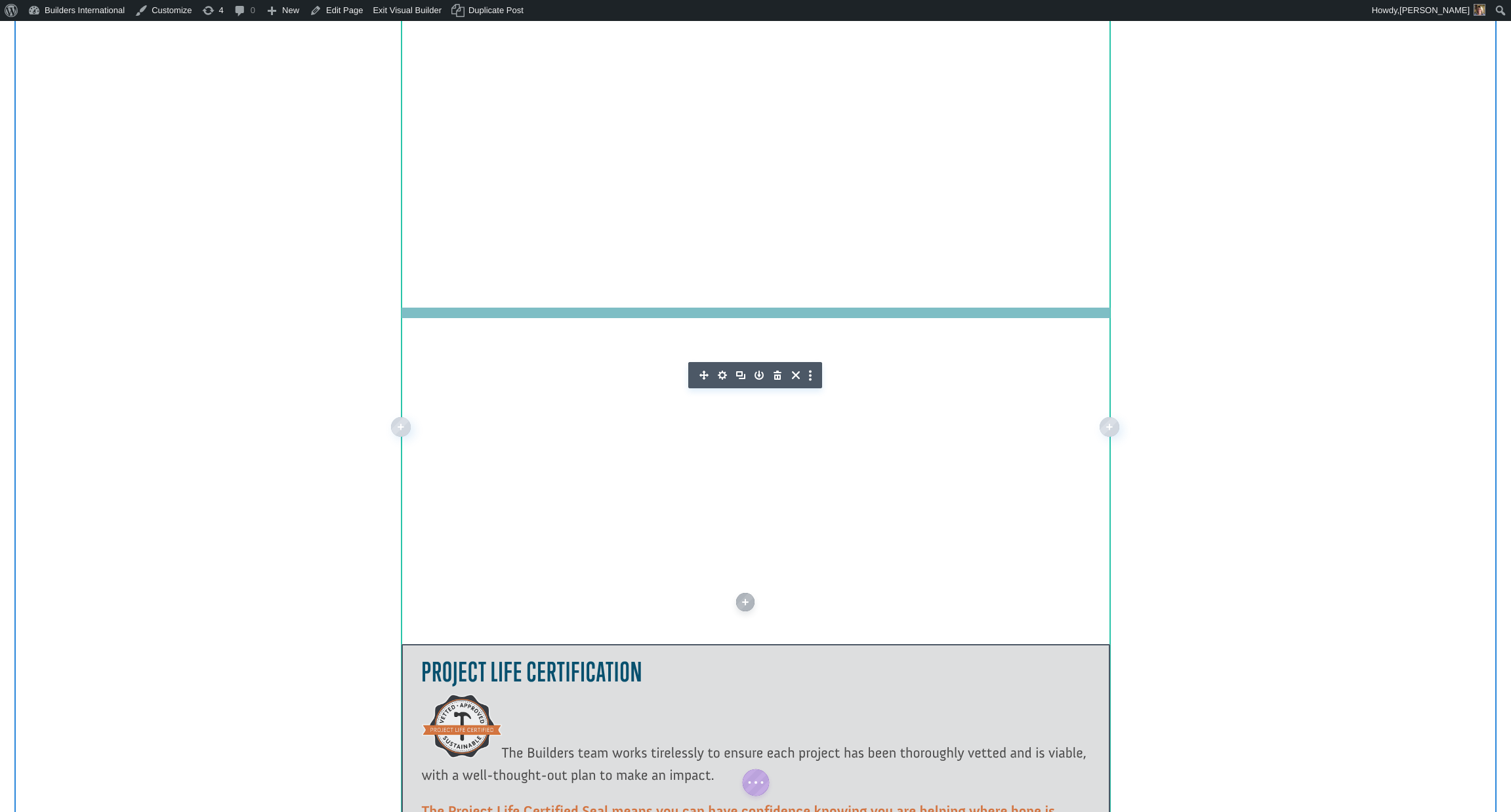
click at [776, 375] on icon "button" at bounding box center [777, 375] width 18 height 18
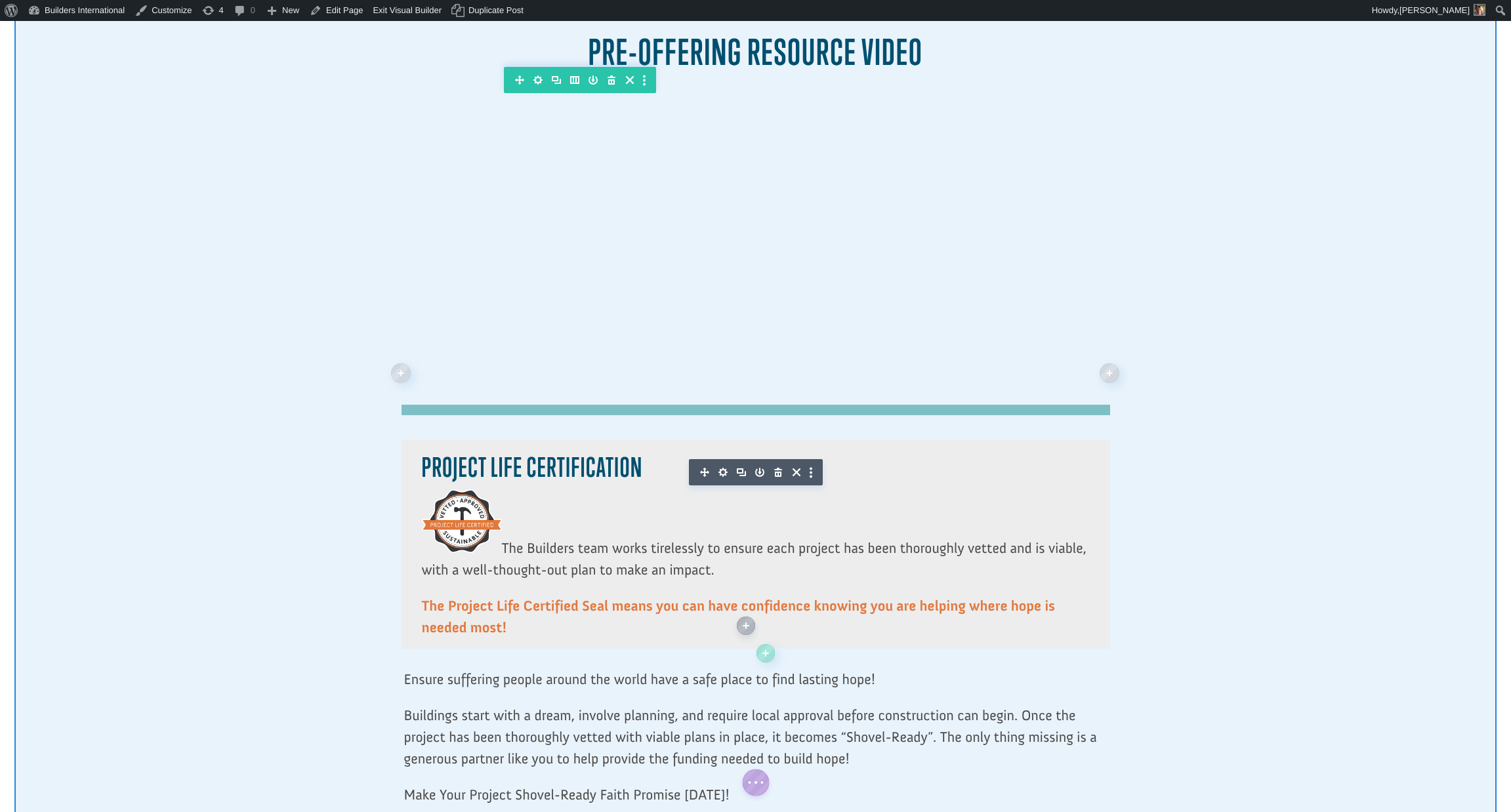
scroll to position [964, 0]
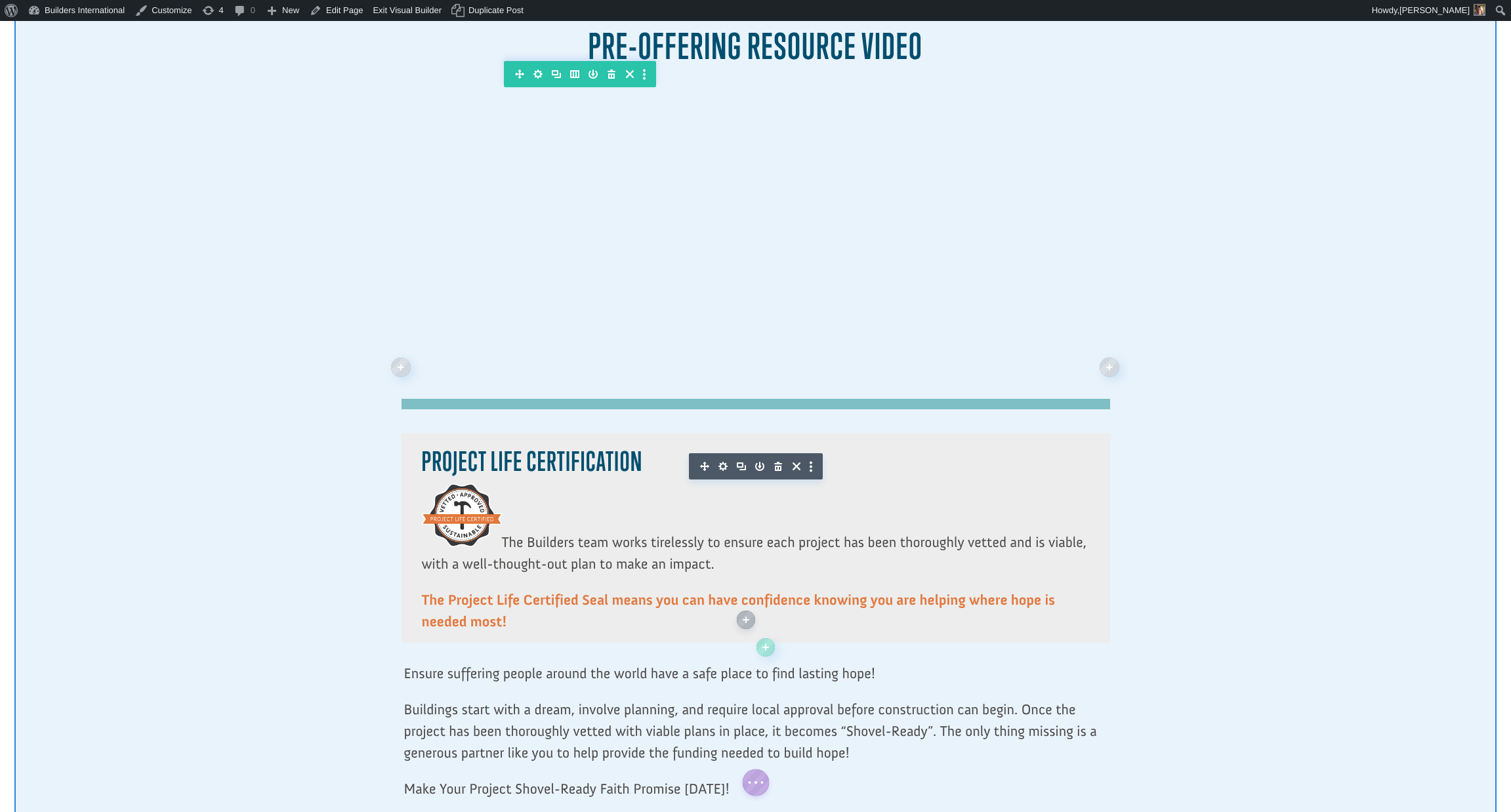
click at [1371, 523] on div at bounding box center [755, 42] width 1482 height 1810
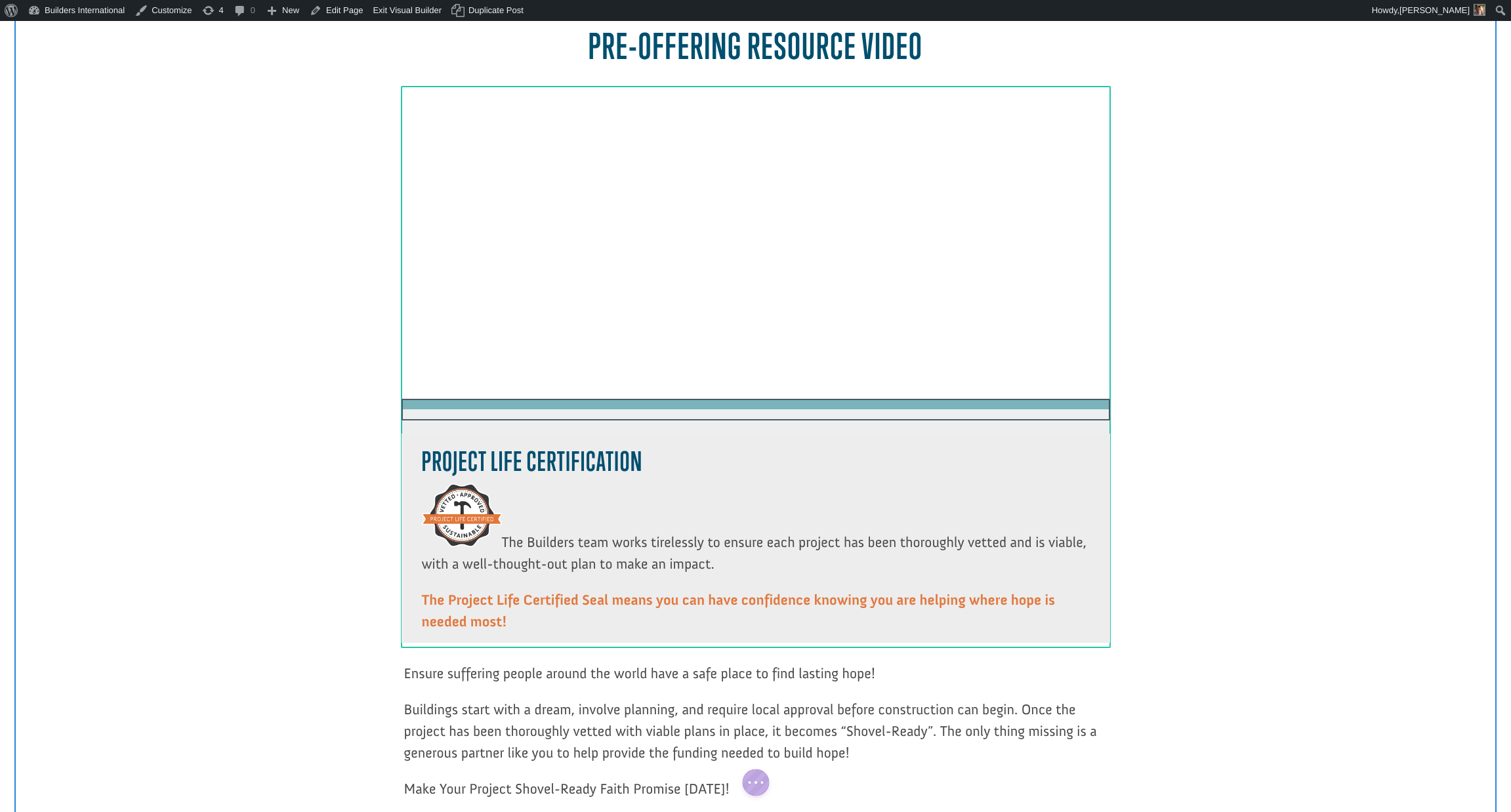
click at [1097, 406] on div at bounding box center [756, 416] width 708 height 35
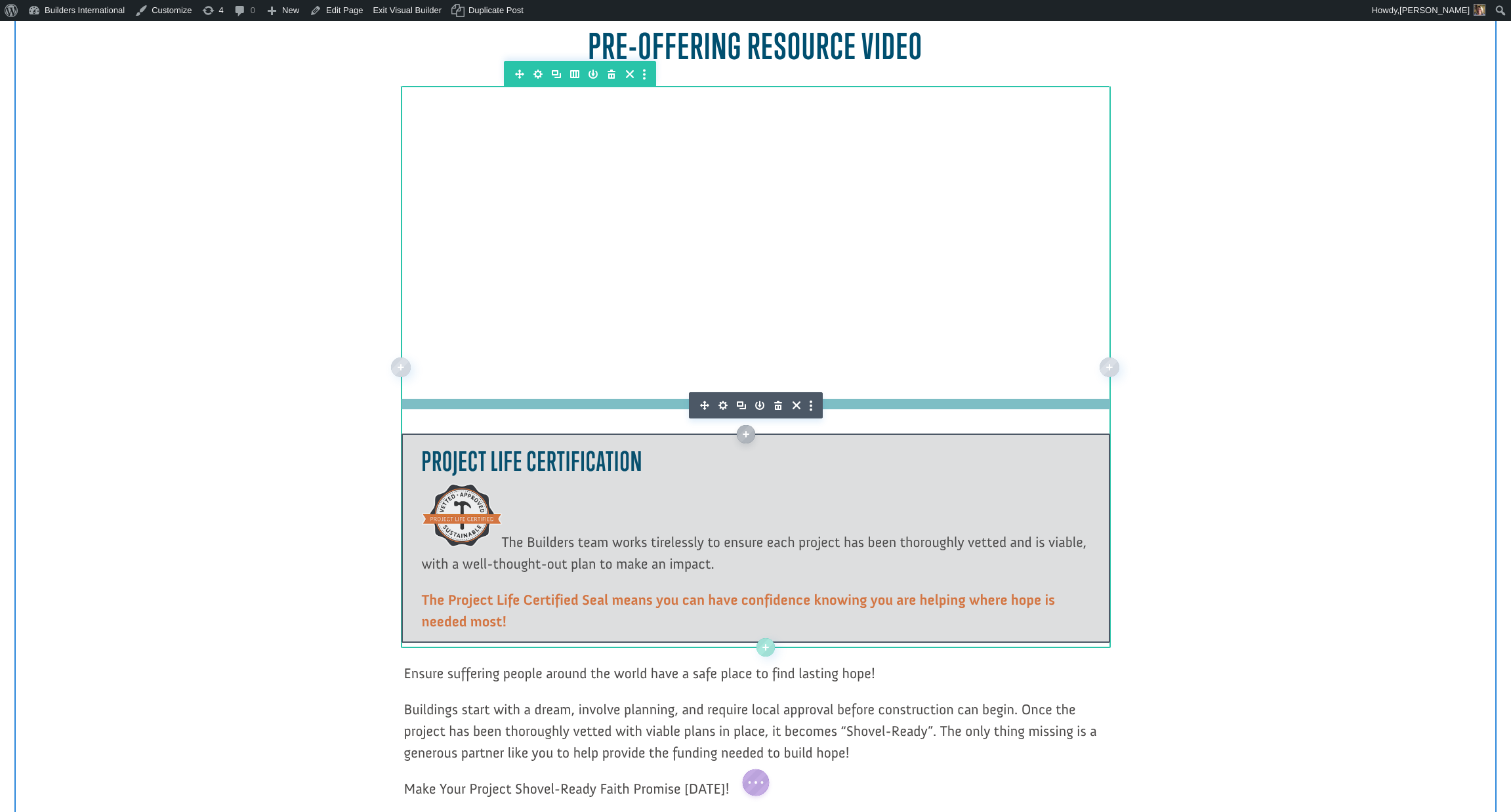
click at [724, 399] on icon "button" at bounding box center [722, 405] width 18 height 18
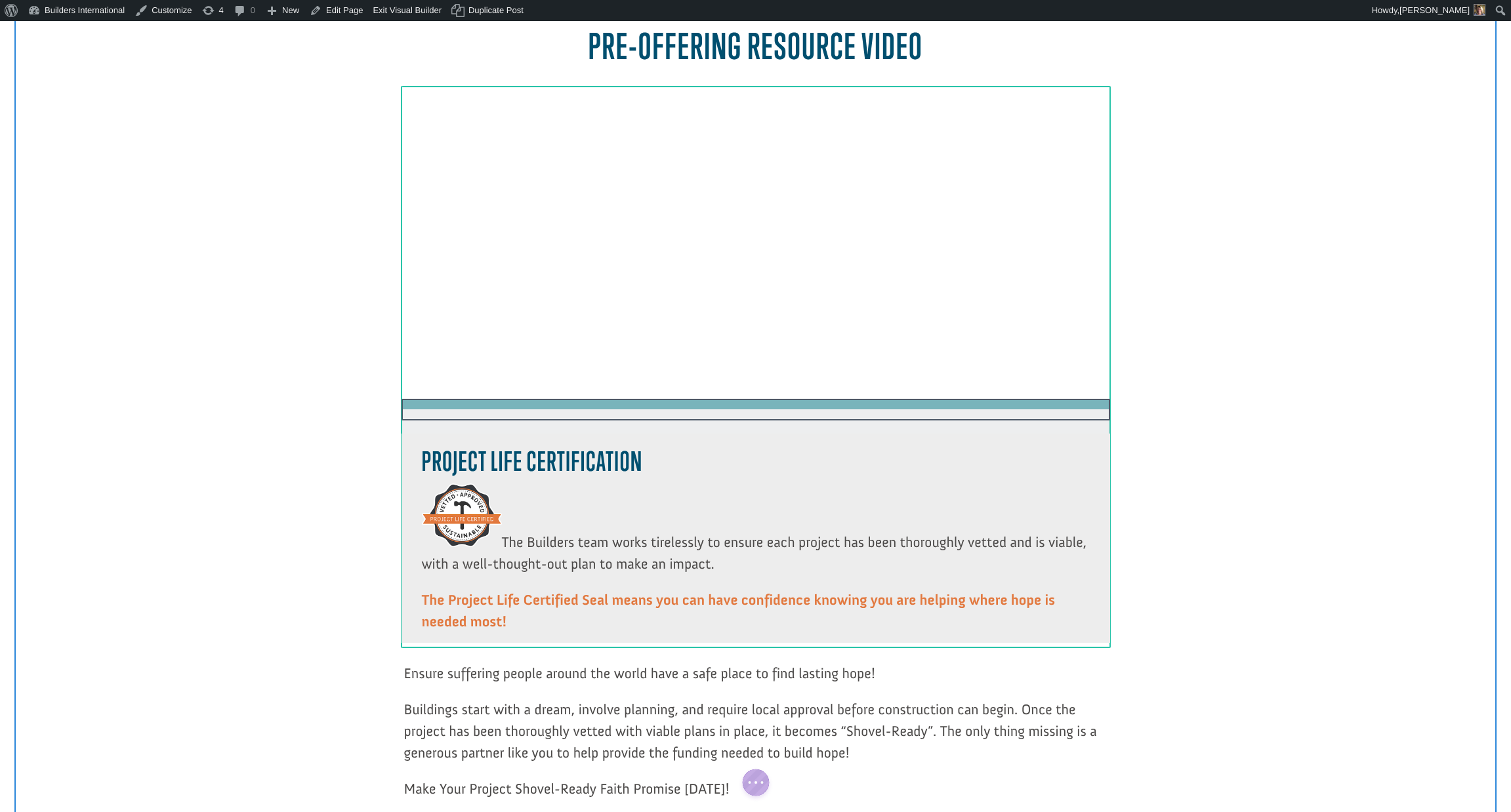
click at [694, 399] on div at bounding box center [756, 416] width 708 height 35
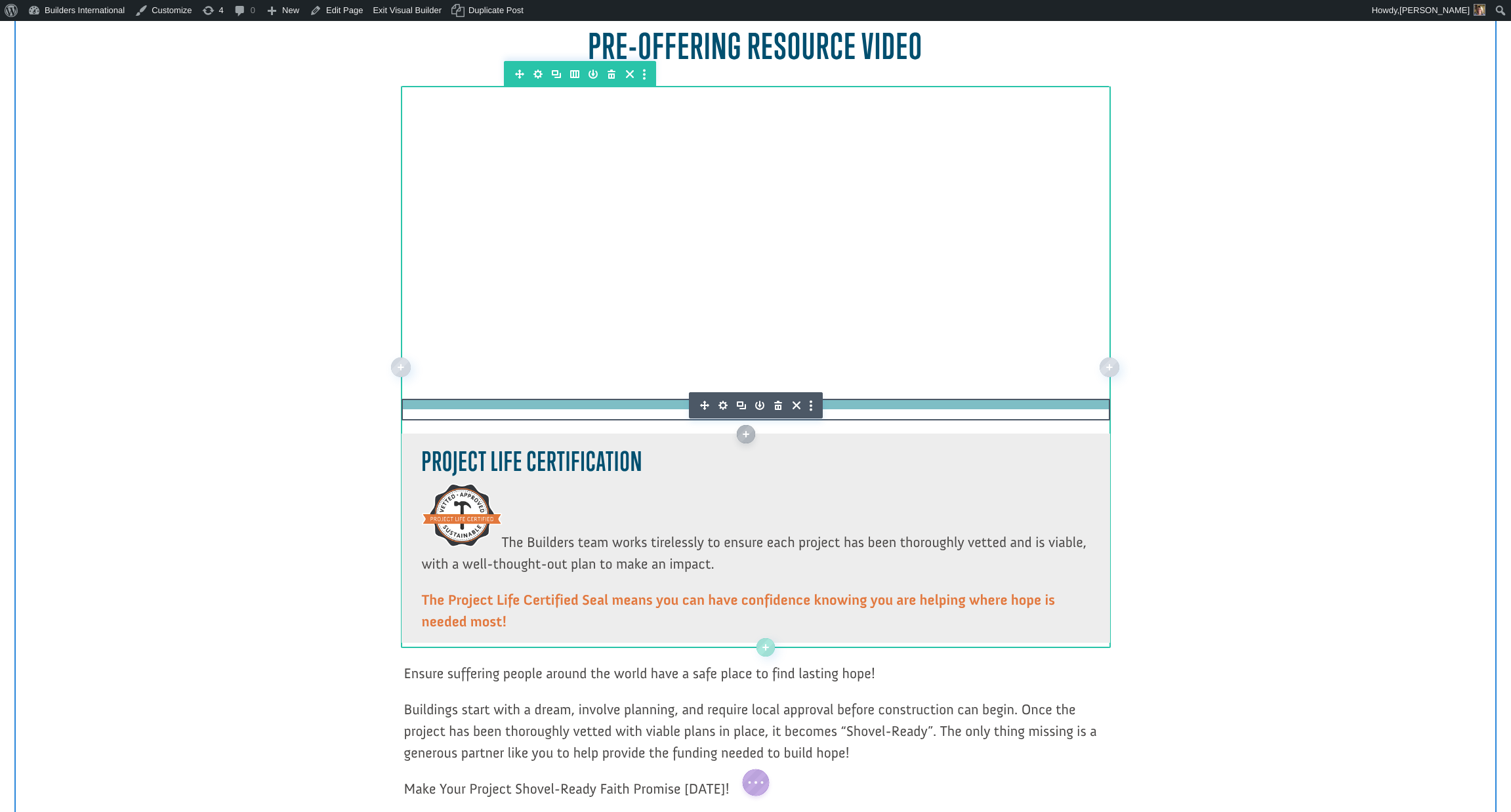
click at [777, 406] on icon "button" at bounding box center [778, 405] width 18 height 18
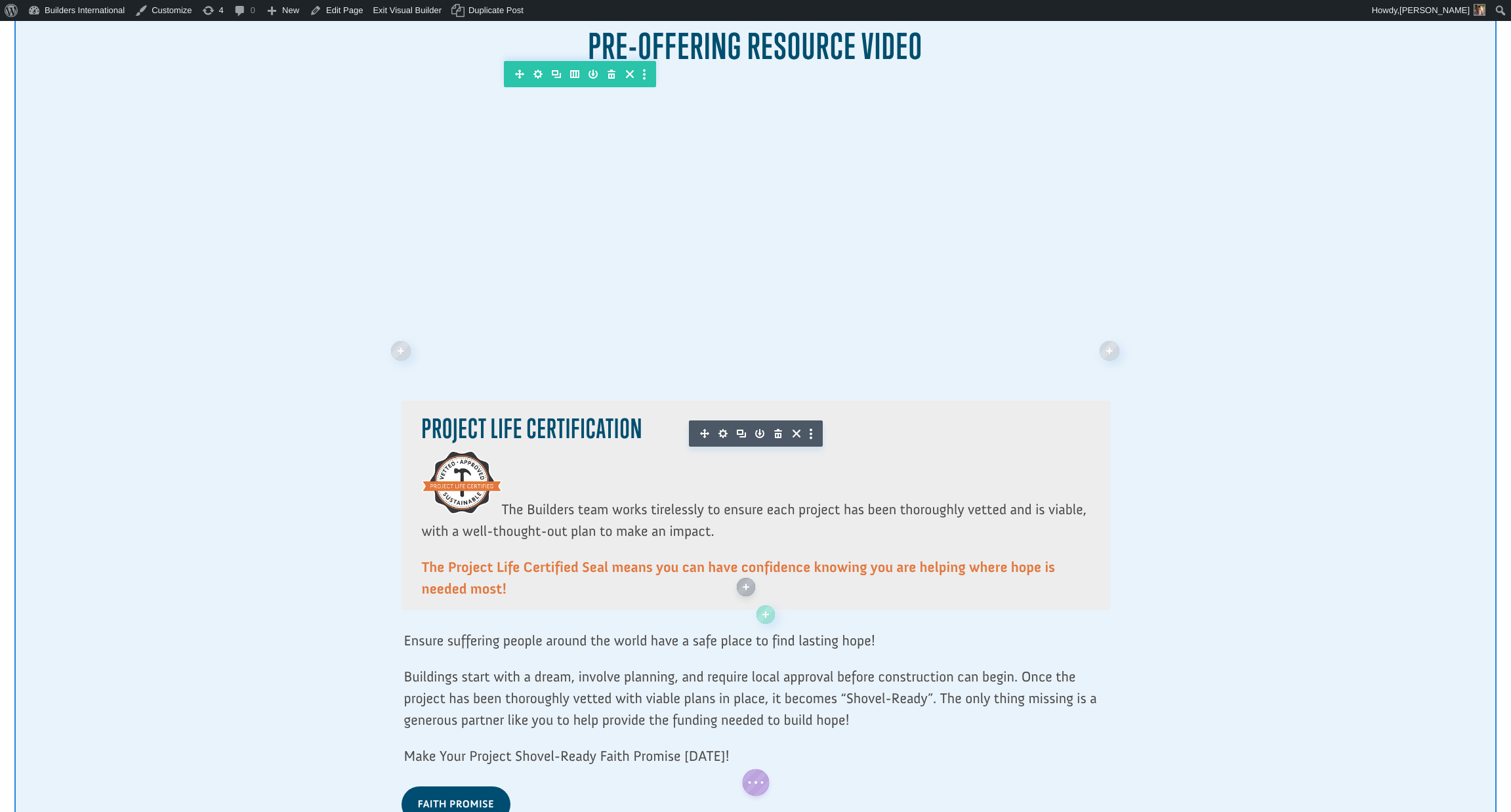
click at [1289, 652] on div at bounding box center [755, 26] width 1482 height 1777
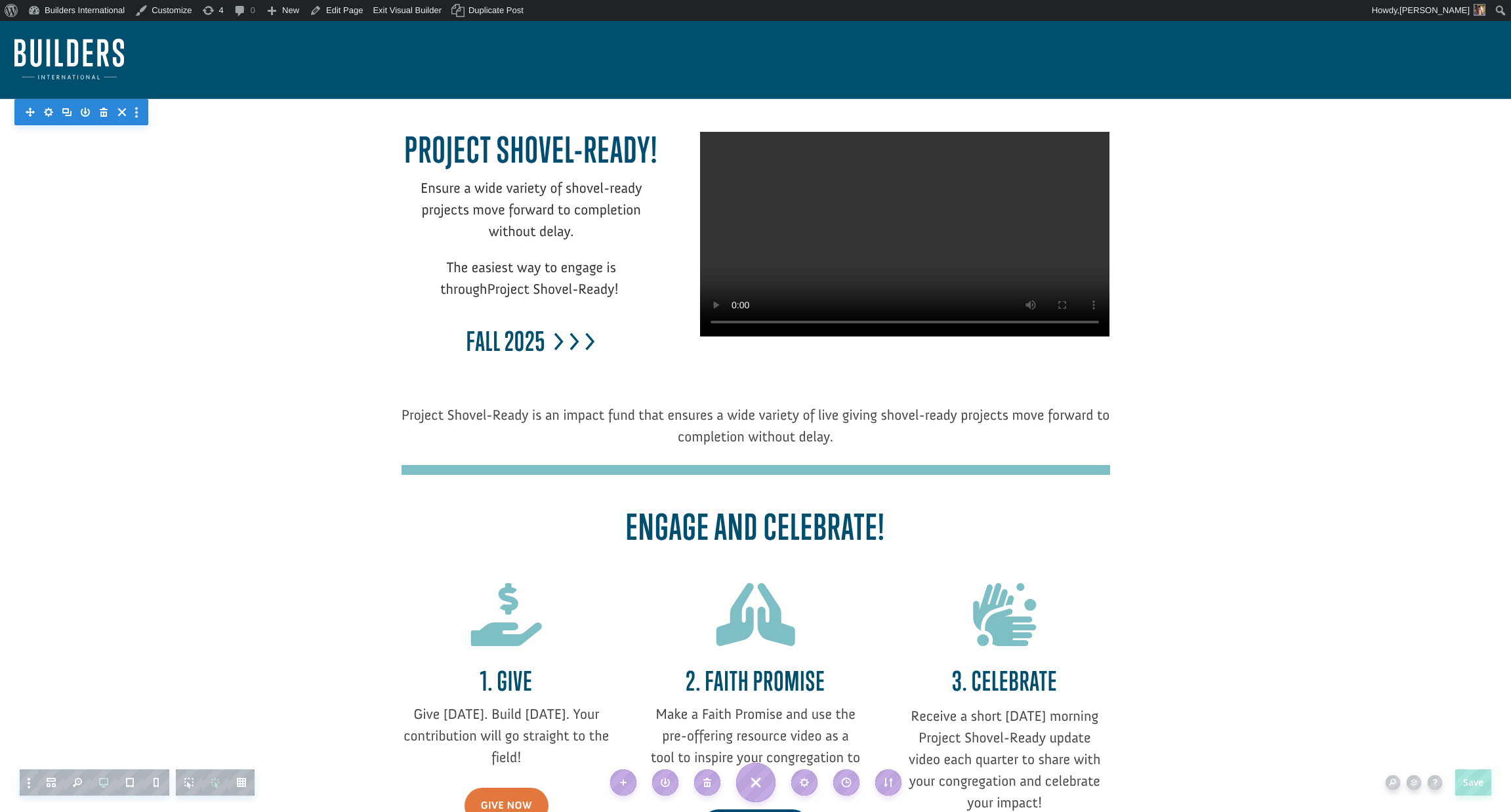
scroll to position [0, 0]
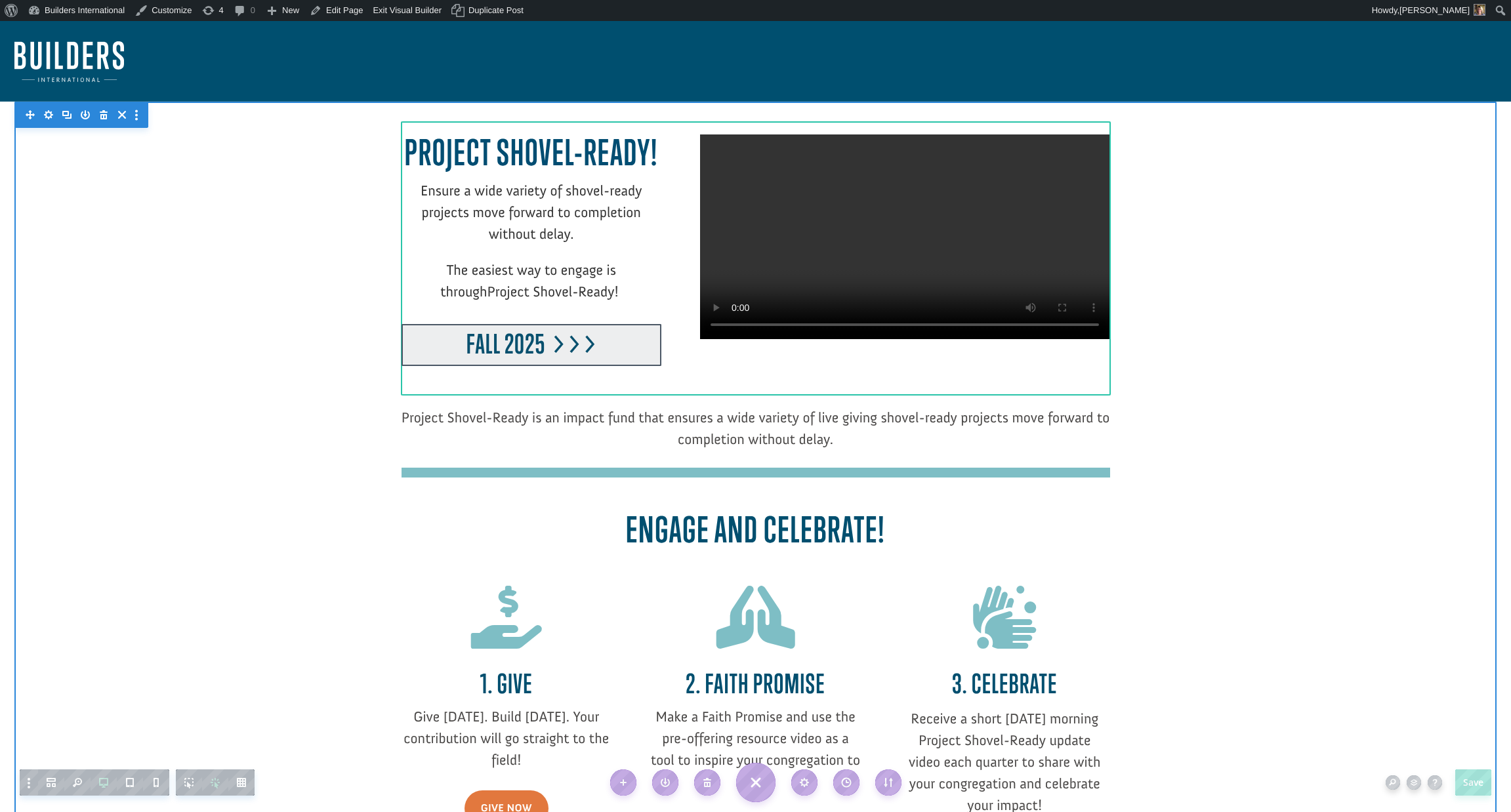
click at [638, 355] on div at bounding box center [531, 344] width 260 height 42
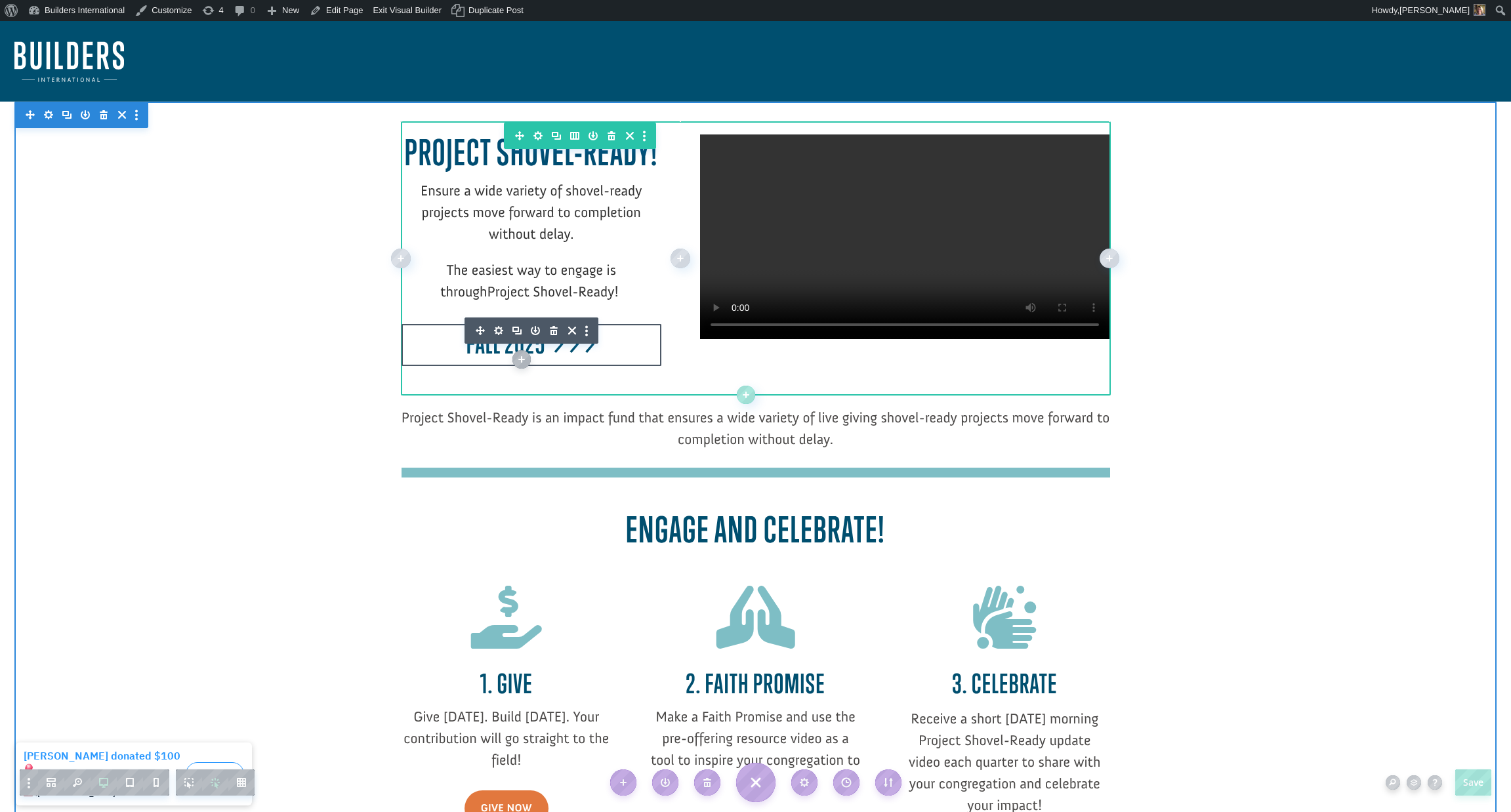
click at [501, 327] on div "Project Shovel-Ready! Ensure a wide variety of shovel-ready projects move forwa…" at bounding box center [531, 248] width 260 height 233
click at [500, 330] on div "Project Shovel-Ready! Ensure a wide variety of shovel-ready projects move forwa…" at bounding box center [531, 248] width 260 height 233
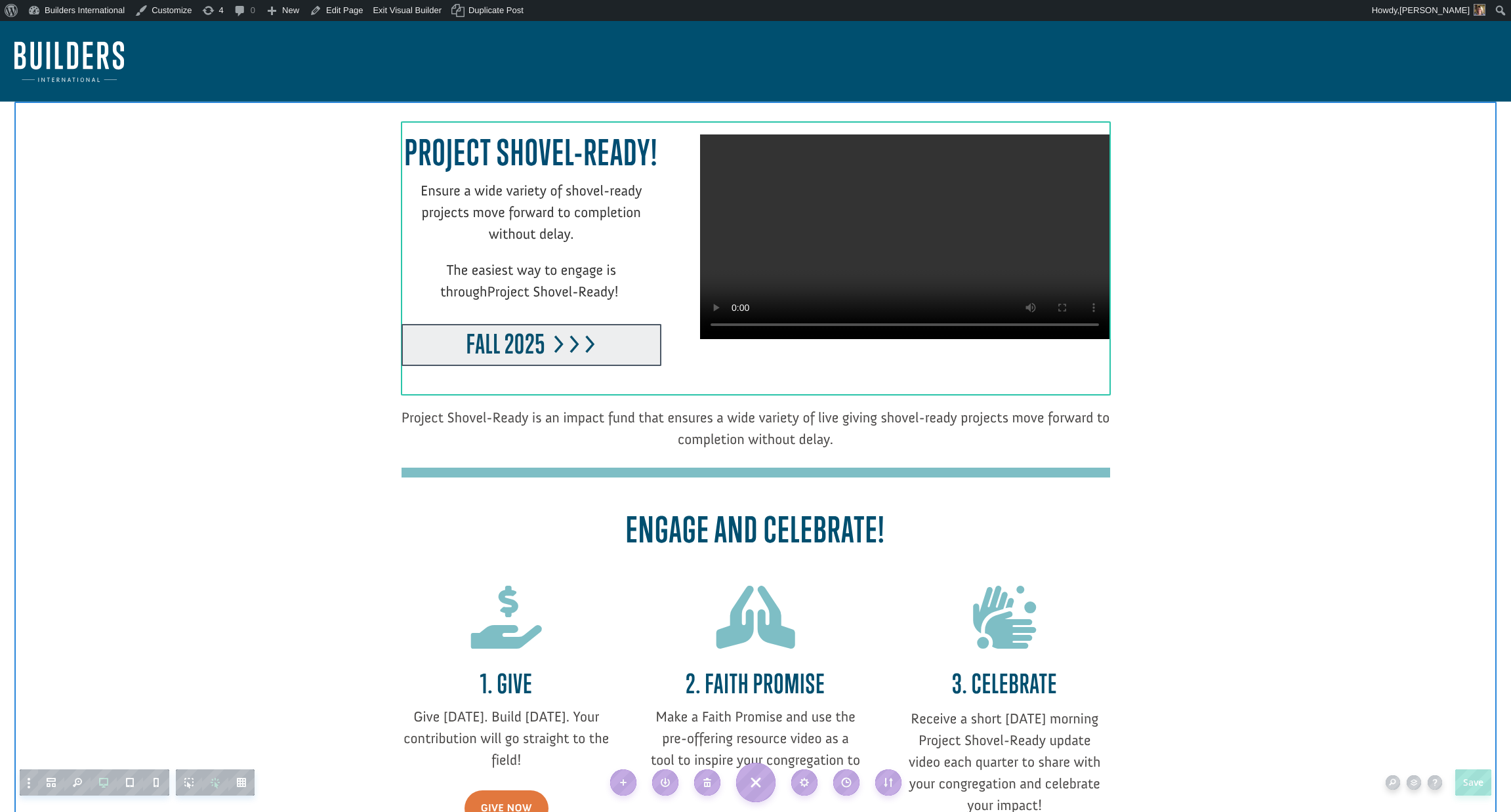
click at [502, 340] on div at bounding box center [531, 344] width 260 height 42
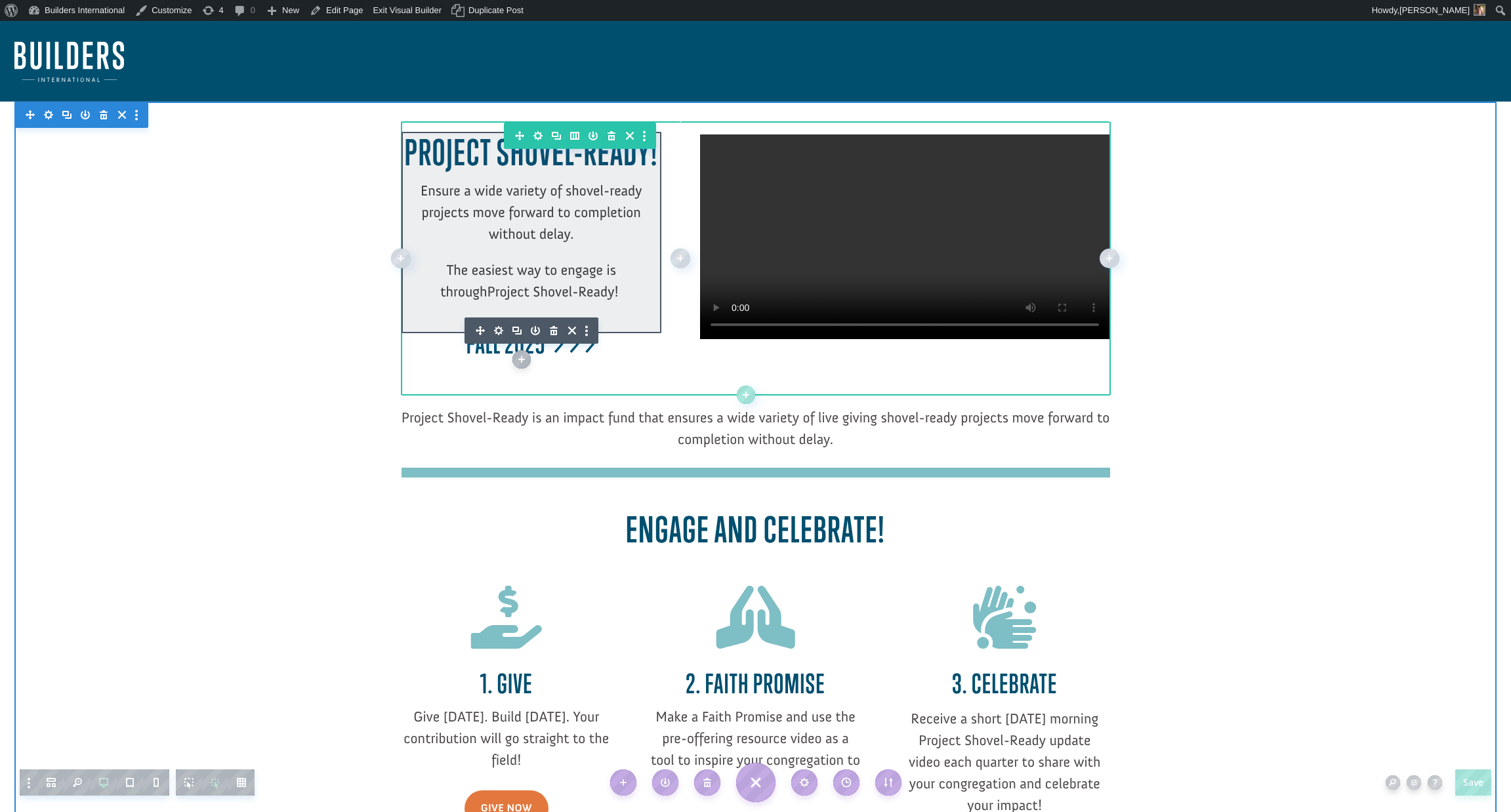
click at [499, 331] on div "Project Shovel-Ready! Ensure a wide variety of shovel-ready projects move forwa…" at bounding box center [531, 248] width 260 height 233
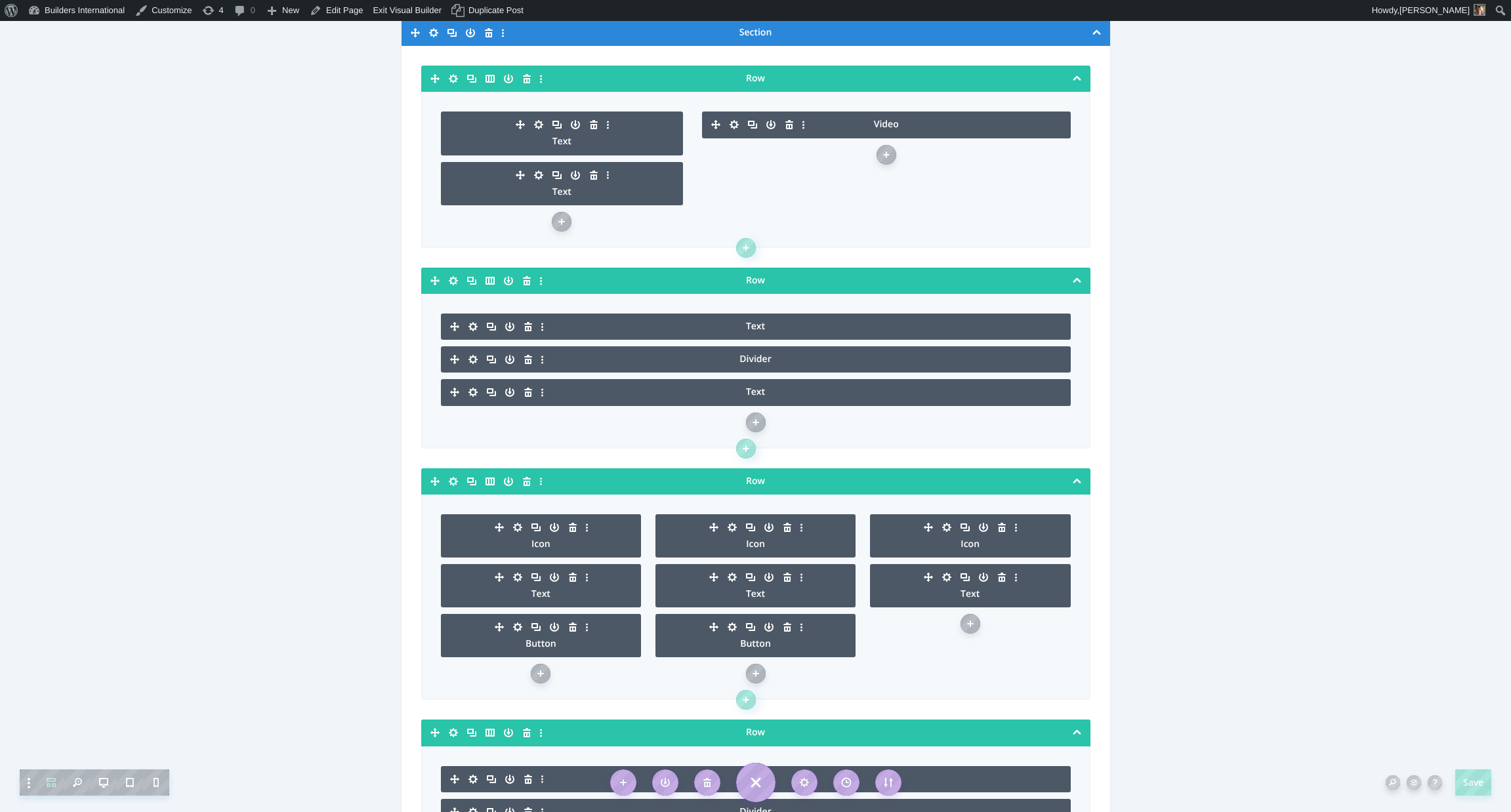
click at [539, 176] on icon "button" at bounding box center [539, 175] width 18 height 18
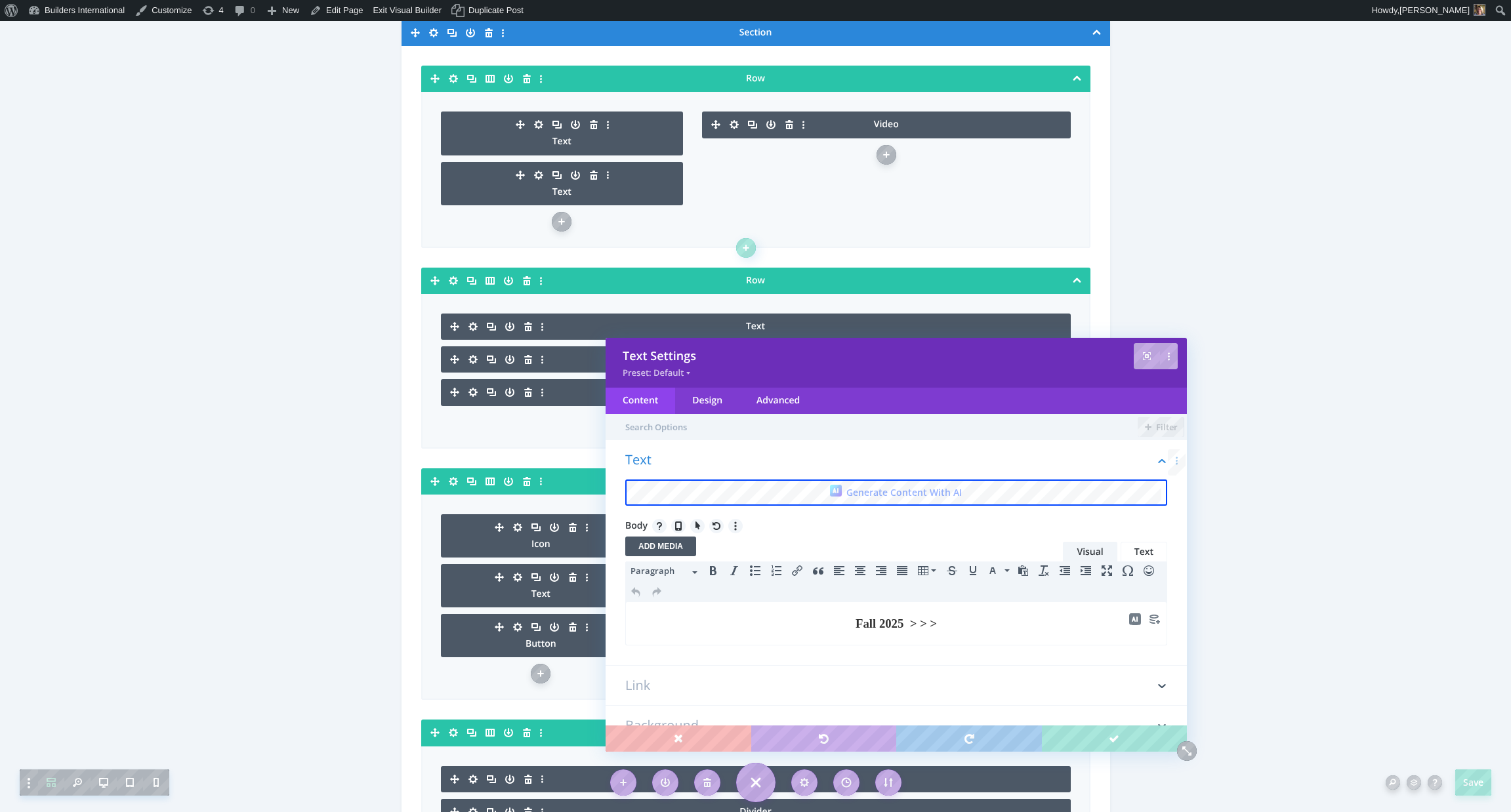
click at [855, 627] on b "Fall 2025 > > >" at bounding box center [895, 624] width 81 height 14
click at [969, 626] on b "Quarterly Update: Fall 2025 > > >" at bounding box center [896, 624] width 182 height 14
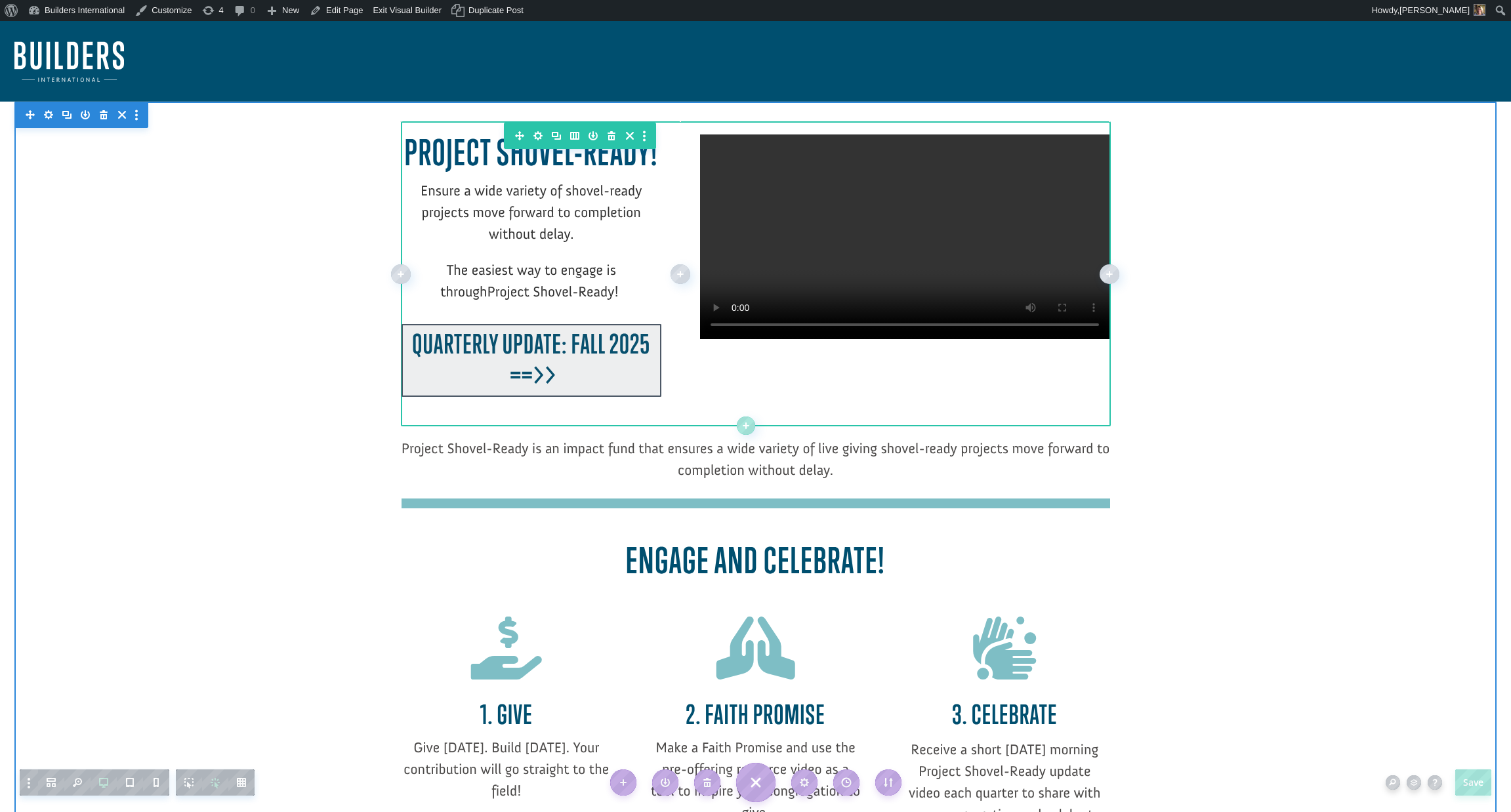
click at [460, 354] on div at bounding box center [531, 360] width 260 height 73
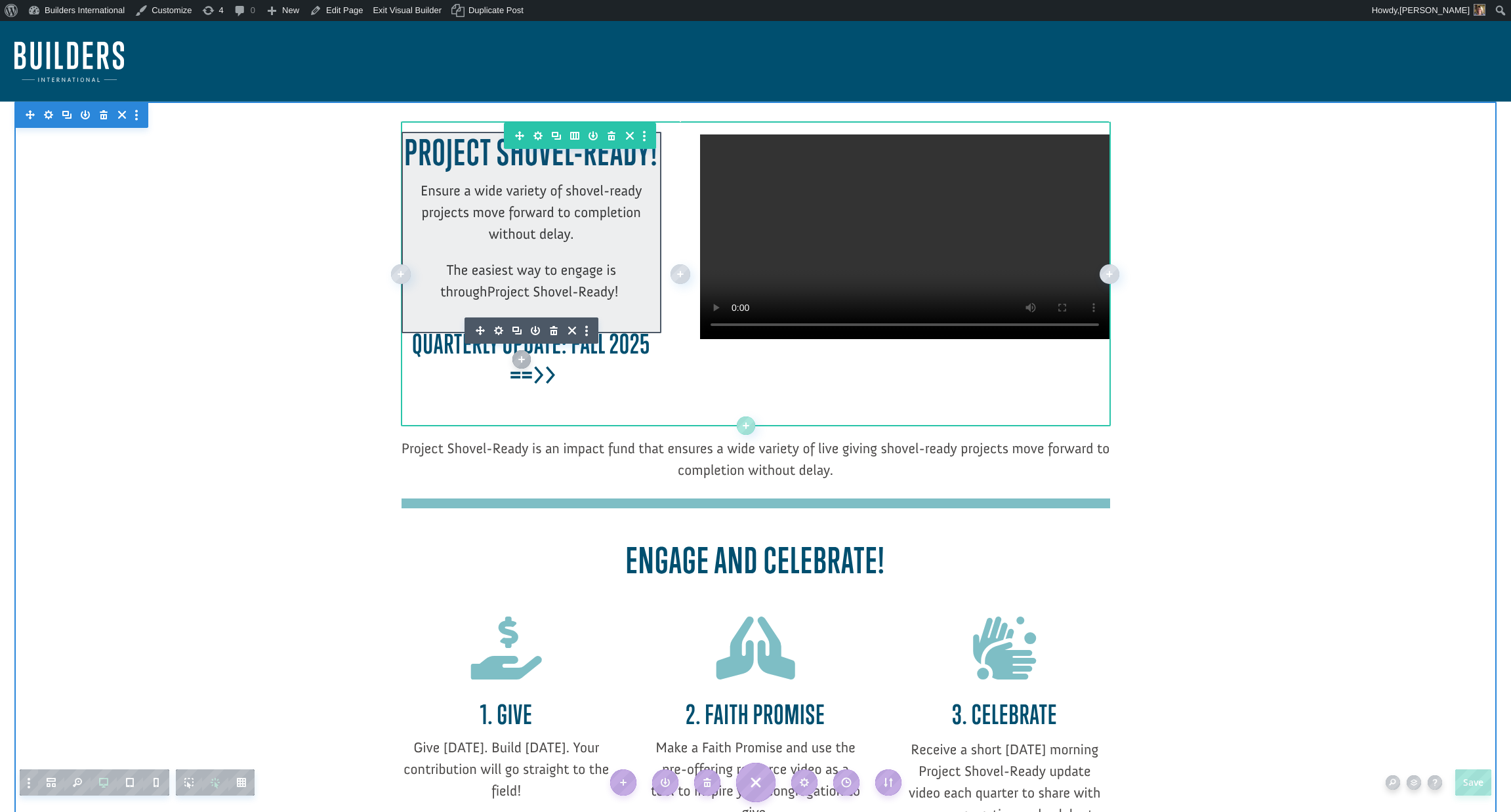
click at [501, 329] on div "Project Shovel-Ready! Ensure a wide variety of shovel-ready projects move forwa…" at bounding box center [531, 264] width 260 height 264
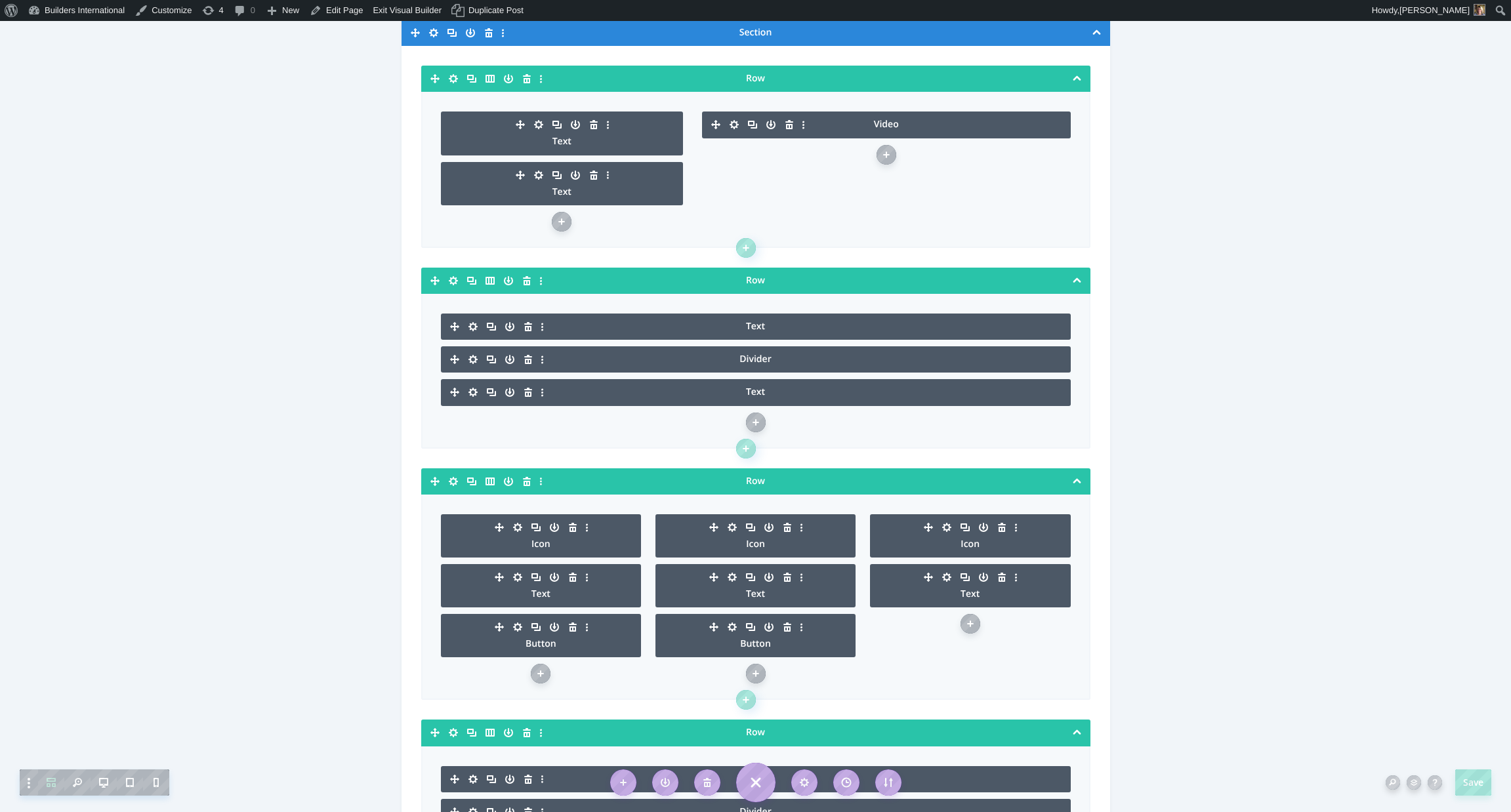
click at [537, 175] on icon "button" at bounding box center [539, 175] width 18 height 18
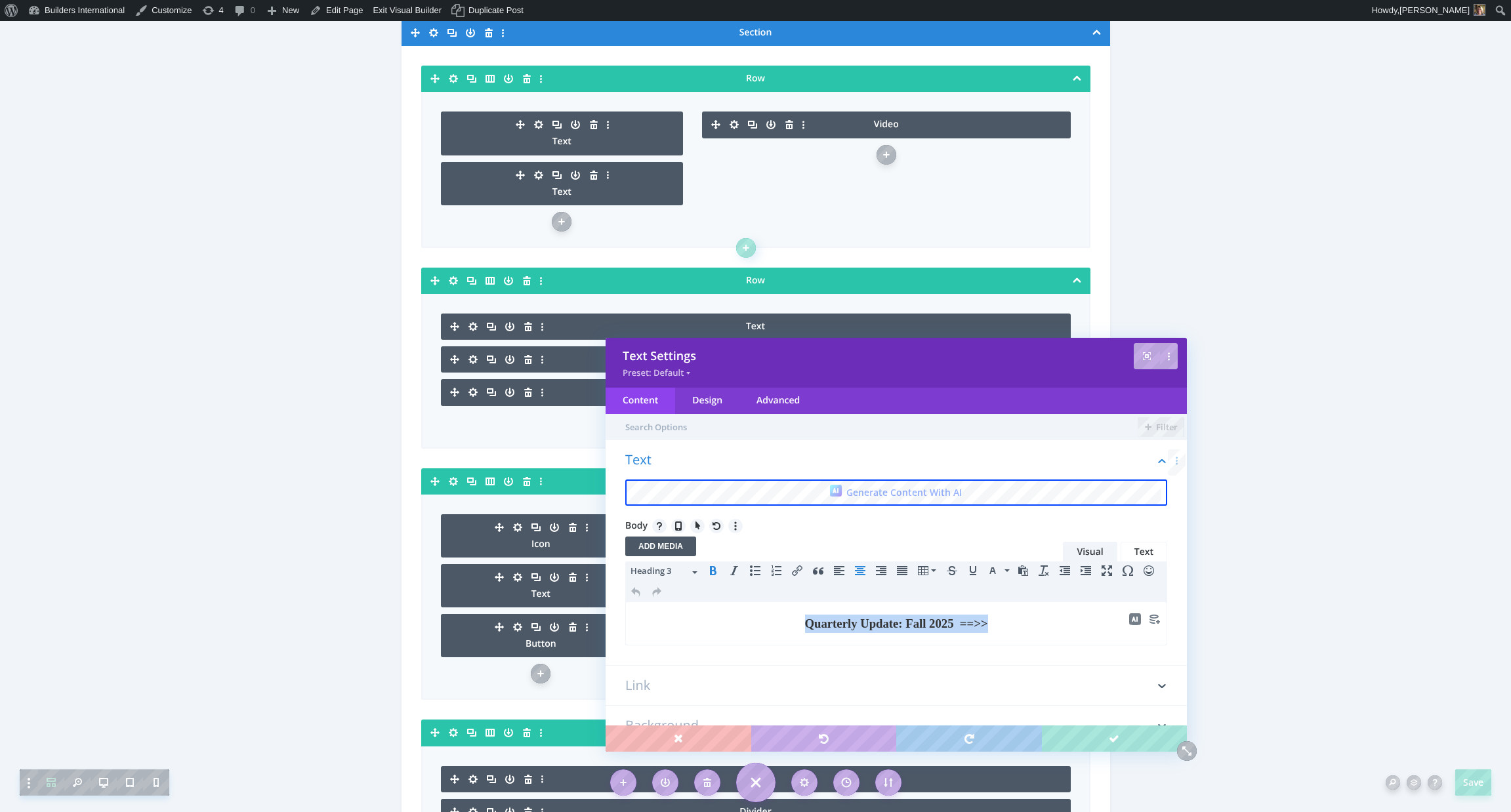
drag, startPoint x: 1002, startPoint y: 626, endPoint x: 764, endPoint y: 623, distance: 238.0
click at [764, 623] on h3 "Quarterly Update: Fall 2025 ==>>" at bounding box center [895, 623] width 526 height 18
click at [694, 569] on button "Heading 3" at bounding box center [664, 572] width 77 height 22
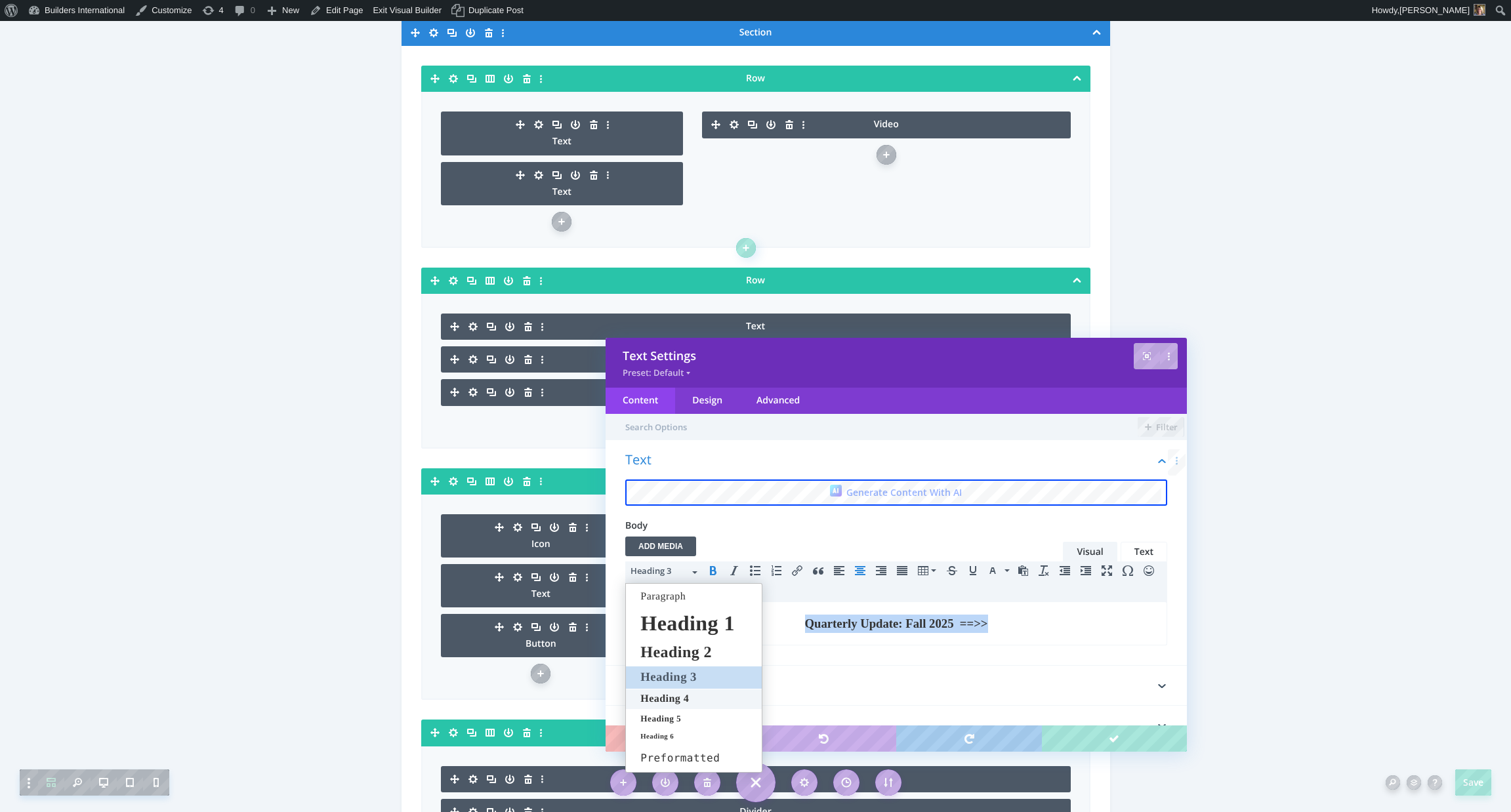
click at [660, 695] on span "Heading 4" at bounding box center [664, 699] width 51 height 11
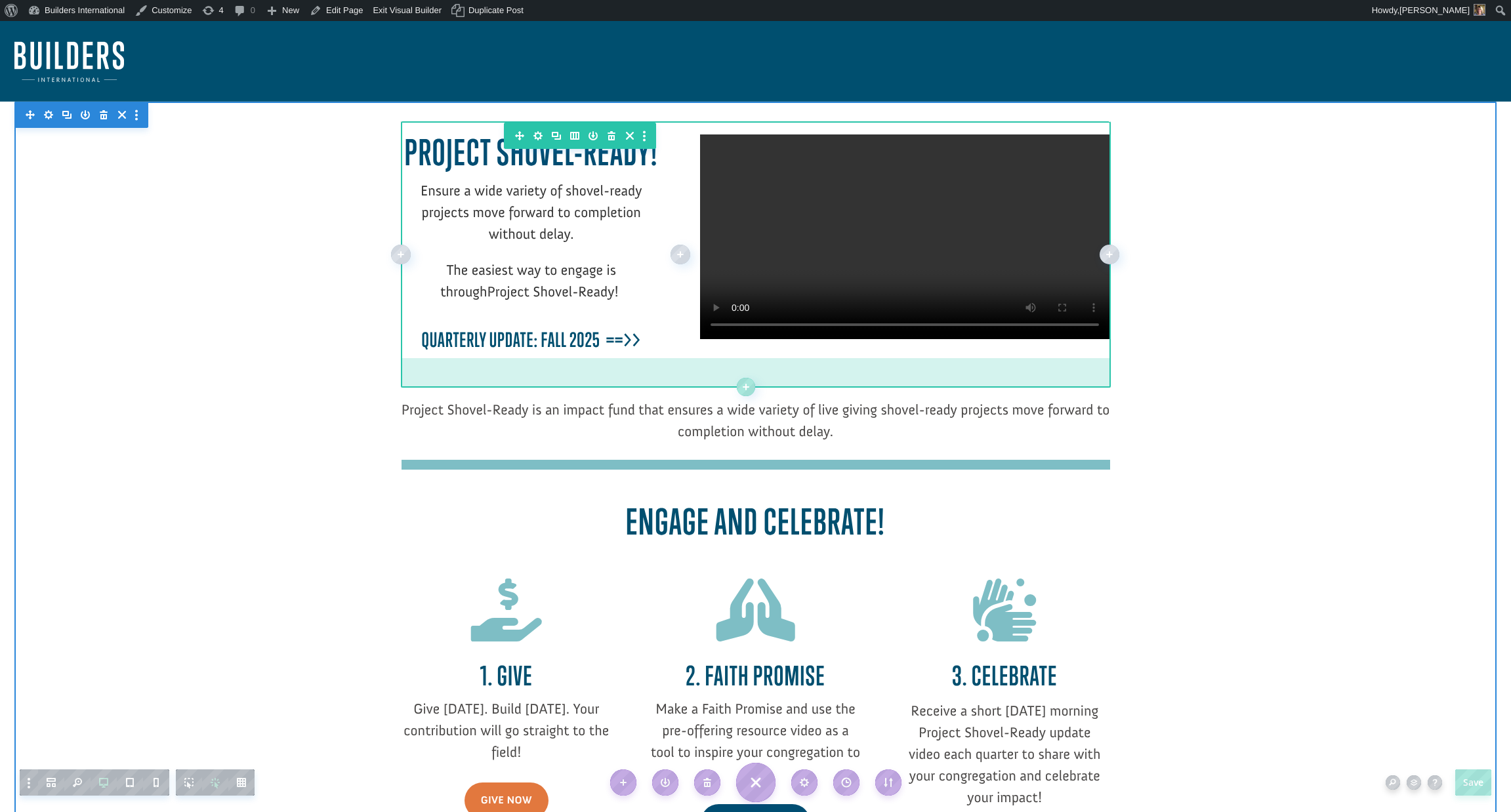
click at [770, 387] on div at bounding box center [756, 381] width 708 height 10
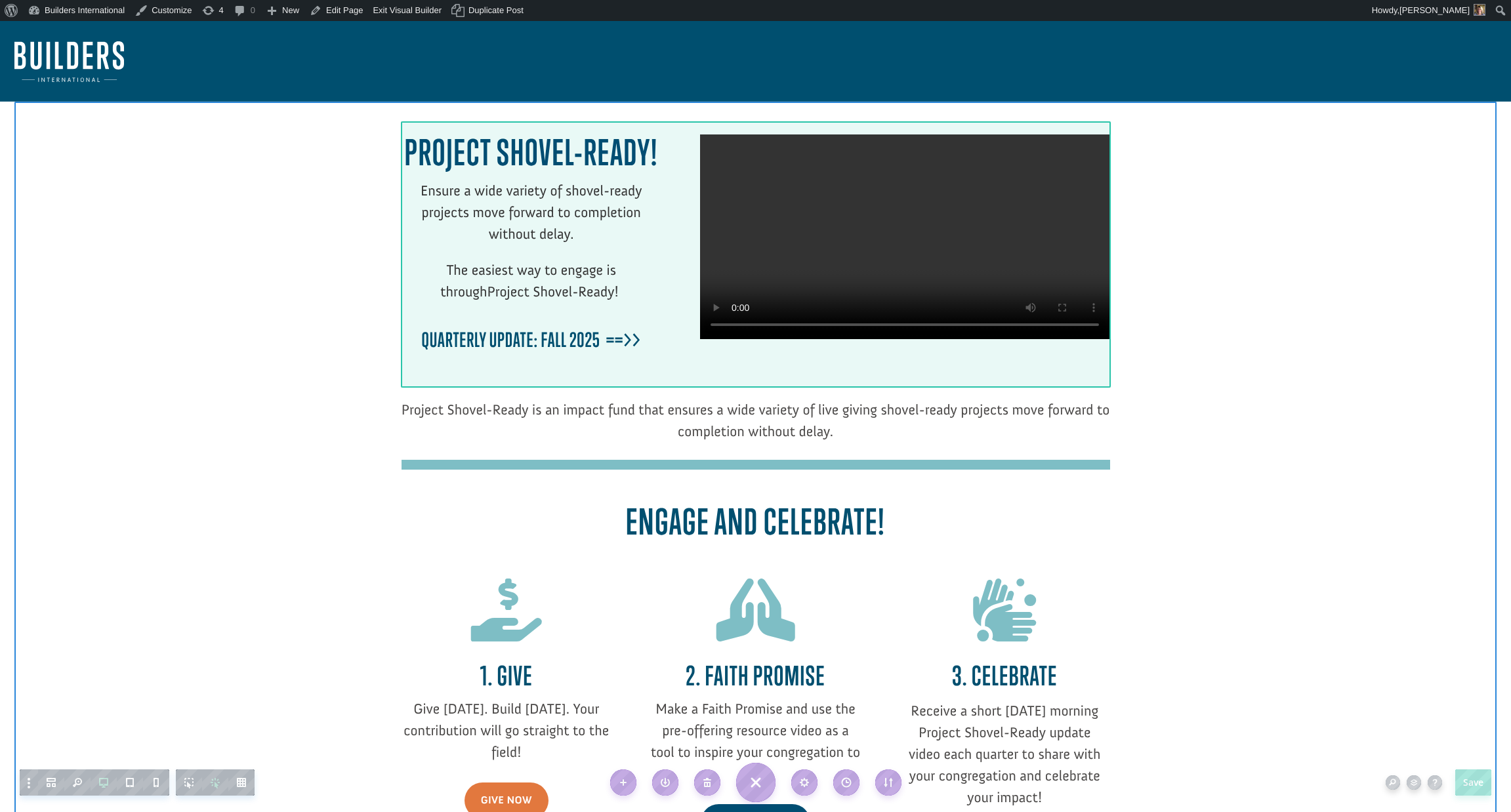
click at [769, 388] on div at bounding box center [756, 254] width 708 height 266
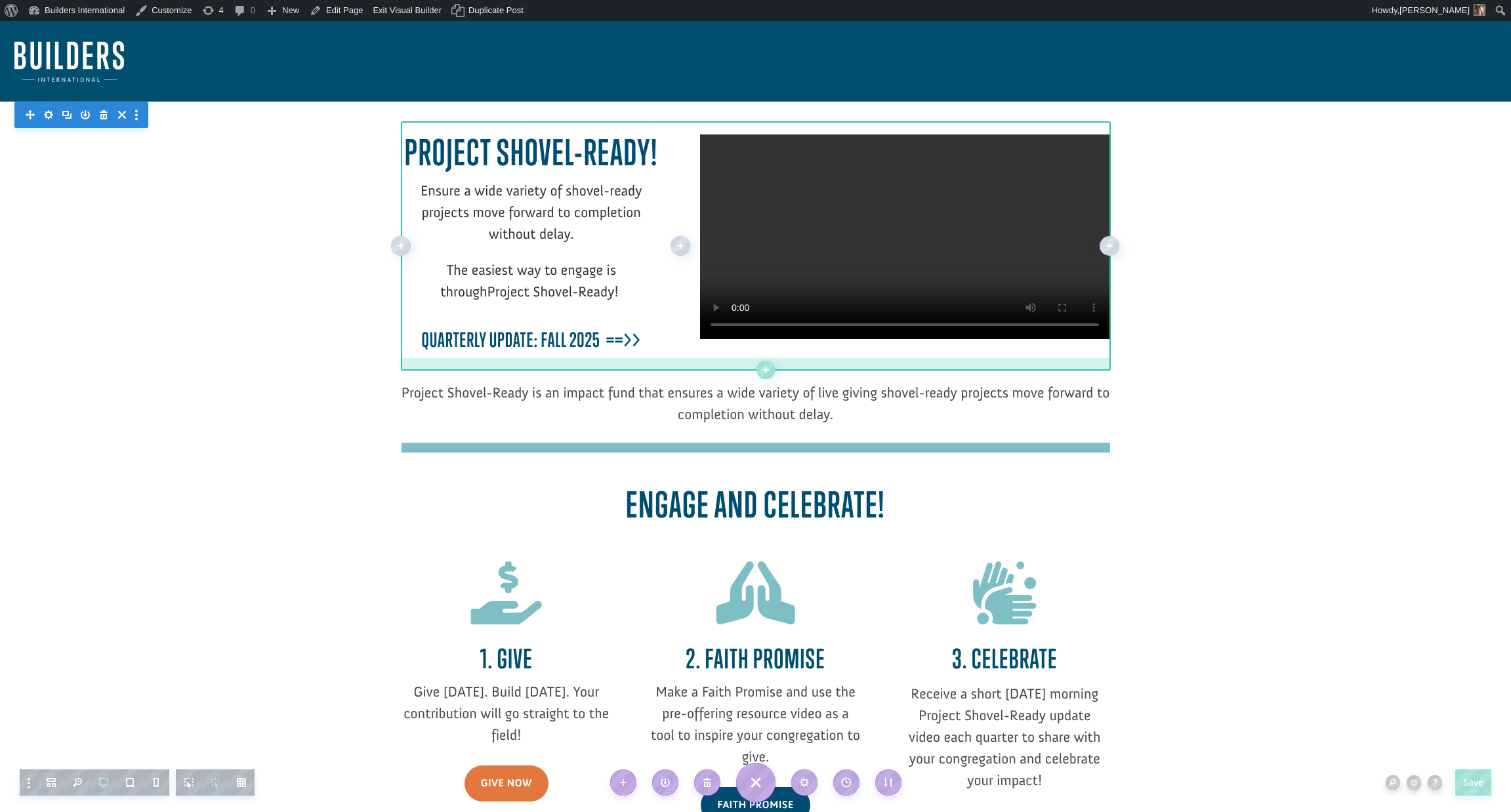
click at [770, 371] on div "Project Shovel-Ready! Ensure a wide variety of shovel-ready projects move forwa…" at bounding box center [756, 245] width 708 height 249
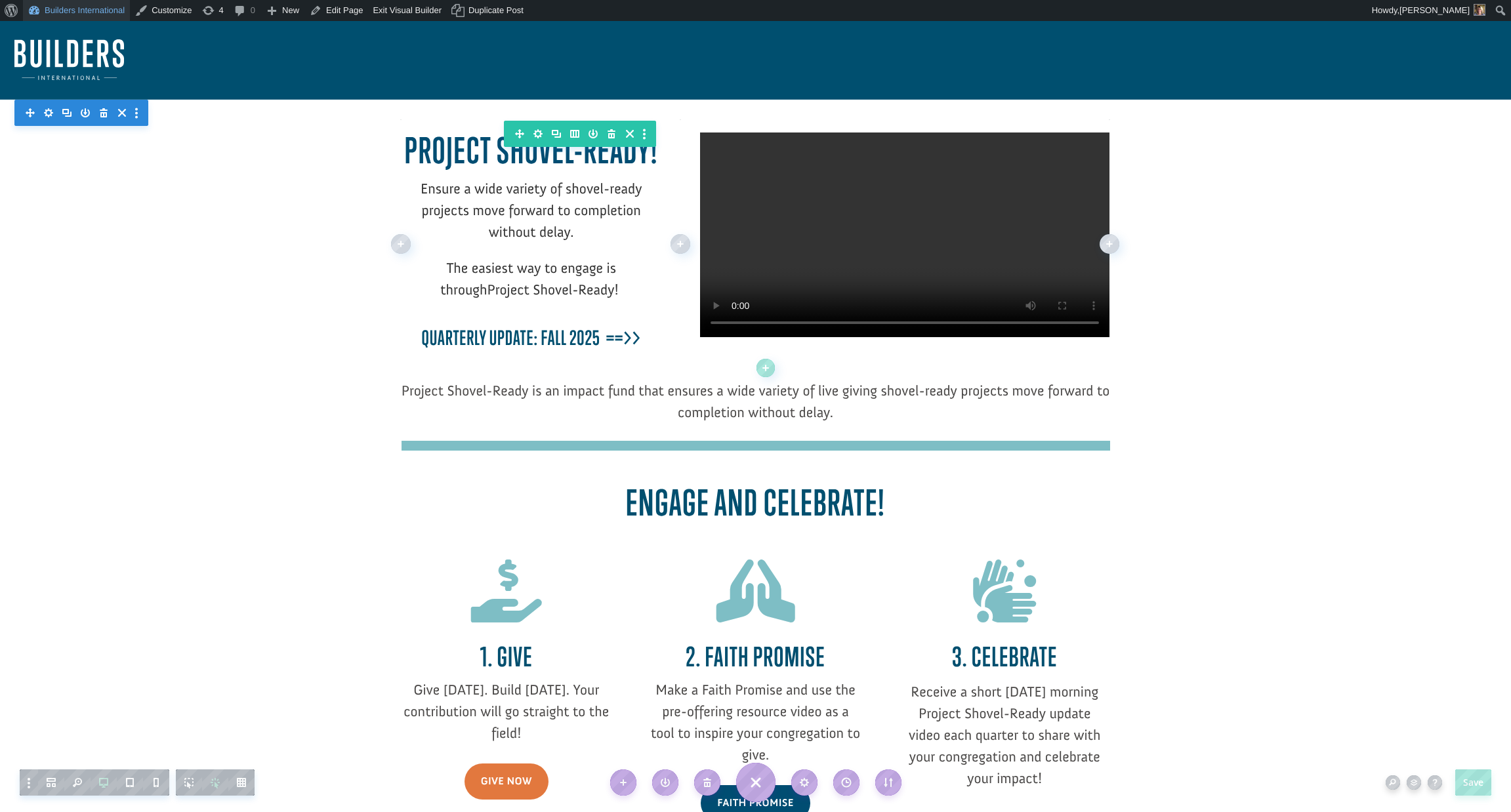
scroll to position [4, 0]
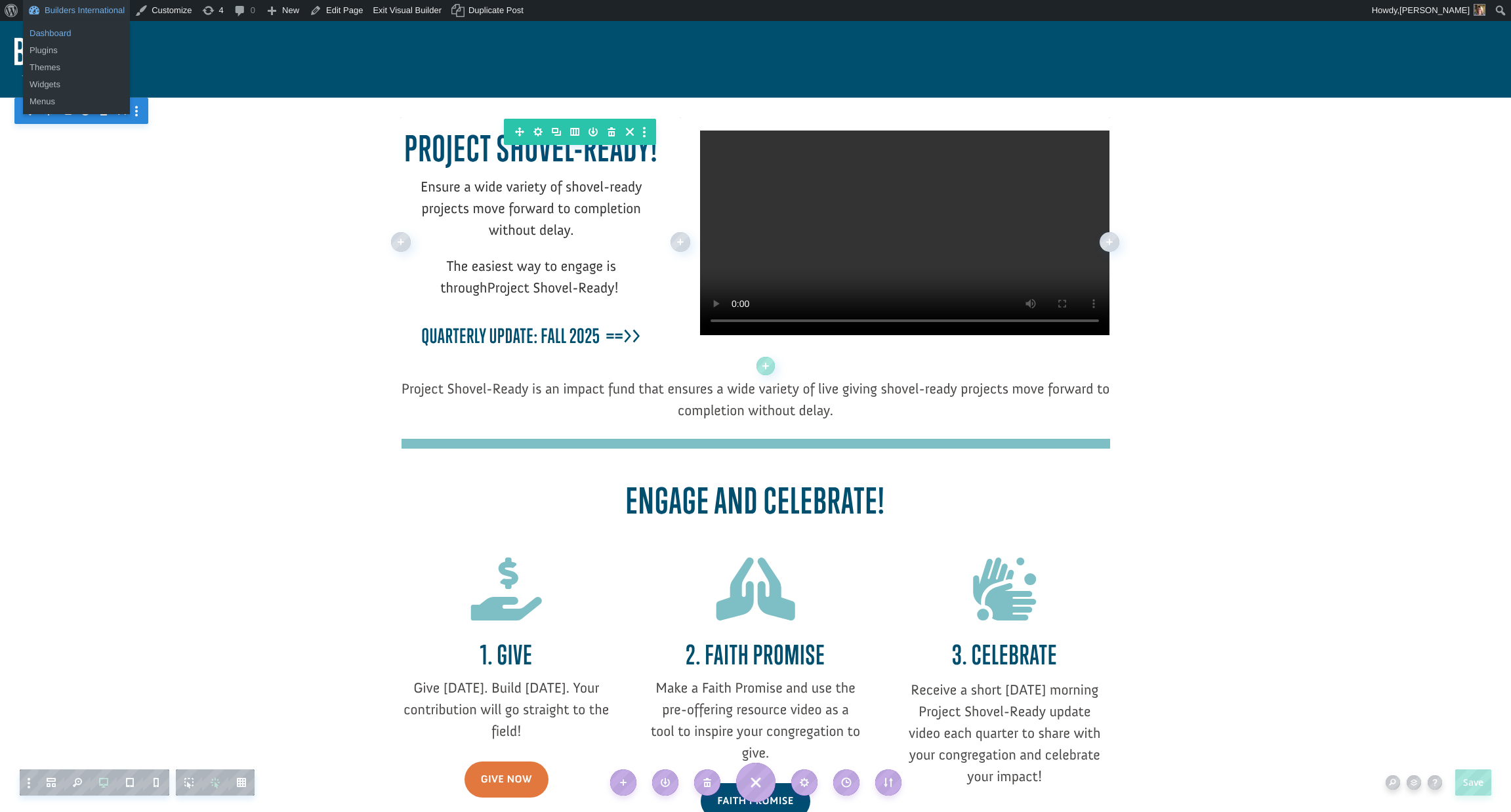
click at [94, 34] on link "Dashboard" at bounding box center [76, 34] width 107 height 17
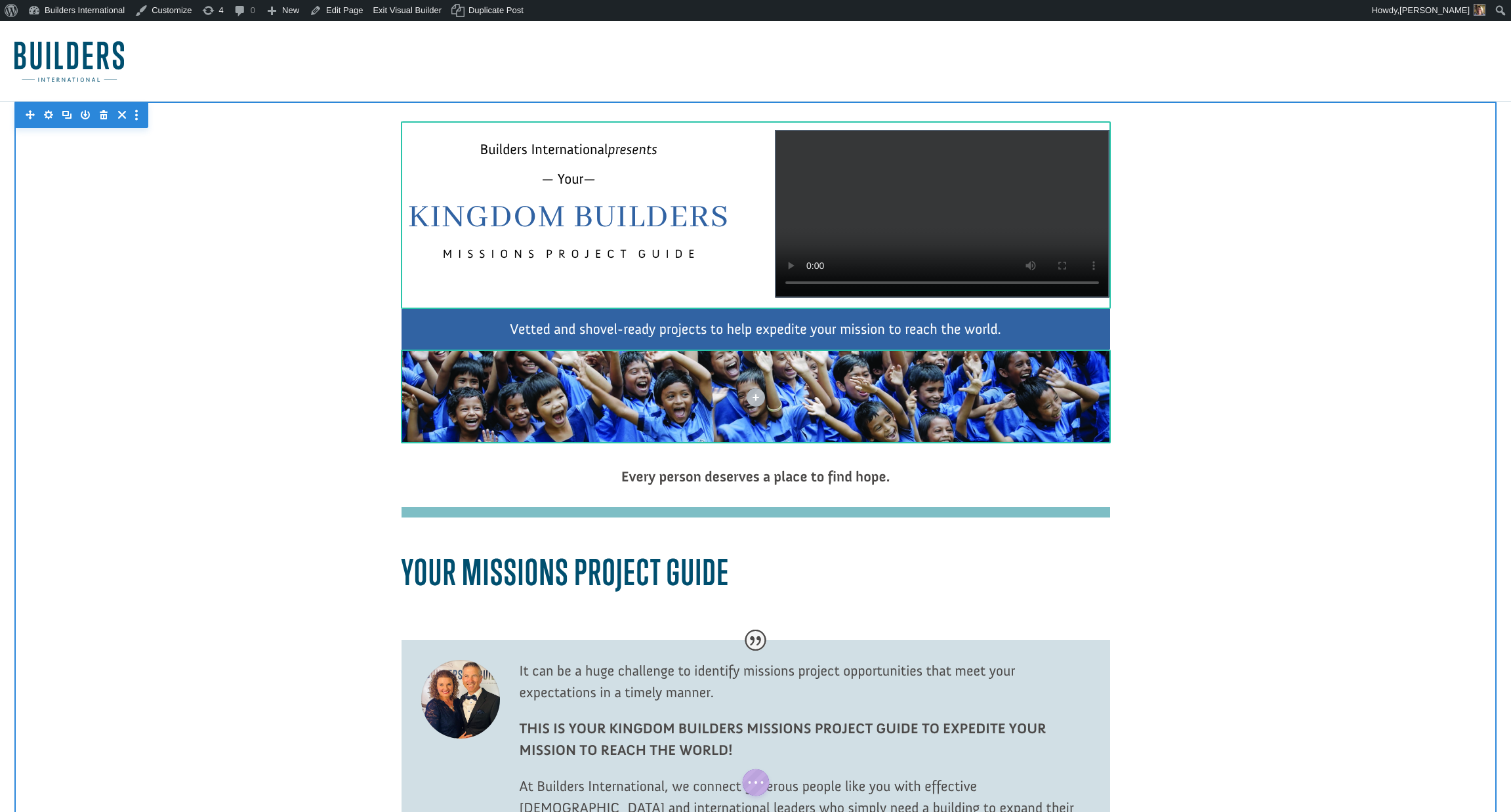
click at [883, 251] on div at bounding box center [943, 213] width 335 height 167
click at [909, 164] on icon "button" at bounding box center [909, 162] width 18 height 18
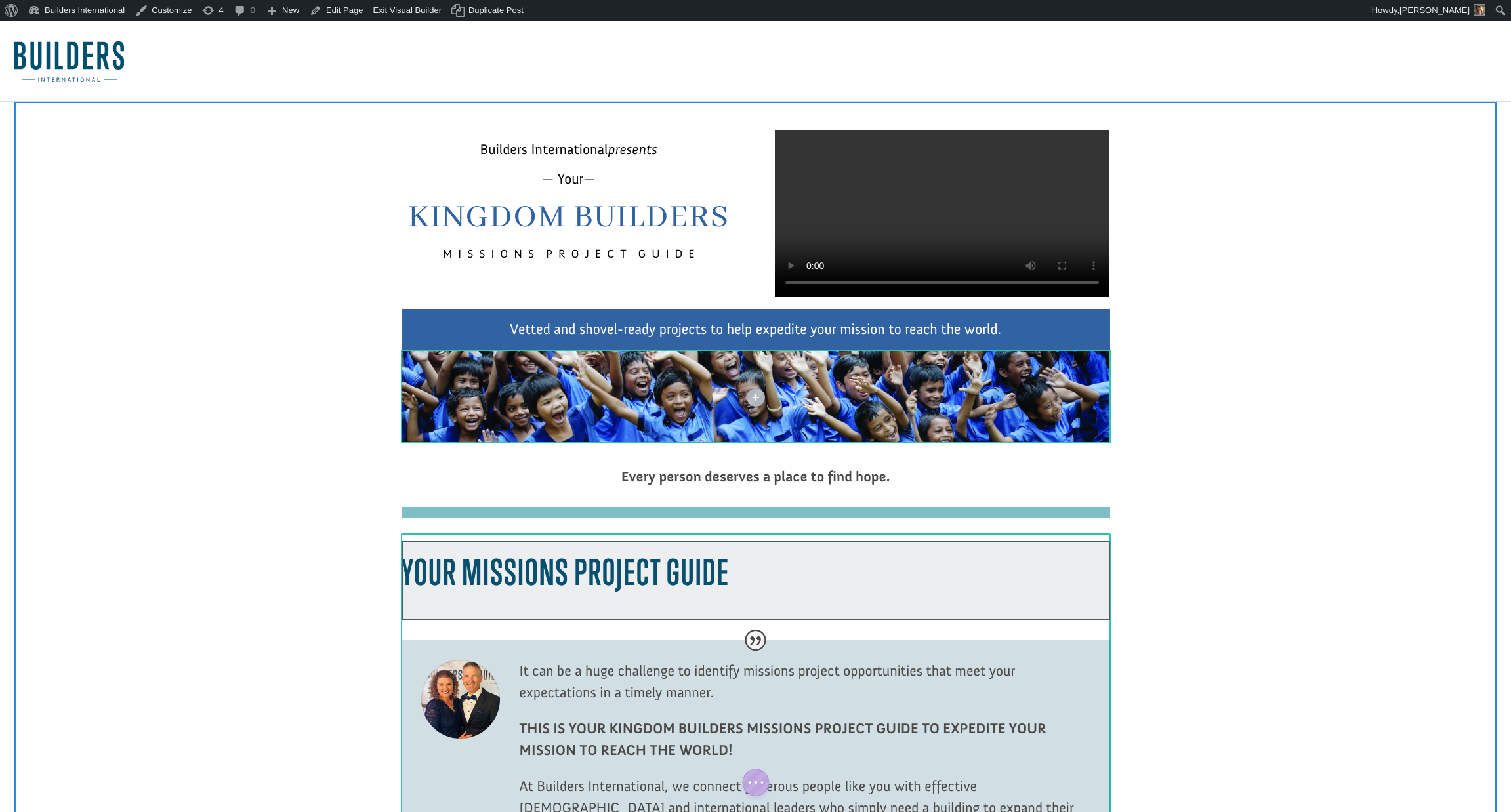
scroll to position [6, 0]
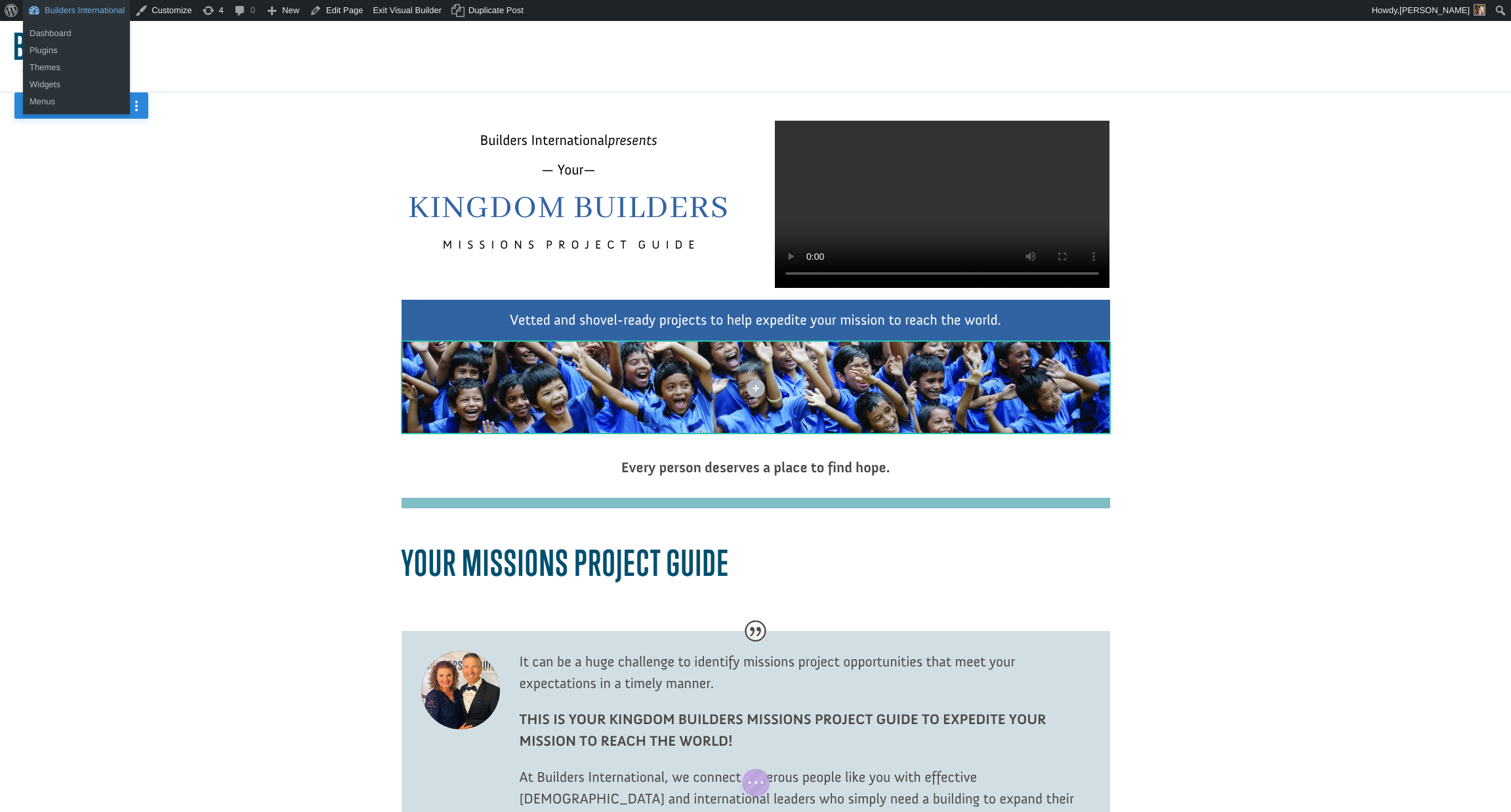
scroll to position [6, 0]
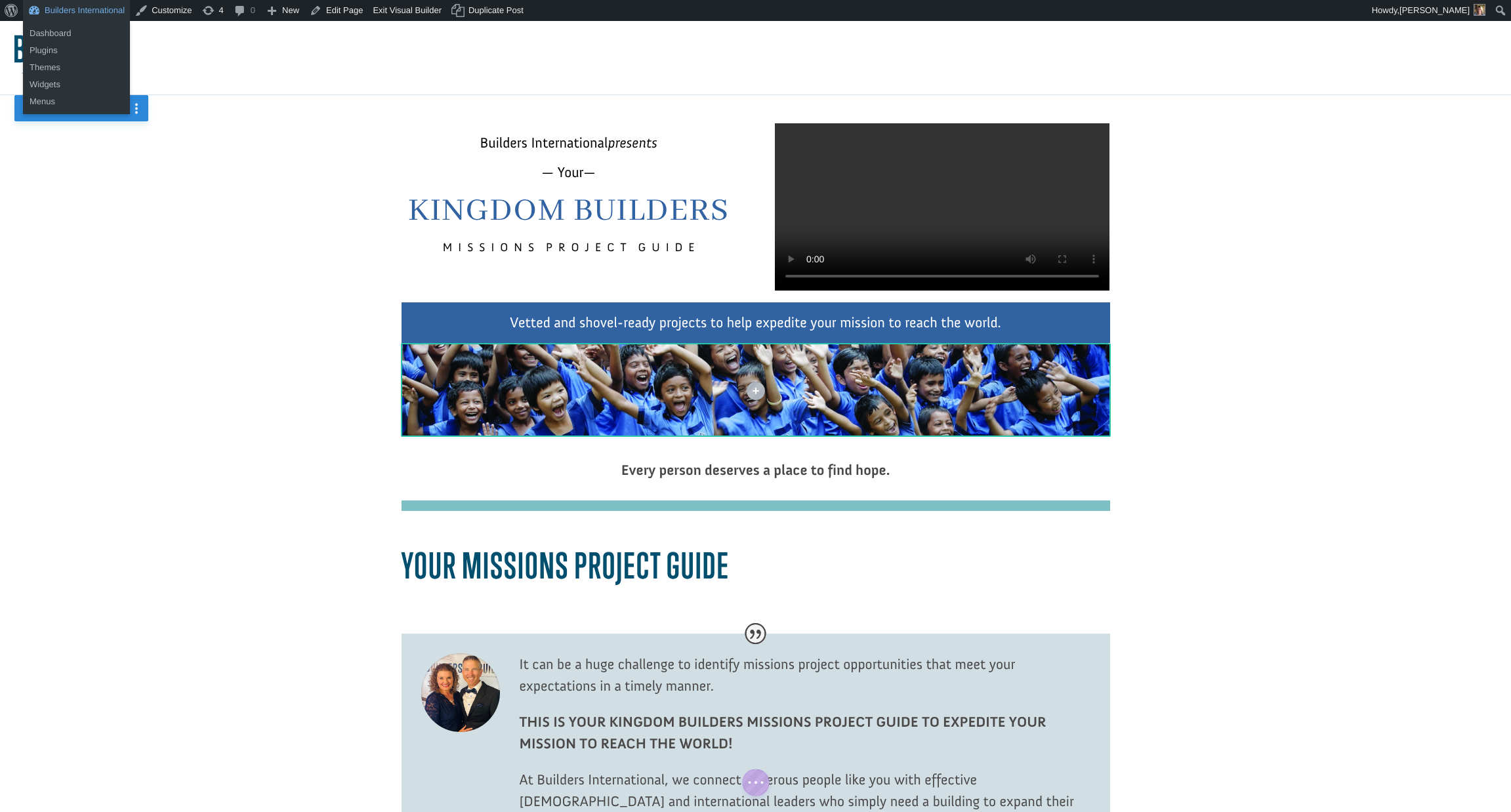
click at [100, 9] on link "Builders International" at bounding box center [76, 10] width 107 height 21
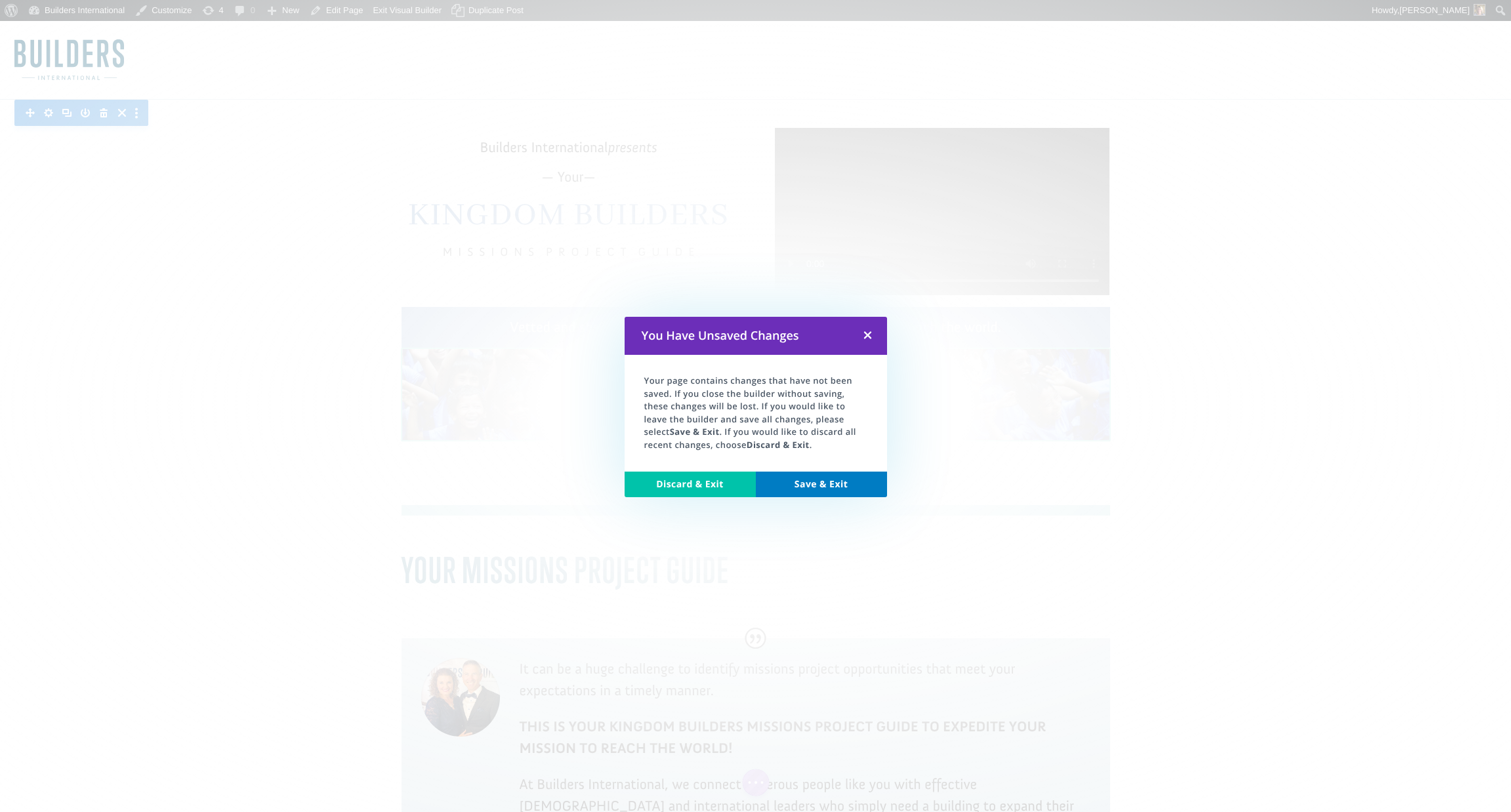
scroll to position [3, 0]
click at [790, 480] on link "Save & Exit" at bounding box center [822, 484] width 131 height 26
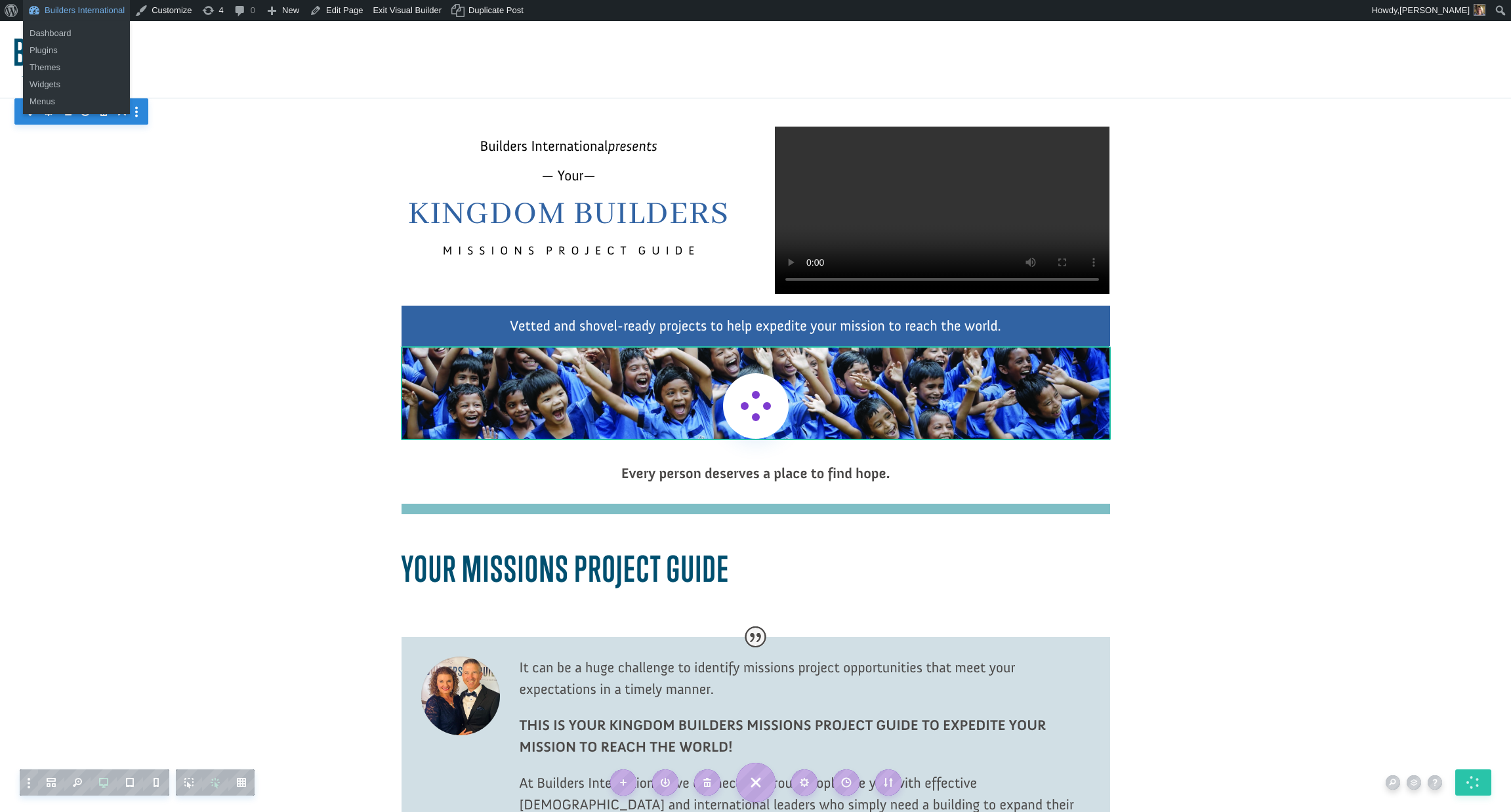
scroll to position [2, 0]
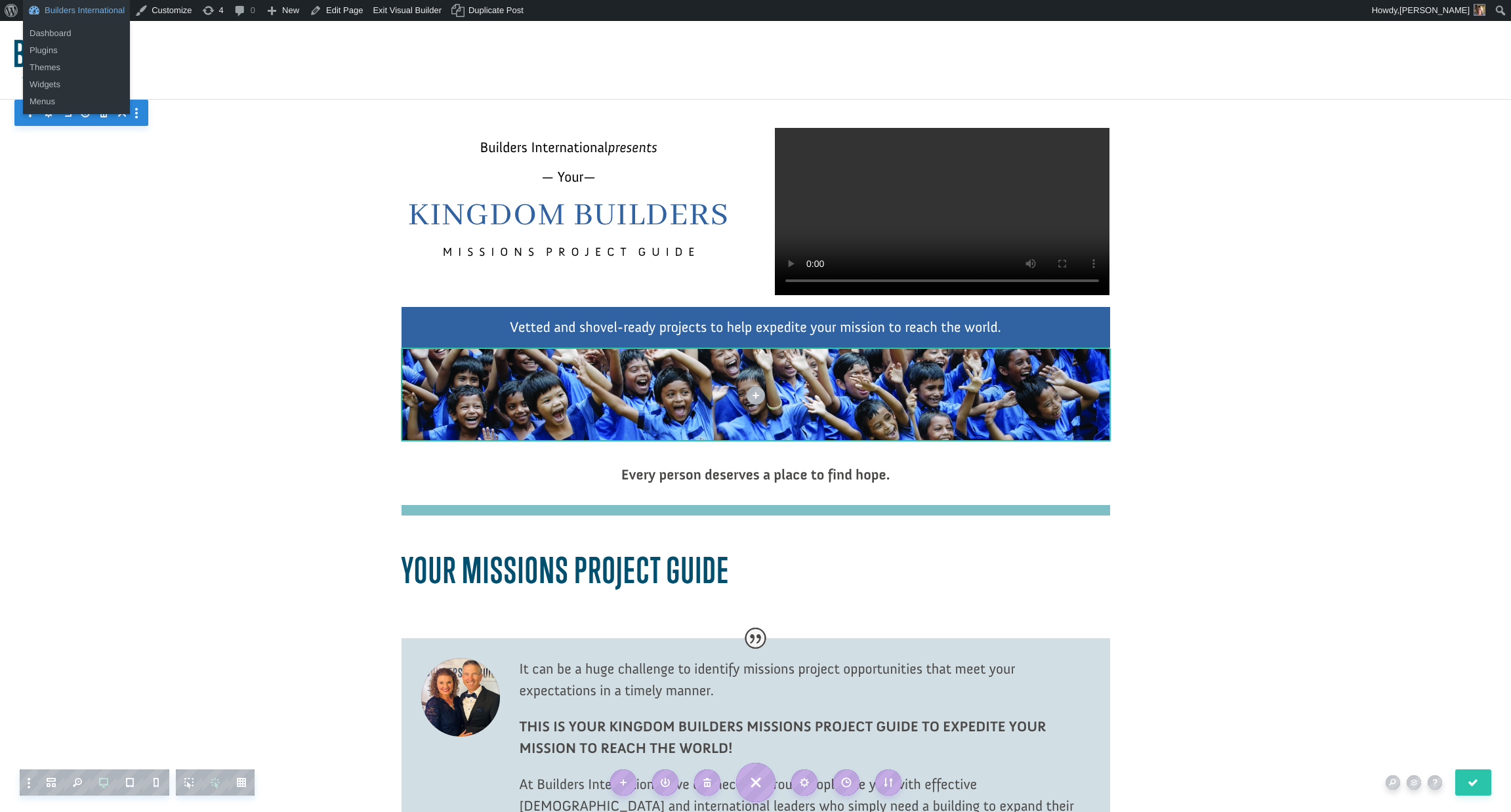
click at [75, 6] on link "Builders International" at bounding box center [76, 10] width 107 height 21
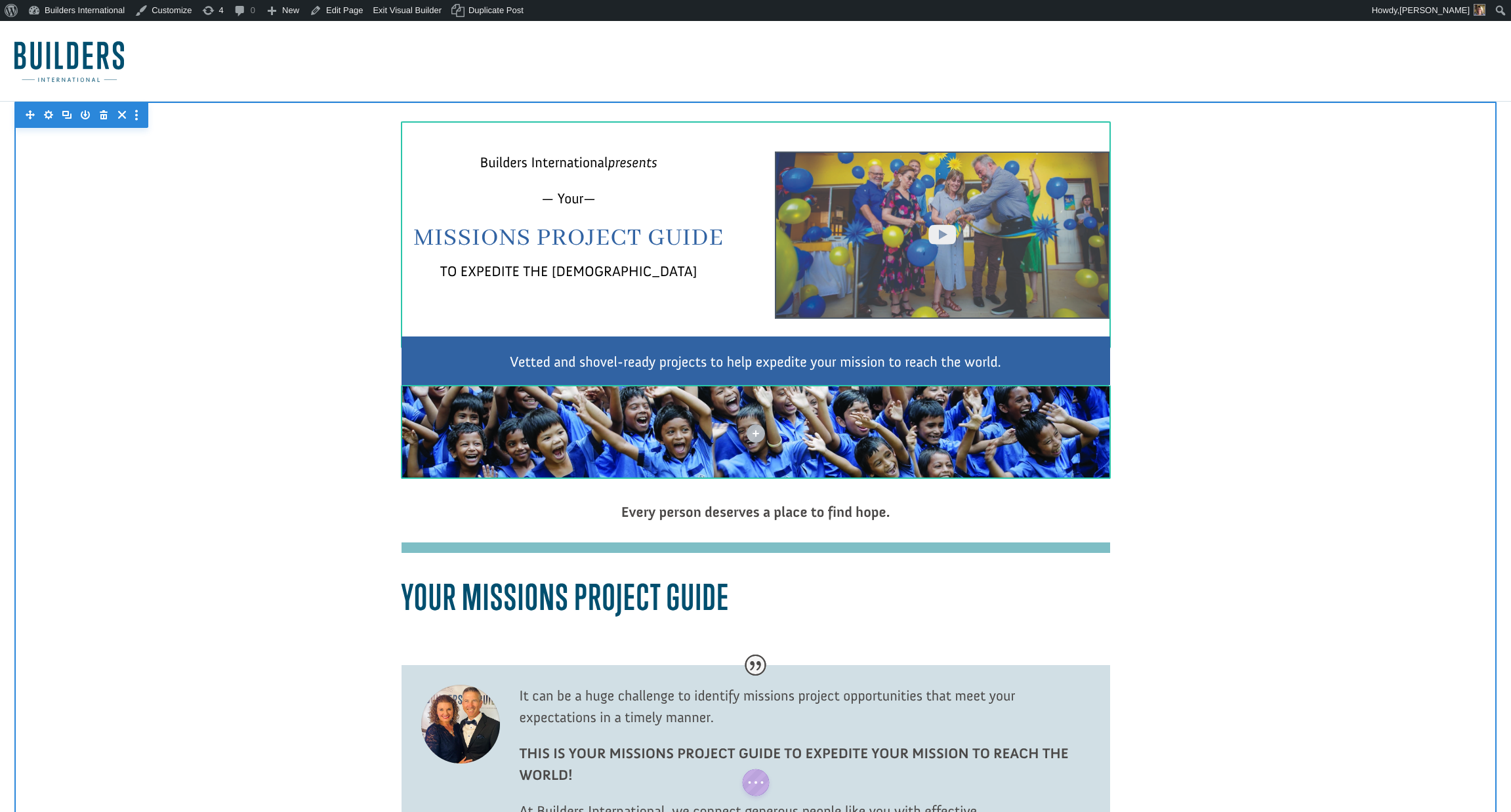
click at [826, 197] on div at bounding box center [943, 235] width 335 height 167
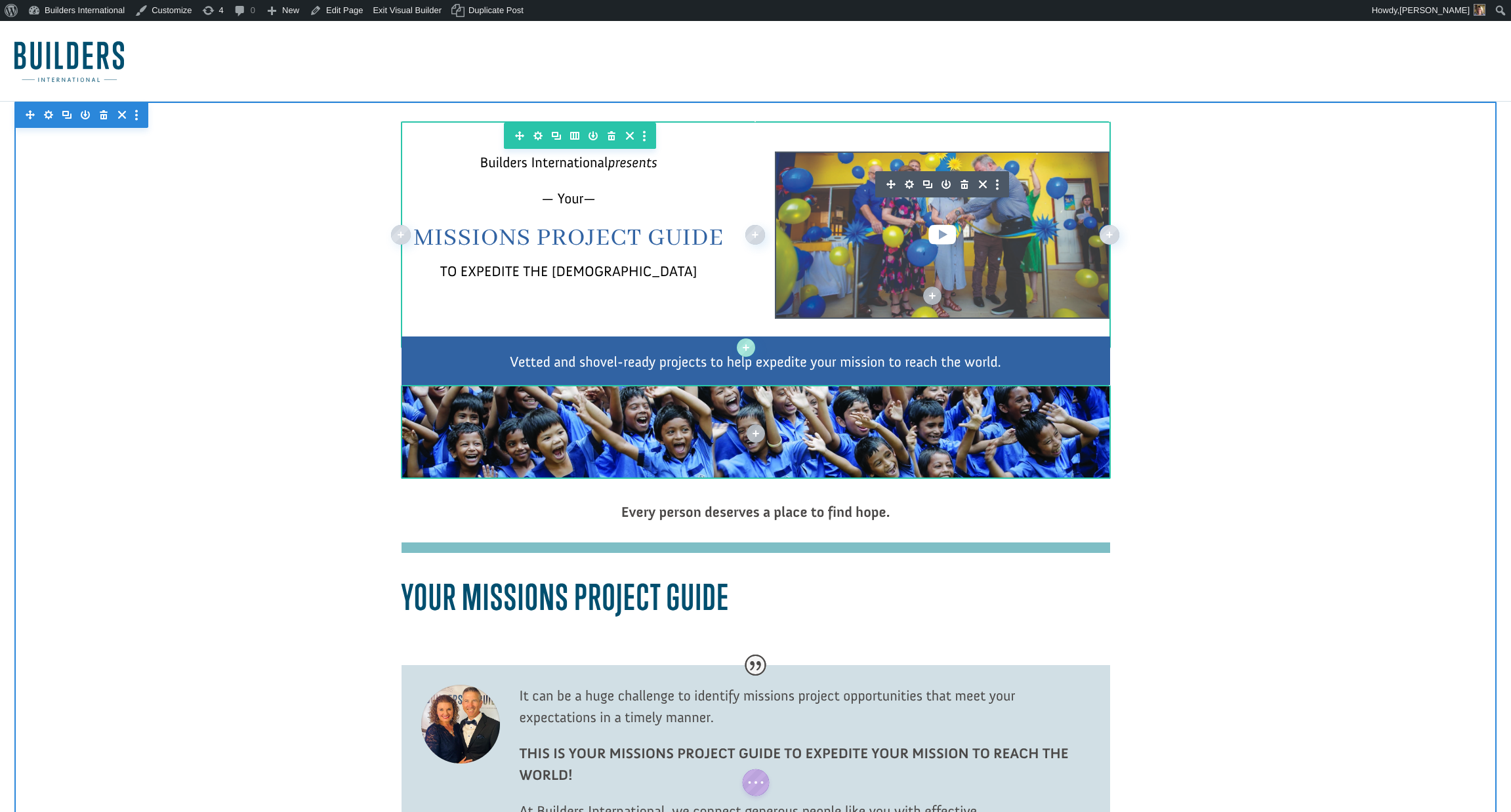
click at [910, 187] on icon "button" at bounding box center [910, 185] width 9 height 9
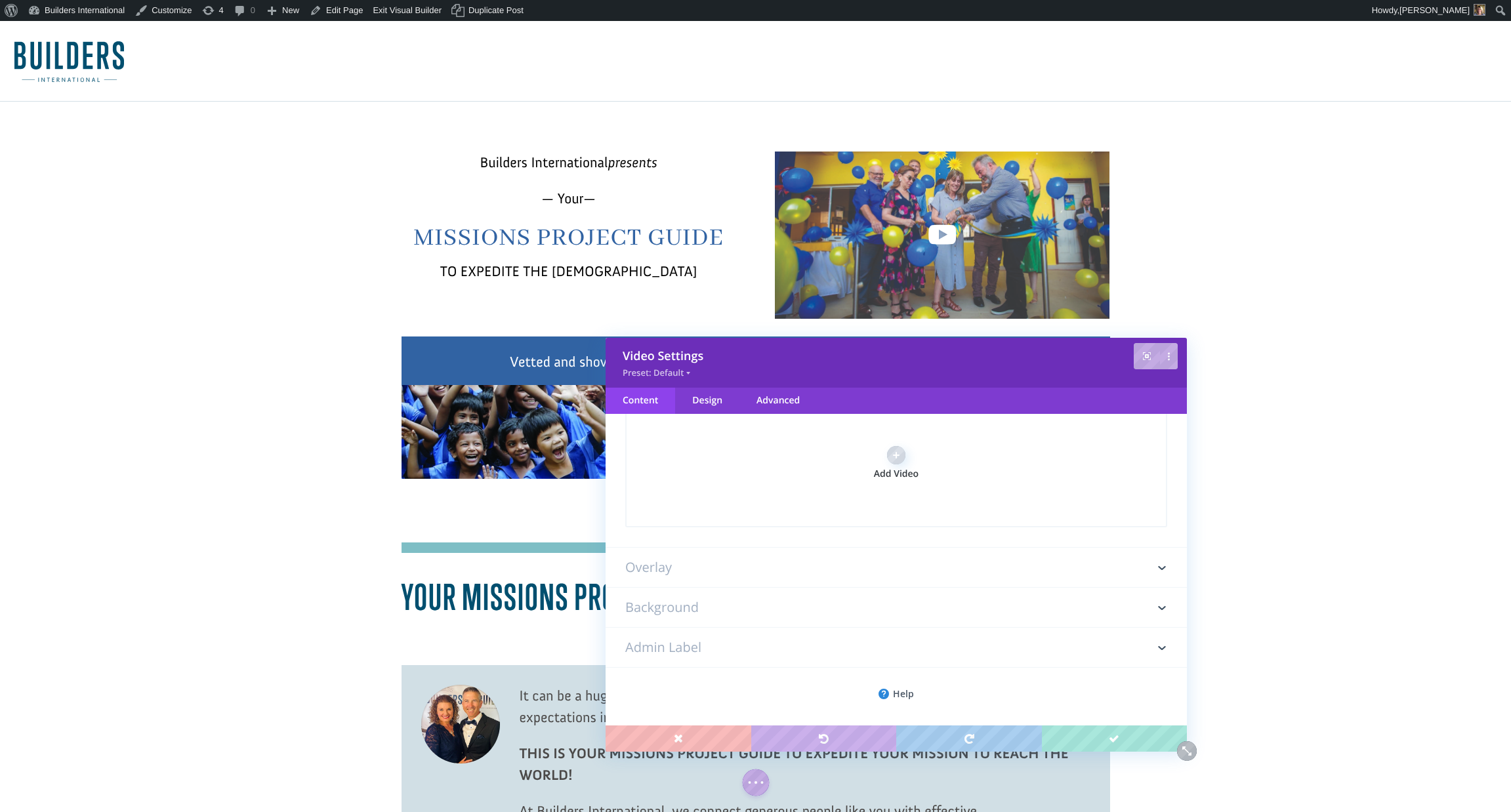
click at [818, 571] on h3 "Overlay" at bounding box center [895, 568] width 542 height 39
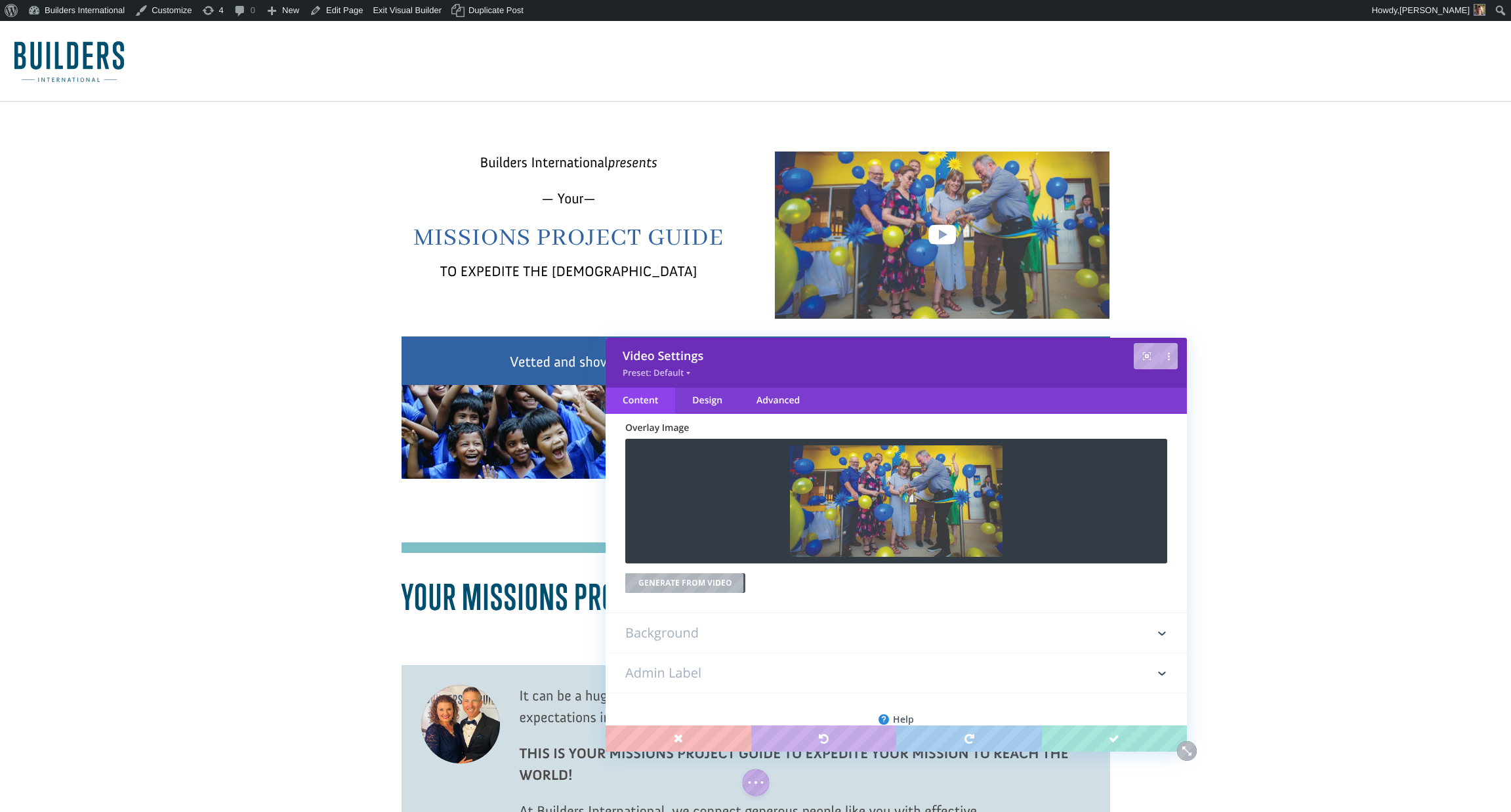
scroll to position [73, 0]
